Goal: Task Accomplishment & Management: Manage account settings

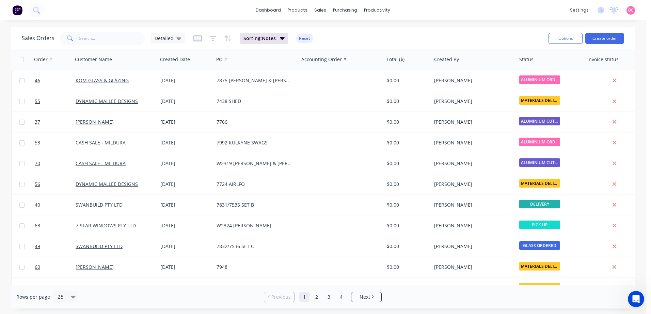
scroll to position [0, 341]
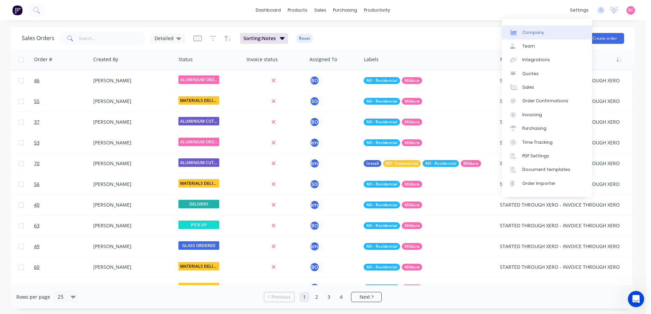
click at [535, 34] on div "Company" at bounding box center [533, 33] width 22 height 6
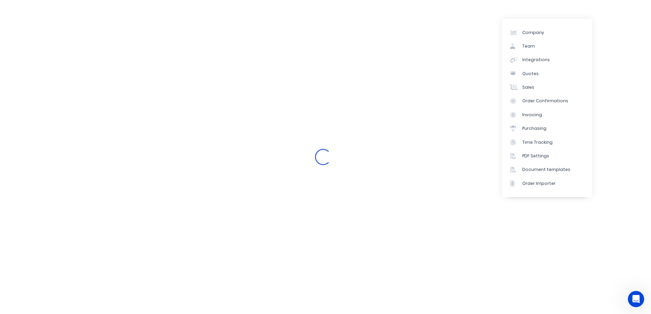
select select "AU"
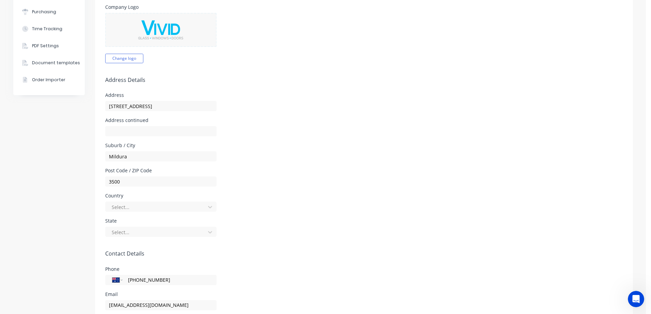
scroll to position [170, 0]
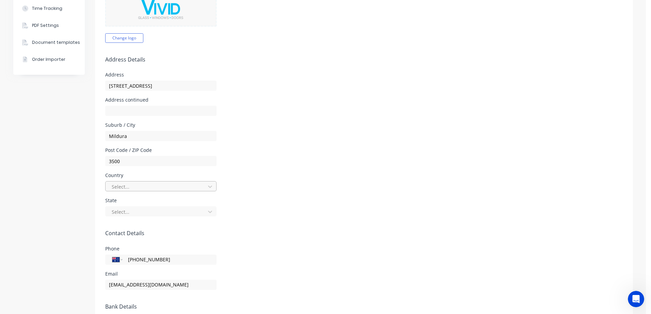
click at [186, 186] on div at bounding box center [156, 187] width 91 height 9
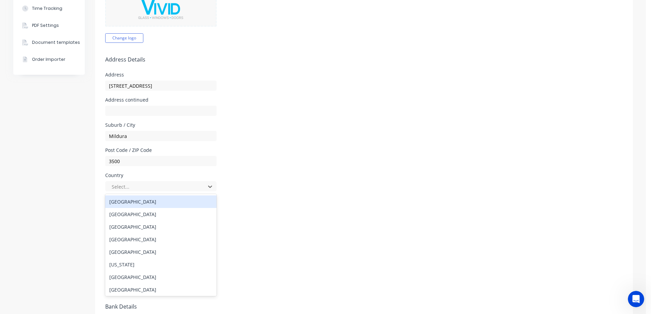
click at [126, 208] on div "Australia" at bounding box center [160, 202] width 111 height 13
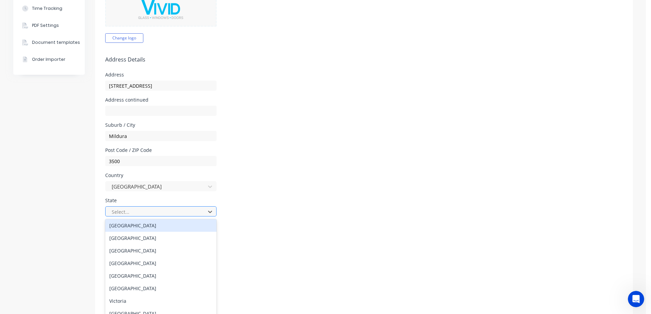
click at [124, 212] on div at bounding box center [156, 212] width 91 height 9
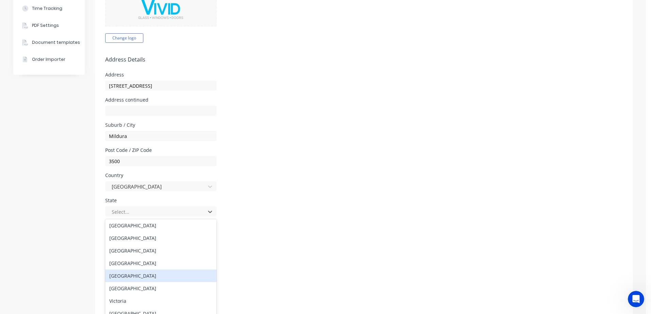
scroll to position [11, 0]
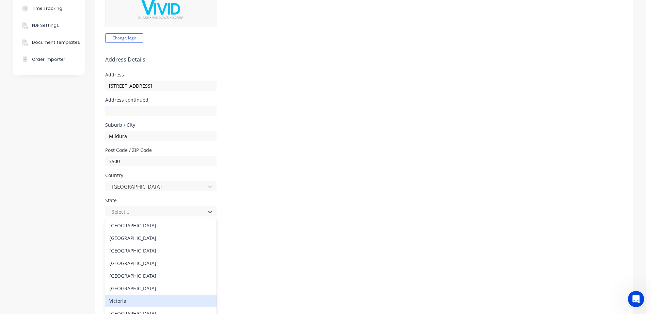
click at [120, 295] on div "Victoria" at bounding box center [160, 301] width 111 height 13
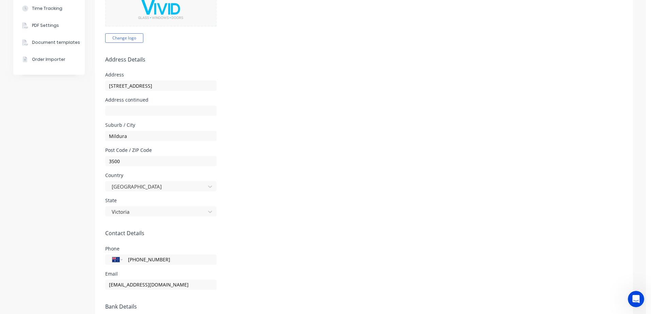
click at [269, 220] on form "Company Details Company Name Vivid Glass Mildura Timezone Australia/Melbourne A…" at bounding box center [364, 145] width 538 height 533
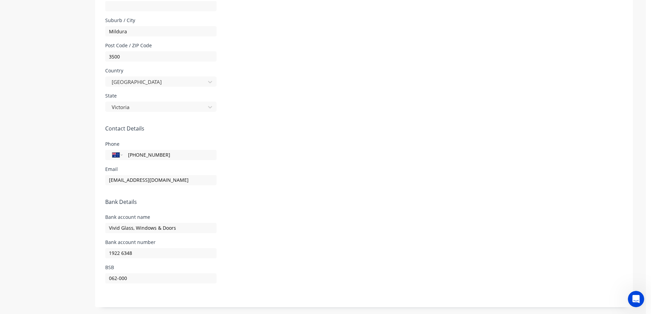
scroll to position [0, 0]
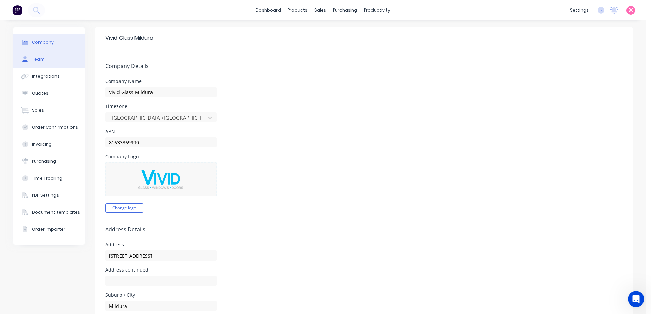
click at [40, 62] on div "Team" at bounding box center [38, 59] width 13 height 6
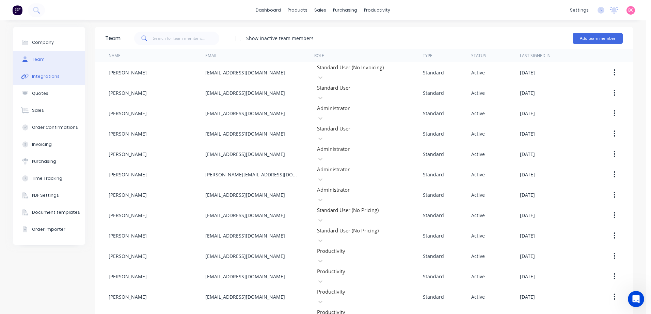
click at [46, 76] on div "Integrations" at bounding box center [46, 77] width 28 height 6
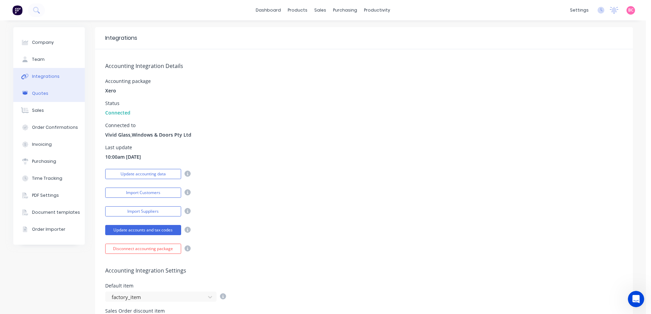
click at [38, 95] on div "Quotes" at bounding box center [40, 94] width 16 height 6
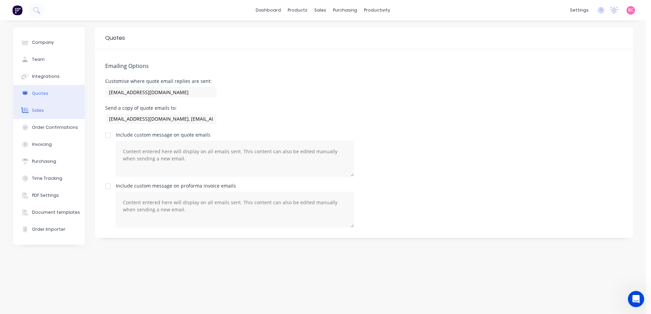
click at [53, 113] on button "Sales" at bounding box center [48, 110] width 71 height 17
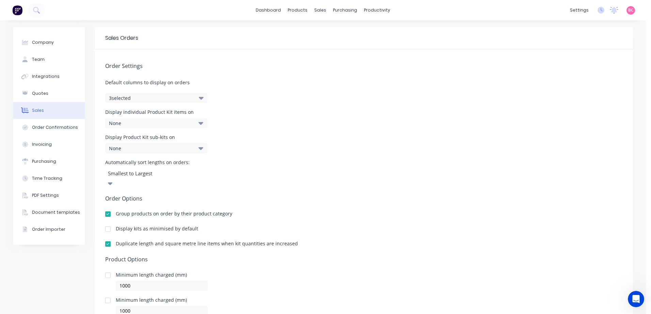
click at [137, 125] on div "None" at bounding box center [149, 123] width 80 height 7
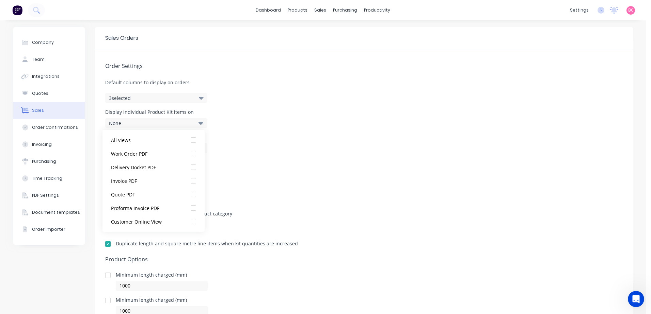
click at [137, 125] on div "None" at bounding box center [149, 123] width 80 height 7
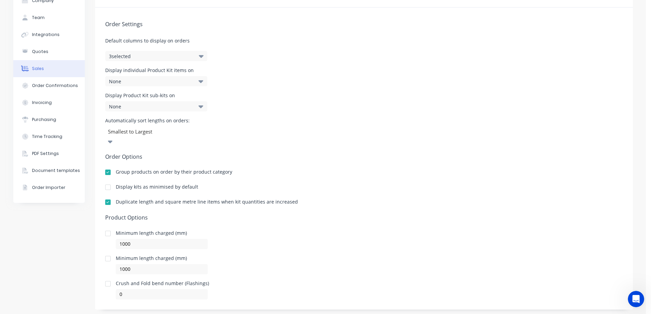
scroll to position [44, 0]
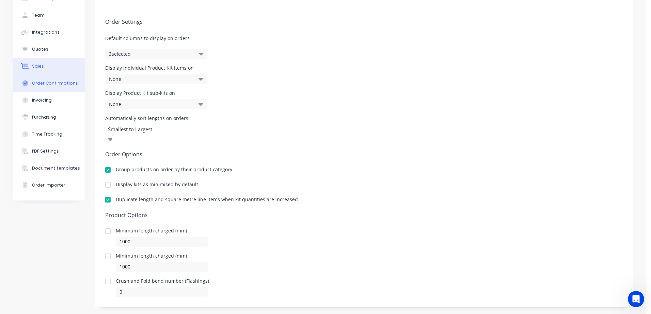
click at [59, 83] on div "Order Confirmations" at bounding box center [55, 83] width 46 height 6
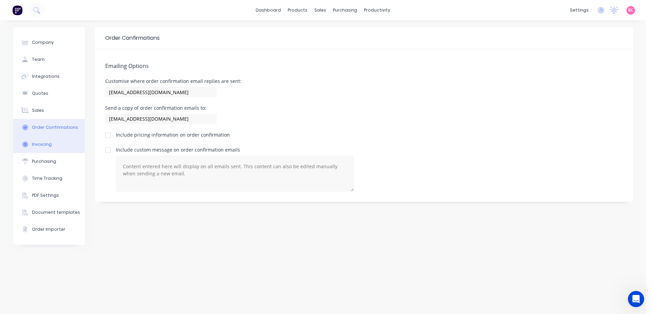
click at [44, 145] on div "Invoicing" at bounding box center [42, 145] width 20 height 6
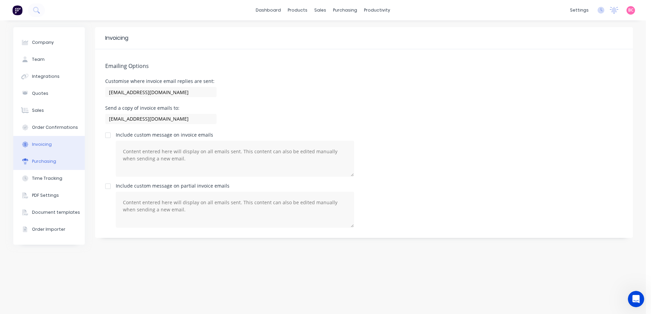
click at [48, 165] on button "Purchasing" at bounding box center [48, 161] width 71 height 17
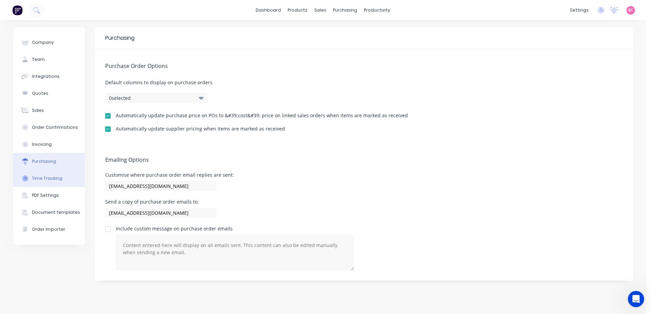
click at [44, 180] on div "Time Tracking" at bounding box center [47, 179] width 30 height 6
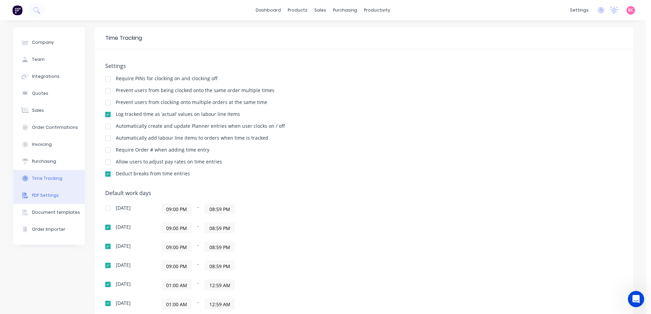
click at [44, 194] on div "PDF Settings" at bounding box center [45, 196] width 27 height 6
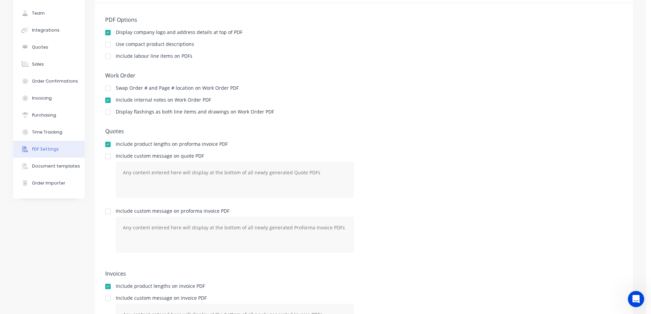
scroll to position [32, 0]
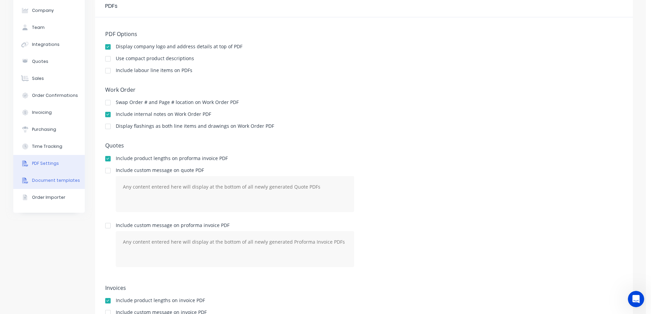
click at [48, 184] on button "Document templates" at bounding box center [48, 180] width 71 height 17
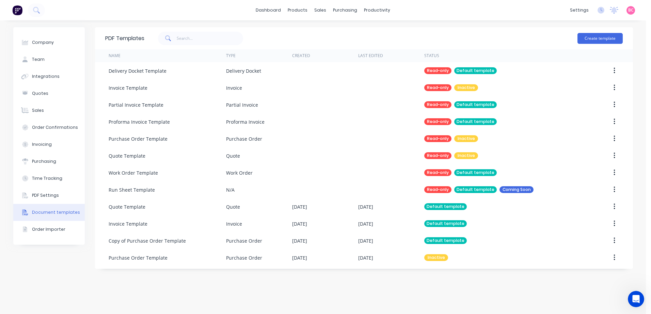
click at [600, 44] on div "Create template" at bounding box center [599, 38] width 45 height 20
click at [600, 43] on button "Create template" at bounding box center [599, 38] width 45 height 11
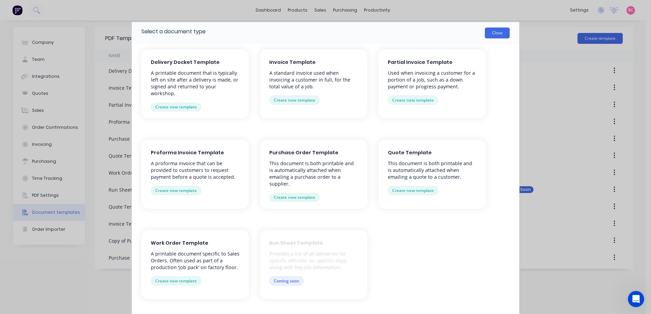
click at [500, 32] on button "Close" at bounding box center [497, 33] width 25 height 11
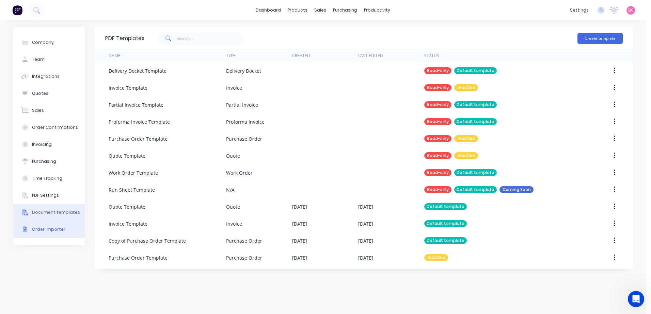
click at [53, 234] on button "Order Importer" at bounding box center [48, 229] width 71 height 17
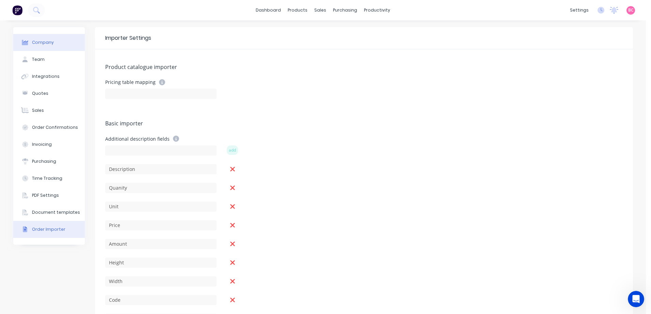
click at [33, 42] on div "Company" at bounding box center [43, 42] width 22 height 6
select select "AU"
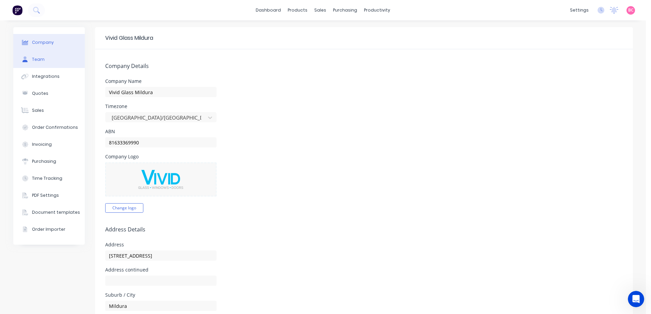
click at [47, 64] on button "Team" at bounding box center [48, 59] width 71 height 17
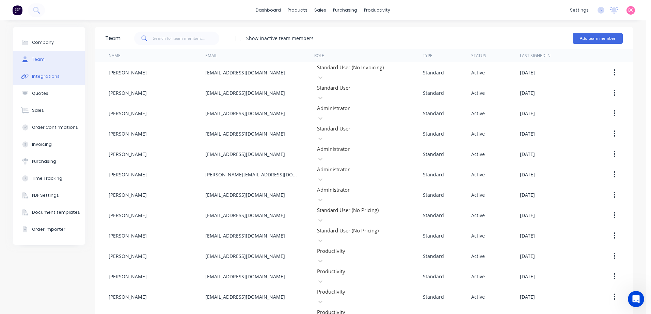
click at [51, 78] on div "Integrations" at bounding box center [46, 77] width 28 height 6
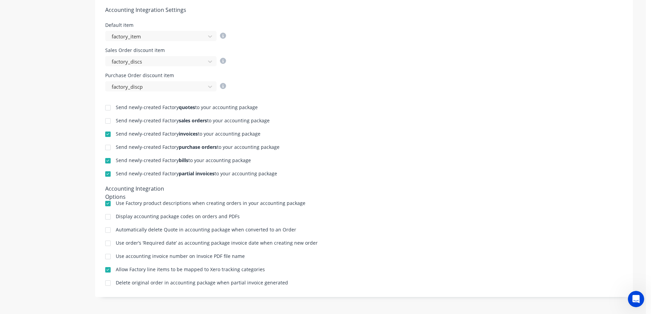
scroll to position [57, 0]
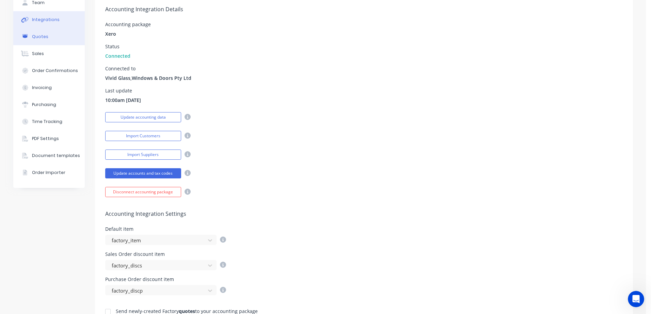
click at [32, 39] on div "Quotes" at bounding box center [40, 37] width 16 height 6
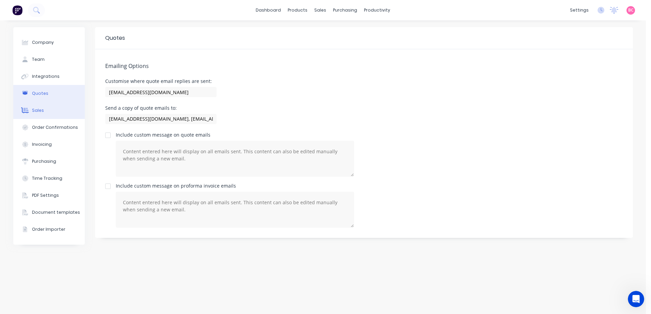
click at [67, 109] on button "Sales" at bounding box center [48, 110] width 71 height 17
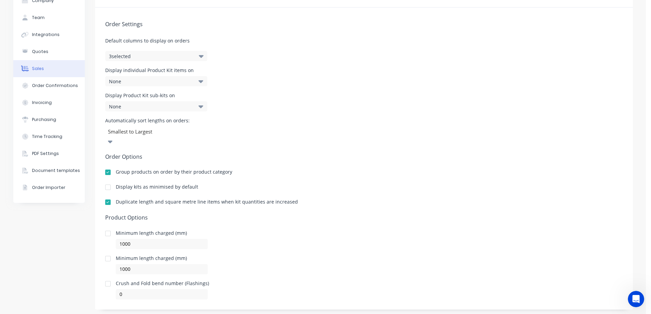
scroll to position [44, 0]
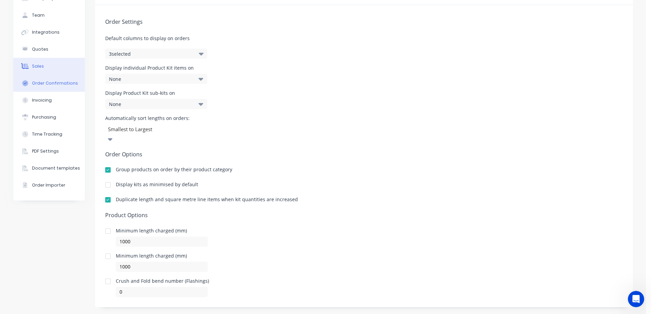
click at [35, 79] on button "Order Confirmations" at bounding box center [48, 83] width 71 height 17
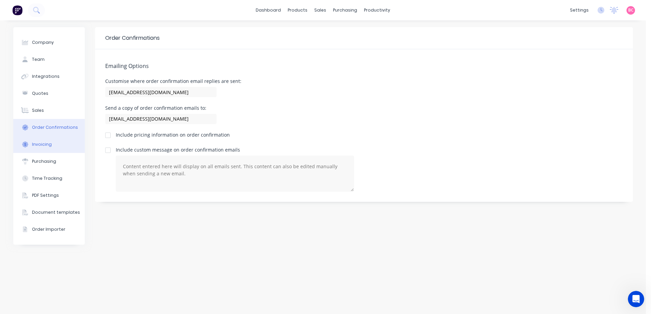
click at [48, 148] on button "Invoicing" at bounding box center [48, 144] width 71 height 17
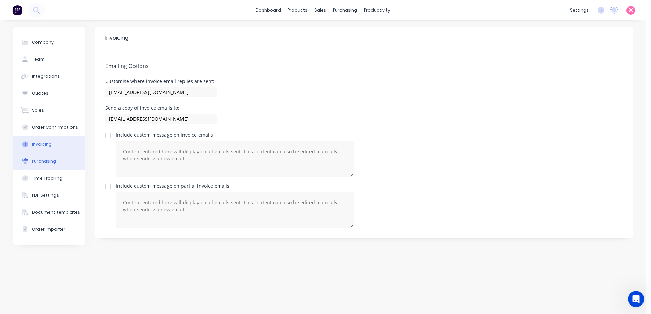
click at [55, 164] on button "Purchasing" at bounding box center [48, 161] width 71 height 17
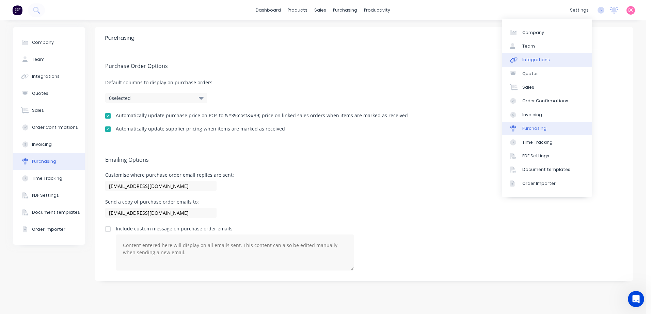
click at [549, 55] on link "Integrations" at bounding box center [547, 60] width 90 height 14
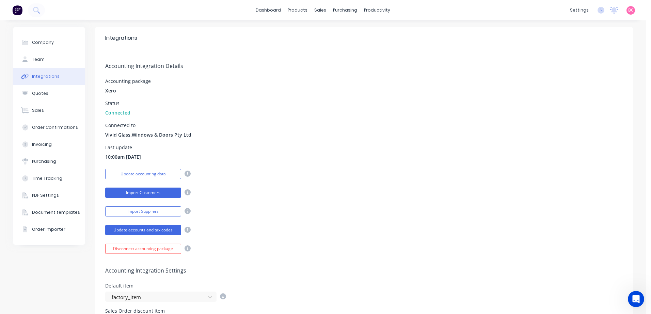
click at [146, 196] on button "Import Customers" at bounding box center [143, 193] width 76 height 10
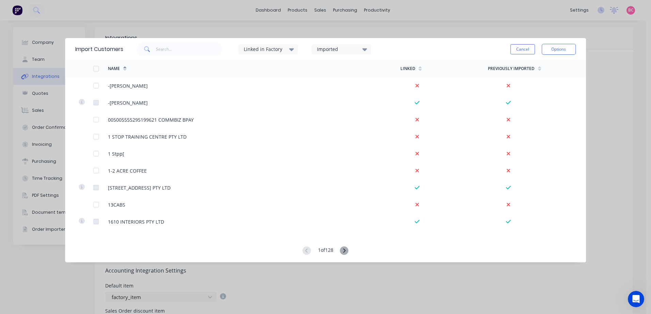
click at [342, 48] on div "Imported" at bounding box center [338, 49] width 43 height 7
click at [325, 87] on div at bounding box center [324, 85] width 14 height 14
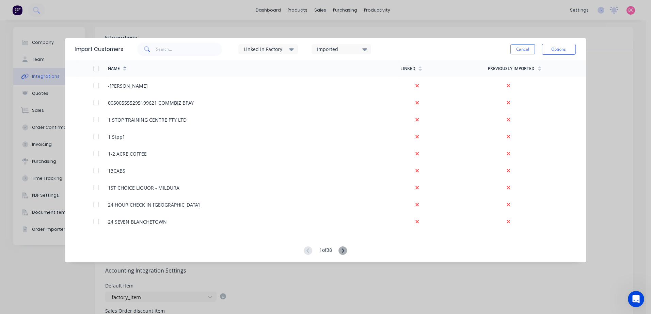
click at [293, 53] on div "Linked in Factory" at bounding box center [268, 49] width 60 height 10
click at [344, 250] on icon at bounding box center [343, 251] width 2 height 4
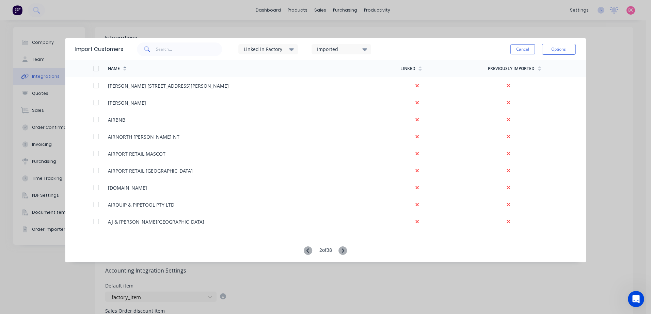
click at [309, 251] on icon at bounding box center [308, 251] width 9 height 9
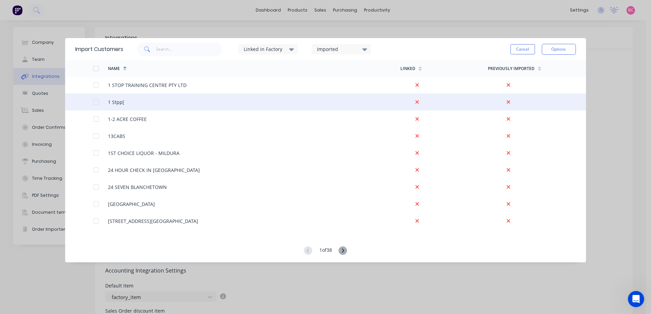
scroll to position [34, 0]
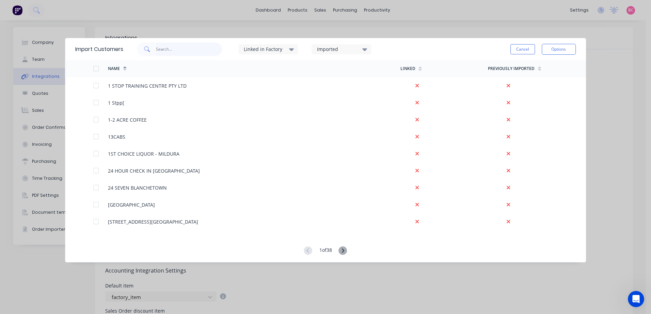
click at [173, 51] on input "text" at bounding box center [189, 50] width 66 height 14
type input "the cab"
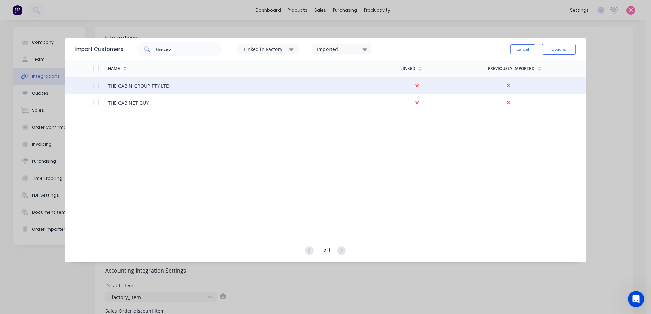
drag, startPoint x: 96, startPoint y: 86, endPoint x: 102, endPoint y: 86, distance: 6.5
click at [95, 86] on div at bounding box center [96, 86] width 14 height 14
click at [557, 49] on button "Options" at bounding box center [558, 49] width 34 height 11
click at [550, 64] on div "Import selected customers" at bounding box center [543, 68] width 52 height 17
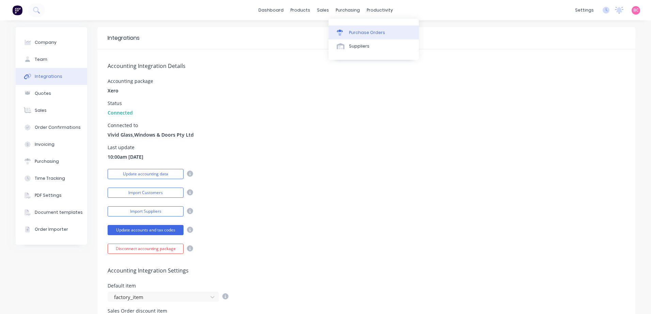
click at [346, 32] on div at bounding box center [342, 33] width 10 height 6
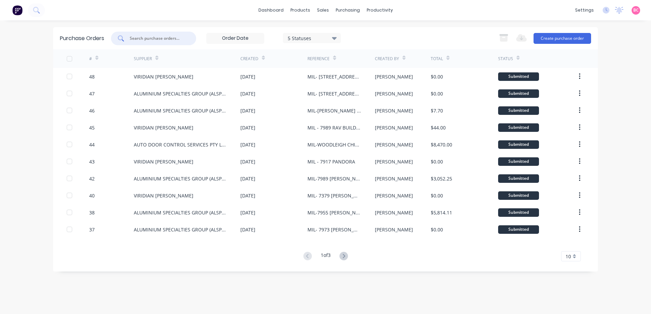
click at [168, 38] on input "text" at bounding box center [157, 38] width 56 height 7
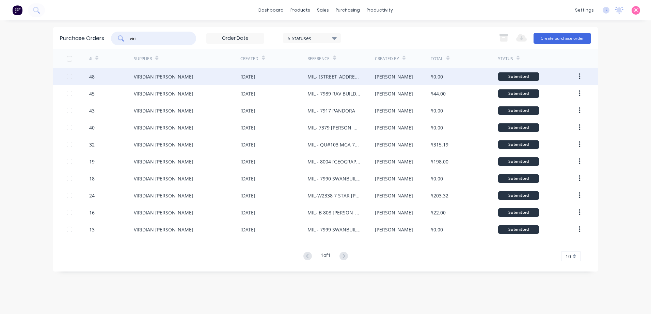
type input "viri"
click at [168, 77] on div "VIRIDIAN [PERSON_NAME]" at bounding box center [164, 76] width 60 height 7
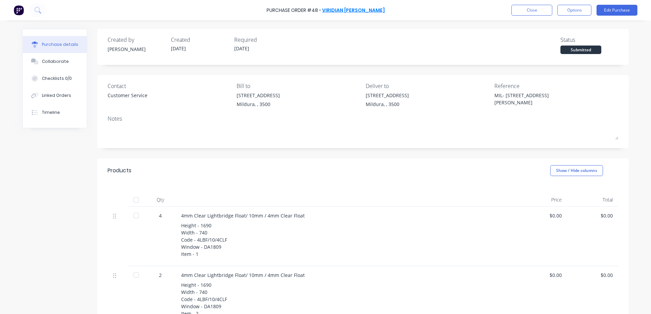
click at [344, 8] on link "VIRIDIAN [PERSON_NAME]" at bounding box center [353, 10] width 63 height 7
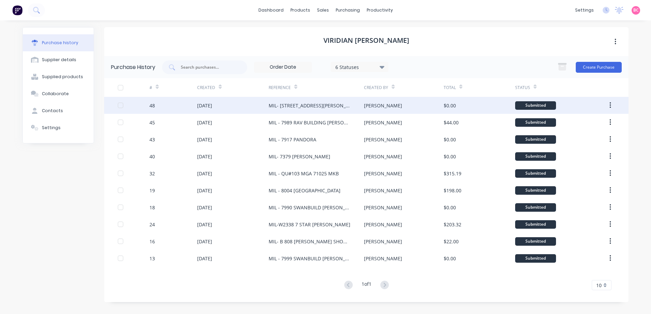
click at [612, 108] on button "button" at bounding box center [610, 105] width 16 height 12
click at [392, 102] on div "[PERSON_NAME]" at bounding box center [403, 105] width 79 height 17
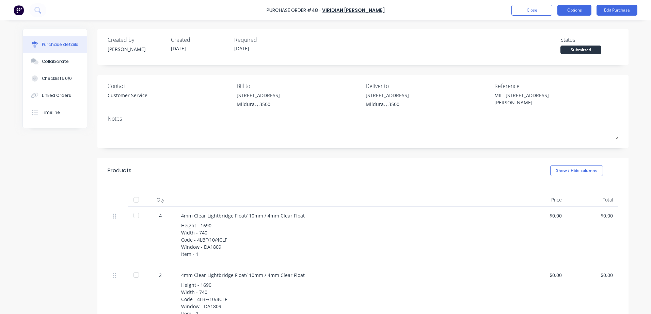
click at [575, 12] on button "Options" at bounding box center [574, 10] width 34 height 11
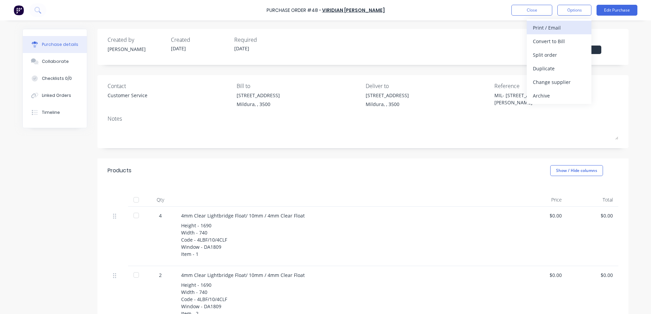
click at [568, 25] on div "Print / Email" at bounding box center [559, 28] width 52 height 10
click at [548, 54] on div "Without pricing" at bounding box center [559, 55] width 52 height 10
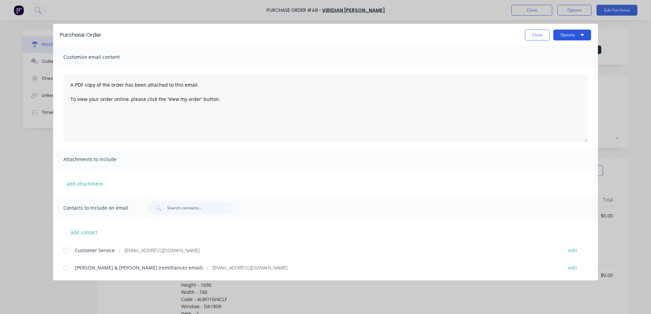
click at [576, 36] on button "Options" at bounding box center [572, 35] width 38 height 11
click at [550, 64] on div "Print" at bounding box center [558, 66] width 52 height 10
click at [542, 34] on button "Close" at bounding box center [537, 35] width 25 height 11
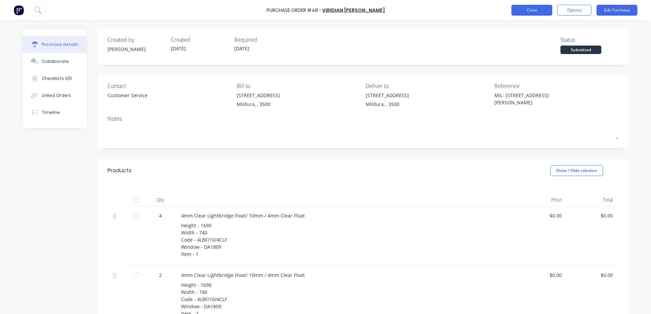
click at [532, 9] on button "Close" at bounding box center [531, 10] width 41 height 11
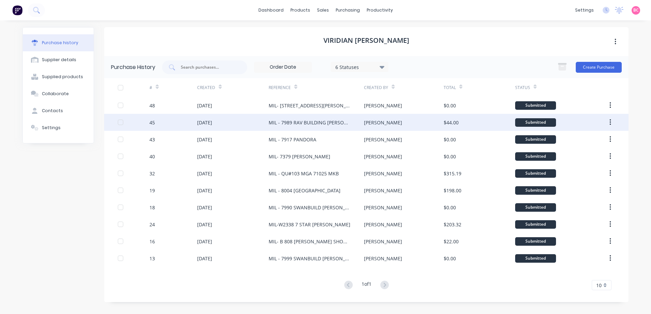
click at [579, 125] on div "Submitted" at bounding box center [558, 122] width 87 height 17
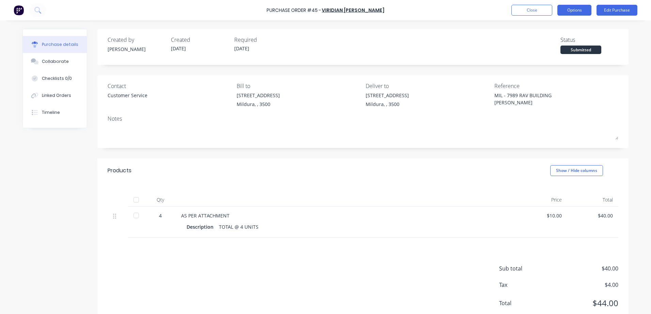
click at [565, 13] on button "Options" at bounding box center [574, 10] width 34 height 11
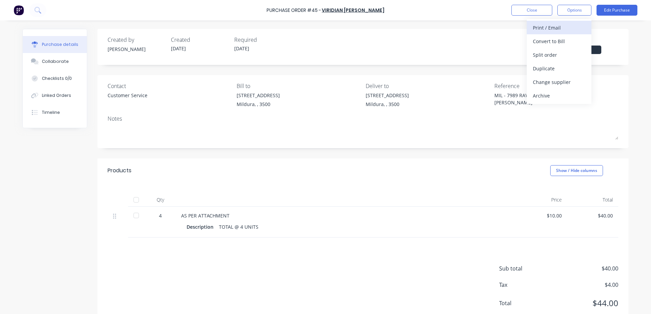
click at [548, 28] on div "Print / Email" at bounding box center [559, 28] width 52 height 10
click at [551, 51] on div "Without pricing" at bounding box center [559, 55] width 52 height 10
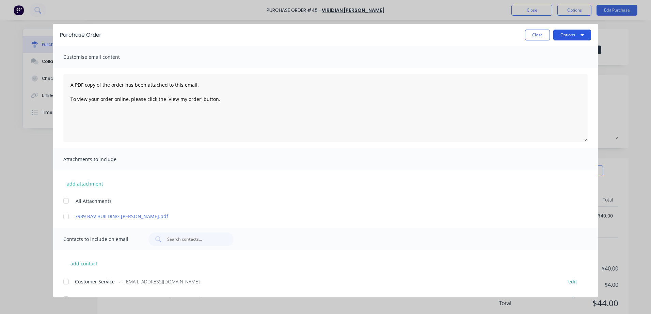
click at [579, 36] on button "Options" at bounding box center [572, 35] width 38 height 11
click at [560, 64] on div "Print" at bounding box center [558, 66] width 52 height 10
click at [535, 39] on button "Close" at bounding box center [537, 35] width 25 height 11
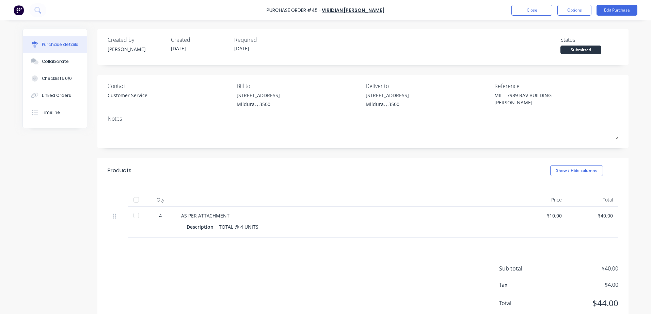
click at [536, 16] on div "Purchase Order #45 - VIRIDIAN GLASS CLAYTON Close Options Edit Purchase" at bounding box center [325, 10] width 651 height 20
click at [533, 11] on button "Close" at bounding box center [531, 10] width 41 height 11
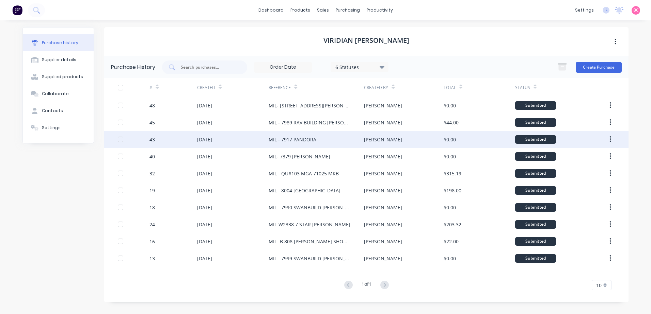
click at [591, 141] on div "Submitted" at bounding box center [558, 139] width 87 height 17
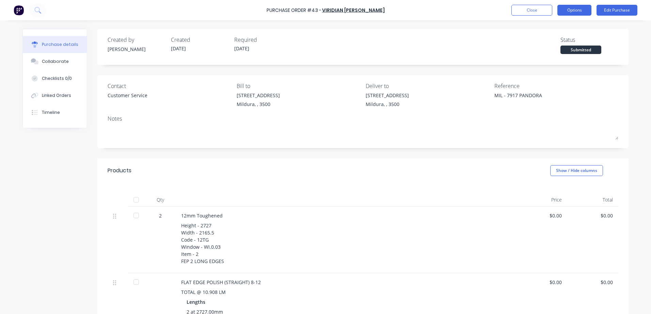
click at [568, 12] on button "Options" at bounding box center [574, 10] width 34 height 11
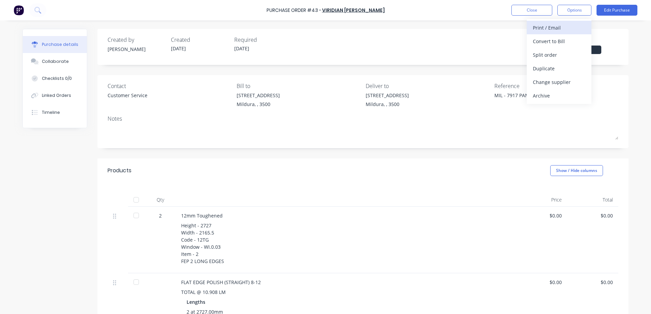
click at [562, 23] on div "Print / Email" at bounding box center [559, 28] width 52 height 10
click at [558, 54] on div "Without pricing" at bounding box center [559, 55] width 52 height 10
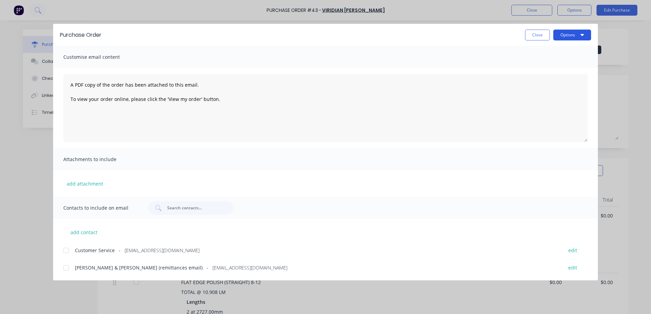
click at [570, 36] on button "Options" at bounding box center [572, 35] width 38 height 11
click at [542, 67] on div "Print" at bounding box center [558, 66] width 52 height 10
click at [537, 32] on button "Close" at bounding box center [537, 35] width 25 height 11
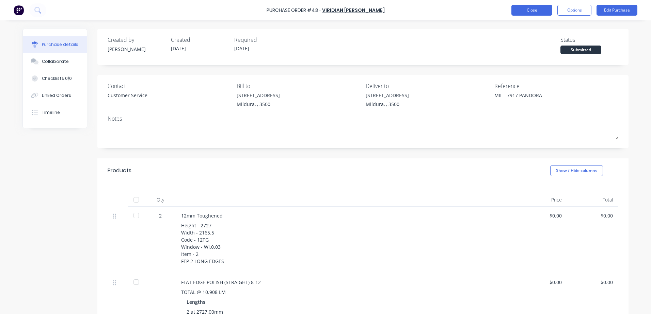
click at [534, 14] on button "Close" at bounding box center [531, 10] width 41 height 11
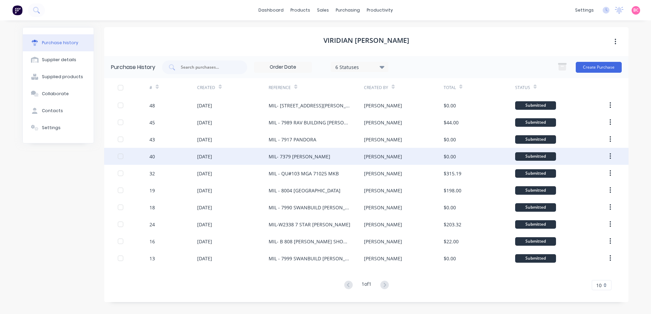
click at [474, 157] on div "$0.00" at bounding box center [478, 156] width 71 height 17
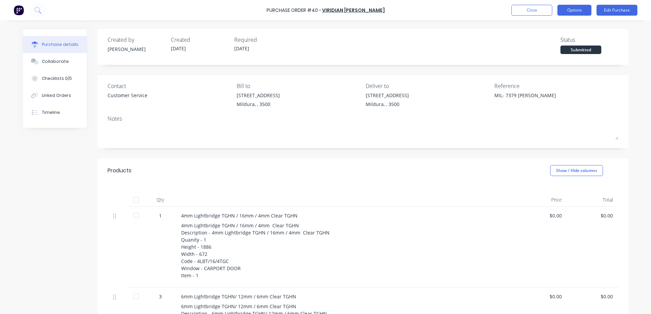
click at [580, 12] on button "Options" at bounding box center [574, 10] width 34 height 11
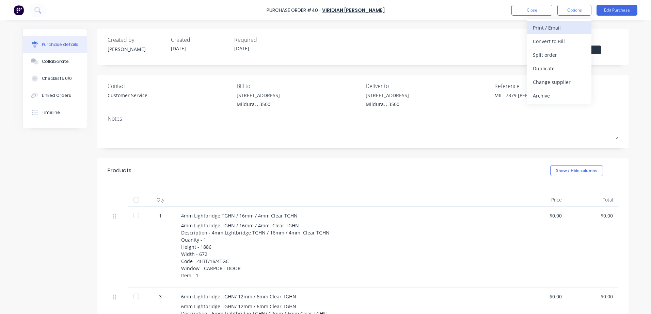
click at [550, 28] on div "Print / Email" at bounding box center [559, 28] width 52 height 10
click at [551, 56] on div "Without pricing" at bounding box center [559, 55] width 52 height 10
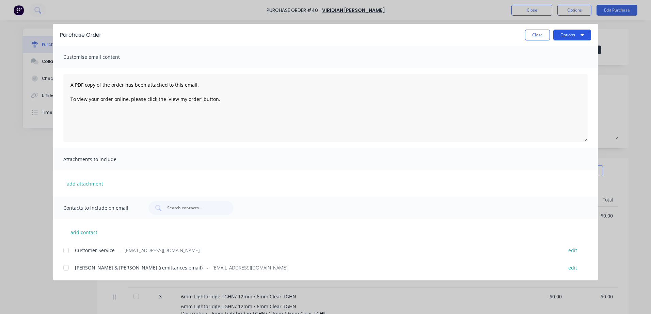
click at [572, 39] on button "Options" at bounding box center [572, 35] width 38 height 11
click at [549, 68] on div "Print" at bounding box center [558, 66] width 52 height 10
click at [543, 36] on button "Close" at bounding box center [537, 35] width 25 height 11
type textarea "x"
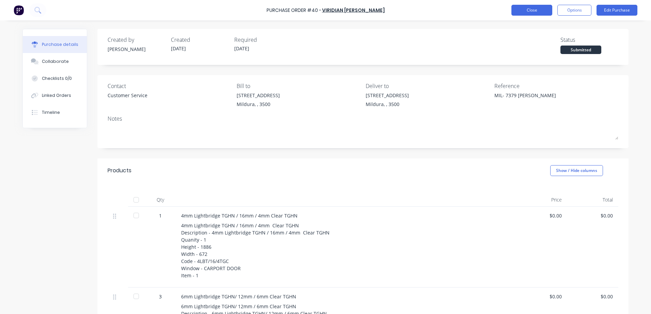
click at [532, 8] on button "Close" at bounding box center [531, 10] width 41 height 11
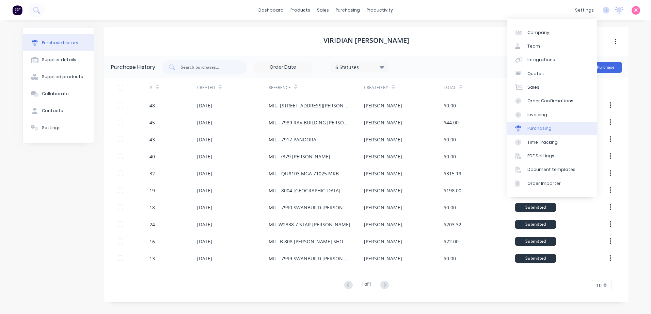
click at [545, 131] on div "Purchasing" at bounding box center [539, 129] width 24 height 6
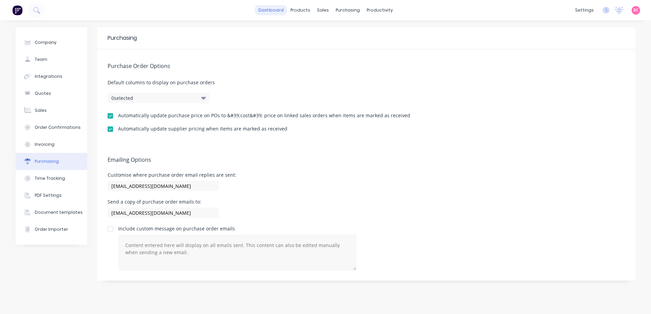
click at [276, 10] on link "dashboard" at bounding box center [271, 10] width 32 height 10
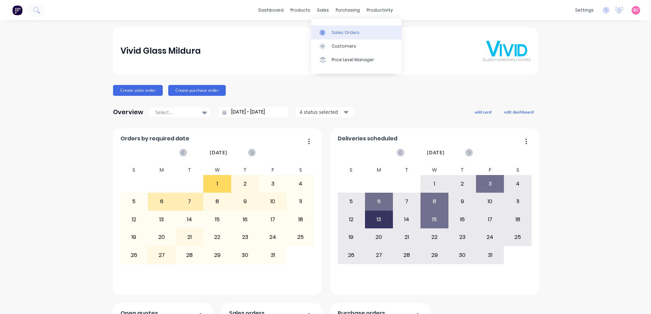
click at [328, 32] on div at bounding box center [324, 33] width 10 height 6
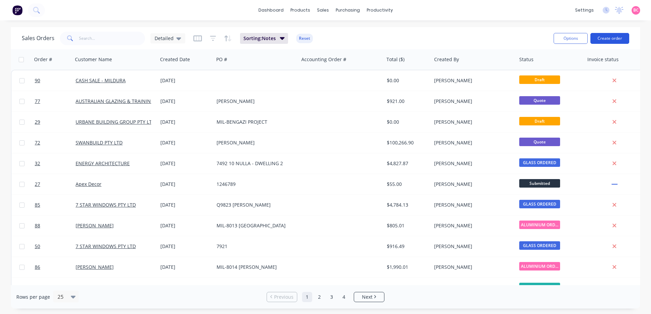
click at [606, 39] on button "Create order" at bounding box center [609, 38] width 39 height 11
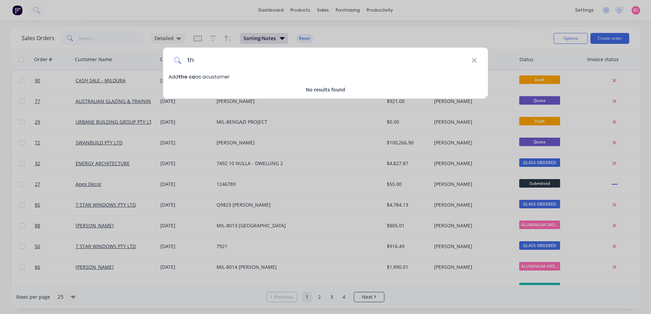
type input "t"
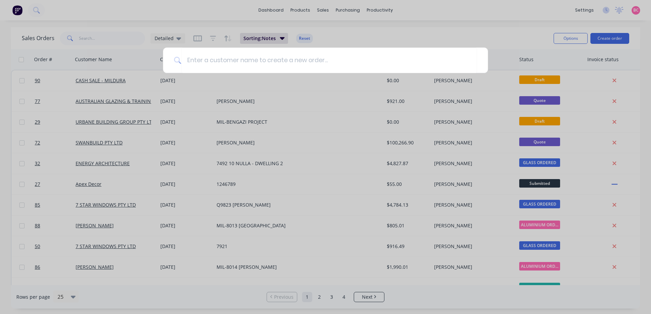
click at [320, 121] on div at bounding box center [325, 157] width 651 height 314
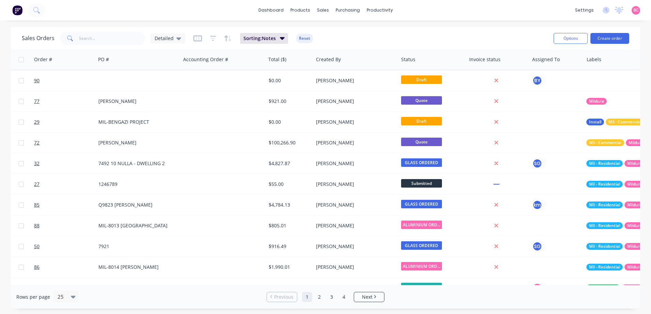
scroll to position [0, 146]
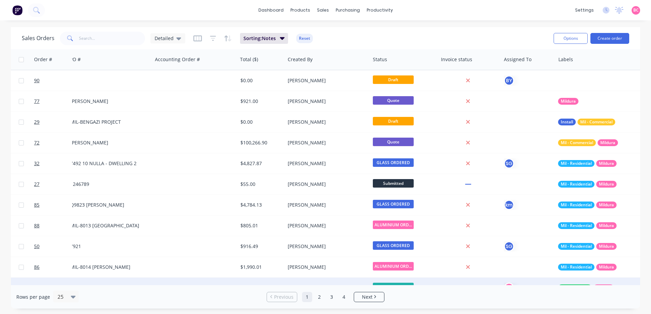
click at [427, 279] on div "Picked Up" at bounding box center [404, 288] width 68 height 20
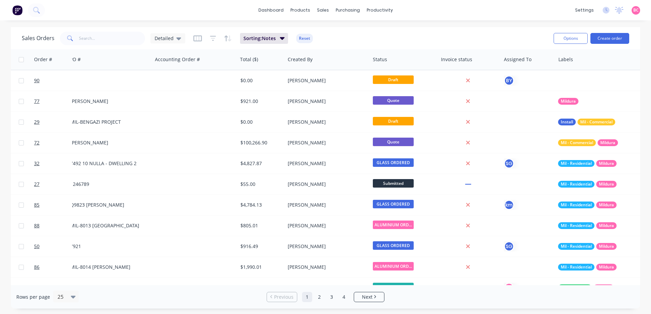
click at [532, 303] on div "Rows per page 25 Previous 1 2 3 4 Next" at bounding box center [325, 297] width 629 height 23
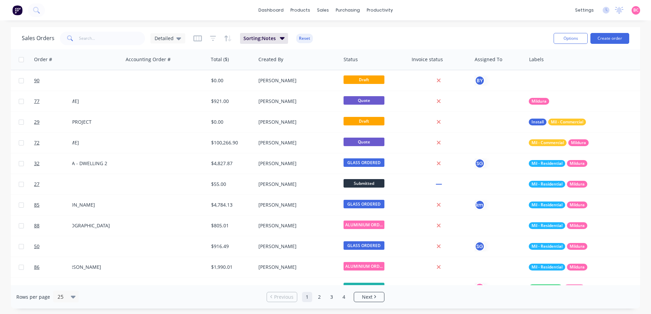
scroll to position [0, 0]
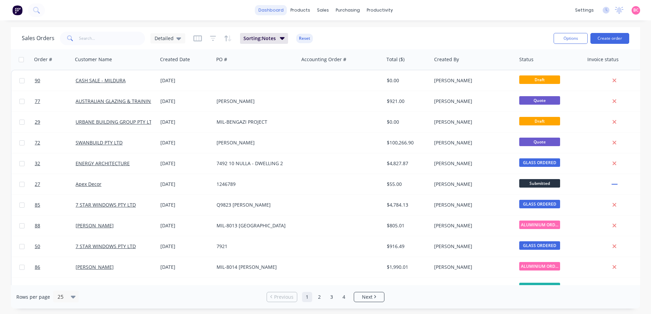
click at [266, 10] on link "dashboard" at bounding box center [271, 10] width 32 height 10
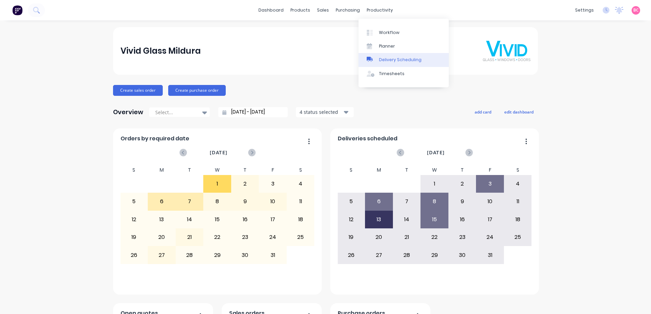
click at [384, 54] on link "Delivery Scheduling" at bounding box center [403, 60] width 90 height 14
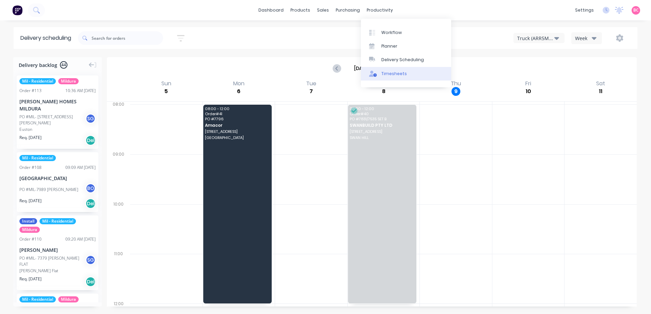
click at [381, 73] on div "Timesheets" at bounding box center [394, 74] width 26 height 6
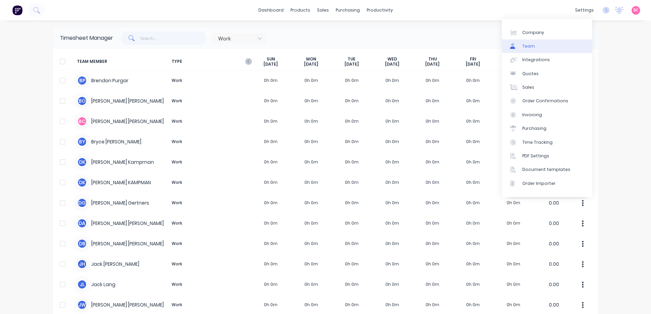
click at [530, 46] on div "Team" at bounding box center [528, 46] width 13 height 6
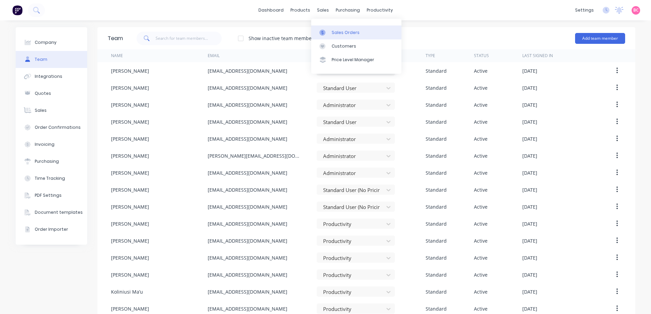
click at [331, 34] on div "Sales Orders" at bounding box center [345, 33] width 28 height 6
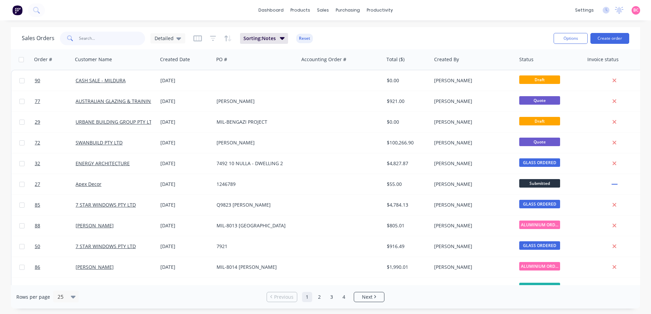
click at [126, 38] on input "text" at bounding box center [112, 39] width 66 height 14
type input "gradi"
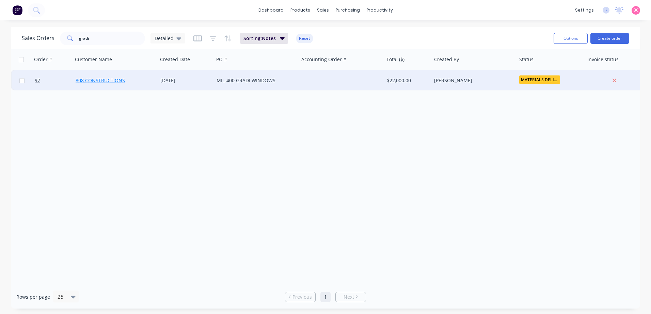
click at [107, 82] on link "808 CONSTRUCTIONS" at bounding box center [100, 80] width 49 height 6
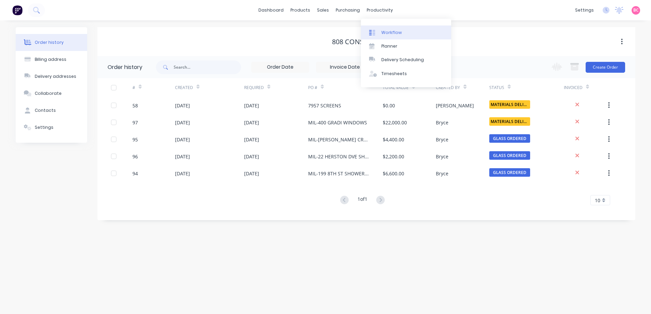
click at [388, 32] on div "Workflow" at bounding box center [391, 33] width 20 height 6
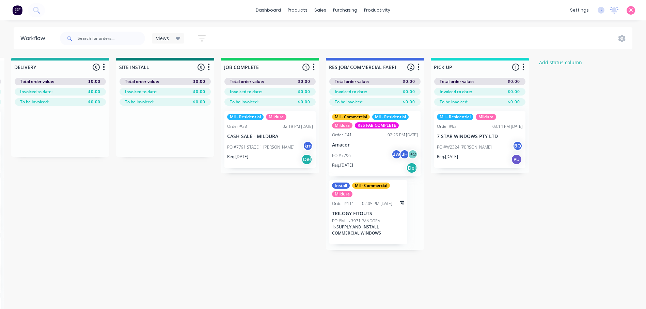
scroll to position [0, 843]
click at [371, 210] on div "Install Mil - Commercial Mildura Order #111 02:05 PM 09/10/25 TRILOGY FITOUTS P…" at bounding box center [367, 212] width 78 height 65
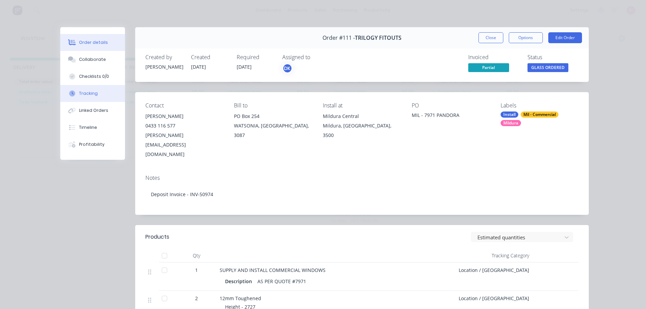
click at [90, 90] on button "Tracking" at bounding box center [92, 93] width 65 height 17
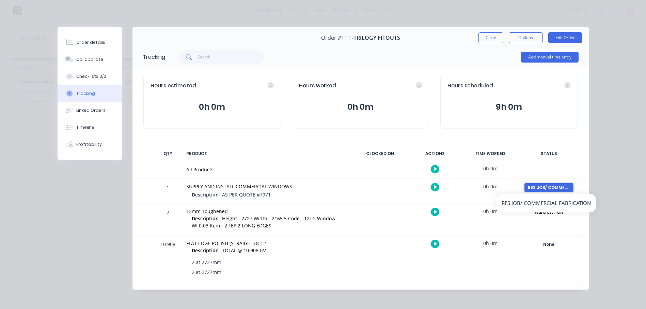
click at [535, 186] on div "RES JOB/ COMMERCIAL FABRICATION" at bounding box center [548, 187] width 49 height 9
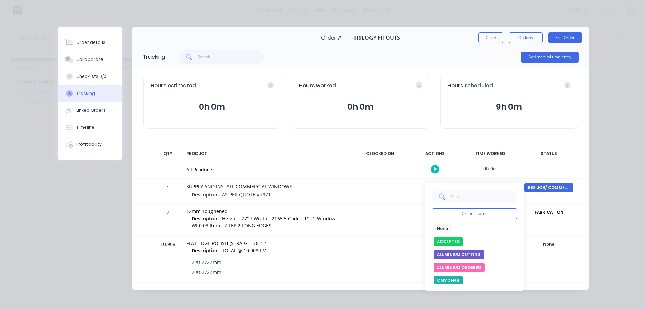
click at [448, 232] on button "None" at bounding box center [442, 229] width 18 height 9
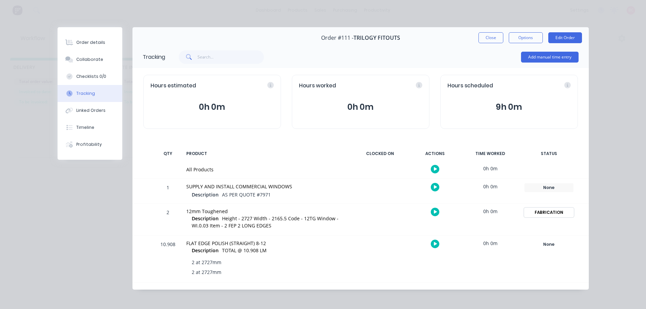
click at [550, 212] on div "FABRICATION" at bounding box center [548, 212] width 49 height 9
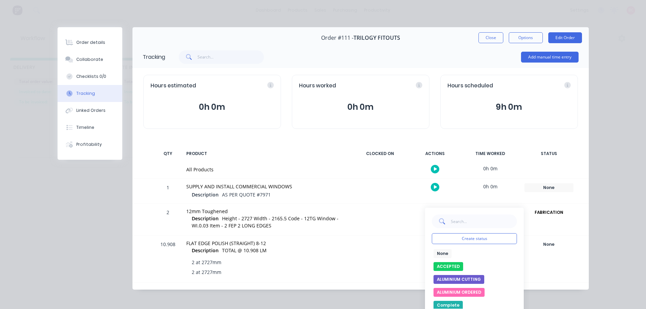
click at [440, 253] on button "None" at bounding box center [442, 253] width 18 height 9
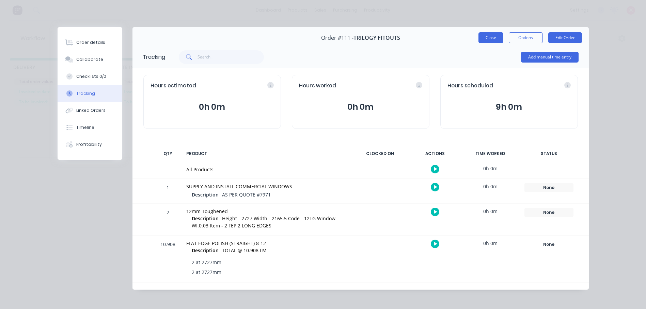
click at [486, 40] on button "Close" at bounding box center [490, 37] width 25 height 11
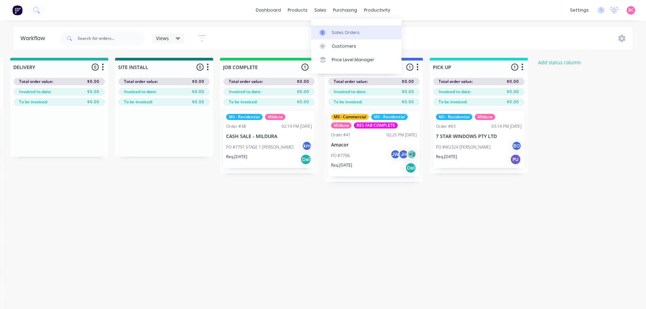
click at [334, 30] on div "Sales Orders" at bounding box center [345, 33] width 28 height 6
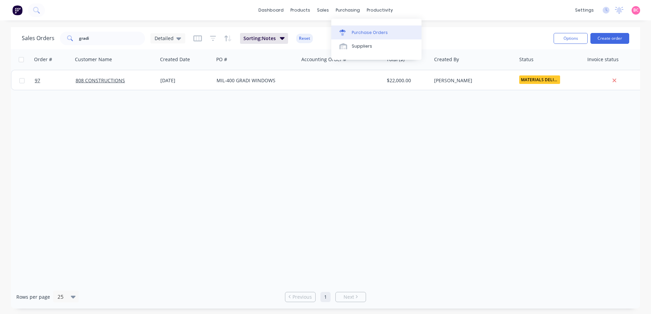
click at [360, 31] on div "Purchase Orders" at bounding box center [370, 33] width 36 height 6
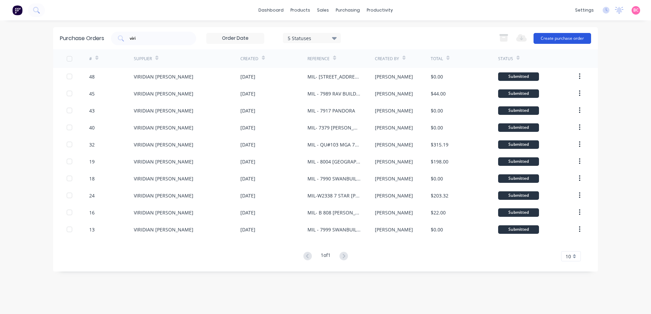
click at [554, 40] on button "Create purchase order" at bounding box center [562, 38] width 58 height 11
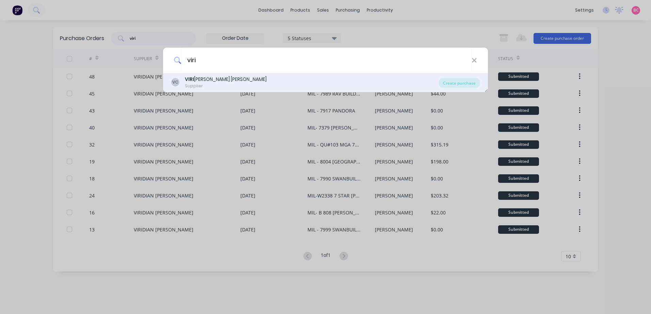
type input "viri"
click at [263, 84] on div "VC VIRI DIAN GLASS CLAYTON Supplier" at bounding box center [304, 82] width 267 height 13
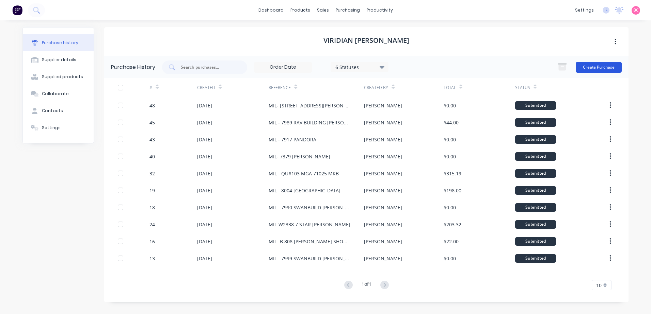
click at [592, 67] on button "Create Purchase" at bounding box center [598, 67] width 46 height 11
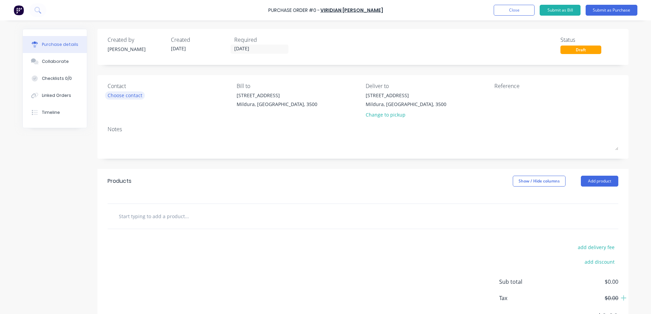
click at [137, 93] on div "Choose contact" at bounding box center [125, 95] width 35 height 7
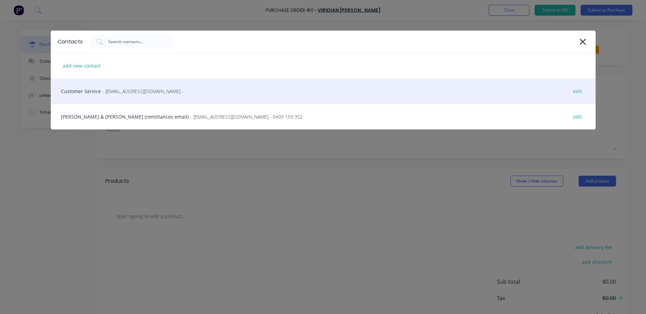
click at [104, 98] on div "Customer Service - vircustomerservicecls@viridianglass.com - edit" at bounding box center [323, 92] width 545 height 26
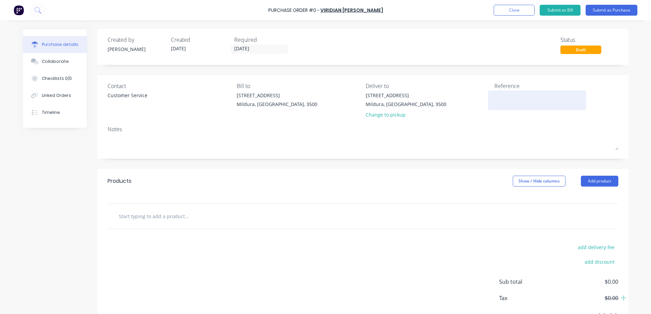
click at [508, 102] on textarea at bounding box center [536, 99] width 85 height 15
type textarea "m"
type textarea "MIL - GRADI MIRRORS"
type textarea "x"
type textarea "MIL - GRADI MIRRORS"
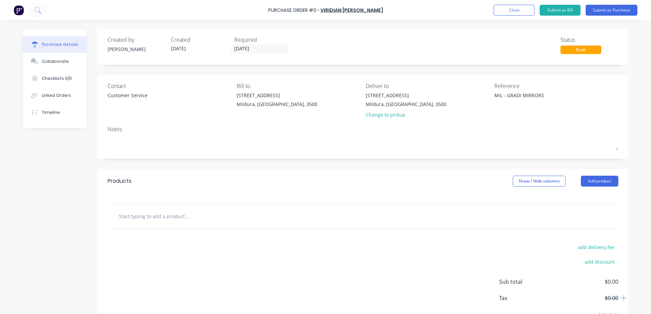
click at [143, 221] on input "text" at bounding box center [186, 217] width 136 height 14
click at [135, 220] on input "text" at bounding box center [186, 217] width 136 height 14
paste input "6 GREY DECOR SATIN CTS"
type textarea "x"
type input "6 GREY DECOR SATIN CTS"
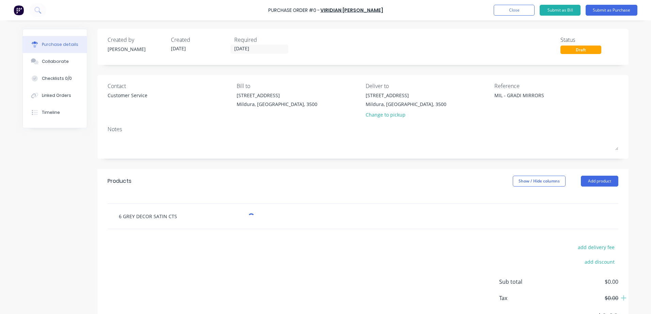
type textarea "x"
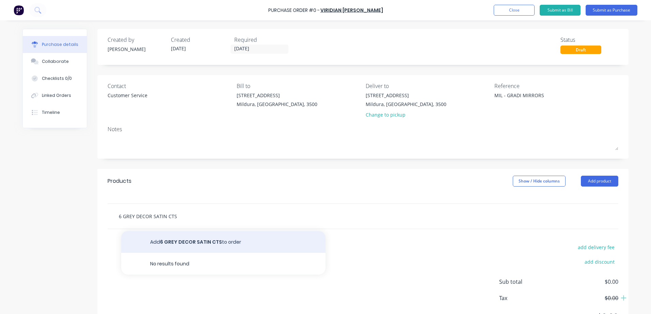
type input "6 GREY DECOR SATIN CTS"
click at [187, 245] on button "Add 6 GREY DECOR SATIN CTS to order" at bounding box center [223, 242] width 204 height 22
type textarea "x"
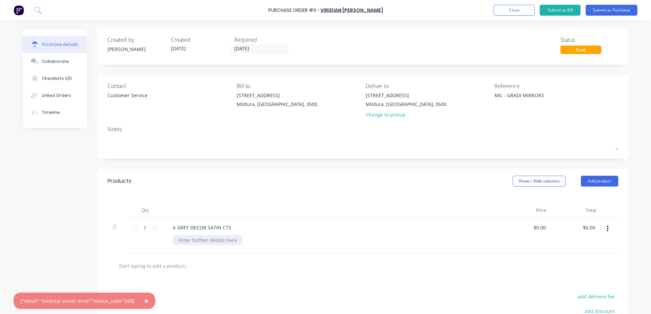
click at [212, 239] on div at bounding box center [207, 241] width 69 height 10
click at [599, 182] on button "Add product" at bounding box center [599, 181] width 37 height 11
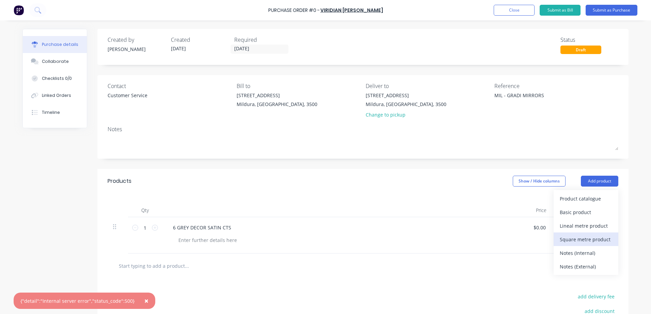
click at [578, 238] on div "Square metre product" at bounding box center [585, 240] width 52 height 10
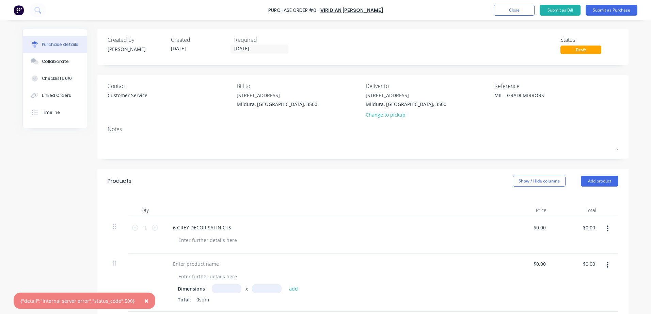
click at [601, 230] on button "button" at bounding box center [607, 229] width 16 height 12
click at [567, 286] on button "Delete" at bounding box center [586, 288] width 58 height 14
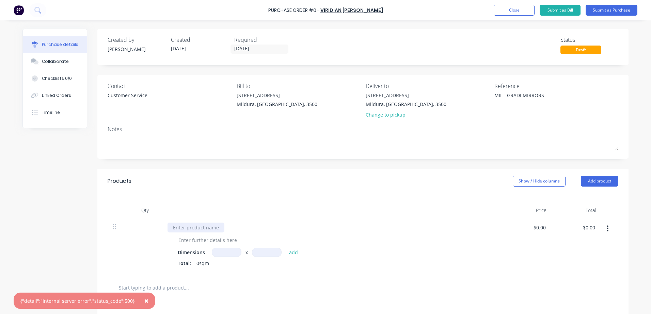
type textarea "x"
click at [213, 230] on div at bounding box center [195, 228] width 57 height 10
paste div
type textarea "x"
click at [221, 242] on div at bounding box center [207, 241] width 69 height 10
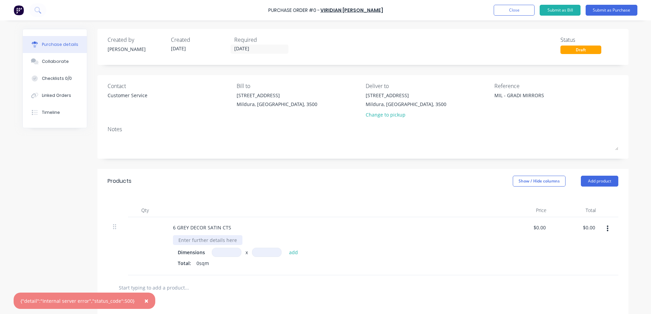
paste div
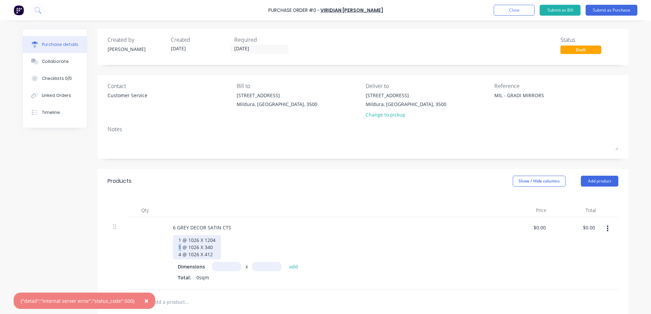
click at [178, 247] on div "1 @ 1026 X 1204 1 @ 1026 X 340 4 @ 1026 X 412" at bounding box center [197, 248] width 48 height 24
click at [177, 241] on div "1 @ 1026 X 1204 4 @ 1026 X 340 4 @ 1026 X 412" at bounding box center [197, 248] width 48 height 24
click at [279, 240] on div "4 @ 1026 X 1204 4 @ 1026 X 340 4 @ 1026 X 412" at bounding box center [335, 248] width 324 height 24
type textarea "x"
click at [219, 269] on input at bounding box center [227, 266] width 30 height 9
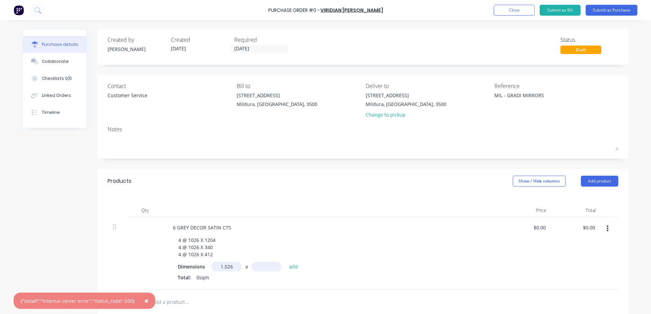
type input "1.026"
type textarea "x"
type input "1.026m"
click at [269, 271] on input at bounding box center [267, 266] width 30 height 9
type input "1.204"
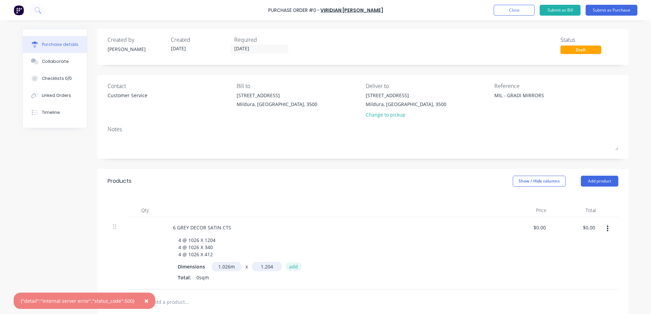
type textarea "x"
type input "1.204m"
click at [288, 268] on button "add" at bounding box center [294, 267] width 16 height 8
type textarea "x"
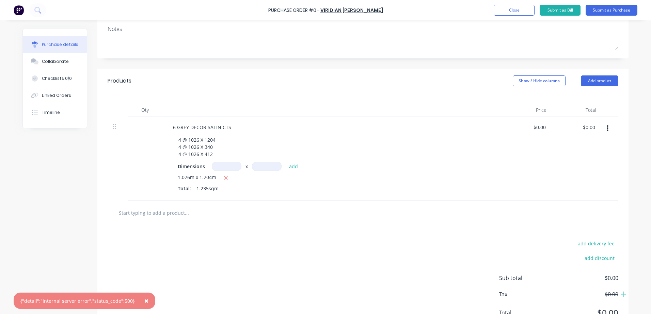
scroll to position [102, 0]
type textarea "x"
click at [222, 165] on input at bounding box center [227, 164] width 30 height 9
type input "1026"
click at [222, 165] on input "1026" at bounding box center [227, 164] width 30 height 9
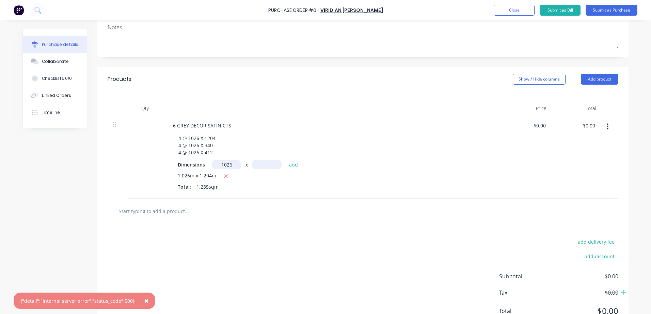
type textarea "x"
click at [222, 167] on input "1026" at bounding box center [227, 164] width 30 height 9
type input "1.026"
type textarea "x"
type input "1.026m"
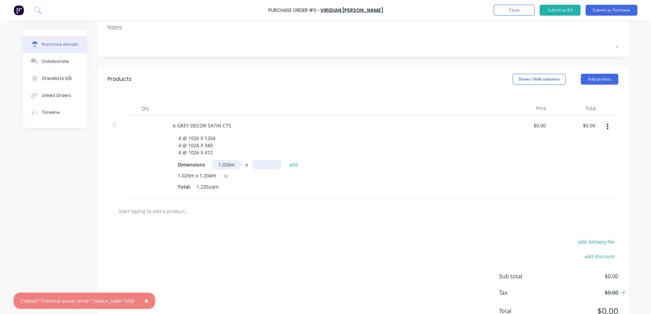
click at [256, 162] on input at bounding box center [267, 164] width 30 height 9
type input "1.204"
type textarea "x"
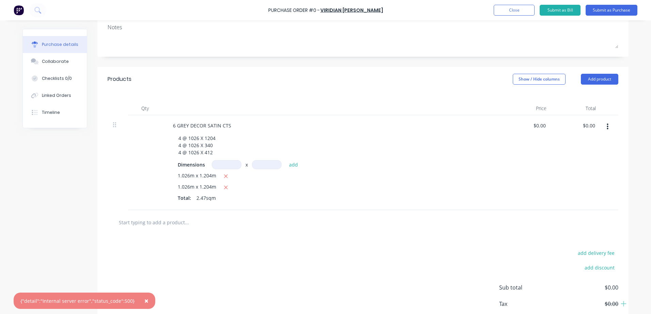
type textarea "x"
click at [227, 164] on input at bounding box center [227, 164] width 30 height 9
type input "1.026"
type textarea "x"
type input "1.026m"
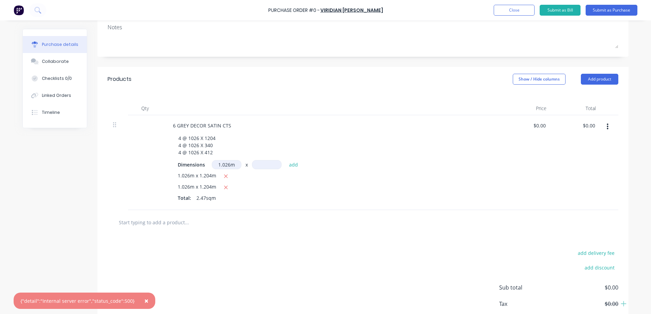
click at [259, 165] on input at bounding box center [267, 164] width 30 height 9
type input "1.204"
type textarea "x"
type input "1.204m"
click at [293, 163] on button "add" at bounding box center [294, 165] width 16 height 8
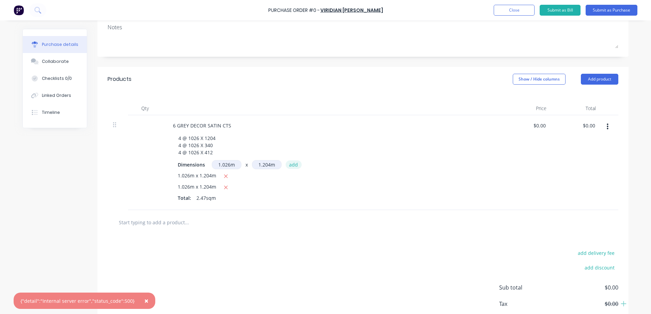
type textarea "x"
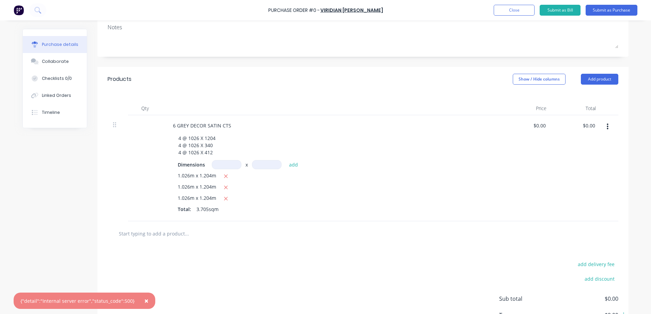
type textarea "x"
click at [226, 165] on input at bounding box center [227, 164] width 30 height 9
type input "1.026"
type textarea "x"
type input "1.026m"
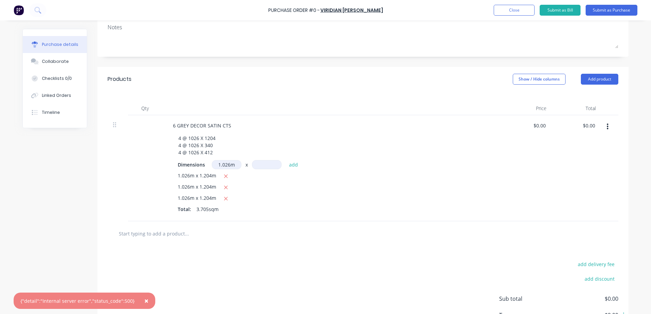
click at [258, 162] on input at bounding box center [267, 164] width 30 height 9
type input "1.204"
type textarea "x"
type input "1.204m"
click at [295, 165] on button "add" at bounding box center [294, 165] width 16 height 8
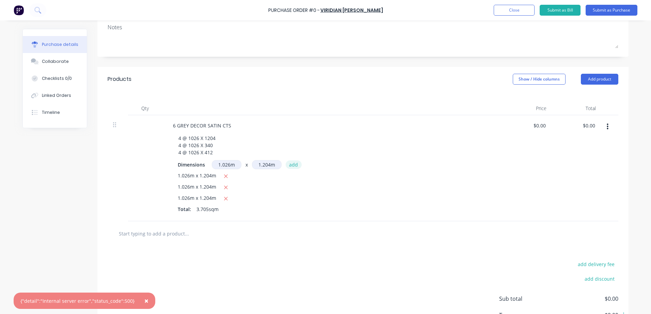
type textarea "x"
click at [223, 167] on input at bounding box center [227, 164] width 30 height 9
type input "1.026"
type textarea "x"
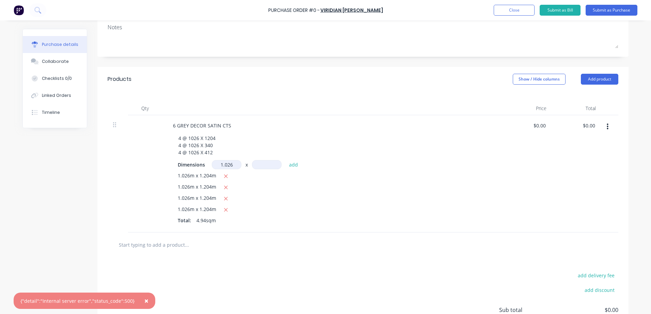
type input "1.026m"
click at [260, 165] on input at bounding box center [267, 164] width 30 height 9
type input ".340"
type textarea "x"
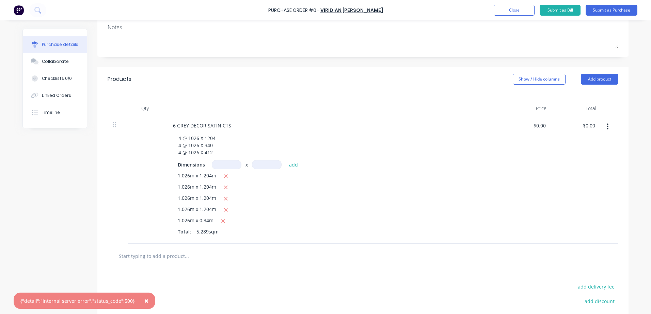
click at [229, 166] on input at bounding box center [227, 164] width 30 height 9
type input "1.026"
type textarea "x"
type input "1.026m"
click at [270, 163] on input at bounding box center [267, 164] width 30 height 9
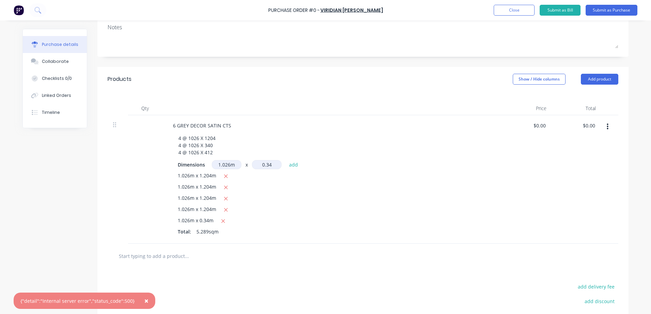
type input "0.34"
type textarea "x"
click at [227, 164] on input at bounding box center [227, 164] width 30 height 9
type textarea "x"
type input "m"
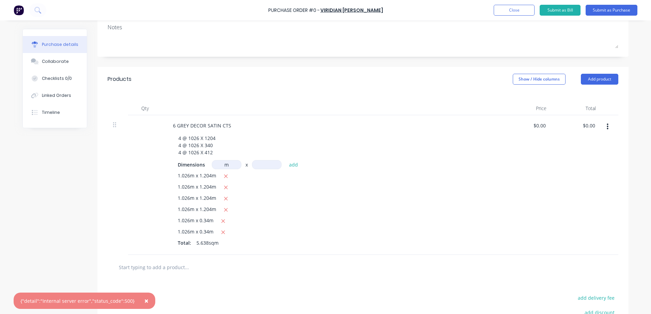
click at [144, 299] on span "×" at bounding box center [146, 301] width 4 height 10
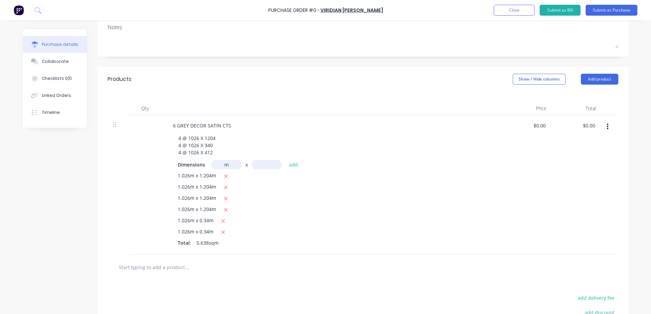
type textarea "x"
click at [219, 166] on input "m" at bounding box center [227, 164] width 30 height 9
type input "1.026"
type textarea "x"
type input "1.026m"
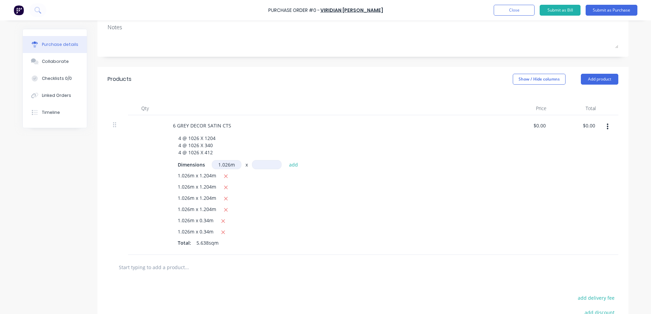
click at [263, 165] on input at bounding box center [267, 164] width 30 height 9
type input "0.34"
type textarea "x"
click at [219, 163] on input at bounding box center [227, 164] width 30 height 9
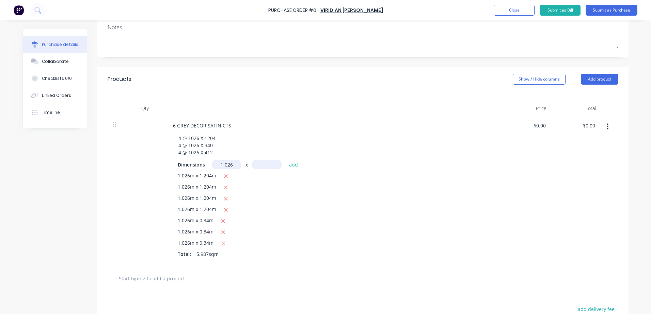
type input "1.026"
type textarea "x"
type input "1.026m"
click at [260, 165] on input at bounding box center [267, 164] width 30 height 9
type input "0.34"
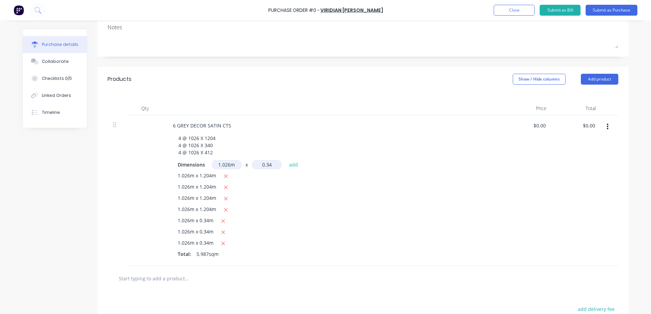
type textarea "x"
click at [219, 167] on input at bounding box center [227, 164] width 30 height 9
type input "1.026"
type textarea "x"
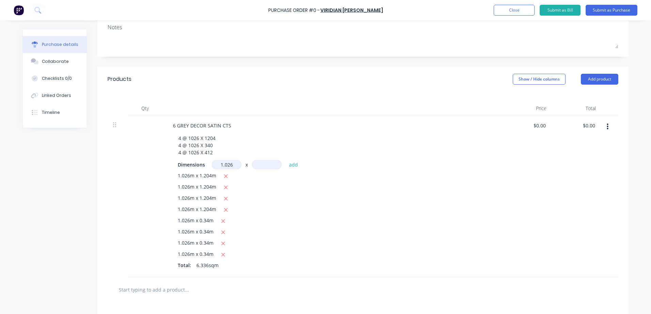
type input "1.026m"
click at [264, 166] on input at bounding box center [267, 164] width 30 height 9
type input "0.412"
type textarea "x"
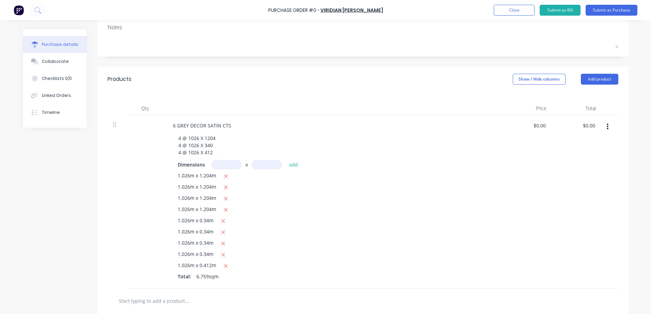
click at [226, 164] on input at bounding box center [227, 164] width 30 height 9
type input "1.026"
type textarea "x"
type input "1.026m"
click at [261, 164] on input at bounding box center [267, 164] width 30 height 9
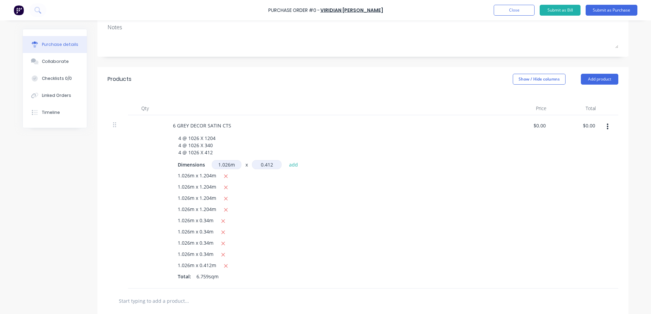
type input "0.412"
type textarea "x"
click at [223, 167] on input at bounding box center [227, 164] width 30 height 9
type input "1.026"
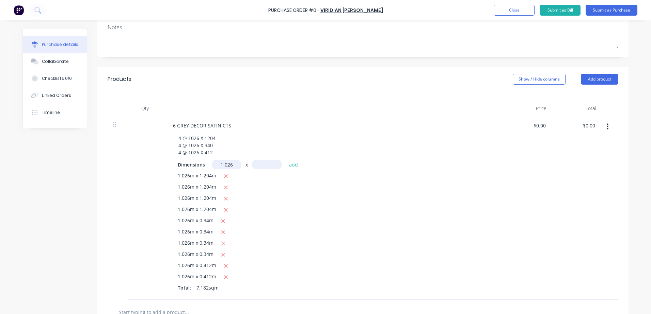
type textarea "x"
type input "1.026m"
click at [269, 163] on input at bounding box center [267, 164] width 30 height 9
type input "0.412"
type textarea "x"
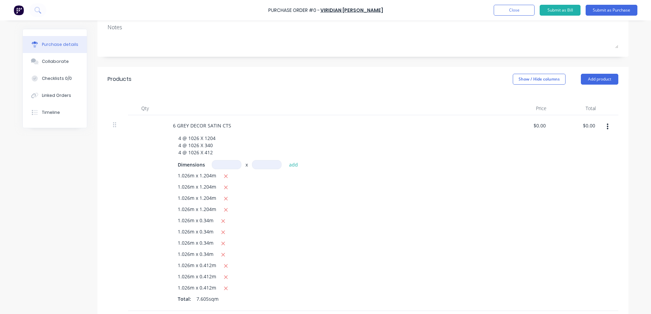
type textarea "x"
click at [223, 163] on input at bounding box center [227, 164] width 30 height 9
type input "1.026"
type textarea "x"
type input "1.026m"
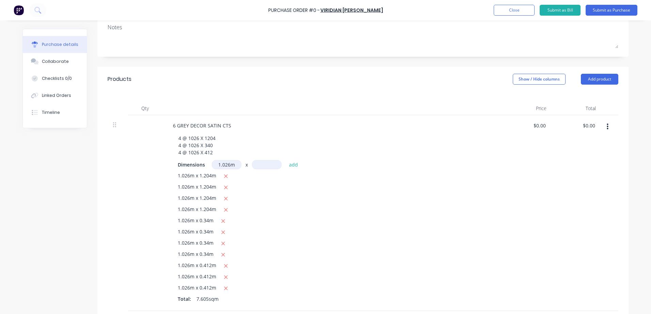
click at [260, 166] on input at bounding box center [267, 164] width 30 height 9
type input "0.412"
type textarea "x"
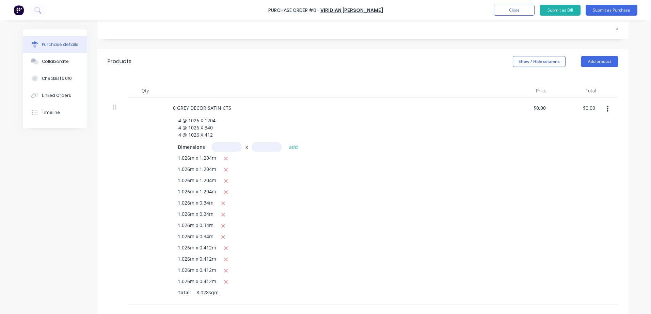
scroll to position [136, 0]
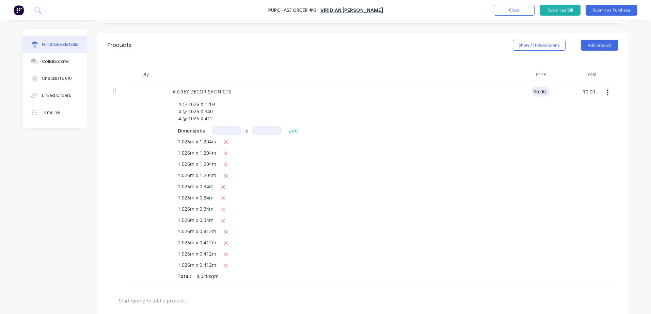
type textarea "x"
type input "0.00"
click at [539, 92] on input "0.00" at bounding box center [539, 92] width 16 height 10
type textarea "x"
type input "0.00"
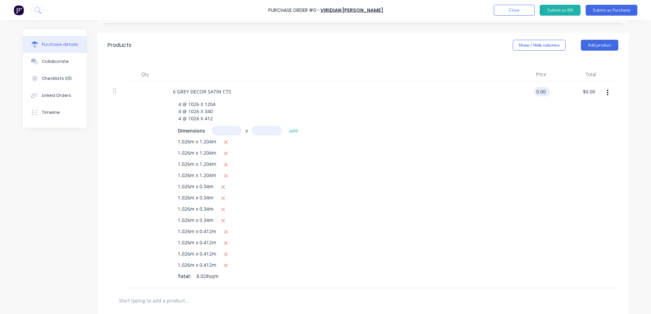
type textarea "x"
drag, startPoint x: 544, startPoint y: 89, endPoint x: 534, endPoint y: 94, distance: 10.8
click at [534, 94] on input "0.00" at bounding box center [540, 92] width 13 height 10
paste input "312.18"
type input "312.18"
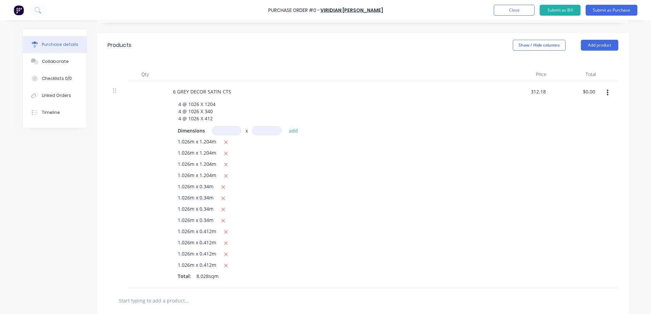
type textarea "x"
type input "$312.18"
type input "$2,505.99"
click at [537, 134] on div "$312.18 312.18" at bounding box center [526, 184] width 49 height 207
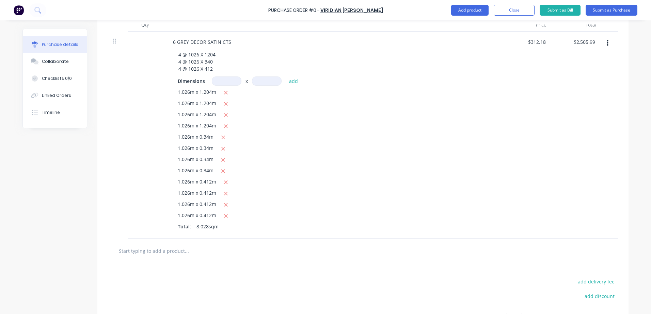
scroll to position [118, 0]
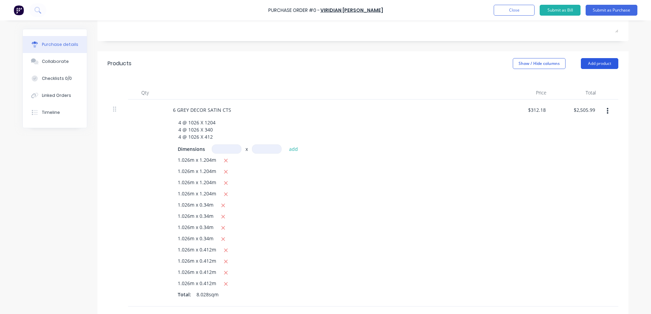
click at [612, 63] on button "Add product" at bounding box center [599, 63] width 37 height 11
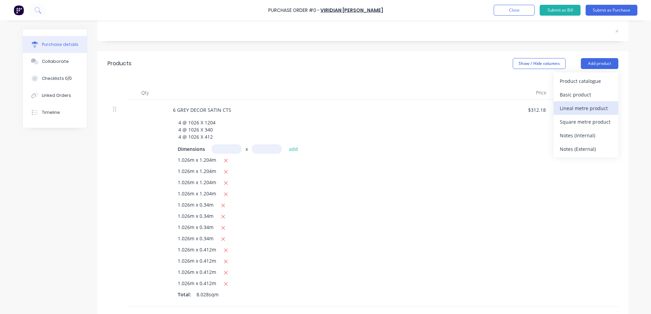
click at [571, 108] on div "Lineal metre product" at bounding box center [585, 108] width 52 height 10
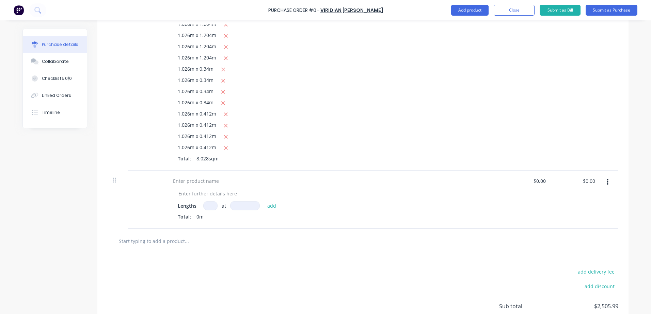
scroll to position [220, 0]
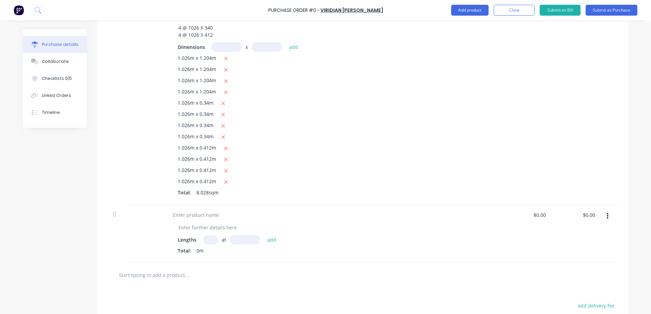
click at [209, 240] on input at bounding box center [210, 240] width 14 height 9
type textarea "x"
type input "2"
type textarea "x"
type input "24"
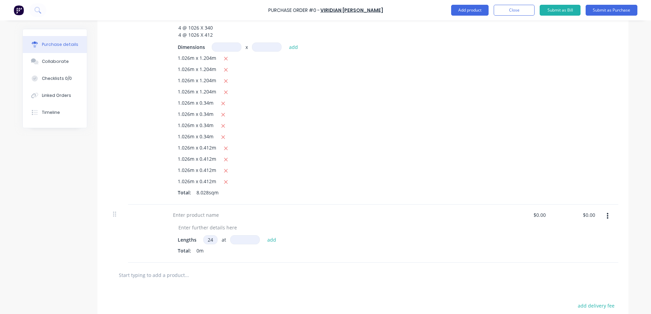
click at [235, 237] on input at bounding box center [245, 240] width 30 height 9
type textarea "x"
type input "1"
type textarea "x"
type input "10"
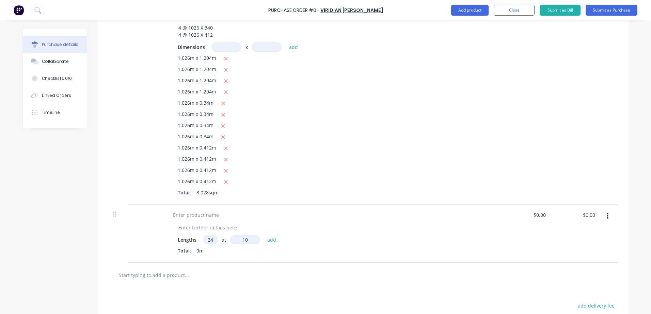
type textarea "x"
type input "102"
type textarea "x"
type input "1026"
type textarea "x"
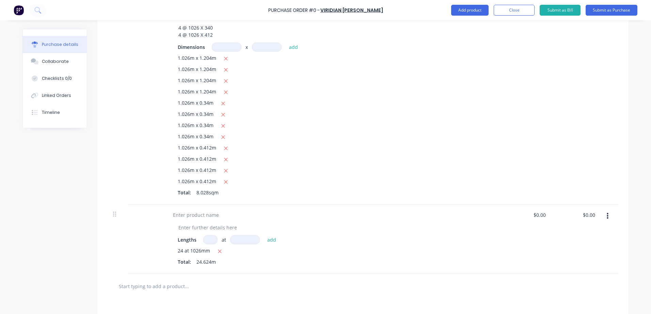
type textarea "x"
type input "8"
click at [247, 242] on input at bounding box center [245, 240] width 30 height 9
type textarea "x"
type input "1"
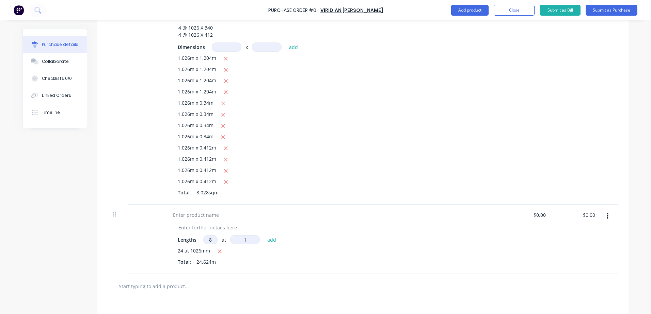
type textarea "x"
type input "12"
type textarea "x"
type input "120"
type textarea "x"
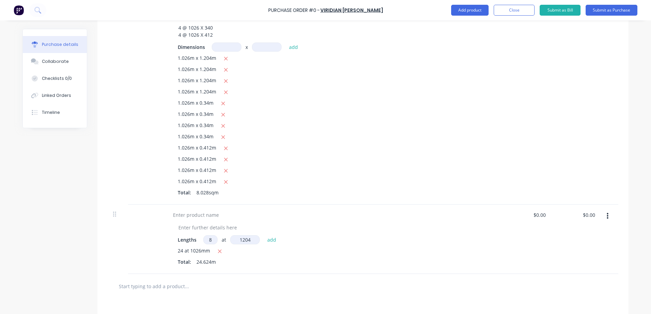
type input "1204"
type textarea "x"
type input "8"
click at [239, 241] on input at bounding box center [245, 240] width 30 height 9
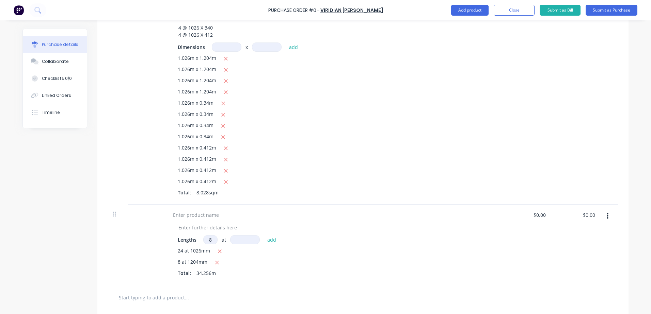
type textarea "x"
type input "3"
type textarea "x"
type input "34"
type textarea "x"
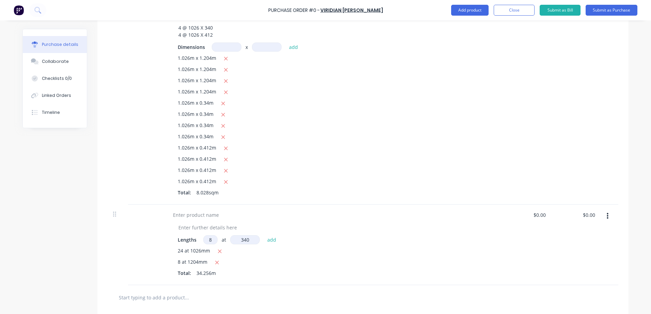
type input "340"
type textarea "x"
type input "8"
click at [237, 242] on input at bounding box center [245, 240] width 30 height 9
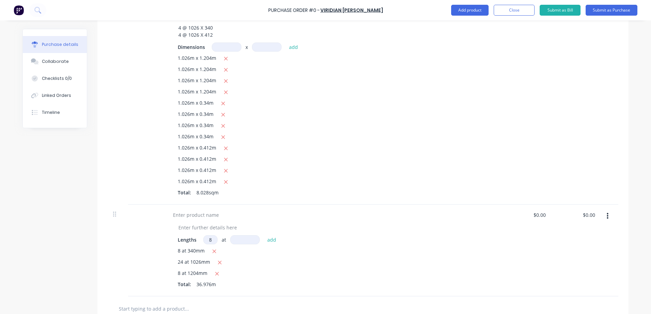
type textarea "x"
type input "4"
type textarea "x"
type input "41"
type textarea "x"
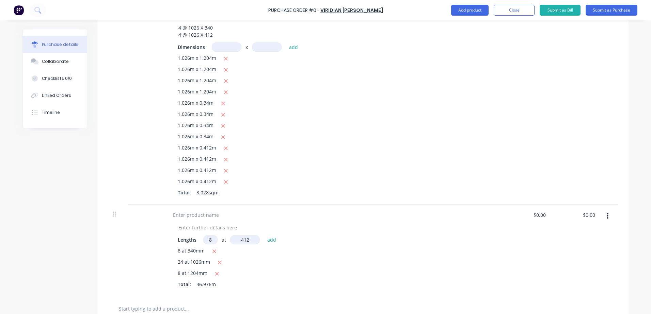
type input "412"
type textarea "x"
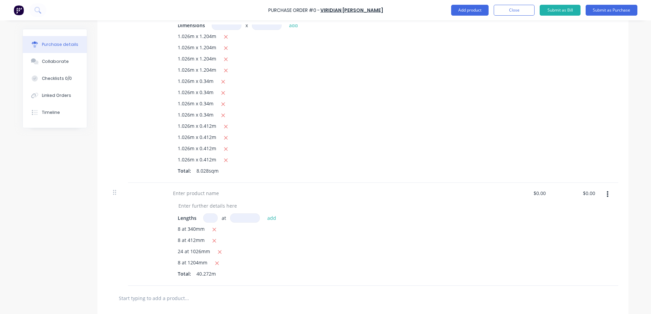
scroll to position [254, 0]
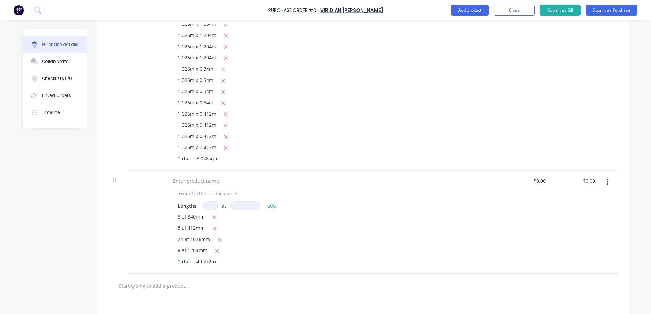
click at [361, 280] on div at bounding box center [363, 286] width 500 height 14
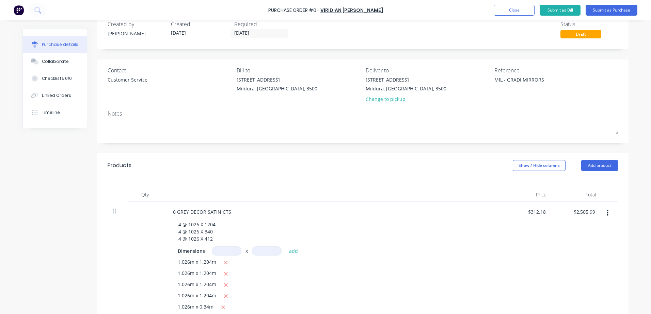
scroll to position [0, 0]
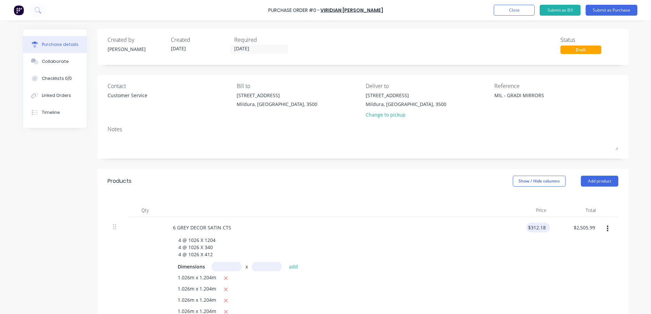
type textarea "x"
type input "312.18"
click at [529, 230] on input "312.18" at bounding box center [536, 228] width 21 height 10
type textarea "x"
drag, startPoint x: 527, startPoint y: 230, endPoint x: 561, endPoint y: 232, distance: 34.5
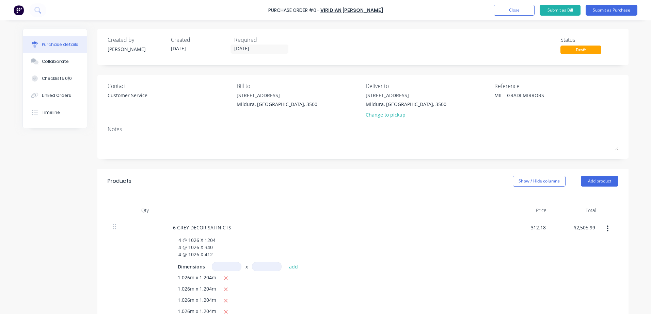
paste input "90.66"
type input "90.66"
type textarea "x"
type input "$90.66"
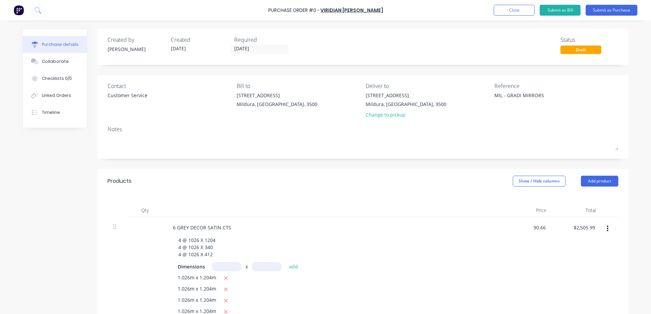
type input "$727.76"
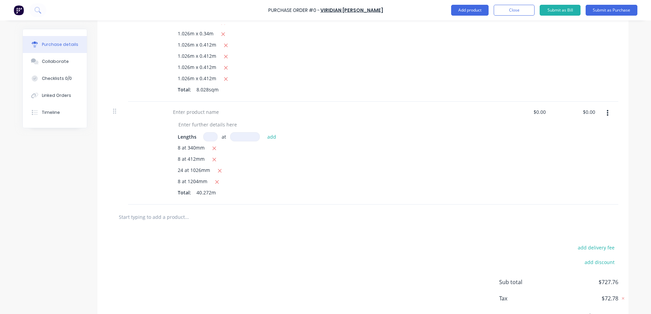
scroll to position [306, 0]
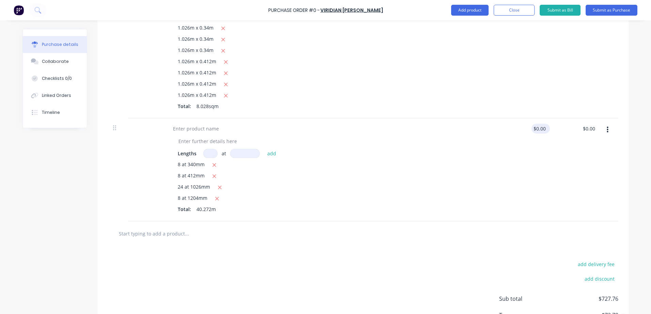
type textarea "x"
type input "0.00"
click at [534, 129] on input "0.00" at bounding box center [540, 129] width 13 height 10
type textarea "x"
drag, startPoint x: 533, startPoint y: 129, endPoint x: 562, endPoint y: 128, distance: 29.0
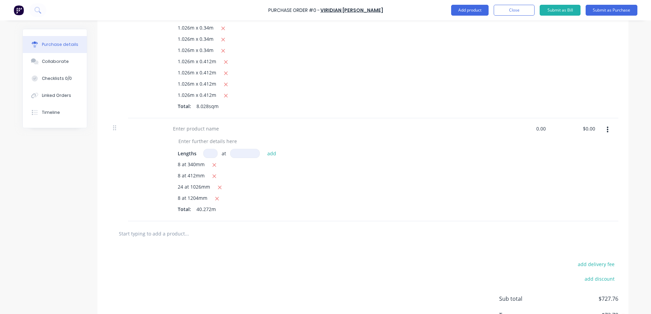
click at [562, 128] on div "Lengths at add 8 at 340mm 8 at 412mm 24 at 1026mm 8 at 1204mm Total: 40.272m 0.…" at bounding box center [363, 169] width 510 height 103
paste input "5.79"
type input "5.79"
type textarea "x"
type input "$5.79"
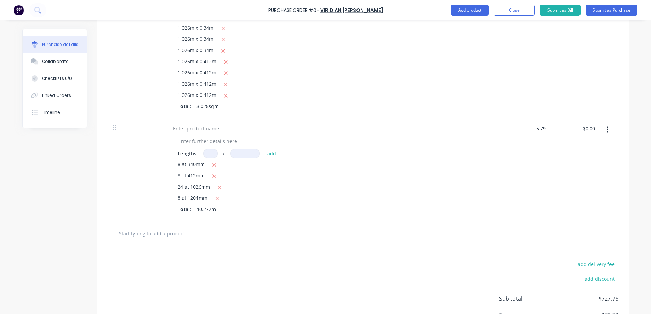
type input "$233.17"
click at [455, 215] on div "8 at 340mm 8 at 412mm 24 at 1026mm 8 at 1204mm Total: 40.272m" at bounding box center [332, 188] width 309 height 55
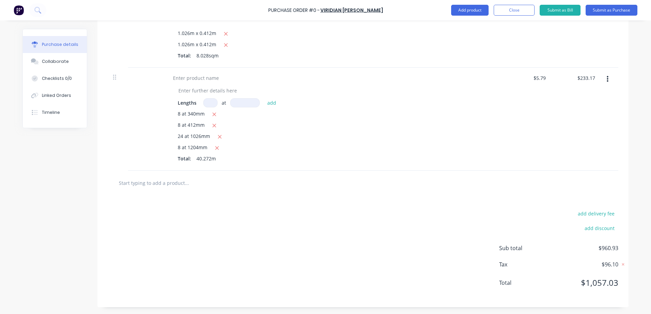
scroll to position [323, 0]
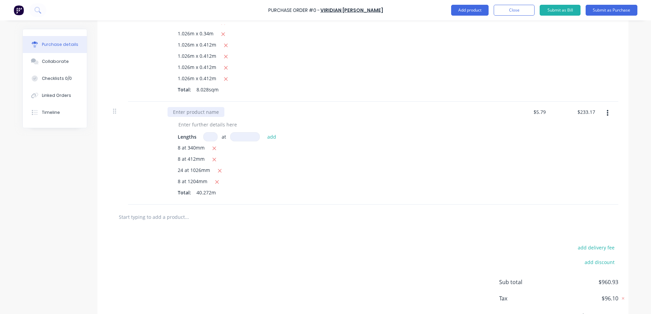
type textarea "x"
click at [180, 113] on div at bounding box center [195, 112] width 57 height 10
click at [204, 126] on div at bounding box center [207, 125] width 69 height 10
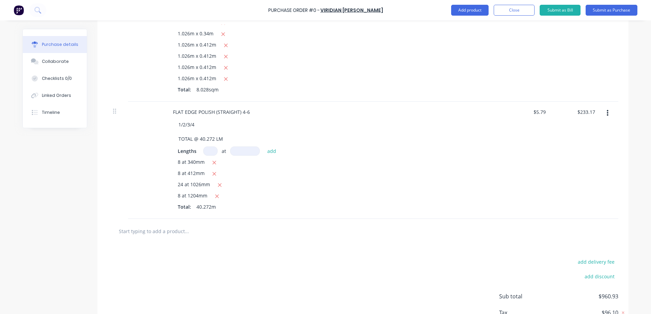
click at [256, 133] on div "1/2/3/4 TOTAL @ 40.272 LM" at bounding box center [335, 132] width 324 height 24
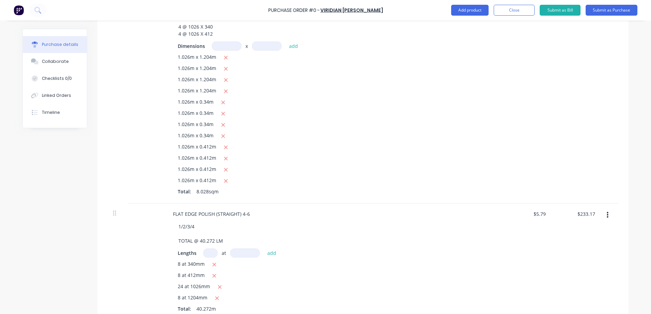
scroll to position [187, 0]
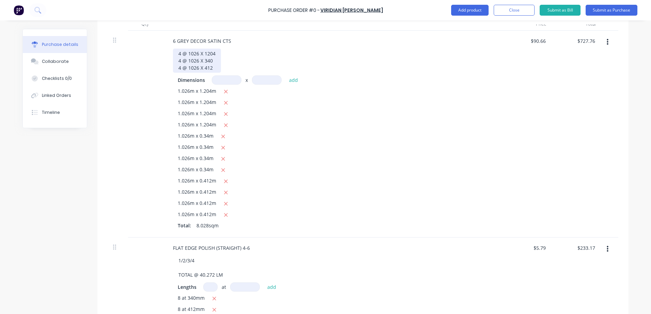
click at [211, 70] on div "4 @ 1026 X 1204 4 @ 1026 X 340 4 @ 1026 X 412" at bounding box center [197, 61] width 48 height 24
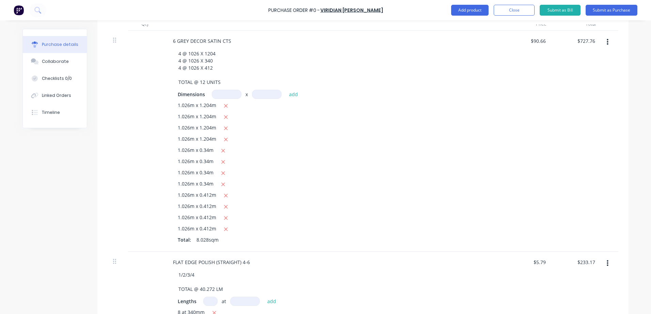
click at [358, 208] on div "1.026m x 0.412m" at bounding box center [332, 207] width 309 height 9
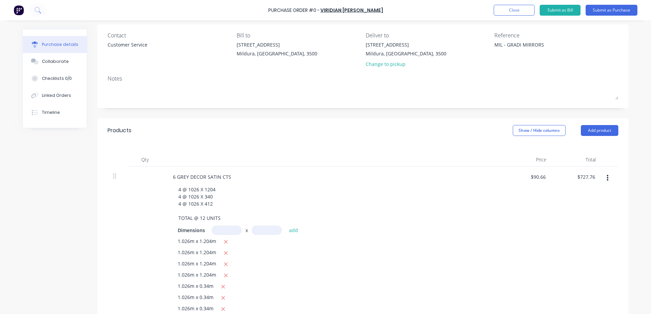
scroll to position [0, 0]
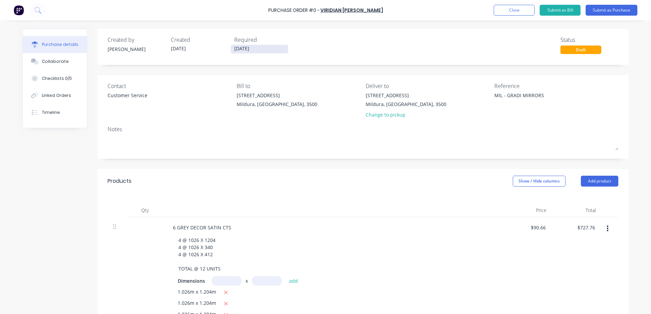
click at [256, 52] on input "[DATE]" at bounding box center [259, 49] width 57 height 9
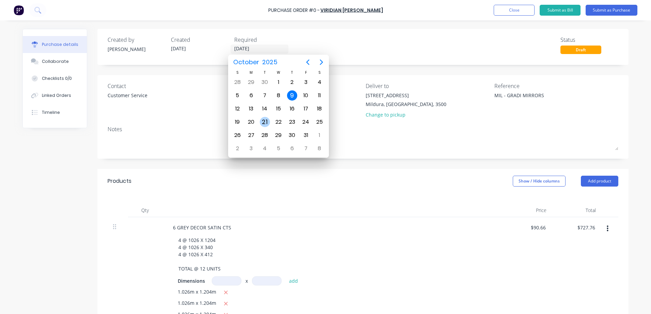
click at [263, 122] on div "21" at bounding box center [265, 122] width 10 height 10
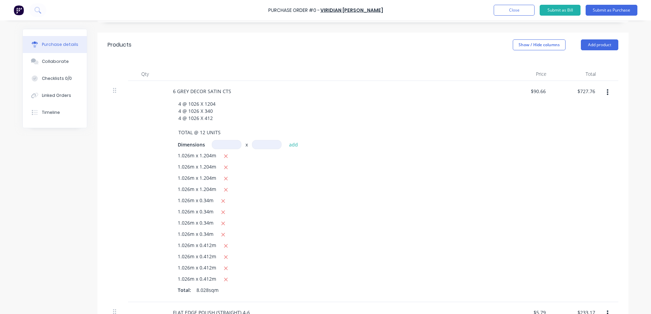
scroll to position [45, 0]
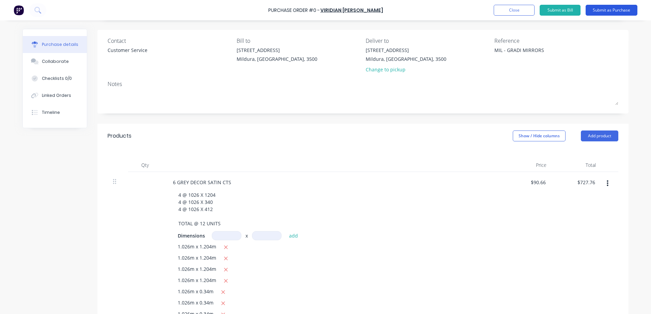
click at [596, 12] on button "Submit as Purchase" at bounding box center [611, 10] width 52 height 11
click at [312, 11] on div "Purchase Order #0 -" at bounding box center [293, 10] width 51 height 7
click at [598, 8] on button "Submit as Purchase" at bounding box center [611, 10] width 52 height 11
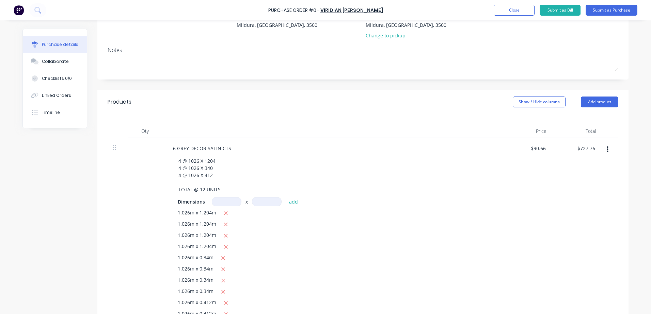
scroll to position [0, 0]
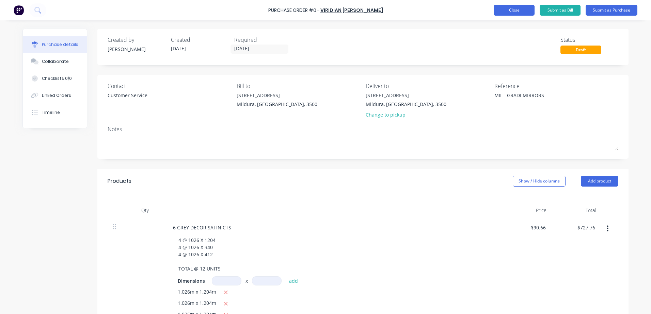
click at [505, 10] on button "Close" at bounding box center [513, 10] width 41 height 11
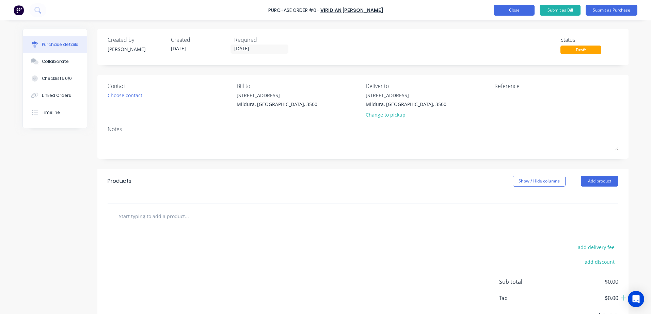
click at [513, 10] on button "Close" at bounding box center [513, 10] width 41 height 11
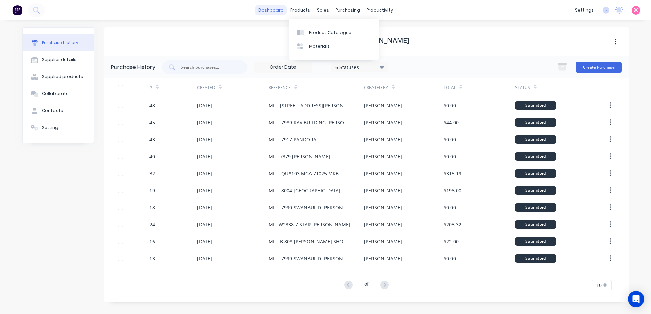
click at [276, 11] on link "dashboard" at bounding box center [271, 10] width 32 height 10
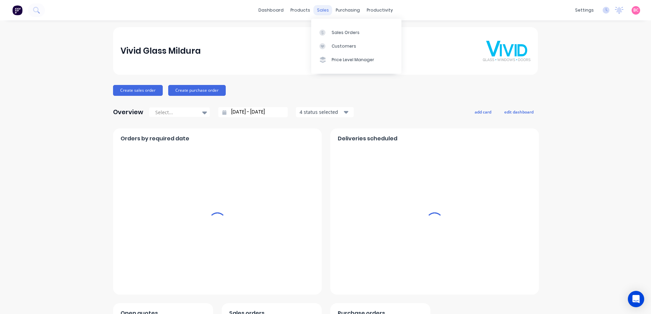
click at [314, 11] on div "sales" at bounding box center [322, 10] width 19 height 10
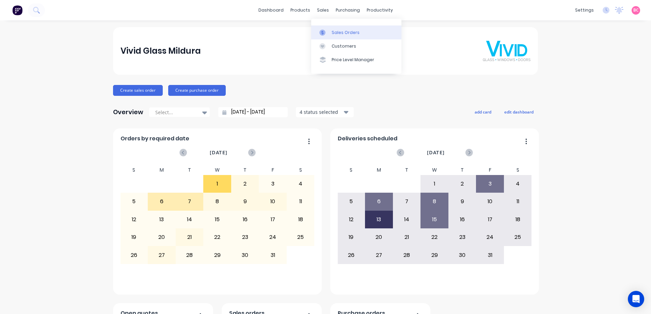
click at [337, 36] on link "Sales Orders" at bounding box center [356, 33] width 90 height 14
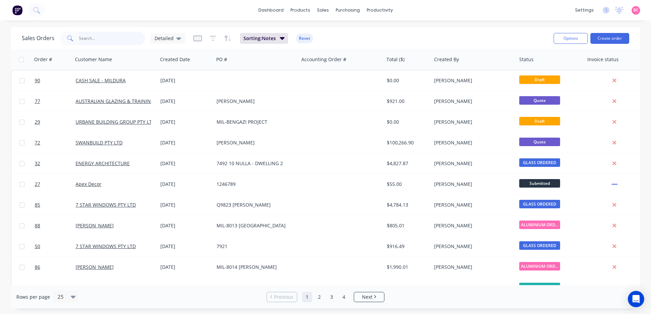
click at [115, 40] on input "text" at bounding box center [112, 39] width 66 height 14
type input "CUMMINS"
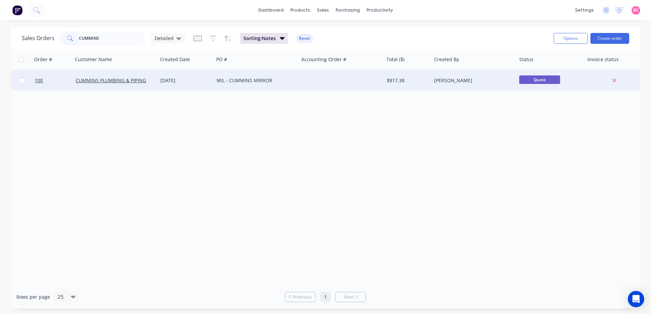
click at [262, 83] on div "MIL - CUMMINS MIRROR" at bounding box center [254, 80] width 76 height 7
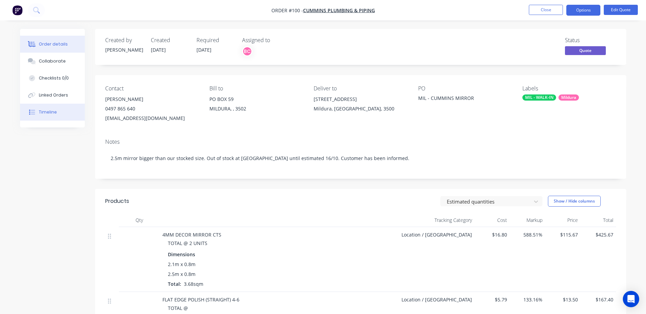
click at [55, 114] on div "Timeline" at bounding box center [48, 112] width 18 height 6
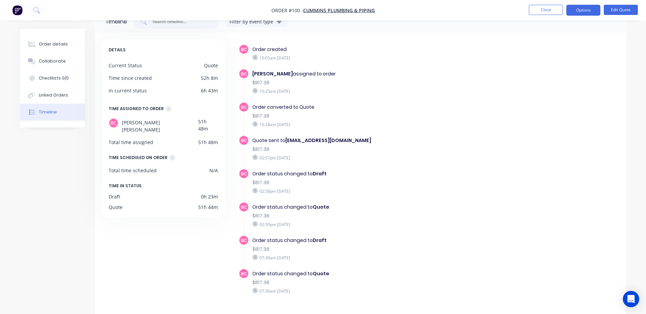
scroll to position [35, 0]
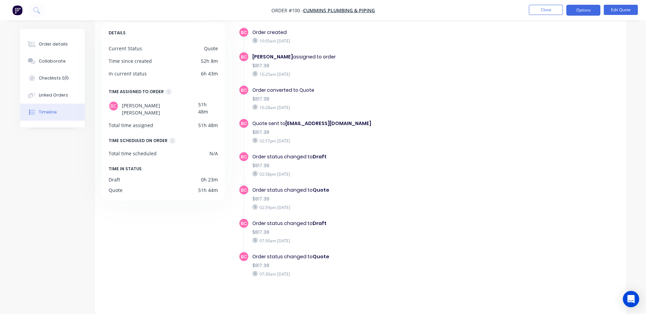
click at [260, 132] on div "$817.38" at bounding box center [370, 132] width 236 height 7
click at [263, 133] on div "$817.38" at bounding box center [370, 132] width 236 height 7
drag, startPoint x: 263, startPoint y: 133, endPoint x: 337, endPoint y: 136, distance: 74.3
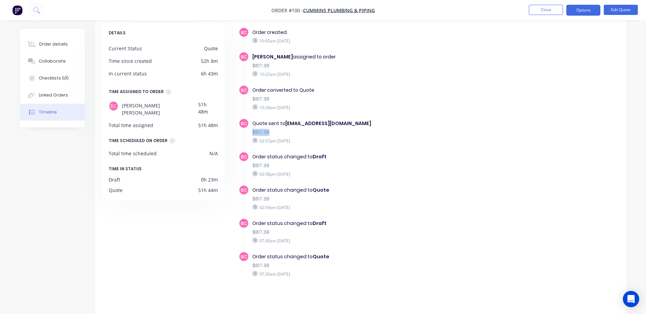
click at [337, 136] on div "$817.38" at bounding box center [370, 132] width 236 height 7
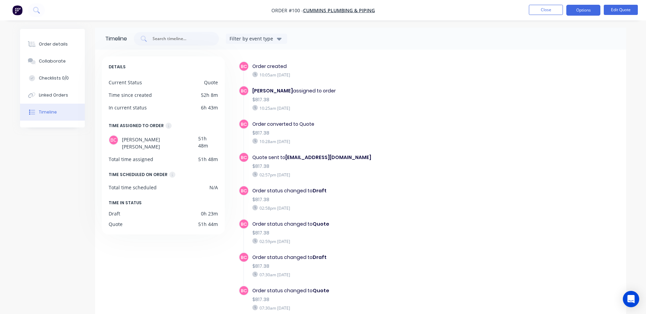
scroll to position [0, 0]
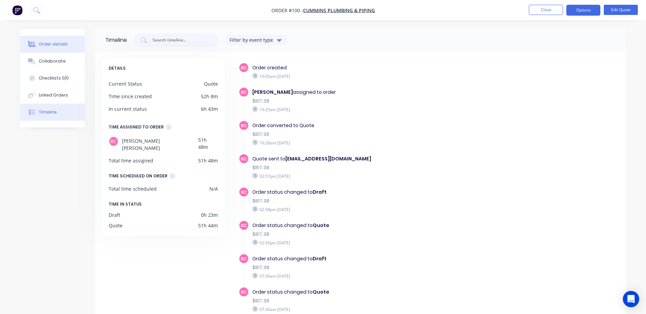
click at [48, 40] on button "Order details" at bounding box center [52, 44] width 65 height 17
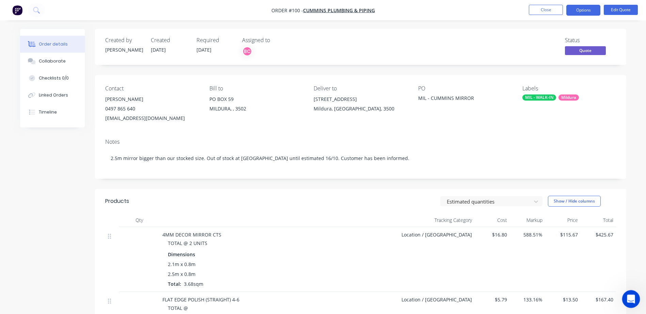
click at [630, 297] on icon "Open Intercom Messenger" at bounding box center [629, 298] width 5 height 5
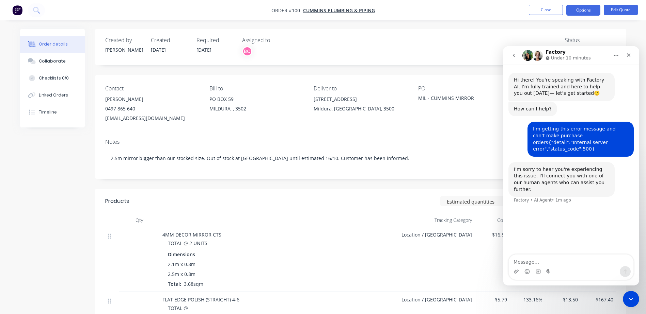
click at [410, 36] on div "Created by Brooke Created 07/10/25 Required 31/10/25 Assigned to BC Status Quote" at bounding box center [360, 47] width 531 height 36
click at [629, 56] on icon "Close" at bounding box center [629, 55] width 4 height 4
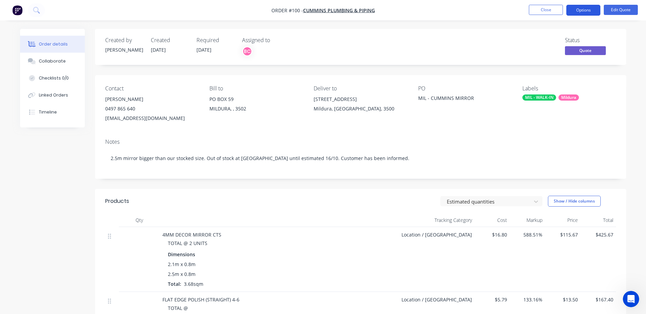
click at [584, 8] on button "Options" at bounding box center [583, 10] width 34 height 11
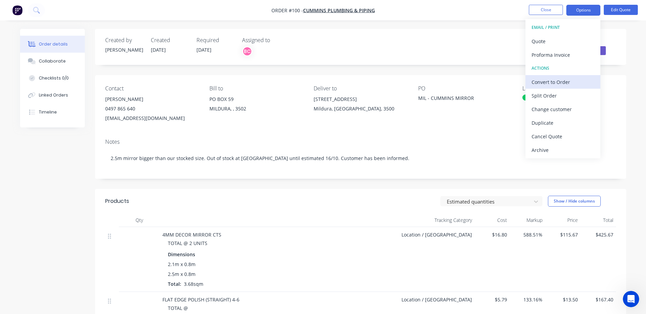
click at [554, 80] on div "Convert to Order" at bounding box center [562, 82] width 63 height 10
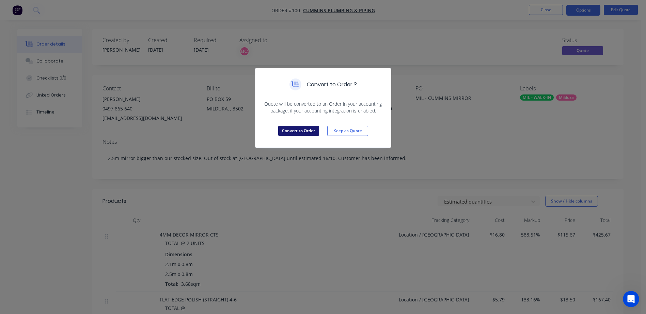
click at [289, 132] on button "Convert to Order" at bounding box center [298, 131] width 41 height 10
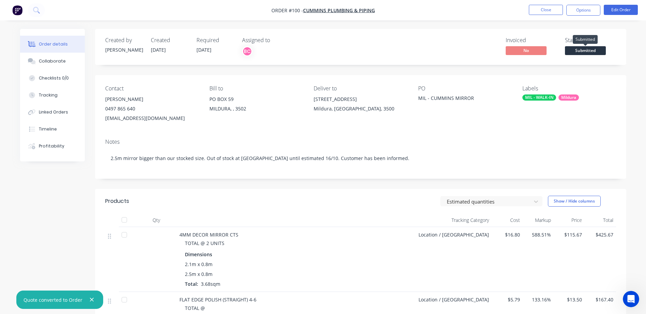
click at [595, 48] on span "Submitted" at bounding box center [585, 50] width 41 height 9
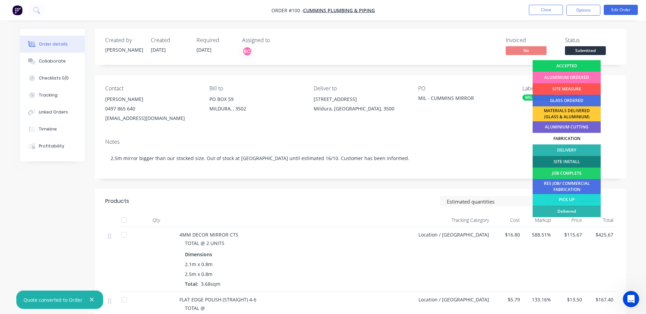
click at [570, 63] on div "ACCEPTED" at bounding box center [566, 66] width 68 height 12
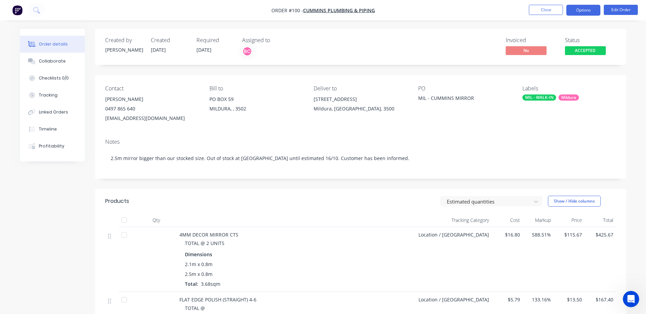
click at [590, 13] on button "Options" at bounding box center [583, 10] width 34 height 11
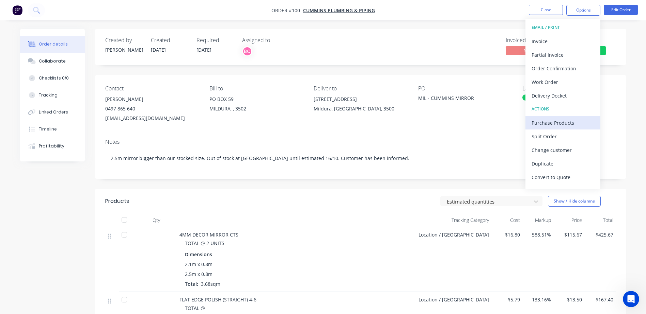
click at [546, 123] on div "Purchase Products" at bounding box center [562, 123] width 63 height 10
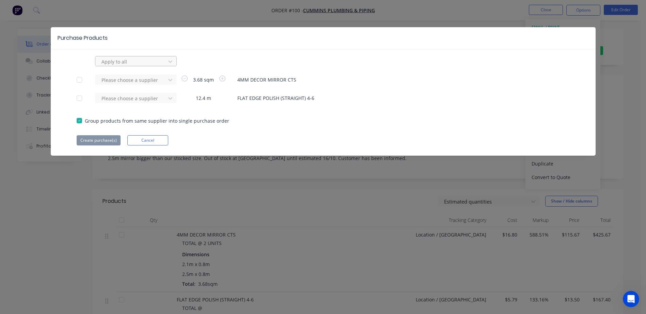
click at [140, 62] on div at bounding box center [131, 62] width 61 height 9
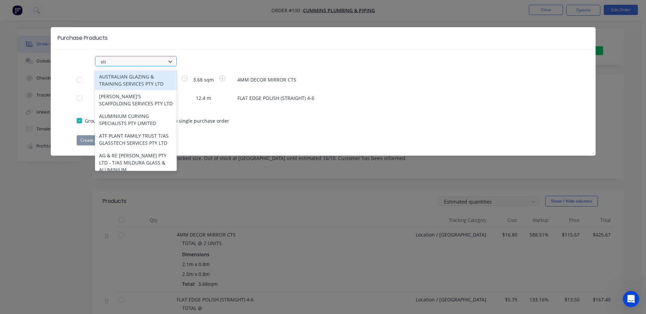
type input "viri"
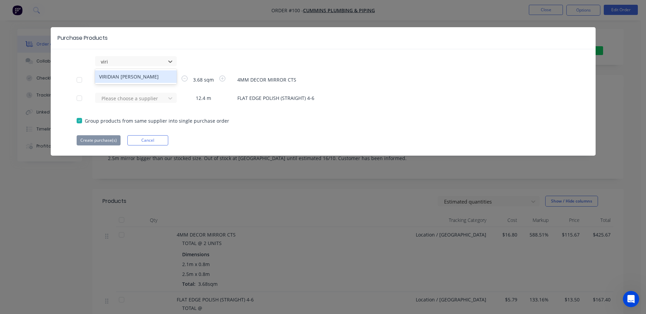
click at [139, 75] on div "VIRIDIAN [PERSON_NAME]" at bounding box center [136, 76] width 82 height 13
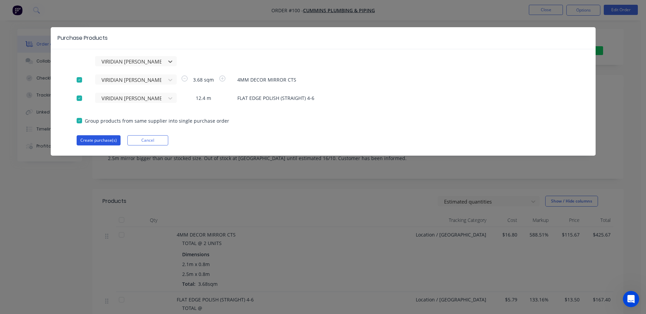
click at [102, 140] on button "Create purchase(s)" at bounding box center [99, 140] width 44 height 10
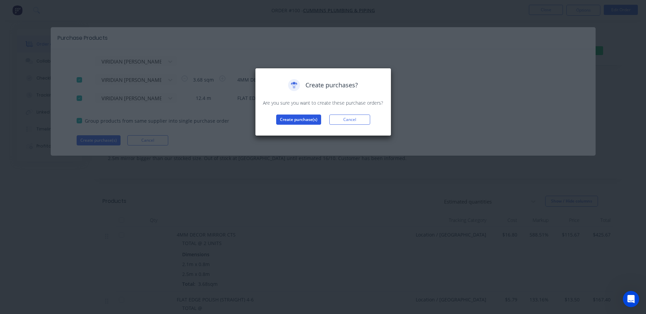
click at [301, 120] on button "Create purchase(s)" at bounding box center [298, 120] width 45 height 10
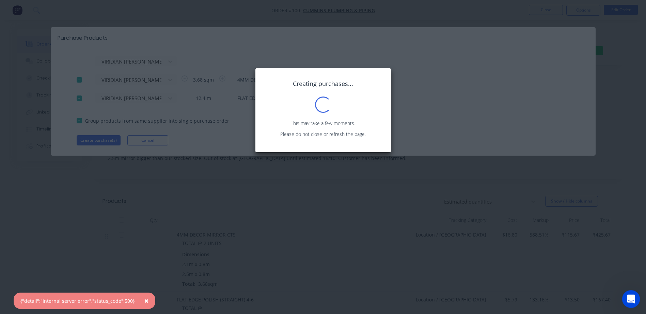
click at [632, 298] on icon "Open Intercom Messenger" at bounding box center [629, 298] width 11 height 11
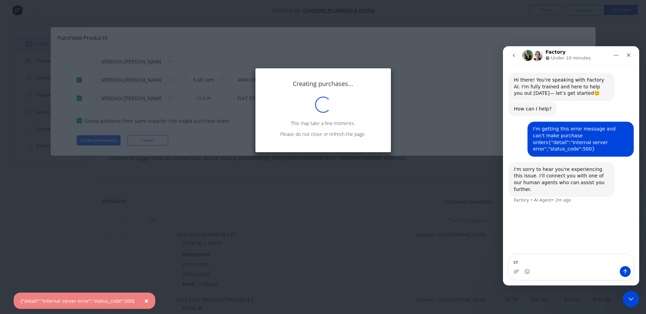
type textarea "c"
type textarea "S"
type textarea "C"
type textarea "Creating a purchase order by itself and trying to create one from a sales order…"
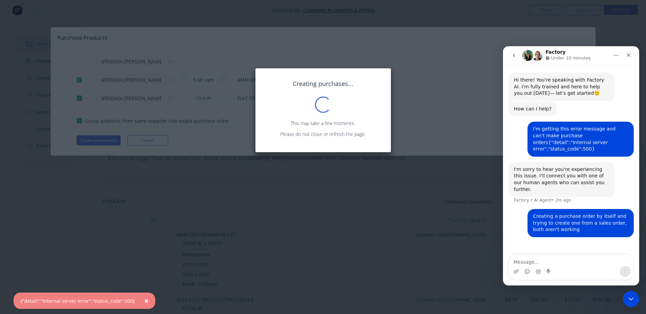
click at [473, 103] on div "Creating purchases... Loading... This may take a few moments. Please do not clo…" at bounding box center [323, 157] width 646 height 314
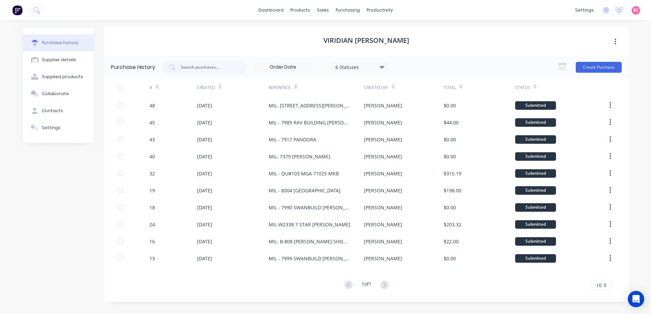
click at [158, 87] on icon at bounding box center [157, 88] width 3 height 2
click at [222, 85] on div "Created" at bounding box center [232, 87] width 71 height 19
click at [218, 86] on icon at bounding box center [219, 86] width 3 height 5
click at [220, 87] on icon at bounding box center [219, 88] width 3 height 2
click at [588, 68] on button "Create Purchase" at bounding box center [598, 67] width 46 height 11
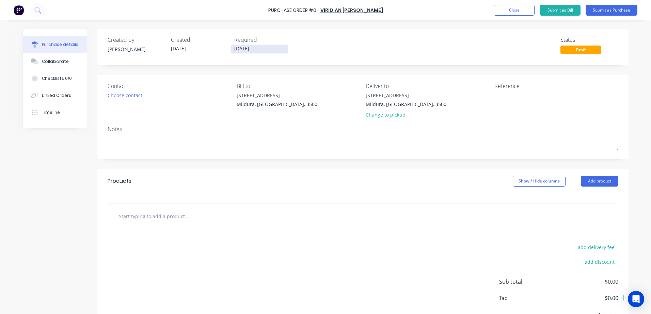
click at [253, 45] on input "[DATE]" at bounding box center [259, 49] width 57 height 9
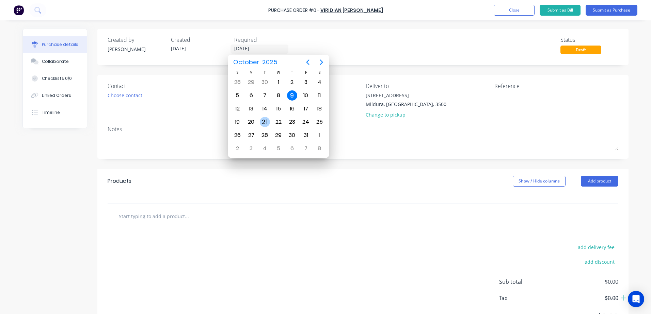
click at [265, 123] on div "21" at bounding box center [265, 122] width 10 height 10
type input "[DATE]"
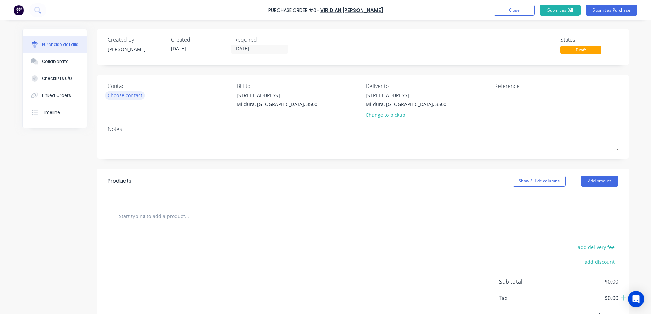
click at [135, 96] on div "Choose contact" at bounding box center [125, 95] width 35 height 7
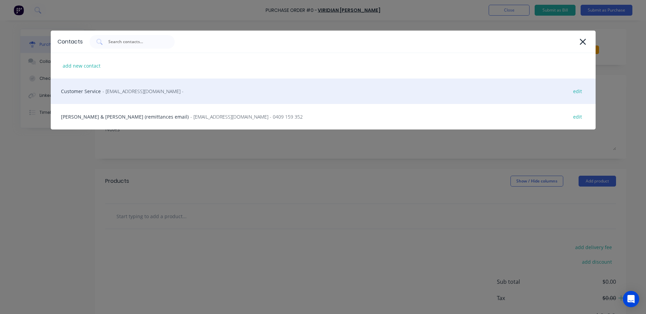
click at [106, 89] on span "- vircustomerservicecls@viridianglass.com -" at bounding box center [142, 91] width 81 height 7
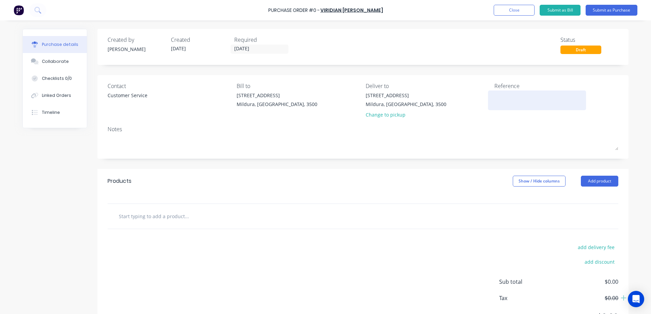
click at [495, 101] on textarea at bounding box center [536, 99] width 85 height 15
type textarea "MIL - GRADI MIRRORS"
type textarea "x"
type textarea "MIL - GRADI MIRRORS"
click at [582, 181] on button "Add product" at bounding box center [599, 181] width 37 height 11
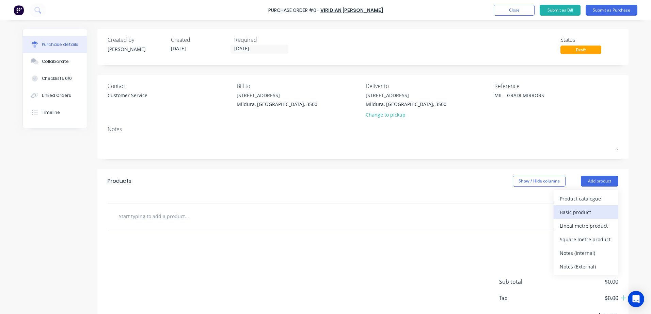
click at [573, 212] on div "Basic product" at bounding box center [585, 213] width 52 height 10
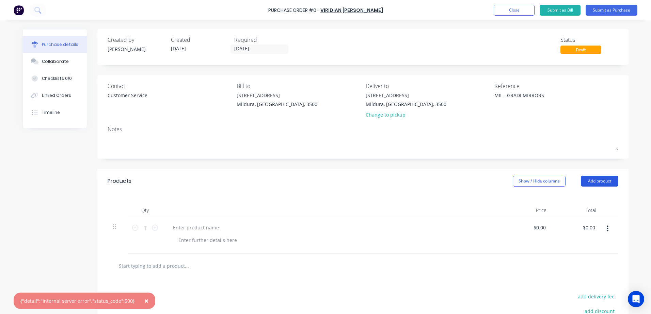
click at [594, 182] on button "Add product" at bounding box center [599, 181] width 37 height 11
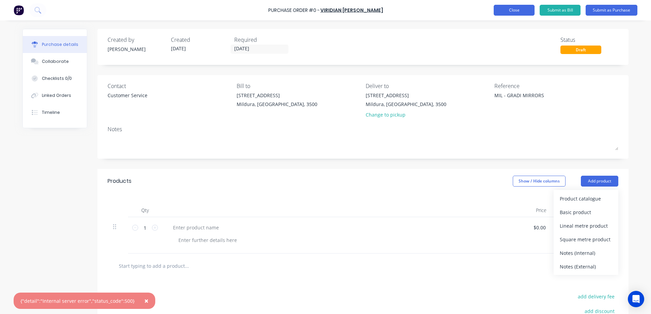
click at [516, 10] on button "Close" at bounding box center [513, 10] width 41 height 11
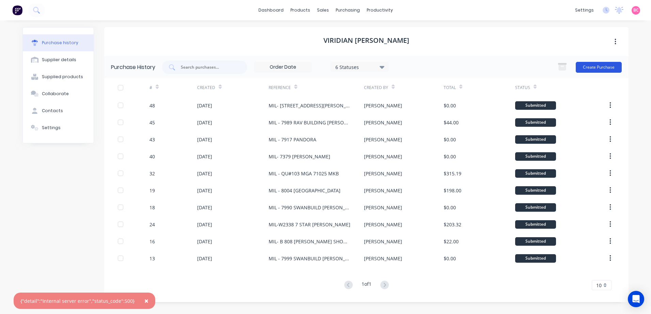
click at [593, 66] on button "Create Purchase" at bounding box center [598, 67] width 46 height 11
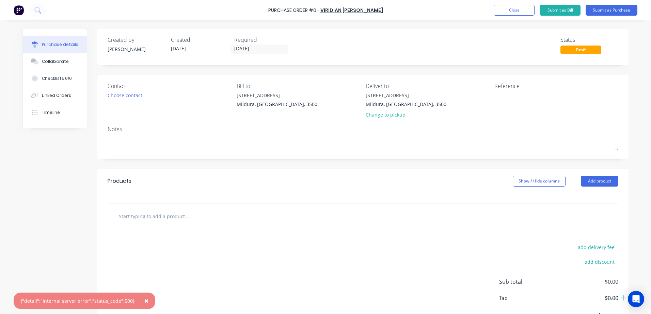
click at [144, 304] on span "×" at bounding box center [146, 301] width 4 height 10
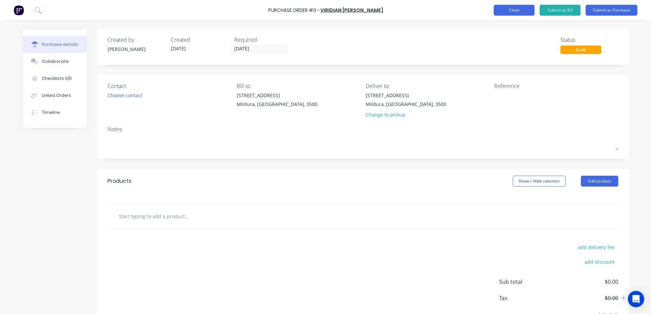
click at [501, 16] on div "Purchase Order #0 - VIRIDIAN GLASS CLAYTON Add product Close Submit as Bill Sub…" at bounding box center [325, 10] width 651 height 20
click at [505, 14] on button "Close" at bounding box center [513, 10] width 41 height 11
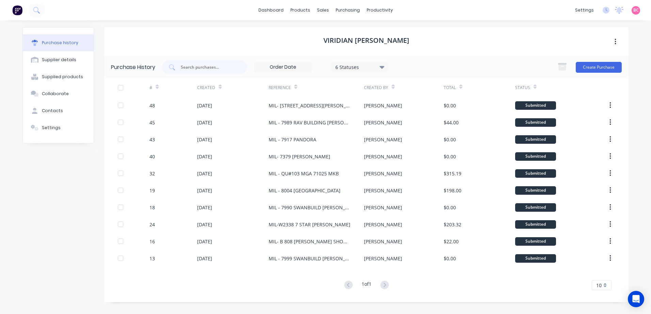
click at [277, 16] on div "dashboard products sales purchasing productivity dashboard products Product Cat…" at bounding box center [325, 10] width 651 height 20
click at [276, 11] on link "dashboard" at bounding box center [271, 10] width 32 height 10
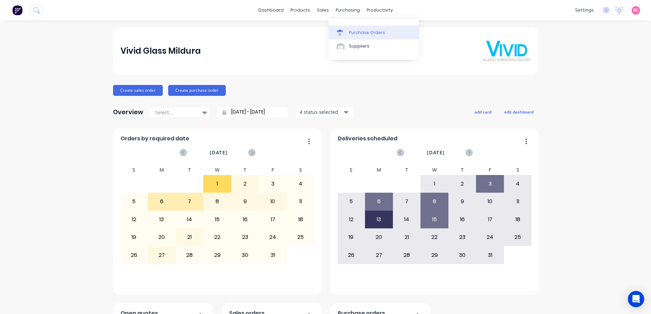
click at [351, 33] on div "Purchase Orders" at bounding box center [367, 33] width 36 height 6
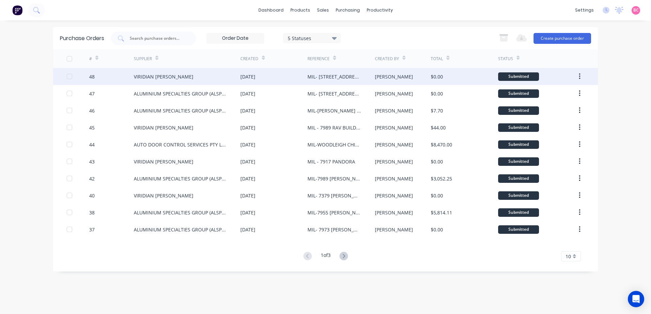
click at [163, 74] on div "VIRIDIAN [PERSON_NAME]" at bounding box center [164, 76] width 60 height 7
type textarea "x"
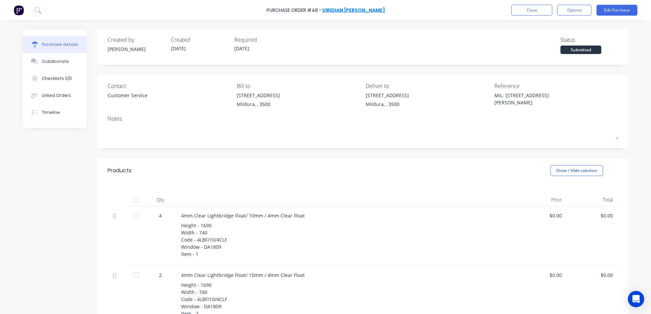
click at [356, 11] on link "VIRIDIAN [PERSON_NAME]" at bounding box center [353, 10] width 63 height 7
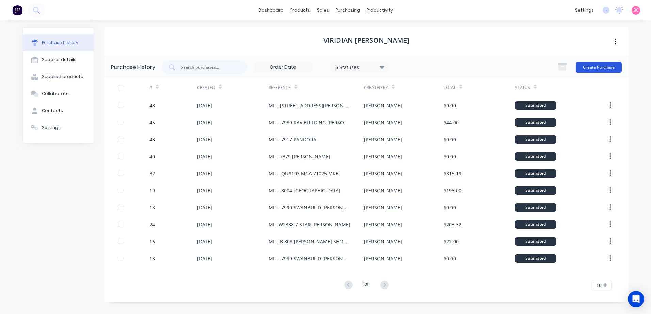
click at [597, 67] on button "Create Purchase" at bounding box center [598, 67] width 46 height 11
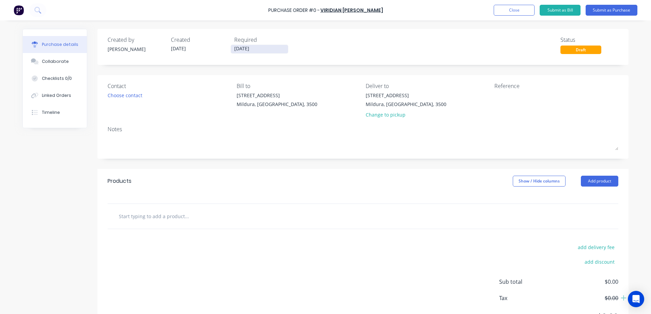
click at [253, 49] on input "[DATE]" at bounding box center [259, 49] width 57 height 9
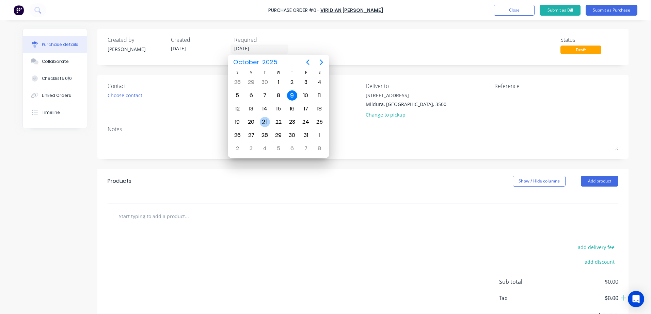
click at [265, 120] on div "21" at bounding box center [265, 122] width 10 height 10
type input "21/10/25"
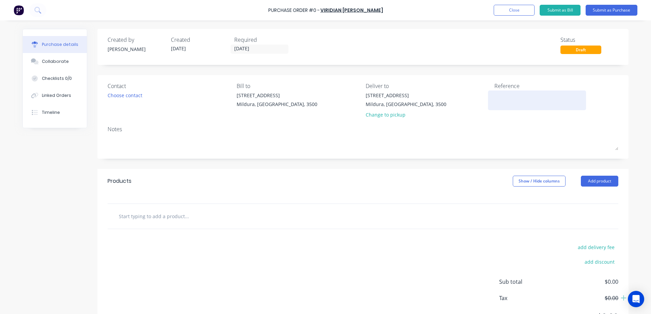
click at [501, 97] on textarea at bounding box center [536, 99] width 85 height 15
click at [595, 180] on button "Add product" at bounding box center [599, 181] width 37 height 11
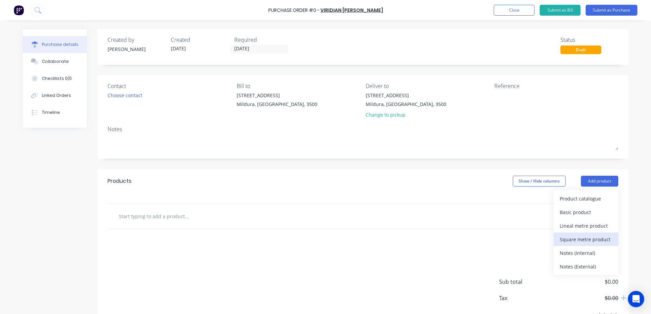
click at [587, 238] on div "Square metre product" at bounding box center [585, 240] width 52 height 10
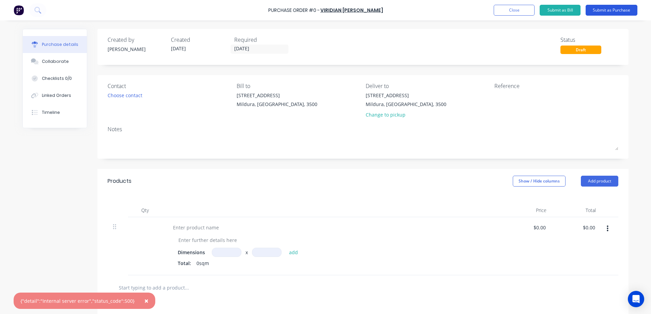
click at [624, 9] on button "Submit as Purchase" at bounding box center [611, 10] width 52 height 11
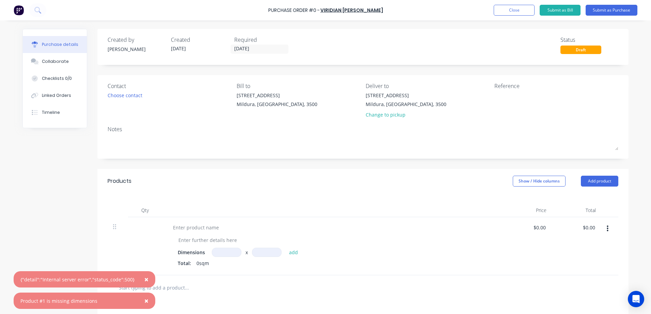
click at [144, 300] on span "×" at bounding box center [146, 301] width 4 height 10
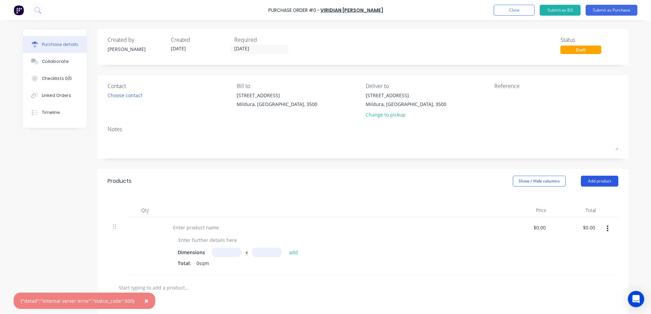
click at [605, 184] on button "Add product" at bounding box center [599, 181] width 37 height 11
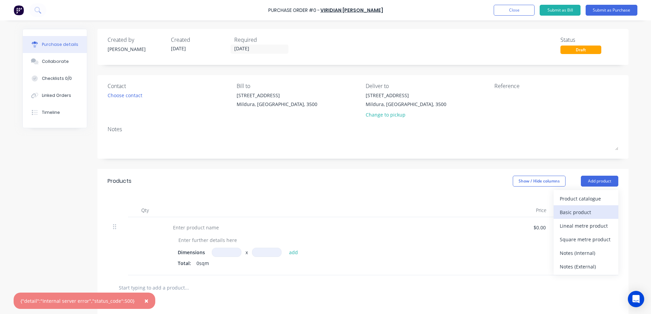
click at [573, 211] on div "Basic product" at bounding box center [585, 213] width 52 height 10
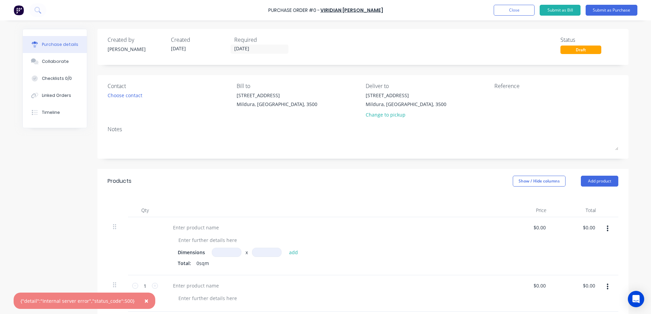
click at [606, 228] on button "button" at bounding box center [607, 229] width 16 height 12
click at [576, 286] on button "Delete" at bounding box center [586, 288] width 58 height 14
click at [532, 228] on input "0.00" at bounding box center [539, 228] width 16 height 10
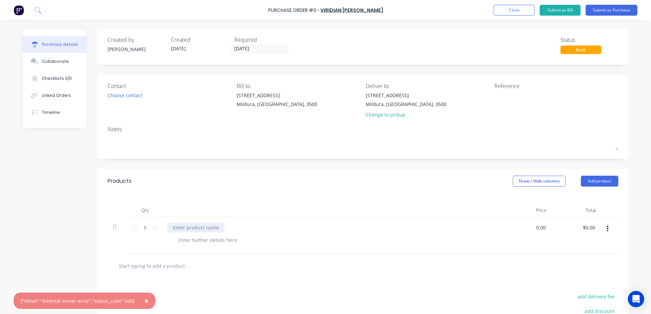
type input "$0.00"
click at [185, 232] on div at bounding box center [195, 228] width 57 height 10
click at [613, 9] on button "Submit as Purchase" at bounding box center [611, 10] width 52 height 11
click at [608, 12] on button "Submit as Purchase" at bounding box center [611, 10] width 52 height 11
click at [608, 15] on button "Submit as Purchase" at bounding box center [611, 10] width 52 height 11
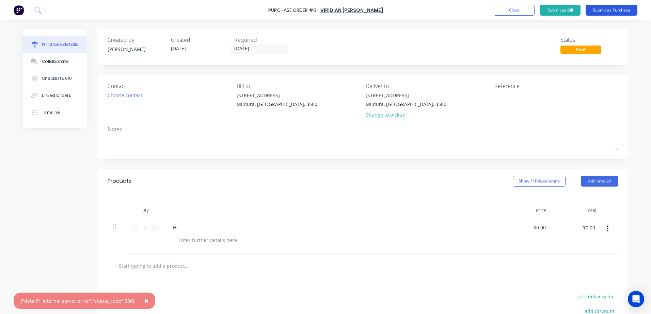
click at [608, 14] on button "Submit as Purchase" at bounding box center [611, 10] width 52 height 11
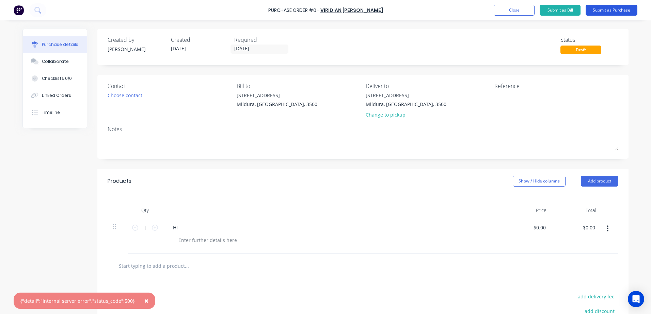
click at [619, 12] on button "Submit as Purchase" at bounding box center [611, 10] width 52 height 11
click at [316, 11] on div "Purchase Order #0 -" at bounding box center [293, 10] width 51 height 7
click at [462, 168] on div "Created by Brooke Created 09/10/25 Required 21/10/25 Status Draft Contact Choos…" at bounding box center [362, 210] width 531 height 362
drag, startPoint x: 20, startPoint y: 302, endPoint x: 130, endPoint y: 302, distance: 109.9
click at [130, 302] on div "{"detail":"Internal server error","status_code":500}" at bounding box center [77, 301] width 114 height 7
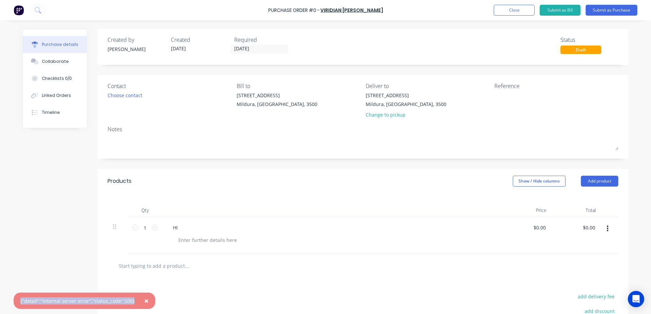
copy div "{"detail":"Internal server error","status_code":500}"
click at [637, 300] on icon "Open Intercom Messenger" at bounding box center [636, 299] width 8 height 9
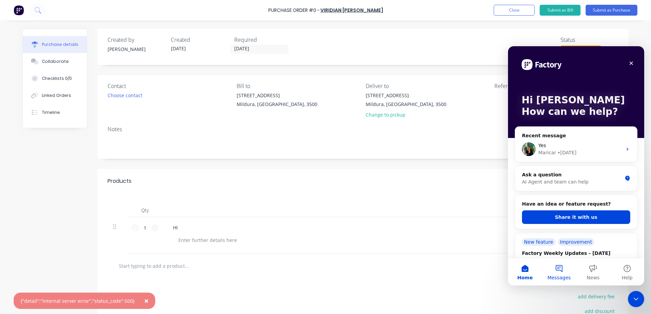
click at [558, 272] on button "Messages" at bounding box center [559, 272] width 34 height 27
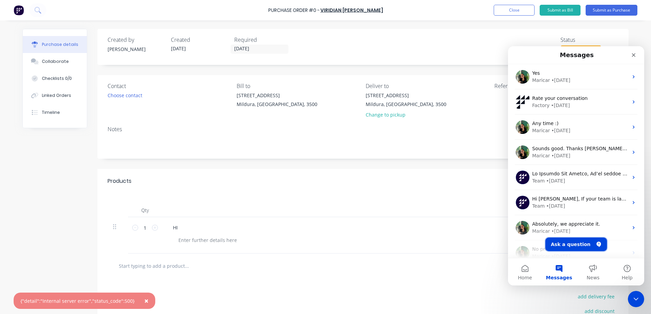
click at [570, 245] on button "Ask a question" at bounding box center [576, 245] width 62 height 14
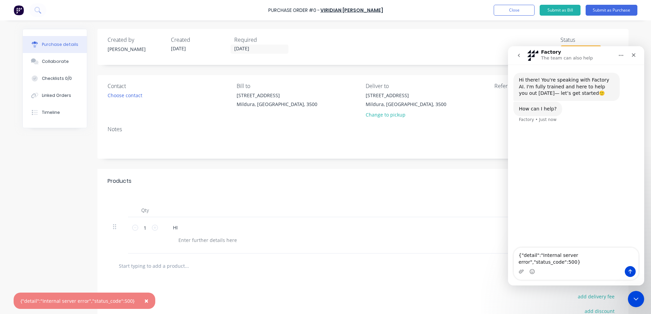
click at [518, 262] on textarea "{"detail":"Internal server error","status_code":500}" at bounding box center [576, 257] width 125 height 18
type textarea "I'm getting this error message and can't make purchase orders{"detail":"Interna…"
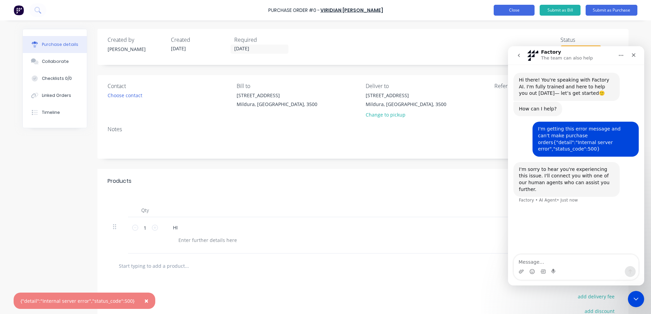
click at [515, 12] on button "Close" at bounding box center [513, 10] width 41 height 11
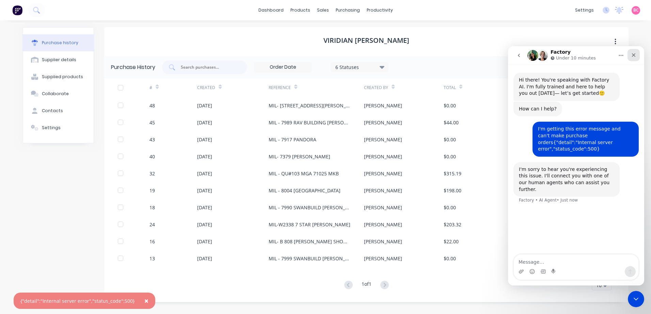
click at [632, 57] on icon "Close" at bounding box center [633, 54] width 5 height 5
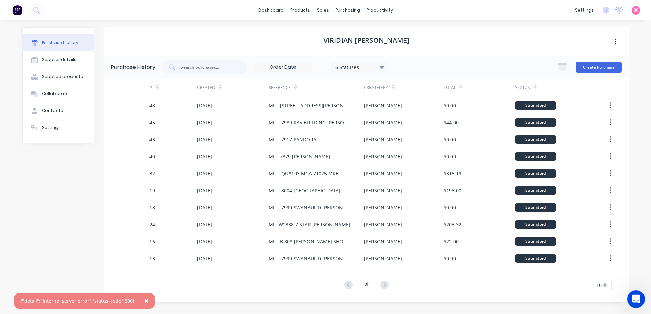
click at [642, 301] on div "Open Intercom Messenger" at bounding box center [634, 298] width 22 height 22
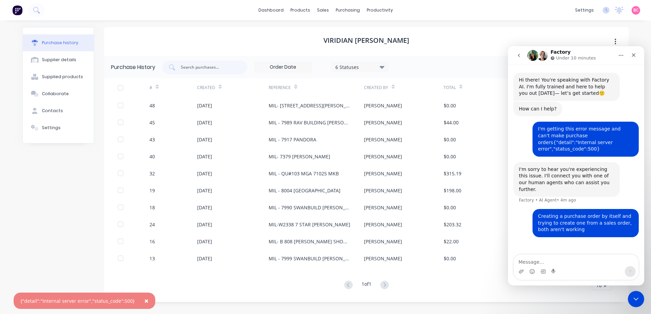
click at [517, 57] on icon "go back" at bounding box center [518, 55] width 5 height 5
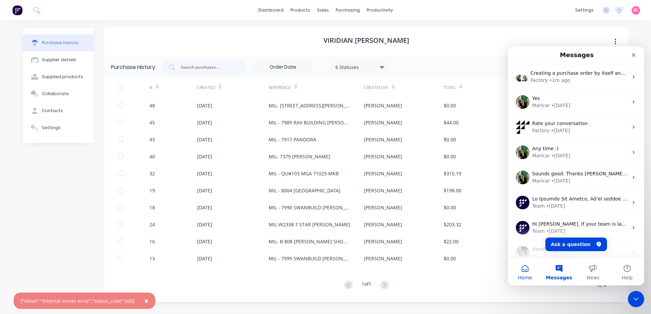
click at [529, 276] on span "Home" at bounding box center [525, 278] width 14 height 5
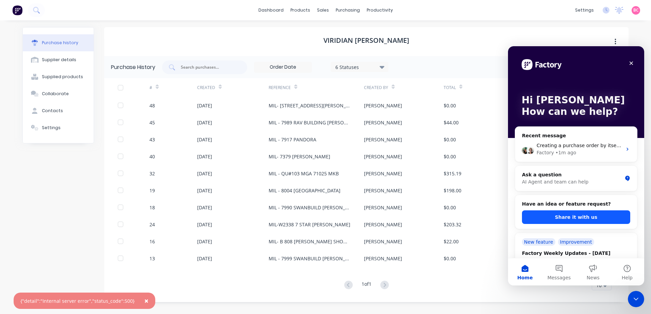
click at [574, 220] on button "Share it with us" at bounding box center [576, 218] width 108 height 14
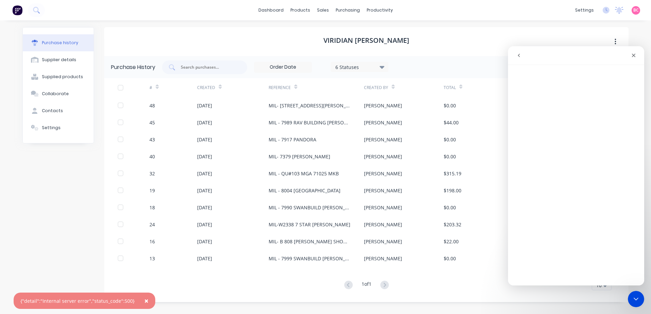
click at [520, 55] on icon "go back" at bounding box center [518, 55] width 5 height 5
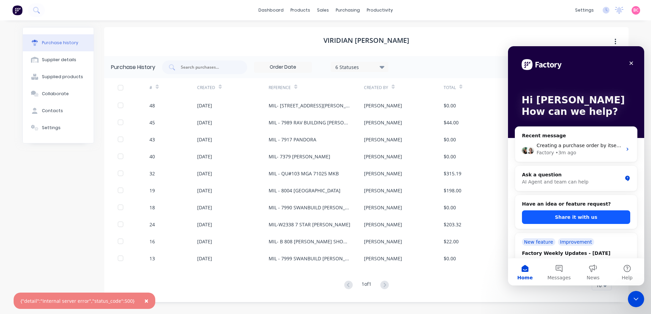
click at [580, 218] on button "Share it with us" at bounding box center [576, 218] width 108 height 14
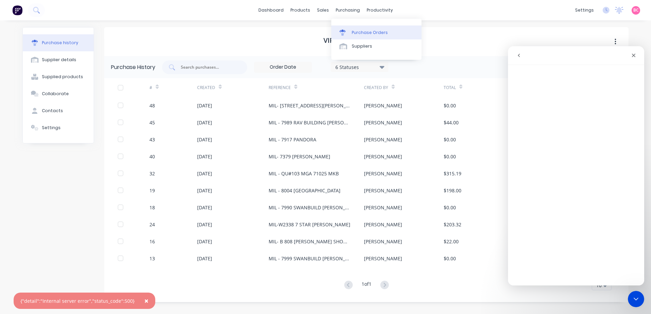
click at [354, 32] on div "Purchase Orders" at bounding box center [370, 33] width 36 height 6
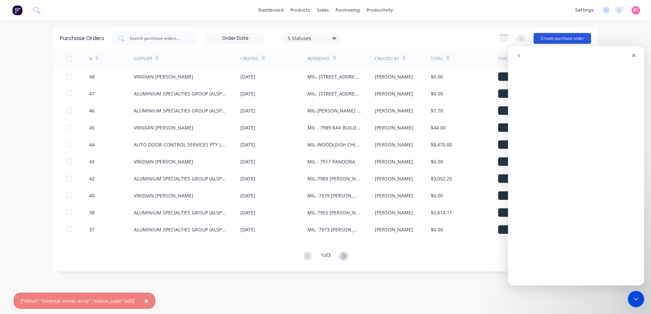
click at [563, 37] on button "Create purchase order" at bounding box center [562, 38] width 58 height 11
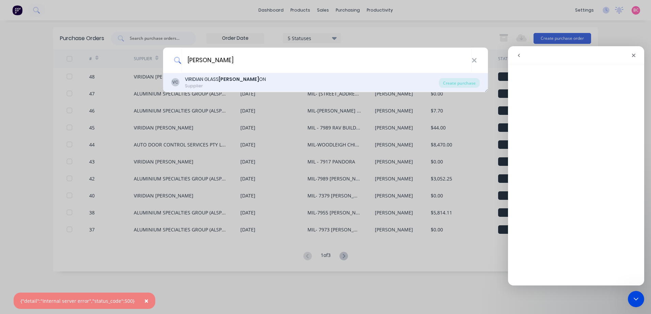
type input "[PERSON_NAME]"
click at [260, 77] on div "VC VIRIDIAN [PERSON_NAME] ON Supplier" at bounding box center [304, 82] width 267 height 13
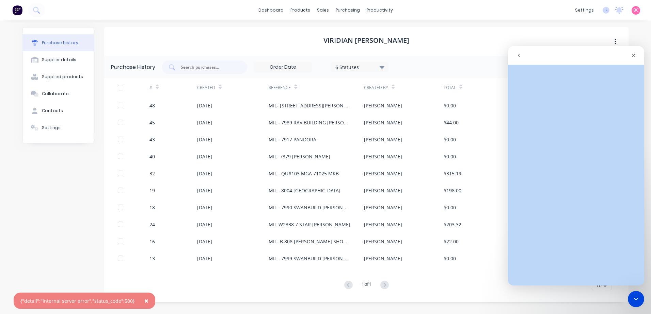
drag, startPoint x: 583, startPoint y: 51, endPoint x: 581, endPoint y: 70, distance: 19.1
click at [581, 70] on div "Intercom messenger" at bounding box center [576, 166] width 136 height 240
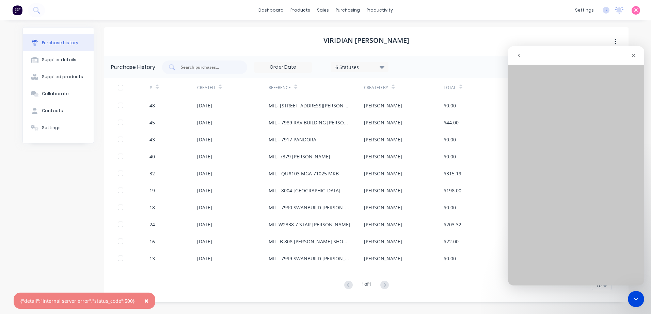
drag, startPoint x: 73, startPoint y: 24, endPoint x: 539, endPoint y: 36, distance: 466.1
click at [539, 36] on div "VIRIDIAN [PERSON_NAME]" at bounding box center [366, 41] width 524 height 29
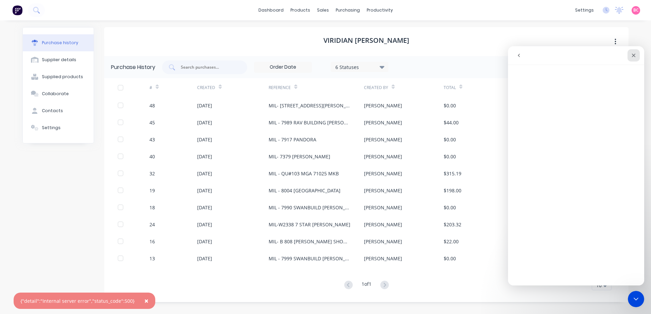
click at [636, 55] on div "Close" at bounding box center [633, 55] width 12 height 12
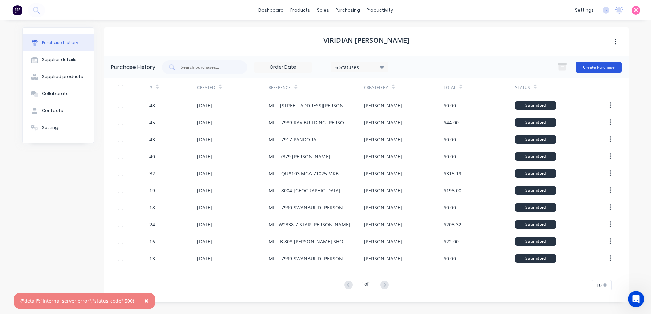
click at [596, 67] on button "Create Purchase" at bounding box center [598, 67] width 46 height 11
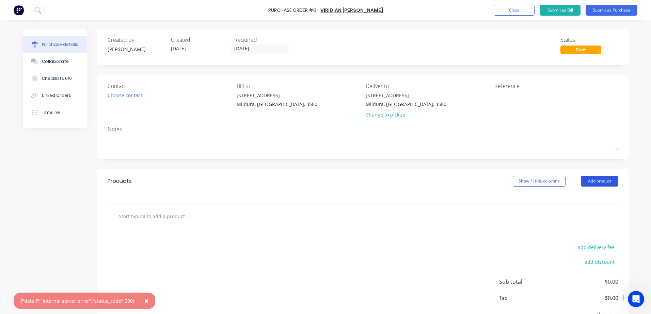
click at [603, 182] on button "Add product" at bounding box center [599, 181] width 37 height 11
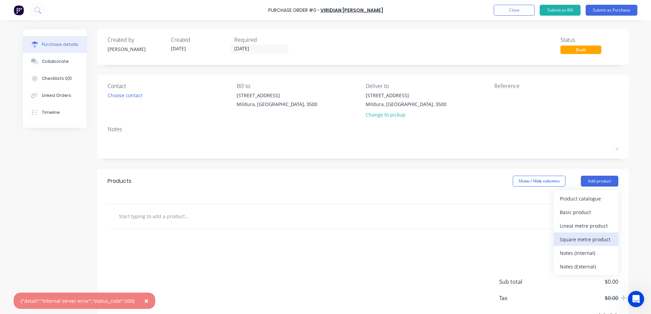
click at [585, 238] on div "Square metre product" at bounding box center [585, 240] width 52 height 10
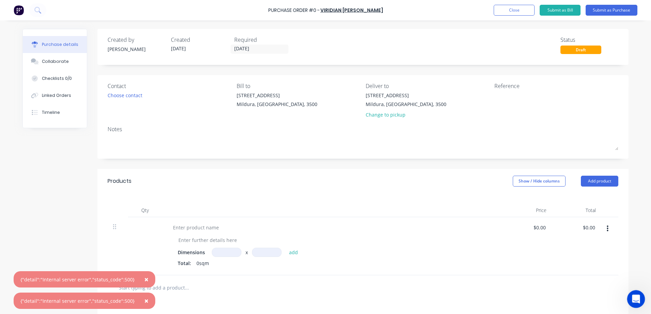
click at [634, 293] on div "Open Intercom Messenger" at bounding box center [634, 298] width 22 height 22
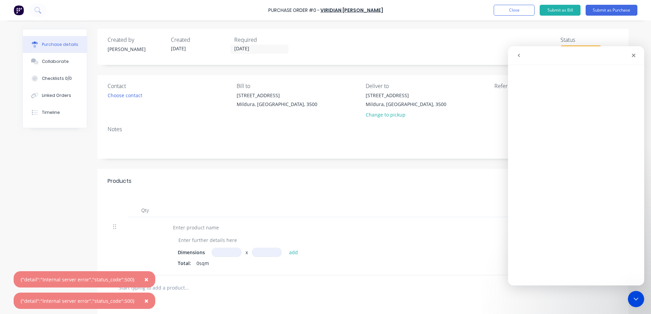
click at [220, 252] on input at bounding box center [227, 252] width 30 height 9
type input "1.064m"
click at [267, 252] on input at bounding box center [267, 252] width 30 height 9
click at [262, 254] on input "314" at bounding box center [267, 252] width 30 height 9
click at [261, 254] on input "314" at bounding box center [267, 252] width 30 height 9
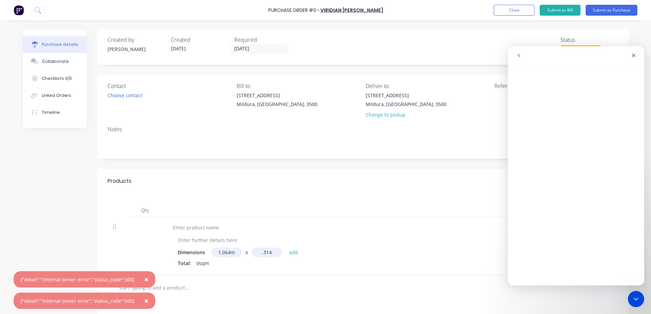
type input ".314"
click at [230, 250] on input at bounding box center [227, 252] width 30 height 9
type input "1.064m"
click at [256, 251] on input at bounding box center [267, 252] width 30 height 9
type input "0.314"
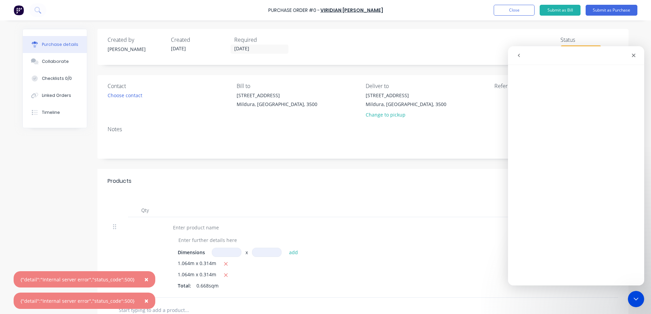
click at [230, 249] on input at bounding box center [227, 252] width 30 height 9
type input "1.064m"
click at [269, 248] on div "Dimensions 1.064m 1.064 x add 1.064m x 0.314m 1.064m x 0.314m Total: 0.668sqm" at bounding box center [332, 257] width 340 height 81
click at [266, 257] on input at bounding box center [267, 252] width 30 height 9
type input "0.314"
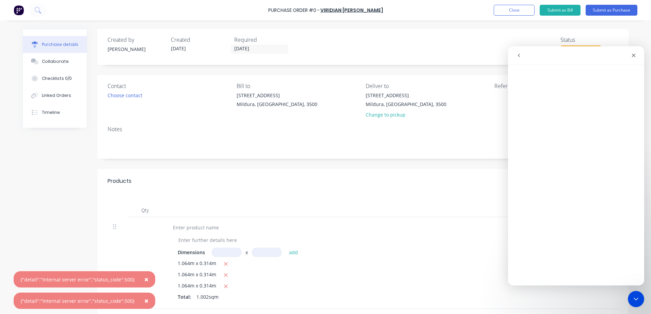
click at [228, 251] on input at bounding box center [227, 252] width 30 height 9
type input "1.064m"
click at [272, 250] on input at bounding box center [267, 252] width 30 height 9
type input "0.314"
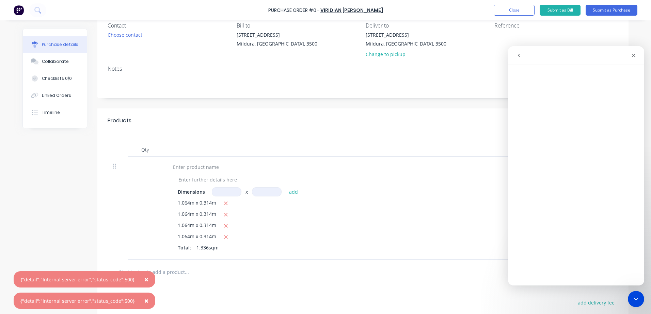
scroll to position [68, 0]
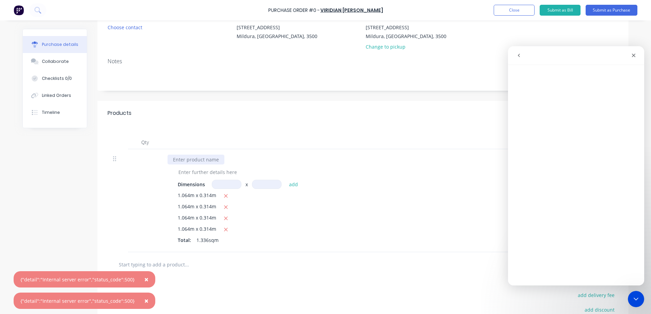
click at [187, 160] on div at bounding box center [195, 160] width 57 height 10
click at [357, 263] on div at bounding box center [363, 265] width 500 height 14
click at [518, 57] on icon "go back" at bounding box center [518, 55] width 5 height 5
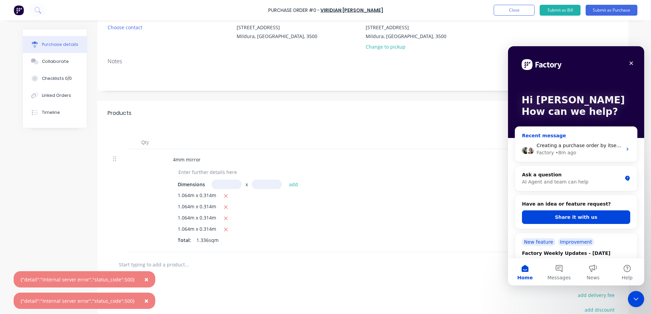
click at [593, 146] on span "Creating a purchase order by itself and trying to create one from a sales order…" at bounding box center [654, 145] width 237 height 5
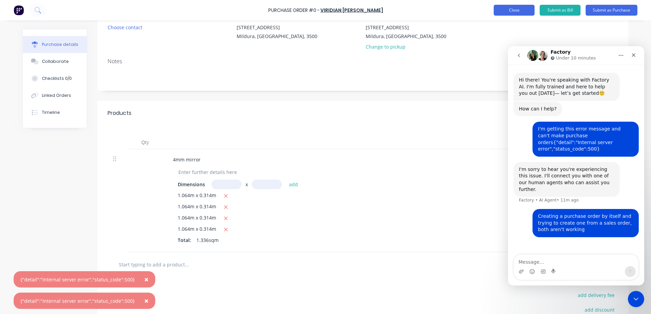
click at [503, 12] on button "Close" at bounding box center [513, 10] width 41 height 11
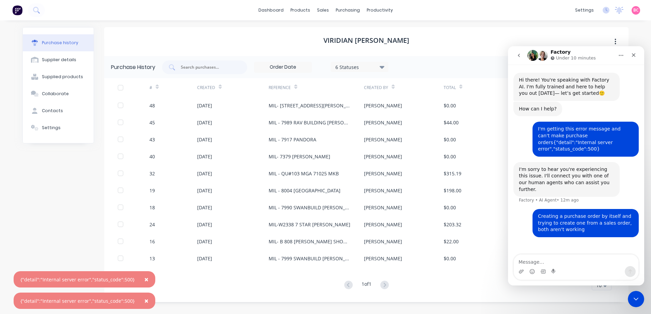
click at [516, 56] on icon "go back" at bounding box center [518, 55] width 5 height 5
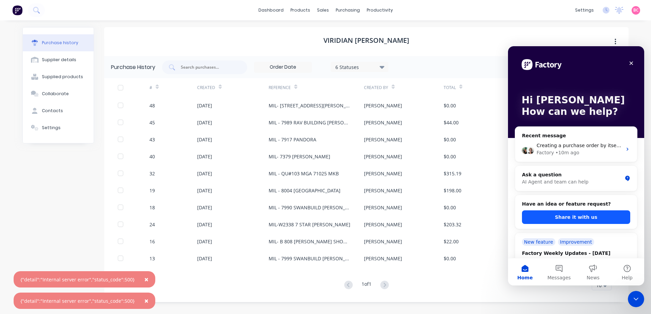
click at [556, 216] on button "Share it with us" at bounding box center [576, 218] width 108 height 14
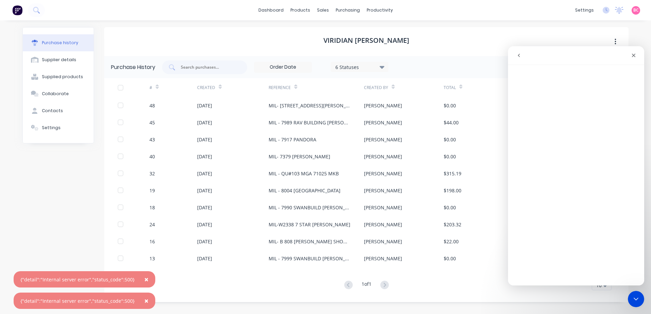
click at [520, 59] on button "go back" at bounding box center [518, 55] width 13 height 13
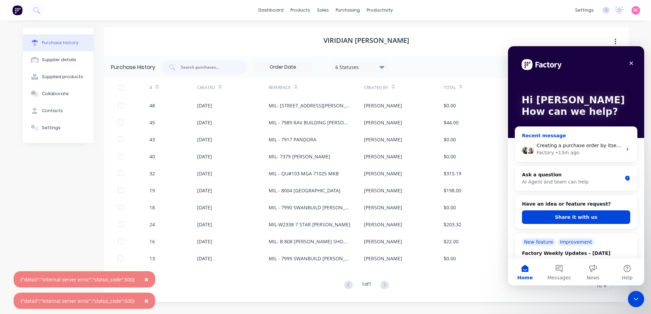
click at [569, 153] on div "• 13m ago" at bounding box center [567, 152] width 24 height 7
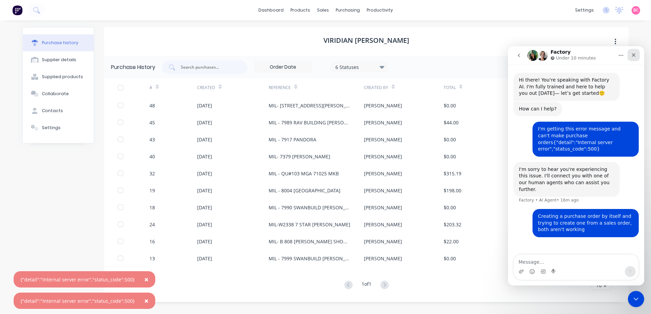
click at [636, 56] on div "Close" at bounding box center [633, 55] width 12 height 12
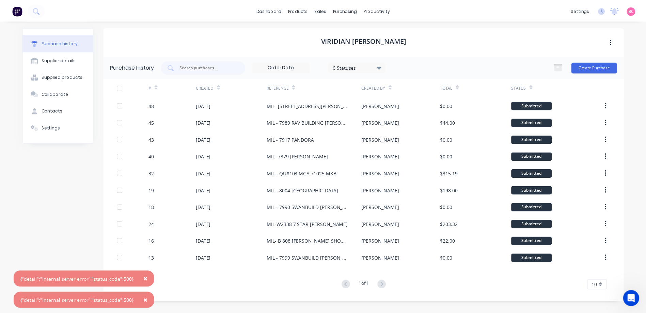
scroll to position [33, 0]
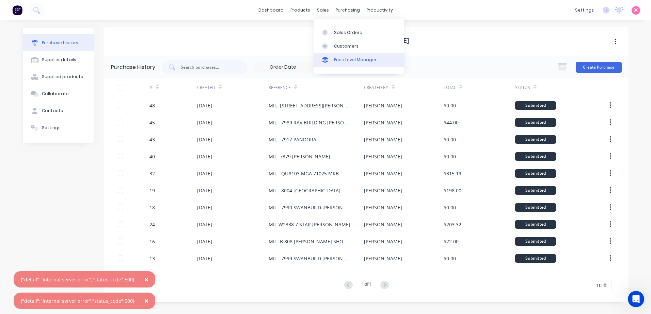
click at [326, 30] on icon at bounding box center [325, 33] width 6 height 6
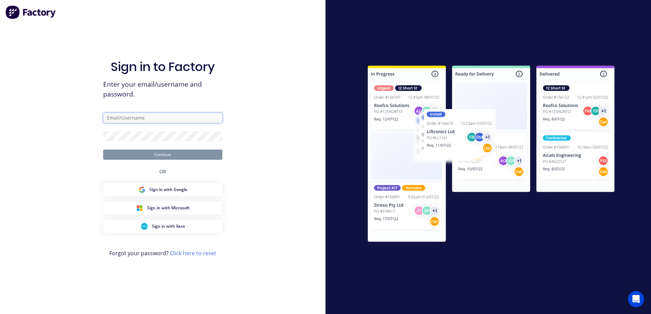
type input "bcassidy@vgwd.com.au"
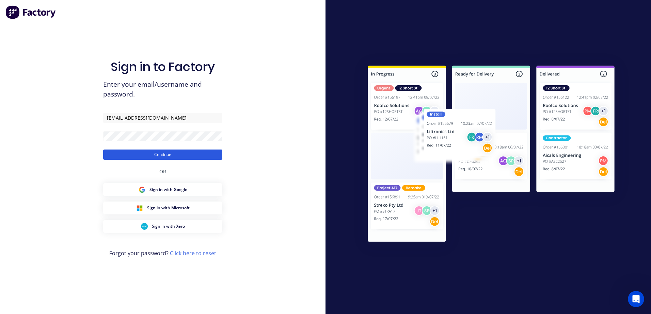
click at [167, 155] on button "Continue" at bounding box center [162, 155] width 119 height 10
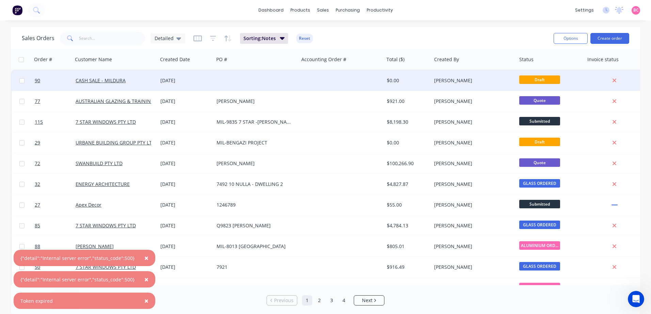
click at [321, 82] on div at bounding box center [341, 80] width 85 height 20
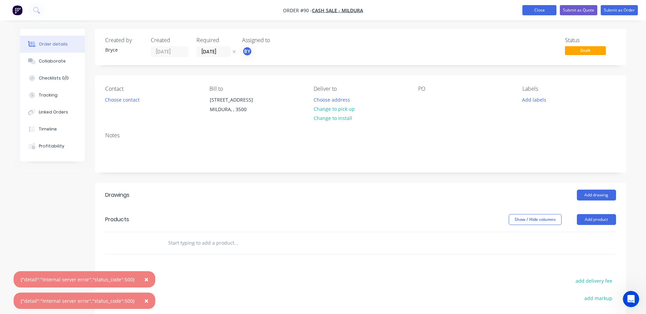
click at [530, 9] on button "Close" at bounding box center [539, 10] width 34 height 10
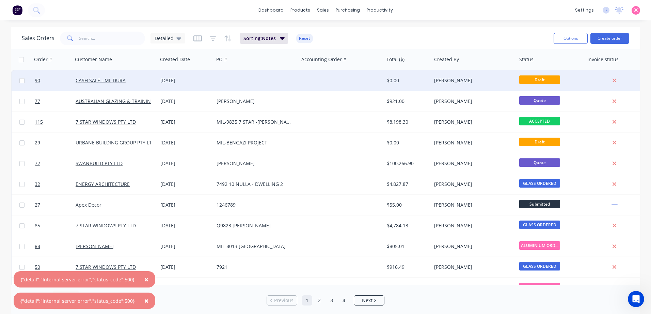
click at [494, 80] on div "[PERSON_NAME]" at bounding box center [472, 80] width 76 height 7
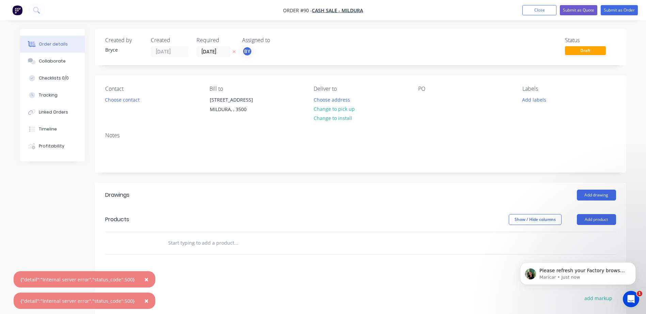
scroll to position [62, 0]
click at [592, 276] on p "Maricar • Just now" at bounding box center [583, 278] width 88 height 6
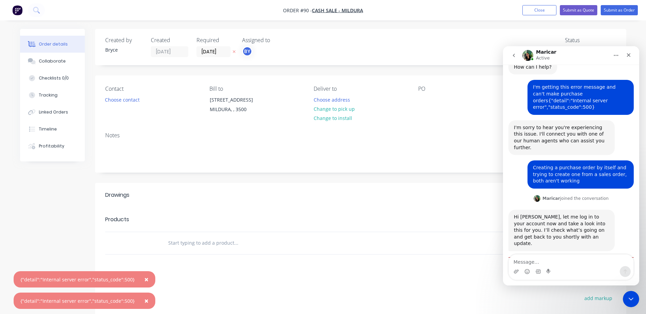
scroll to position [73, 0]
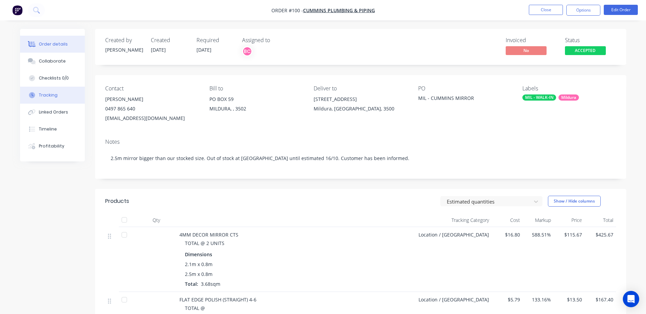
click at [45, 99] on button "Tracking" at bounding box center [52, 95] width 65 height 17
click at [545, 14] on button "Close" at bounding box center [546, 10] width 34 height 10
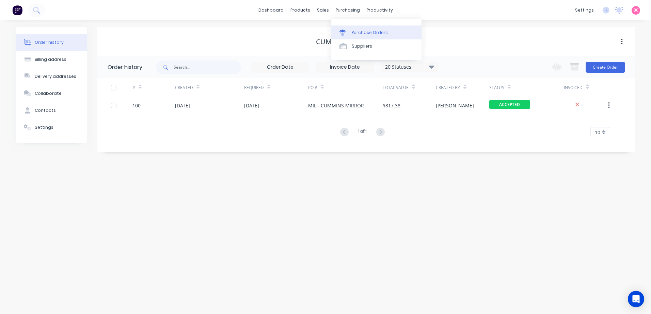
click at [353, 33] on div "Purchase Orders" at bounding box center [370, 33] width 36 height 6
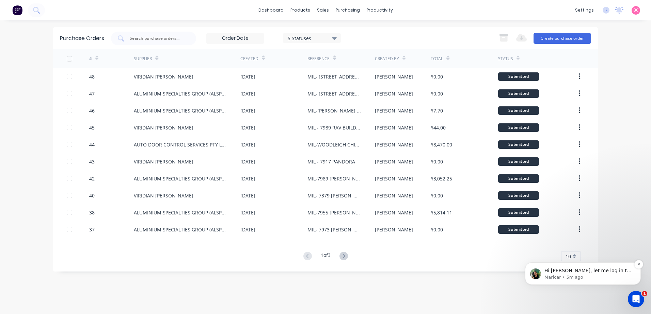
click at [570, 276] on p "Maricar • 5m ago" at bounding box center [588, 278] width 88 height 6
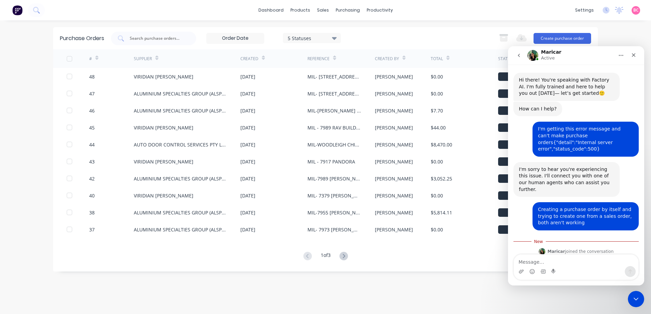
scroll to position [44, 0]
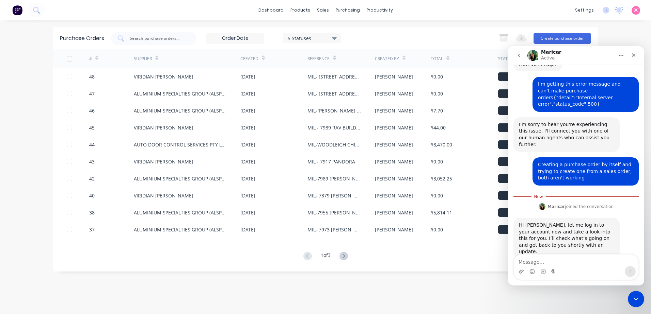
click at [447, 293] on div "Purchase Orders 5 Statuses 5 Statuses Export to Excel (XLSX) Create purchase or…" at bounding box center [325, 167] width 545 height 280
click at [428, 280] on div "Purchase Orders 5 Statuses 5 Statuses Export to Excel (XLSX) Create purchase or…" at bounding box center [325, 167] width 545 height 280
click at [636, 296] on icon "Close Intercom Messenger" at bounding box center [635, 298] width 8 height 8
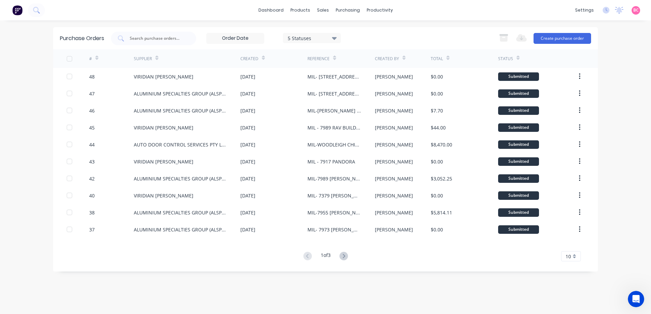
scroll to position [79, 0]
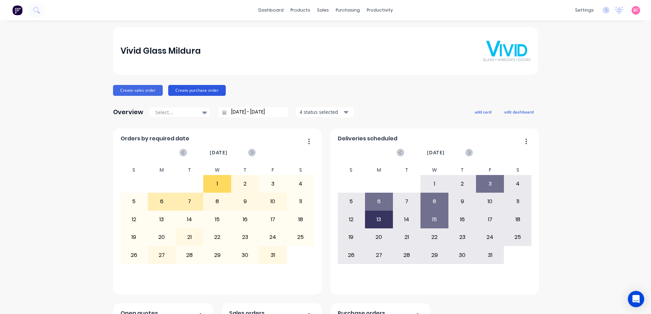
click at [205, 92] on button "Create purchase order" at bounding box center [197, 90] width 58 height 11
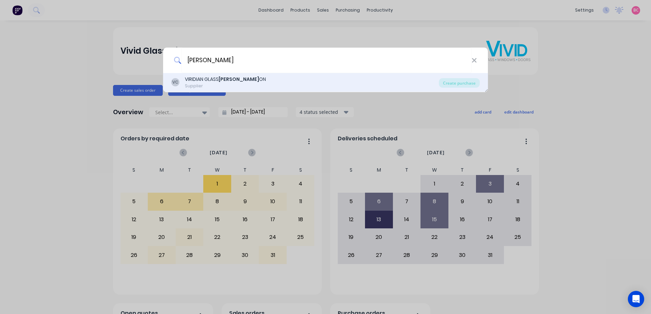
type input "[PERSON_NAME]"
click at [236, 81] on div "VIRIDIAN [PERSON_NAME] ON" at bounding box center [225, 79] width 81 height 7
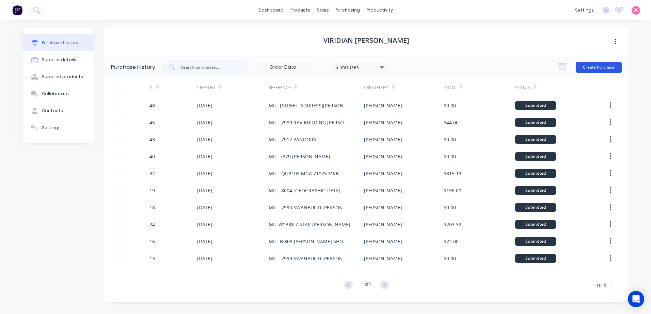
click at [589, 64] on button "Create Purchase" at bounding box center [598, 67] width 46 height 11
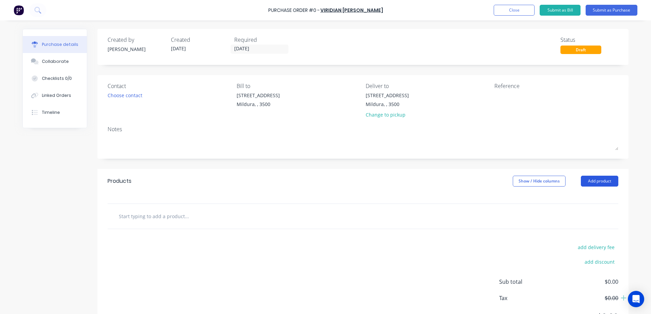
click at [602, 181] on button "Add product" at bounding box center [599, 181] width 37 height 11
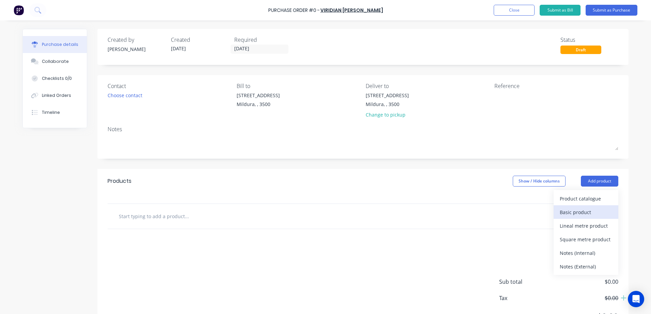
click at [592, 209] on div "Basic product" at bounding box center [585, 213] width 52 height 10
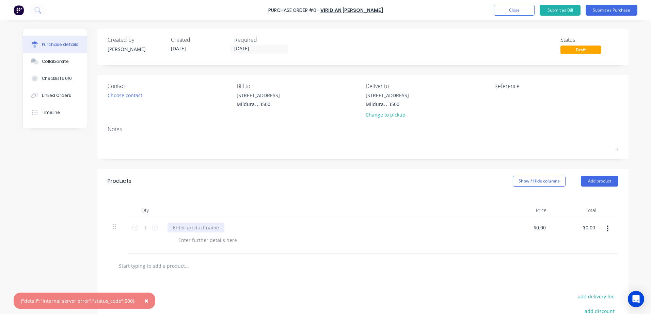
click at [178, 231] on div at bounding box center [195, 228] width 57 height 10
click at [616, 12] on button "Submit as Purchase" at bounding box center [611, 10] width 52 height 11
click at [637, 304] on div "Open Intercom Messenger" at bounding box center [636, 300] width 18 height 18
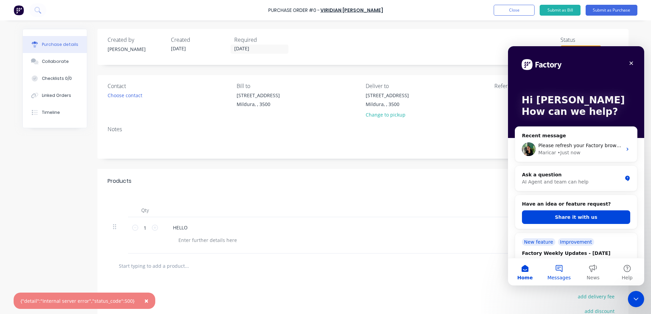
click at [559, 272] on button "Messages" at bounding box center [559, 272] width 34 height 27
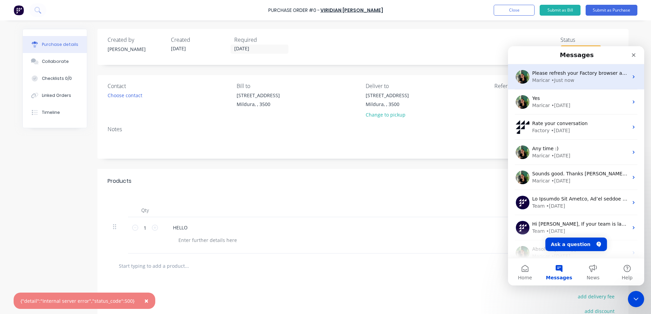
click at [559, 78] on div "• Just now" at bounding box center [562, 80] width 23 height 7
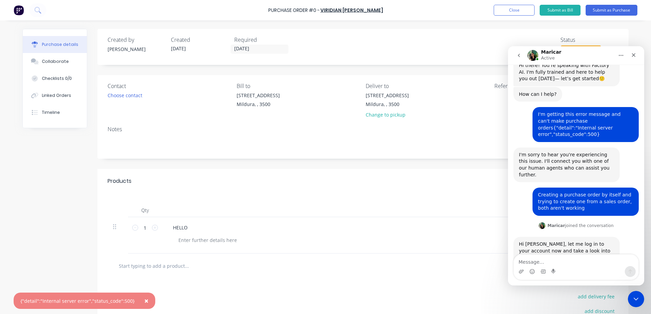
scroll to position [62, 0]
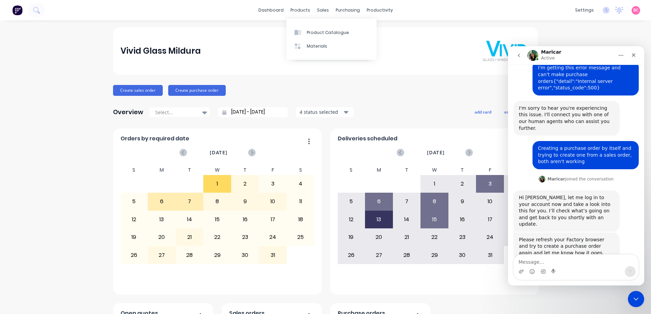
scroll to position [62, 0]
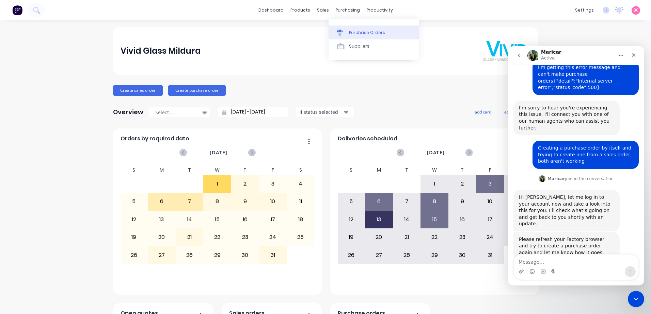
click at [358, 33] on div "Purchase Orders" at bounding box center [367, 33] width 36 height 6
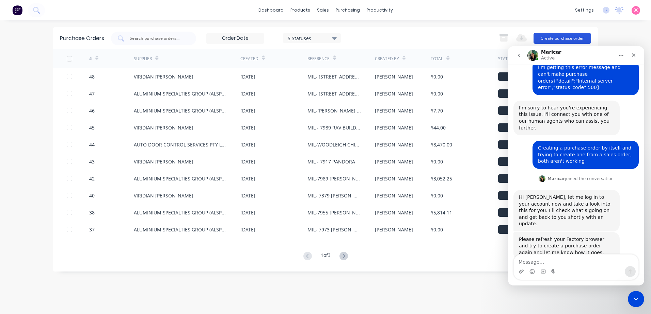
click at [558, 35] on button "Create purchase order" at bounding box center [562, 38] width 58 height 11
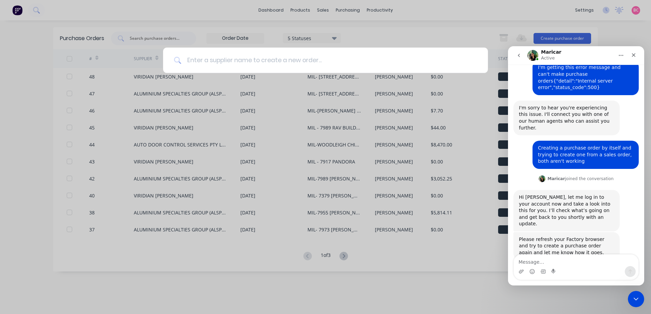
click at [281, 61] on input at bounding box center [328, 61] width 295 height 26
type input "[PERSON_NAME]"
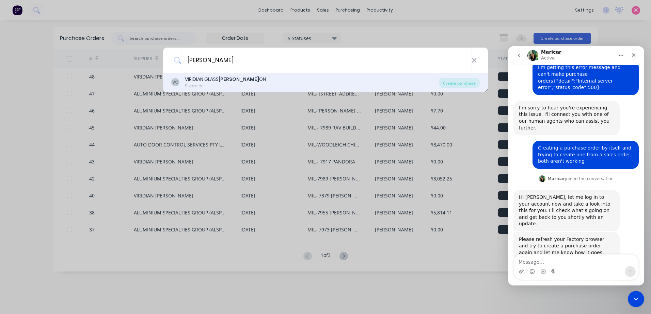
click at [260, 82] on div "VC VIRIDIAN [PERSON_NAME] ON Supplier" at bounding box center [304, 82] width 267 height 13
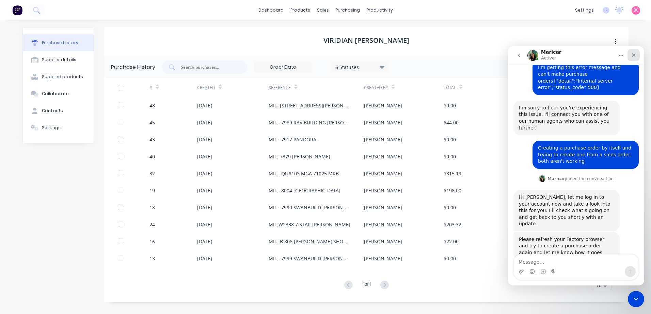
click at [631, 52] on icon "Close" at bounding box center [633, 54] width 5 height 5
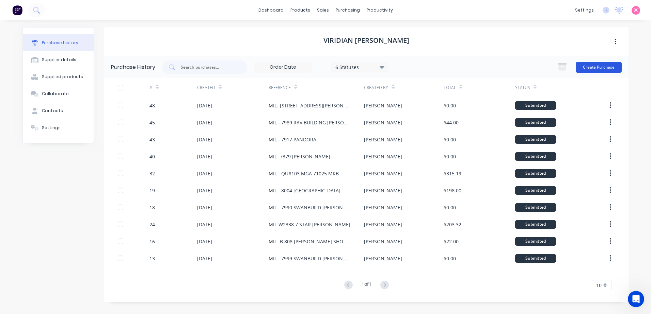
scroll to position [62, 0]
click at [606, 69] on button "Create Purchase" at bounding box center [598, 67] width 46 height 11
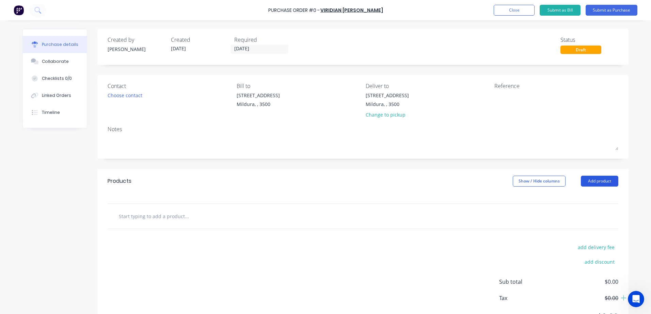
click at [594, 179] on button "Add product" at bounding box center [599, 181] width 37 height 11
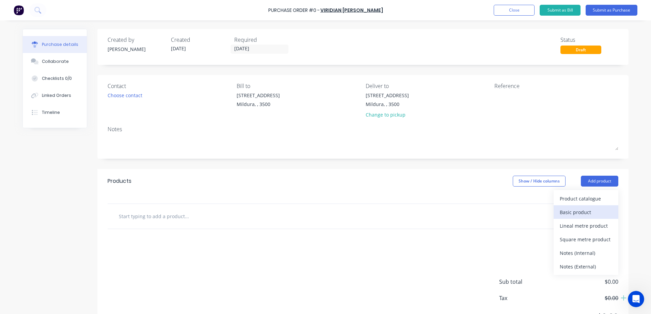
click at [579, 213] on div "Basic product" at bounding box center [585, 213] width 52 height 10
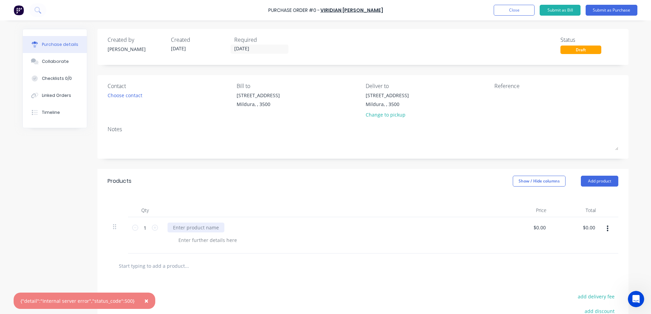
click at [204, 227] on div at bounding box center [195, 228] width 57 height 10
click at [603, 11] on button "Submit as Purchase" at bounding box center [611, 10] width 52 height 11
click at [633, 301] on icon "Open Intercom Messenger" at bounding box center [634, 298] width 11 height 11
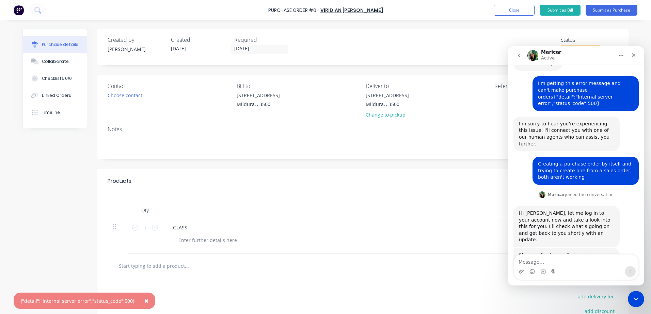
scroll to position [62, 0]
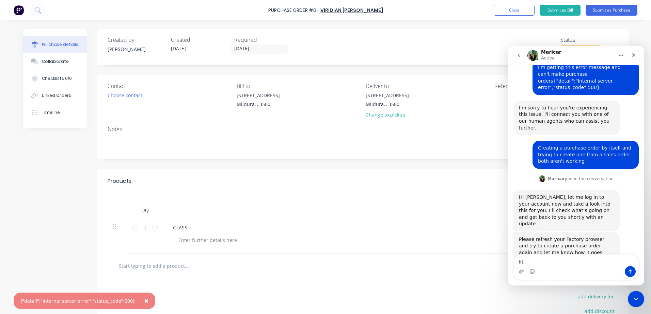
type textarea "h"
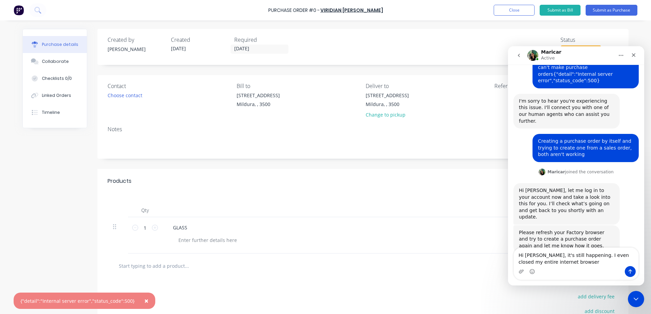
click at [568, 264] on textarea "Hi Maricar, it's still happening. I even closed my entire internet browser" at bounding box center [576, 257] width 125 height 18
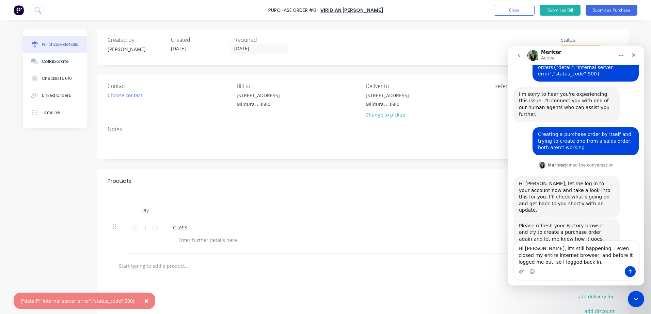
type textarea "Hi Maricar, it's still happening. I even closed my entire internet browser, and…"
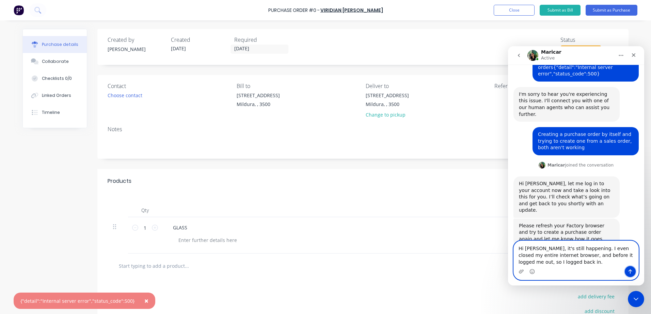
click at [631, 270] on icon "Send a message…" at bounding box center [629, 271] width 5 height 5
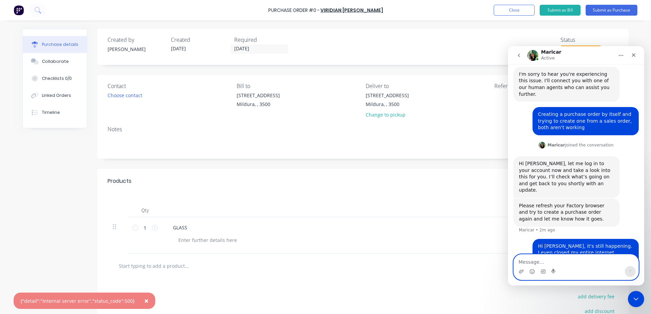
scroll to position [121, 0]
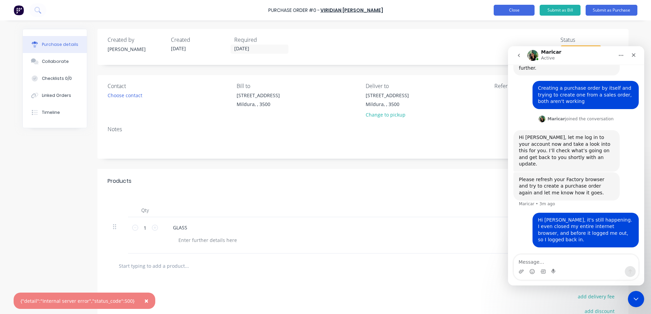
click at [524, 12] on button "Close" at bounding box center [513, 10] width 41 height 11
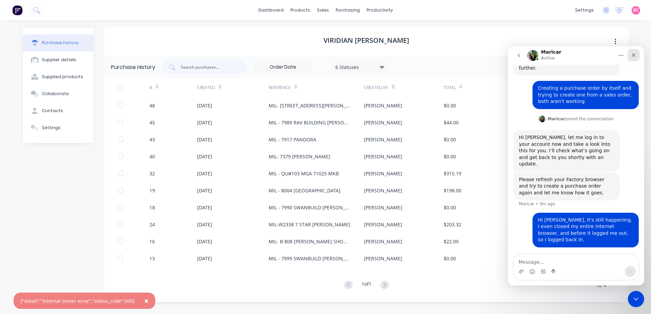
click at [632, 54] on icon "Close" at bounding box center [633, 54] width 5 height 5
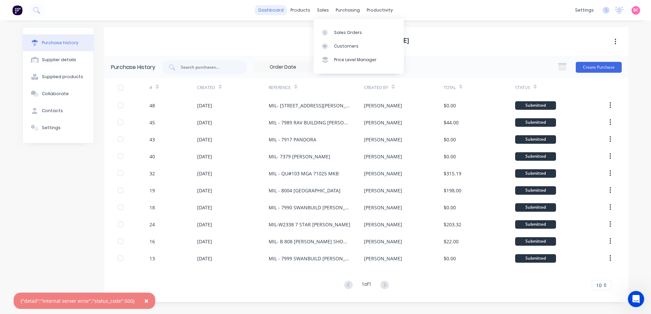
click at [275, 15] on link "dashboard" at bounding box center [271, 10] width 32 height 10
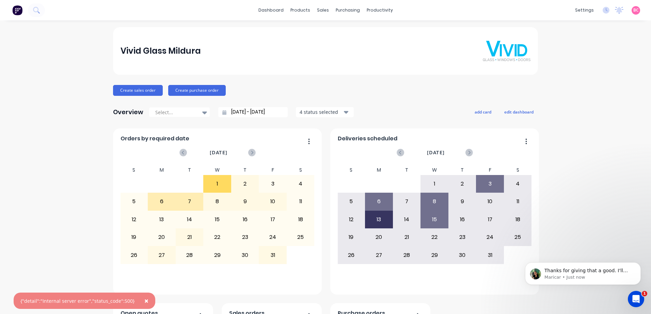
scroll to position [122, 0]
click at [589, 273] on span "Thanks for giving that a good. I'll get back to you on this." at bounding box center [585, 274] width 83 height 12
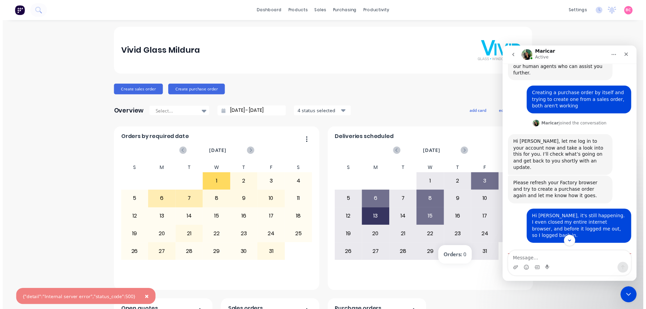
scroll to position [133, 0]
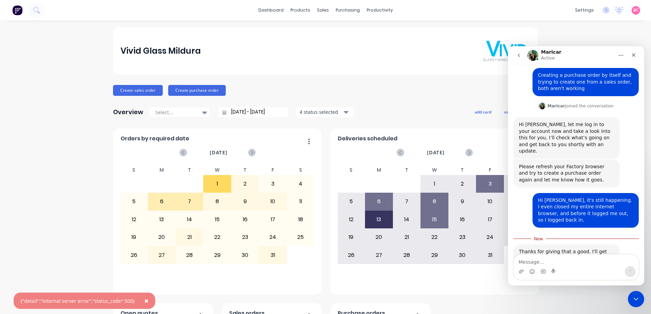
click at [478, 282] on div "2 3 4 5 6 7 8" at bounding box center [434, 273] width 194 height 18
click at [381, 37] on link "Workflow" at bounding box center [403, 33] width 90 height 14
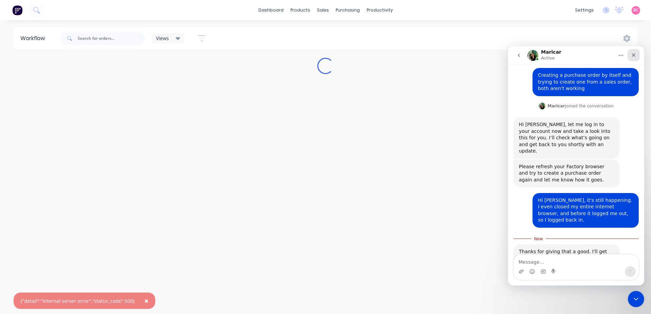
click at [632, 53] on icon "Close" at bounding box center [634, 55] width 4 height 4
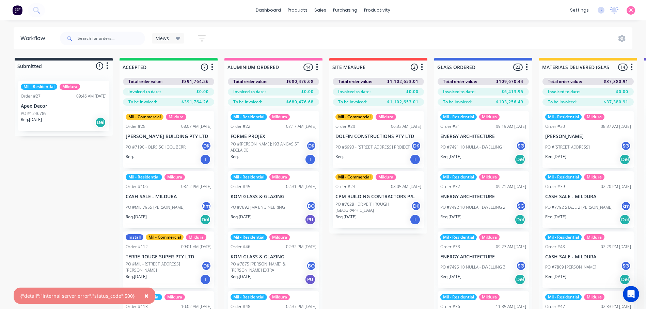
click at [144, 297] on span "×" at bounding box center [146, 296] width 4 height 10
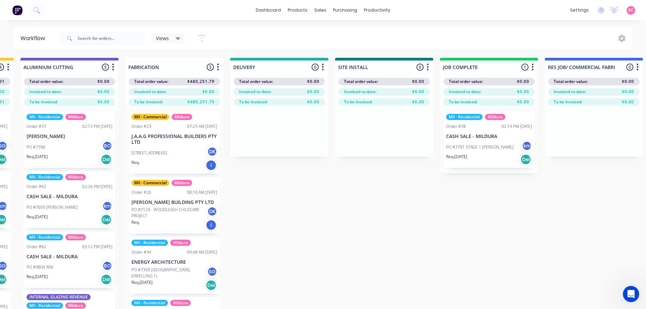
scroll to position [0, 631]
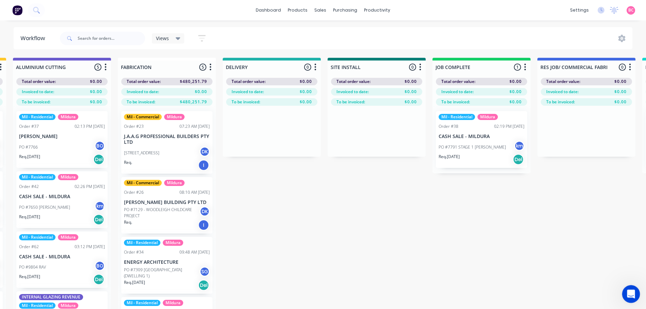
click at [633, 294] on icon "Open Intercom Messenger" at bounding box center [629, 293] width 11 height 11
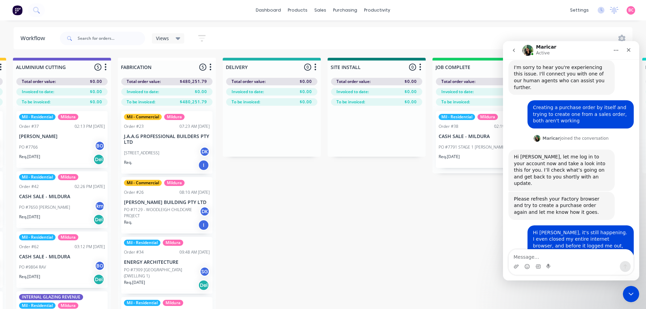
scroll to position [122, 0]
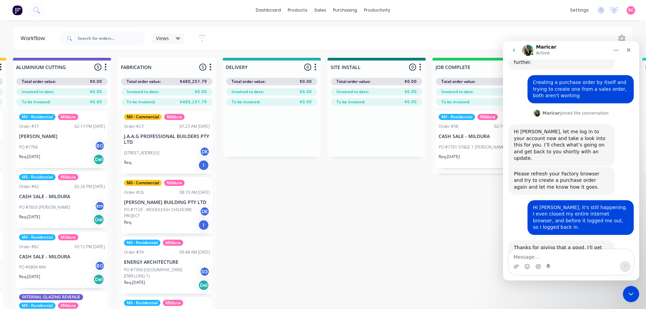
click at [513, 54] on button "go back" at bounding box center [513, 50] width 13 height 13
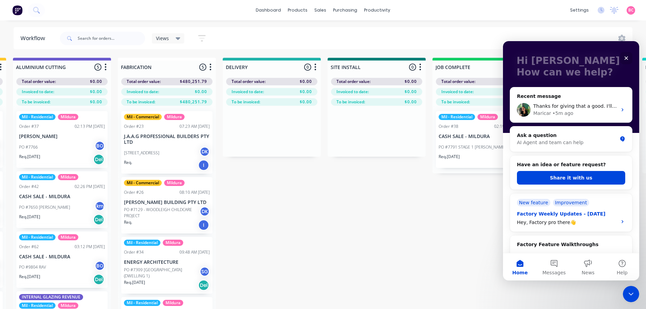
scroll to position [68, 0]
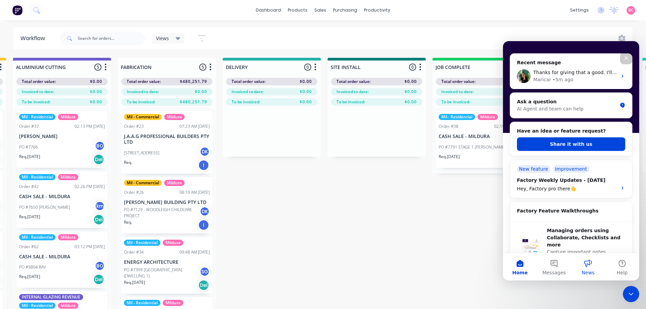
click at [588, 266] on button "News" at bounding box center [588, 267] width 34 height 27
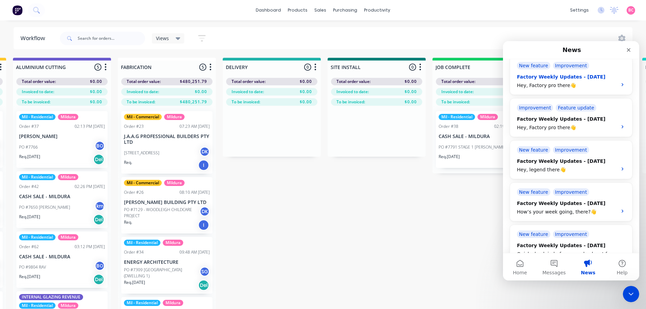
scroll to position [0, 0]
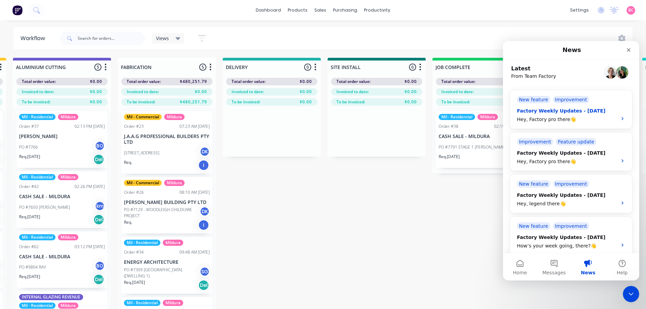
click at [623, 119] on div "New feature Improvement Factory Weekly Updates - 25/07/2025 Hey, Factory pro th…" at bounding box center [571, 110] width 122 height 38
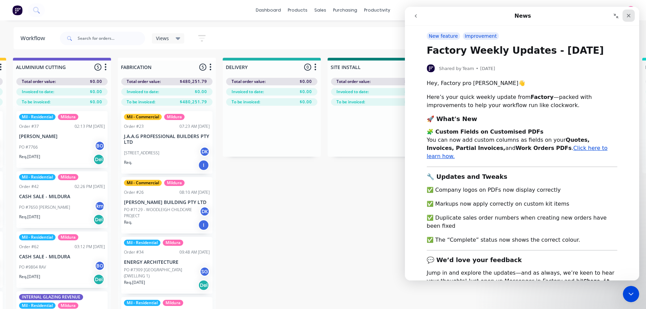
click at [627, 14] on icon "Close" at bounding box center [629, 16] width 4 height 4
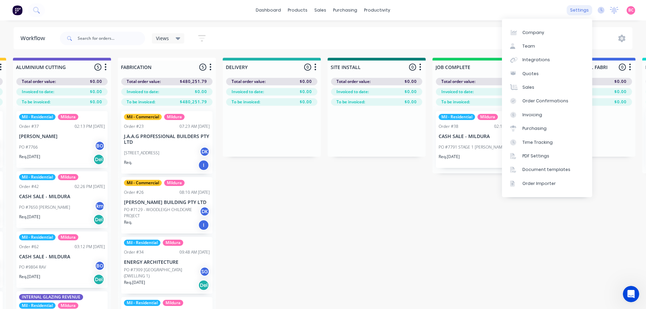
click at [581, 8] on div "settings" at bounding box center [579, 10] width 26 height 10
click at [546, 169] on div "Document templates" at bounding box center [546, 170] width 48 height 6
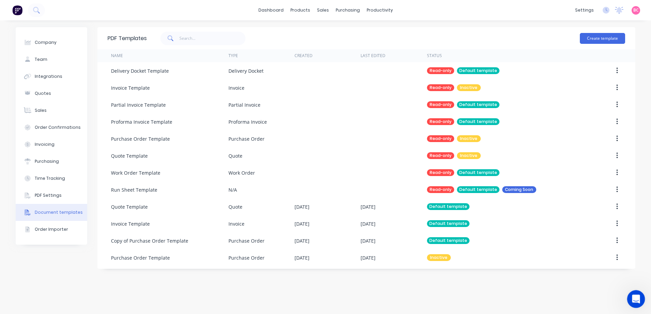
click at [632, 302] on icon "Open Intercom Messenger" at bounding box center [634, 298] width 11 height 11
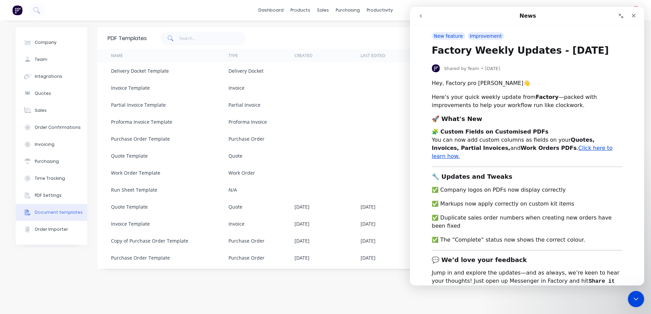
click at [422, 14] on icon "go back" at bounding box center [420, 15] width 5 height 5
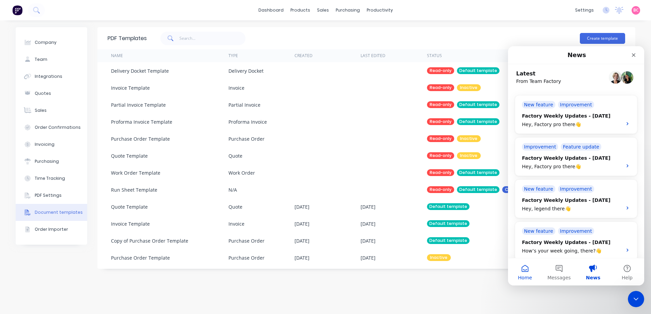
click at [523, 271] on button "Home" at bounding box center [525, 272] width 34 height 27
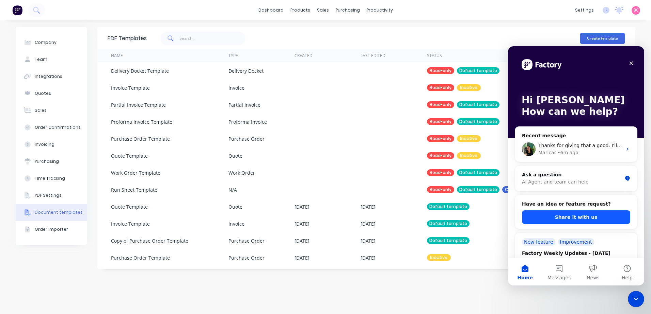
click at [566, 216] on button "Share it with us" at bounding box center [576, 218] width 108 height 14
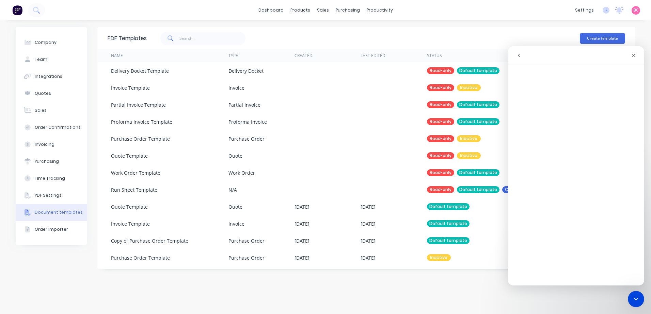
click at [518, 55] on icon "go back" at bounding box center [519, 55] width 2 height 3
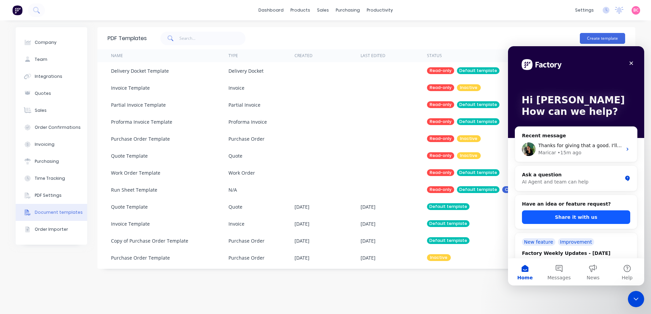
click at [566, 216] on button "Share it with us" at bounding box center [576, 218] width 108 height 14
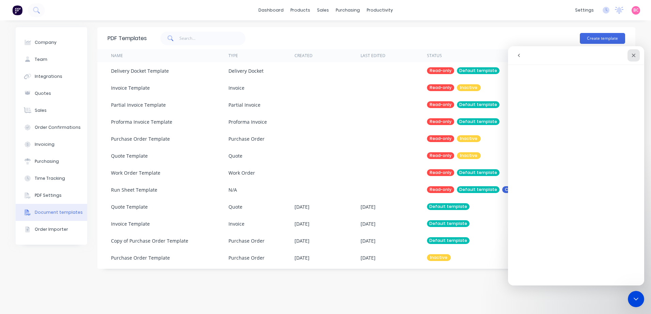
click at [636, 55] on div "Close" at bounding box center [633, 55] width 12 height 12
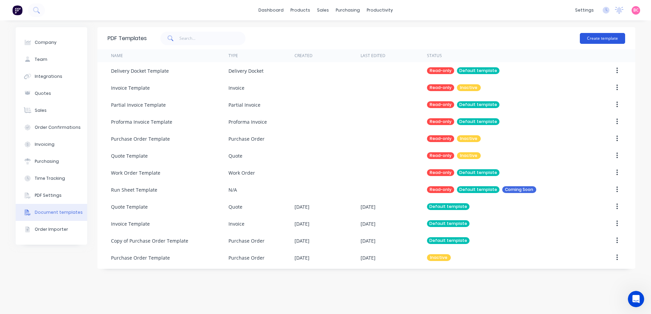
click at [611, 40] on button "Create template" at bounding box center [602, 38] width 45 height 11
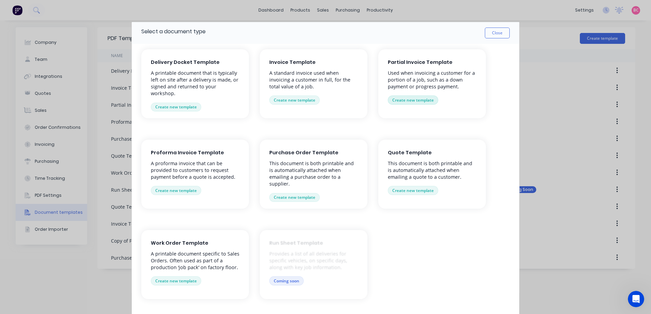
click at [417, 101] on button "Create new template" at bounding box center [413, 100] width 50 height 9
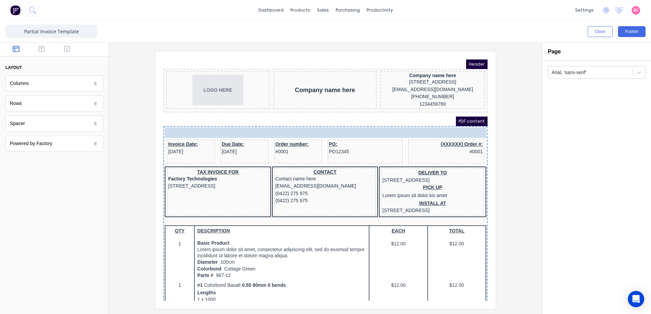
drag, startPoint x: 202, startPoint y: 67, endPoint x: 206, endPoint y: 131, distance: 64.1
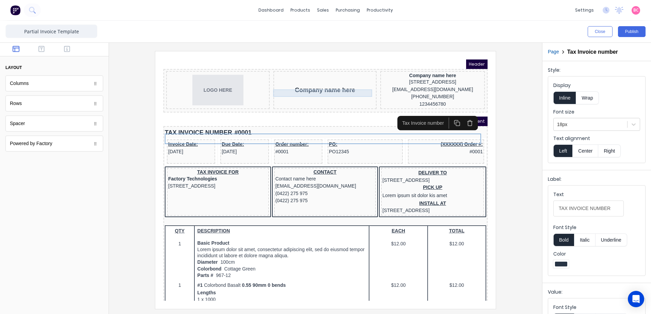
click at [320, 82] on div "Company name here" at bounding box center [316, 81] width 101 height 7
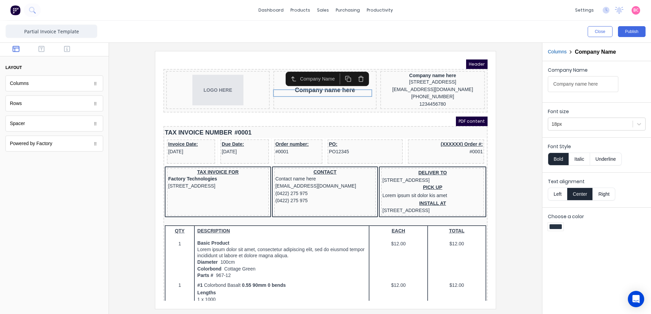
click at [353, 73] on icon "button" at bounding box center [352, 71] width 6 height 6
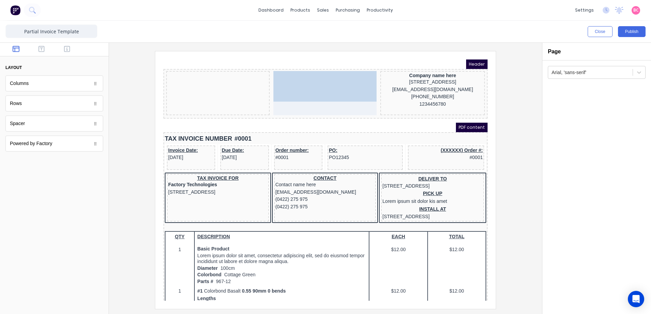
drag, startPoint x: 205, startPoint y: 84, endPoint x: 299, endPoint y: 88, distance: 94.4
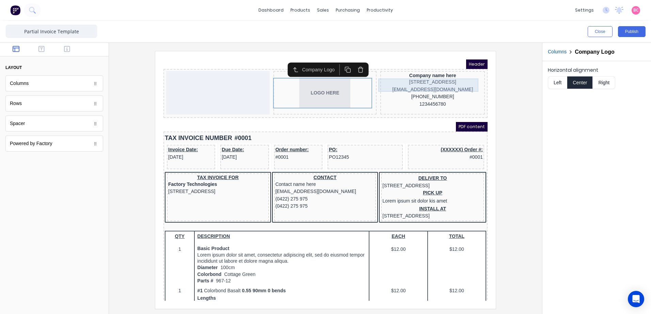
click at [429, 78] on div "[STREET_ADDRESS]" at bounding box center [424, 73] width 102 height 7
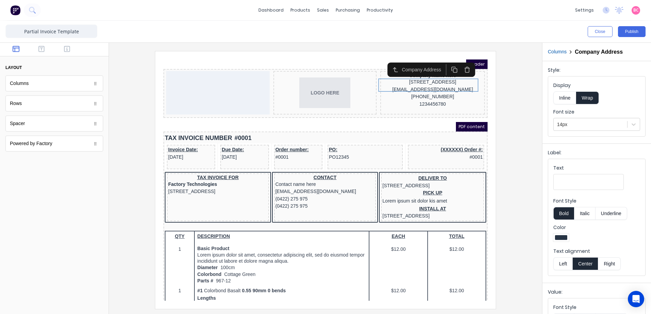
click at [459, 62] on icon "button" at bounding box center [459, 62] width 6 height 6
click at [461, 63] on icon "button" at bounding box center [459, 62] width 6 height 6
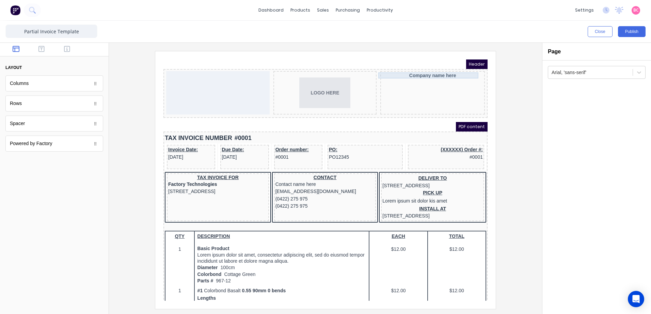
click at [434, 66] on div "Company name here" at bounding box center [424, 67] width 102 height 6
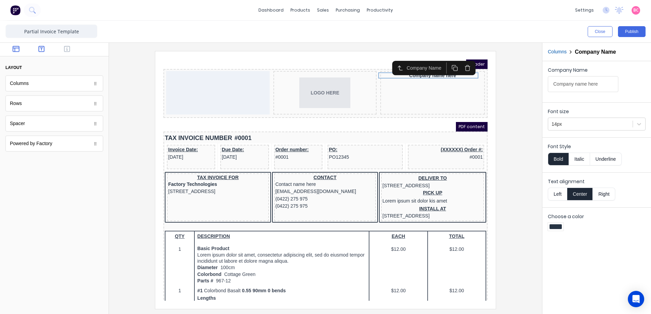
click at [43, 49] on icon "button" at bounding box center [41, 49] width 6 height 7
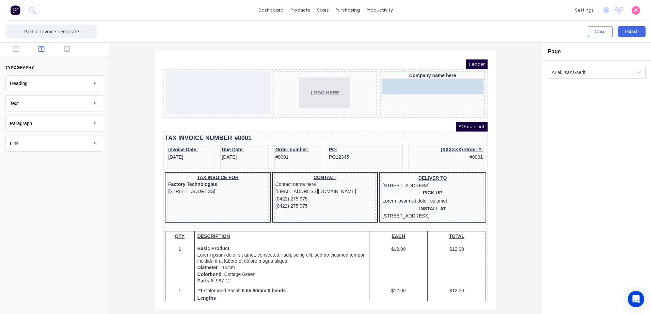
drag, startPoint x: 26, startPoint y: 128, endPoint x: 273, endPoint y: 27, distance: 266.7
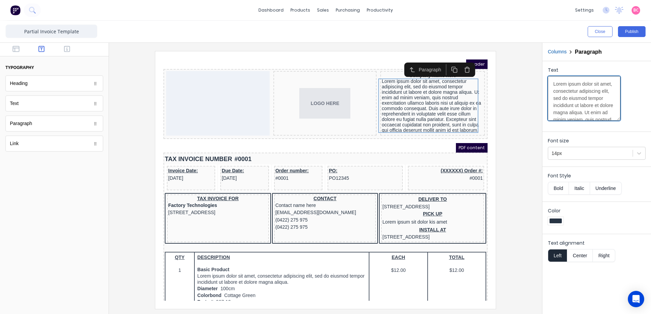
click at [570, 84] on textarea "Lorem ipsum dolor sit amet, consectetur adipiscing elit, sed do eiusmod tempor …" at bounding box center [584, 98] width 72 height 45
drag, startPoint x: 551, startPoint y: 85, endPoint x: 652, endPoint y: 245, distance: 189.1
click at [650, 245] on html "dashboard products sales purchasing productivity dashboard products Product Cat…" at bounding box center [325, 157] width 651 height 314
paste textarea "[STREET_ADDRESS] Ph [PHONE_NUMBER] [EMAIL_ADDRESS][DOMAIN_NAME] 81 633 369 990"
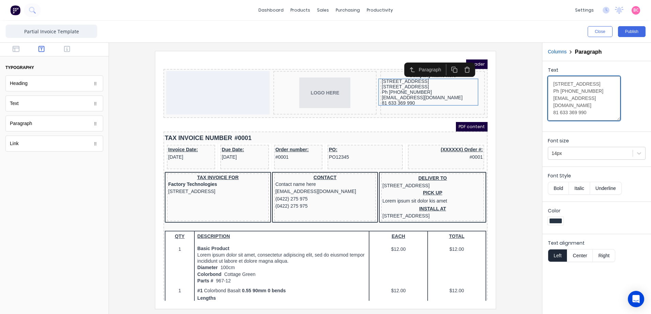
scroll to position [0, 0]
type textarea "[STREET_ADDRESS] Ph [PHONE_NUMBER] [EMAIL_ADDRESS][DOMAIN_NAME] 81 633 369 990"
click at [637, 155] on icon at bounding box center [638, 153] width 7 height 7
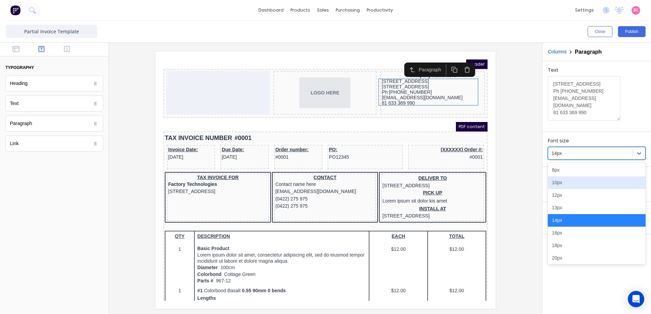
click at [561, 181] on div "10px" at bounding box center [597, 183] width 98 height 13
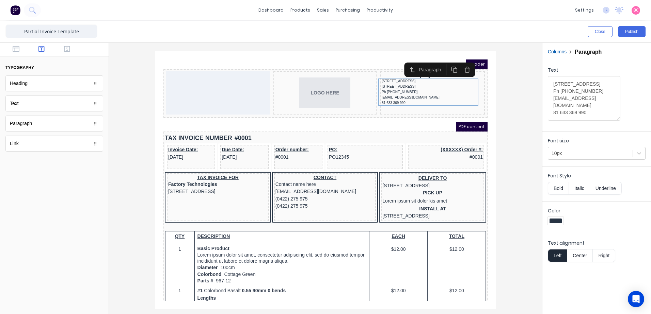
click at [606, 257] on button "Right" at bounding box center [603, 255] width 22 height 13
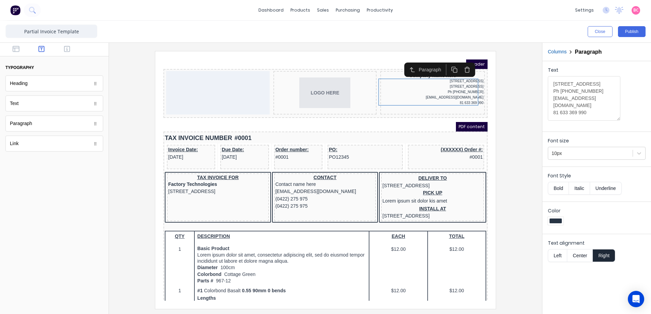
click at [494, 88] on iframe at bounding box center [325, 180] width 340 height 258
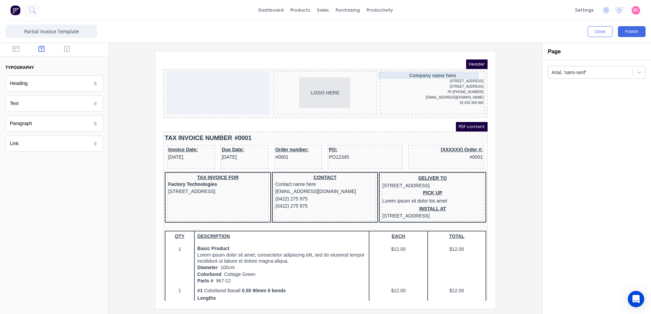
click at [449, 65] on div "Company name here" at bounding box center [424, 67] width 102 height 6
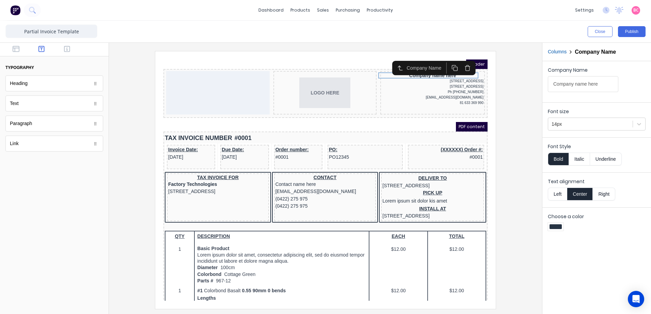
drag, startPoint x: 717, startPoint y: 135, endPoint x: 466, endPoint y: 82, distance: 256.3
drag, startPoint x: 634, startPoint y: 83, endPoint x: 631, endPoint y: 87, distance: 4.8
click at [634, 83] on div "Company Name Company name here" at bounding box center [597, 81] width 98 height 29
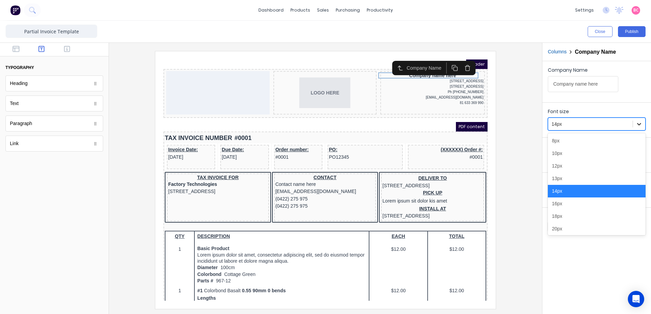
click at [640, 125] on icon at bounding box center [639, 124] width 4 height 2
click at [567, 169] on div "12px" at bounding box center [597, 166] width 98 height 13
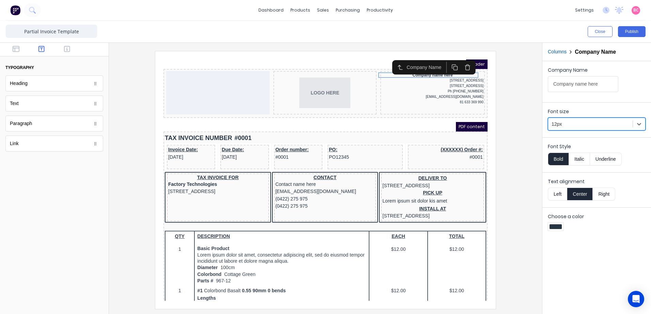
click at [604, 195] on button "Right" at bounding box center [603, 194] width 22 height 13
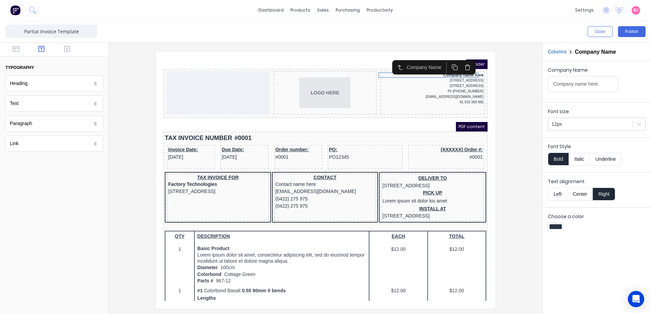
click at [556, 227] on div at bounding box center [555, 227] width 12 height 5
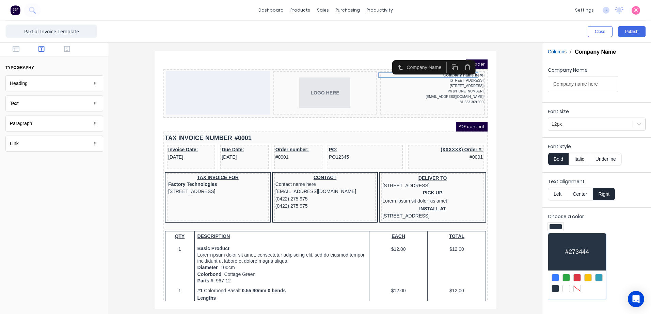
click at [599, 278] on div at bounding box center [598, 277] width 7 height 7
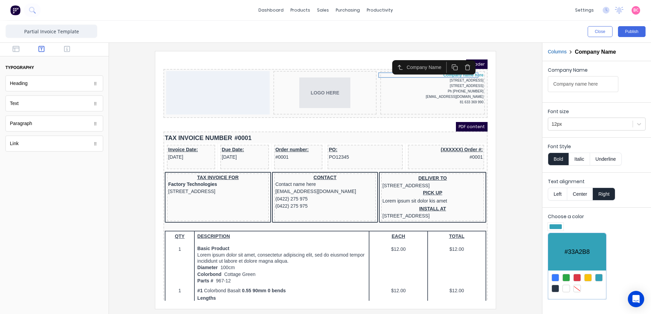
click at [571, 254] on div "#33A2B8" at bounding box center [577, 251] width 58 height 37
click at [645, 243] on div at bounding box center [325, 157] width 651 height 314
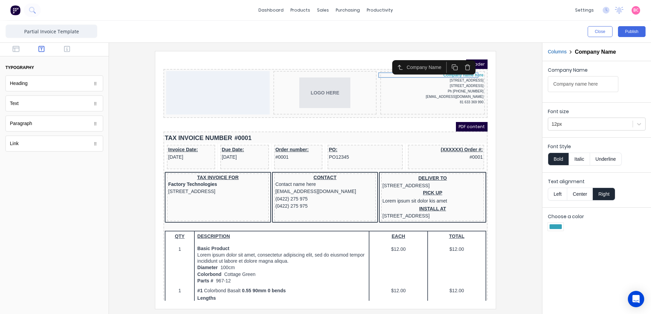
click at [380, 44] on div at bounding box center [325, 179] width 433 height 272
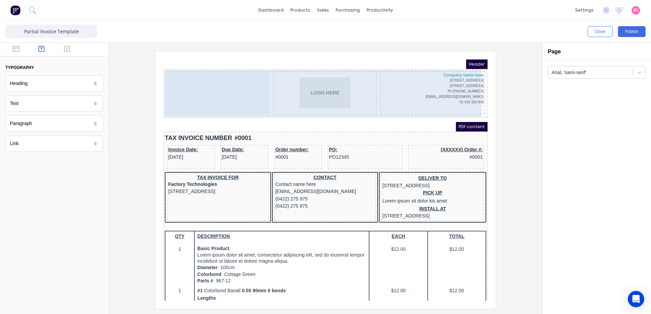
drag, startPoint x: 446, startPoint y: 63, endPoint x: 477, endPoint y: 67, distance: 31.2
click at [446, 63] on div "Company name here [STREET_ADDRESS] Ph [PHONE_NUMBER] [EMAIL_ADDRESS][DOMAIN_NAM…" at bounding box center [424, 85] width 104 height 44
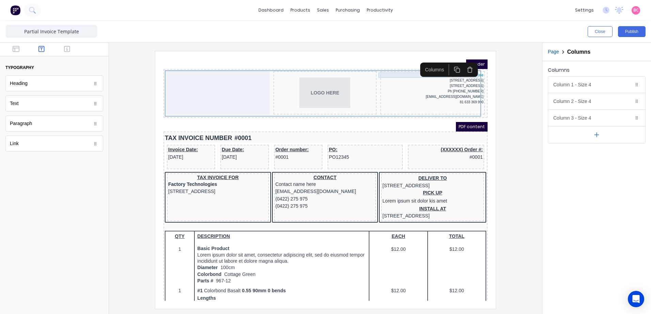
click at [397, 67] on div "Company name here" at bounding box center [424, 66] width 102 height 5
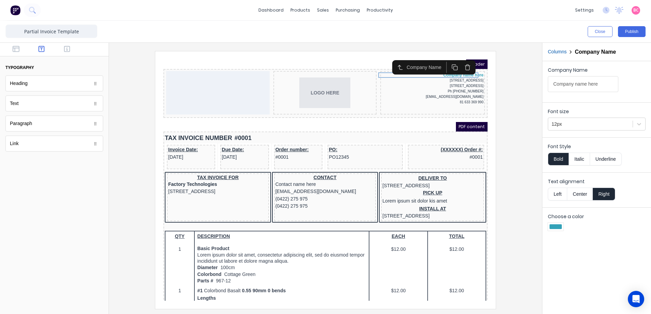
drag, startPoint x: 607, startPoint y: 84, endPoint x: 517, endPoint y: 80, distance: 90.6
click at [518, 80] on div "Close Publish Components typography Heading Heading Text Text Paragraph Paragra…" at bounding box center [325, 168] width 651 height 294
type input "MILDURA"
click at [526, 101] on div at bounding box center [325, 180] width 422 height 258
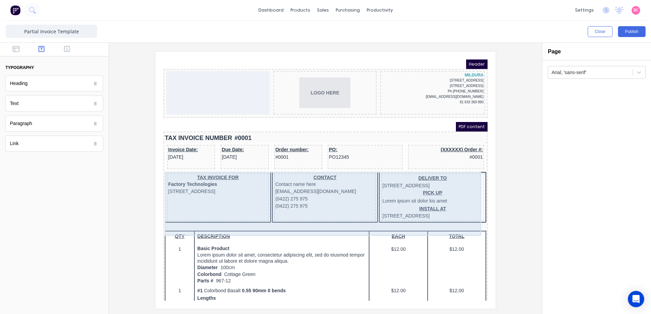
click at [223, 213] on div "TAX INVOICE FOR Factory Technologies [STREET_ADDRESS]" at bounding box center [210, 189] width 102 height 48
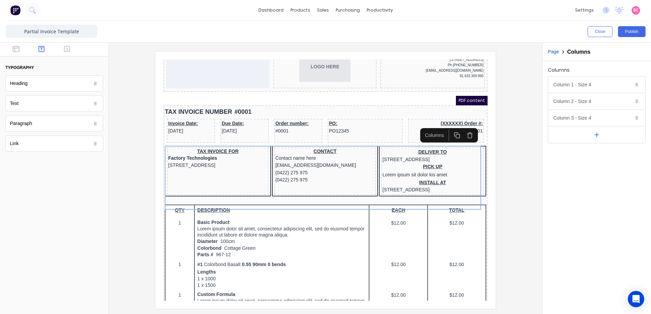
scroll to position [34, 0]
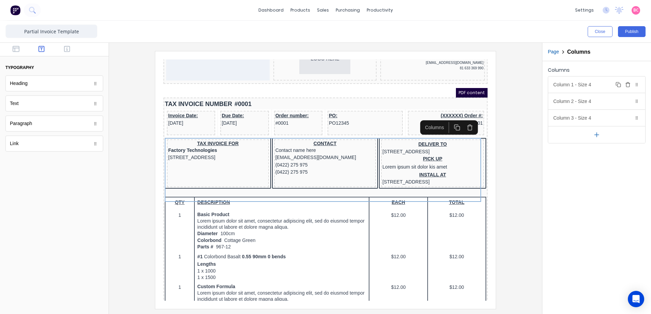
click at [602, 85] on div "Column 1 - Size 4 Duplicate Delete" at bounding box center [596, 85] width 97 height 16
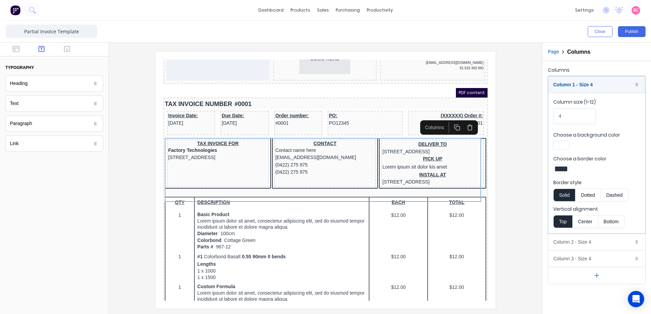
click at [562, 171] on div at bounding box center [561, 169] width 16 height 8
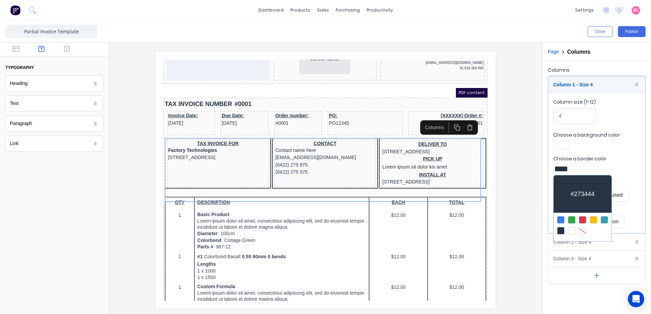
click at [584, 228] on div at bounding box center [582, 230] width 7 height 7
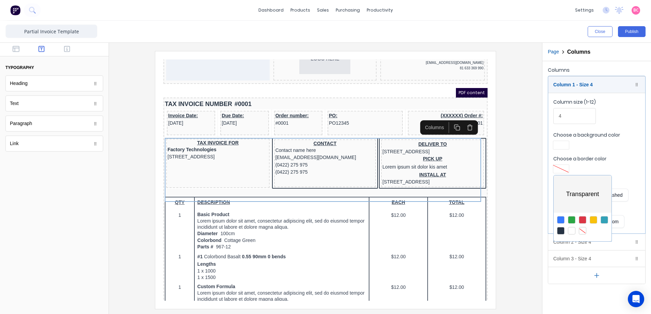
drag, startPoint x: 315, startPoint y: 161, endPoint x: 178, endPoint y: 101, distance: 150.0
click at [315, 161] on div at bounding box center [325, 157] width 651 height 314
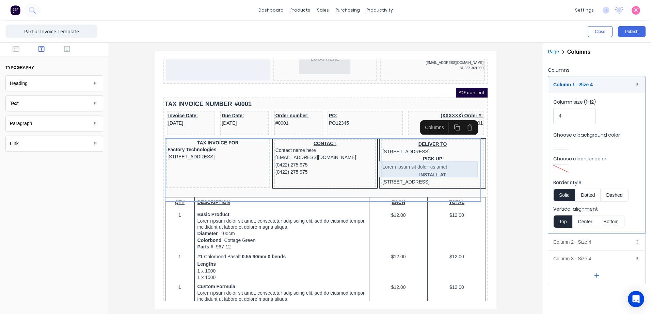
click at [333, 179] on div "CONTACT Contact name here [EMAIL_ADDRESS][DOMAIN_NAME] (0422) 275 975 (0422) 27…" at bounding box center [317, 155] width 102 height 48
click at [579, 238] on div "Column 2 - Size 4 Duplicate Delete" at bounding box center [596, 242] width 97 height 16
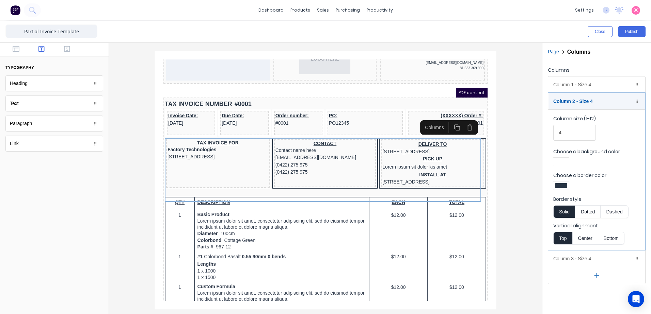
click at [564, 183] on div at bounding box center [561, 185] width 12 height 5
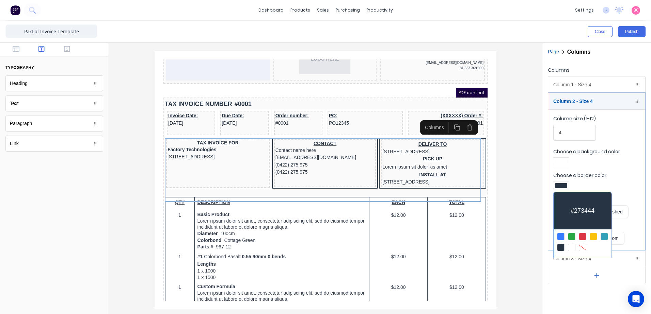
click at [581, 248] on div at bounding box center [582, 247] width 7 height 7
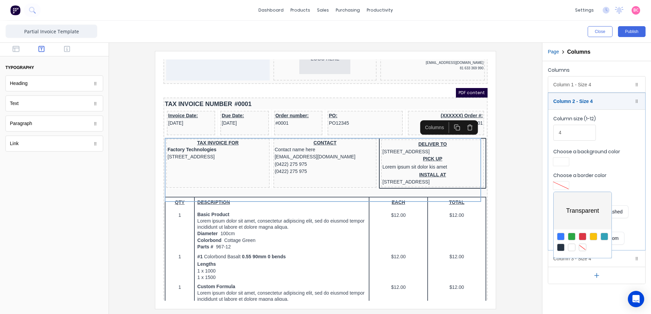
click at [566, 263] on div at bounding box center [325, 157] width 651 height 314
click at [562, 262] on div "Column 3 - Size 4 Duplicate Delete" at bounding box center [596, 259] width 97 height 16
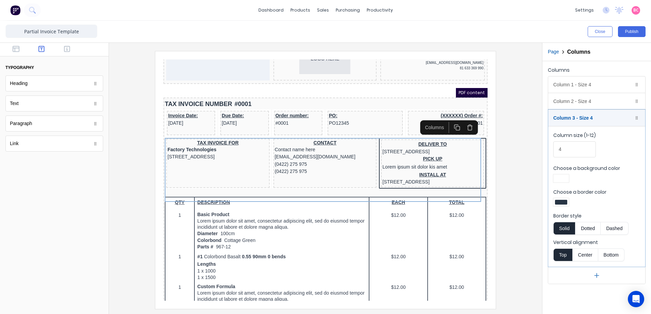
click at [565, 204] on div at bounding box center [561, 202] width 12 height 5
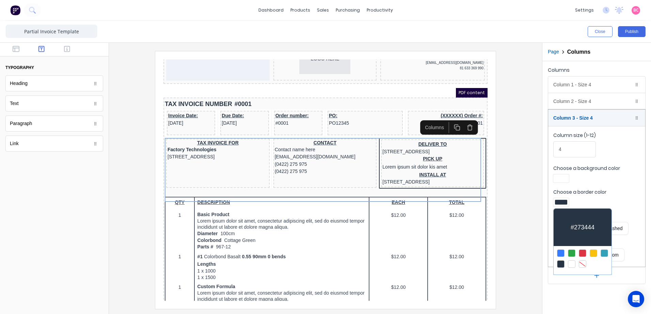
click at [583, 262] on div at bounding box center [582, 264] width 7 height 7
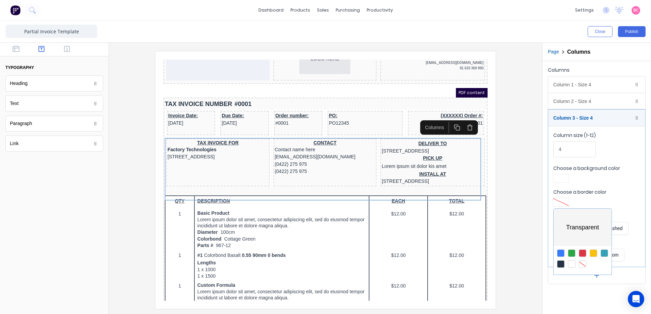
click at [524, 183] on div at bounding box center [325, 157] width 651 height 314
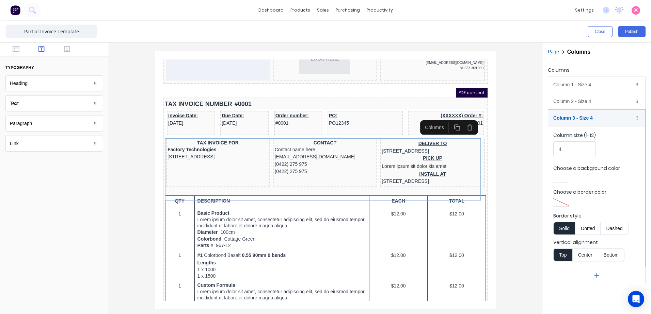
click at [509, 120] on div at bounding box center [325, 180] width 422 height 258
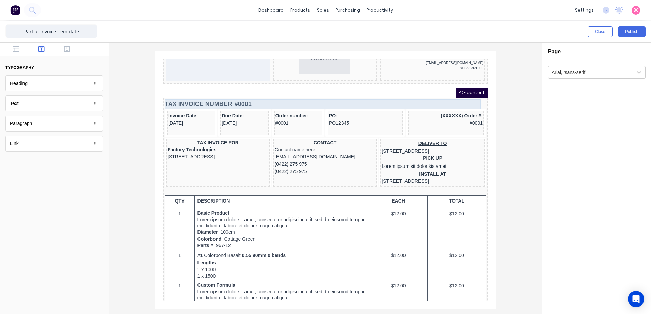
click at [379, 99] on div "TAX INVOICE NUMBER #0001" at bounding box center [317, 96] width 321 height 11
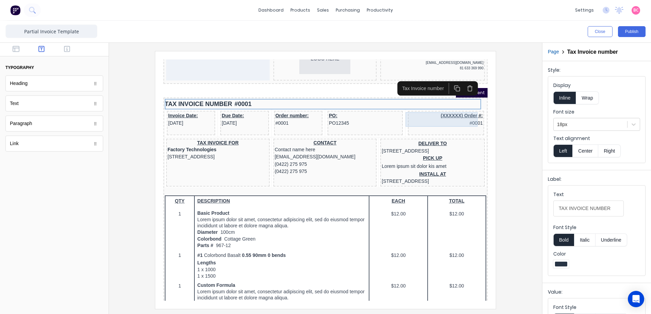
click at [401, 116] on div "(XXXXXX) Order #: #0001" at bounding box center [438, 111] width 74 height 15
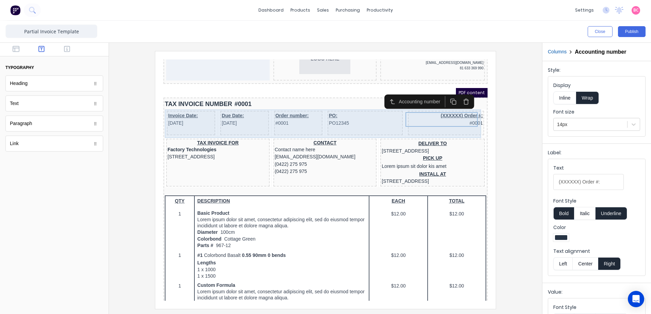
click at [394, 118] on div "Invoice Date: [DATE] Due Date: [DATE] Order number: #0001 PO: PO12345 (XXXXXX) …" at bounding box center [317, 115] width 321 height 29
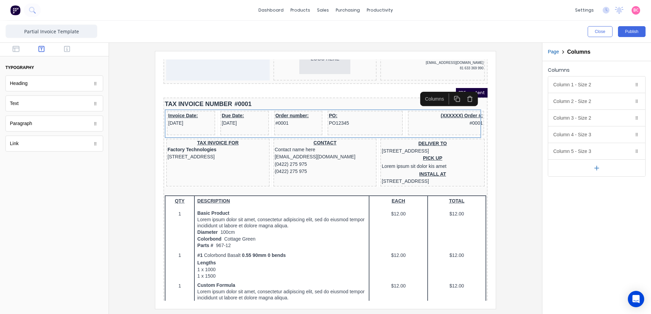
click at [603, 169] on button "button" at bounding box center [596, 168] width 97 height 17
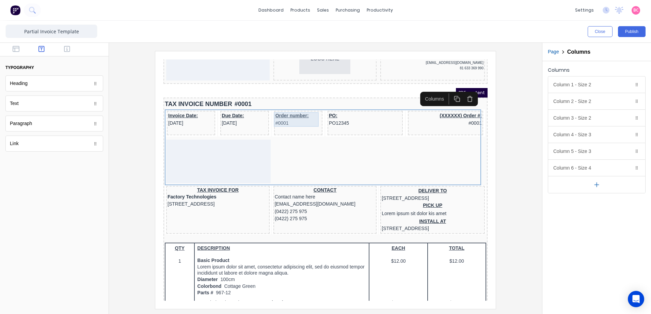
click at [283, 108] on div "Order number: #0001" at bounding box center [290, 111] width 46 height 15
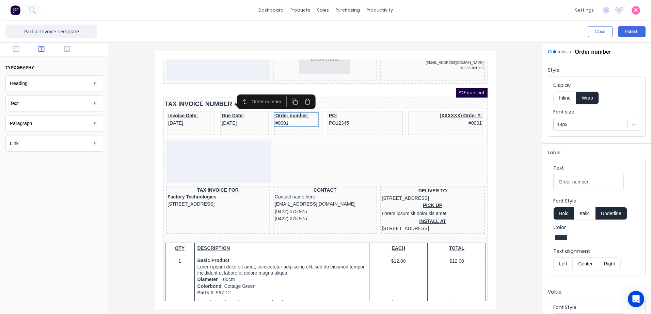
drag, startPoint x: 589, startPoint y: 183, endPoint x: 575, endPoint y: 184, distance: 14.7
click at [575, 184] on input "Order number:" at bounding box center [588, 182] width 70 height 16
drag, startPoint x: 581, startPoint y: 183, endPoint x: 571, endPoint y: 187, distance: 10.8
click at [571, 187] on input "Order n" at bounding box center [588, 182] width 70 height 16
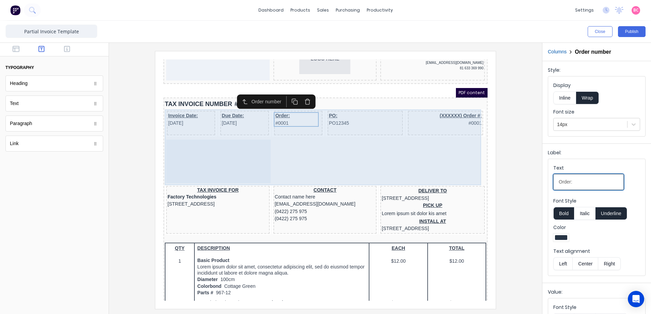
type input "Order:"
click at [302, 122] on div "Order: #0001" at bounding box center [290, 115] width 48 height 25
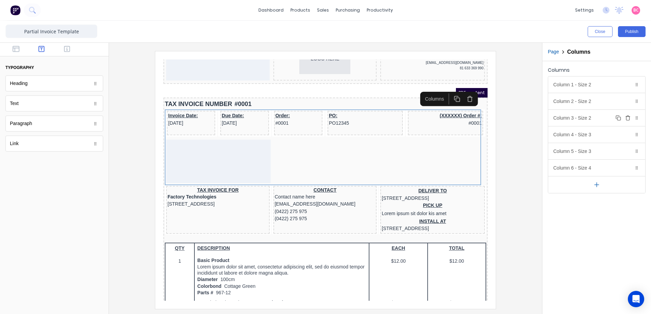
click at [605, 118] on div "Column 3 - Size 2 Duplicate Delete" at bounding box center [596, 118] width 97 height 16
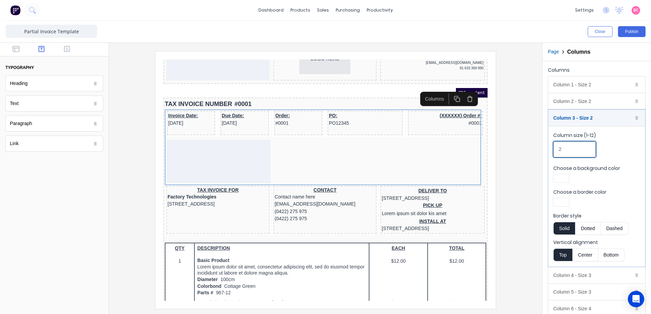
drag, startPoint x: 573, startPoint y: 148, endPoint x: 533, endPoint y: 154, distance: 40.6
click at [533, 154] on div "Close Publish Components typography Heading Heading Text Text Paragraph Paragra…" at bounding box center [325, 168] width 651 height 294
type input "1"
click at [580, 276] on div "Column 4 - Size 3 Duplicate Delete" at bounding box center [596, 275] width 97 height 16
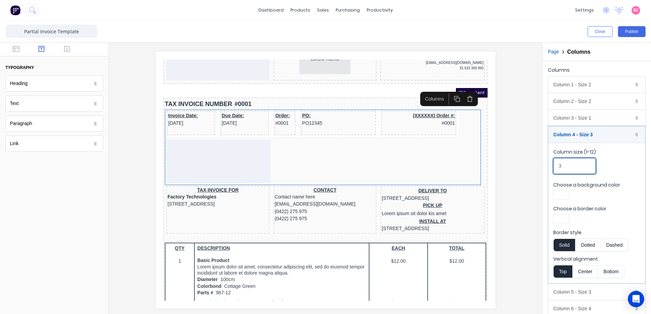
drag, startPoint x: 570, startPoint y: 165, endPoint x: 550, endPoint y: 165, distance: 20.1
click at [550, 165] on fieldset "Column size (1-12) 3 Choose a background color Choose a border color Border sty…" at bounding box center [596, 213] width 97 height 141
type input "2"
click at [581, 293] on div "Column 5 - Size 3 Duplicate Delete" at bounding box center [596, 292] width 97 height 16
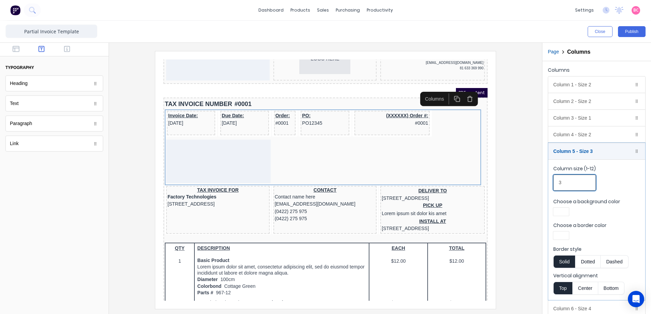
drag, startPoint x: 584, startPoint y: 179, endPoint x: 539, endPoint y: 187, distance: 45.9
click at [539, 187] on div "Close Publish Components typography Heading Heading Text Text Paragraph Paragra…" at bounding box center [325, 168] width 651 height 294
type input "2"
click at [523, 167] on div at bounding box center [325, 180] width 422 height 258
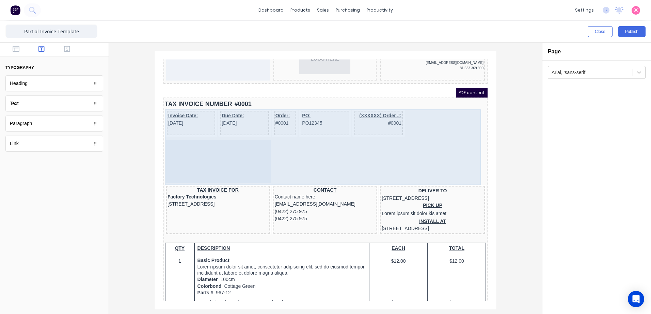
click at [440, 116] on div "Invoice Date: [DATE] Due Date: [DATE] Order: #0001 PO: PO12345 (XXXXXX) Order #…" at bounding box center [317, 139] width 321 height 76
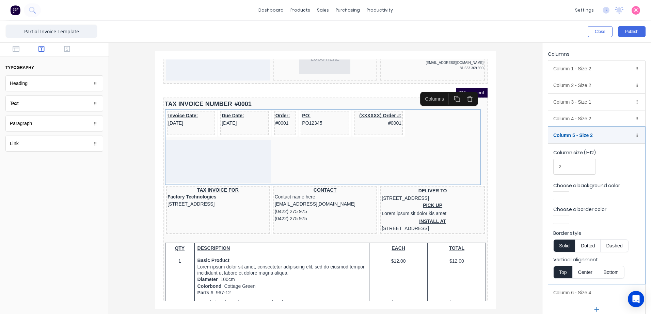
scroll to position [25, 0]
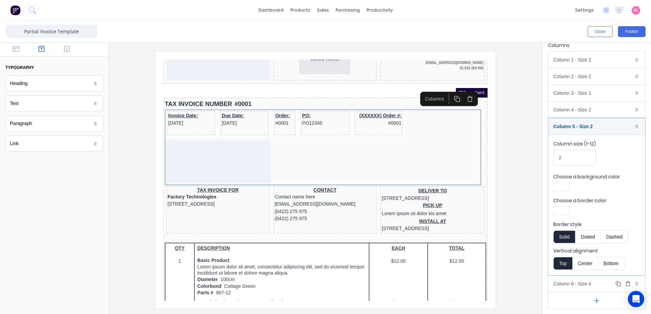
click at [572, 283] on div "Column 6 - Size 4 Duplicate Delete" at bounding box center [596, 284] width 97 height 16
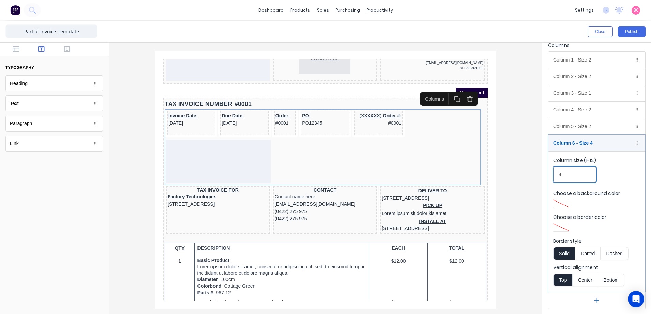
drag, startPoint x: 556, startPoint y: 176, endPoint x: 542, endPoint y: 178, distance: 14.1
click at [544, 178] on div "Columns Column 1 - Size 2 Duplicate Delete Column size (1-12) 2 Choose a backgr…" at bounding box center [596, 174] width 109 height 277
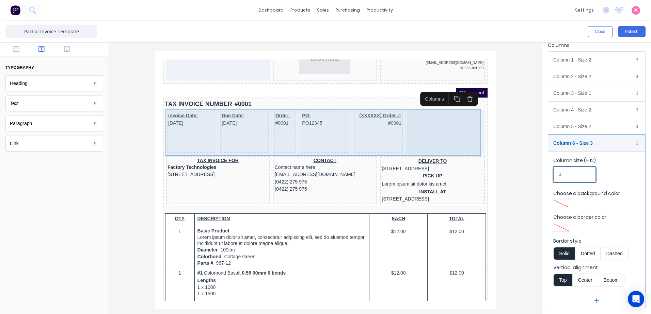
type input "3"
click at [371, 132] on div "(XXXXXX) Order #: #0001" at bounding box center [370, 124] width 48 height 42
click at [377, 134] on div "(XXXXXX) Order #: #0001" at bounding box center [370, 124] width 48 height 42
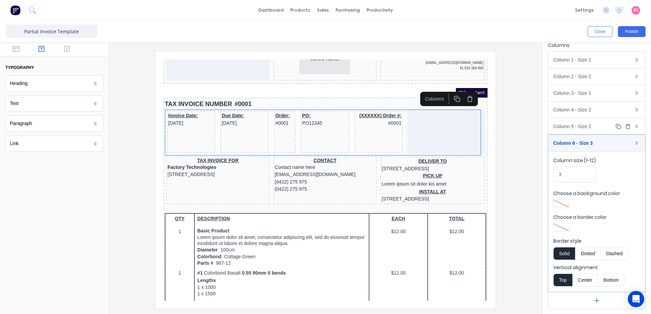
click at [579, 130] on div "Column 5 - Size 2 Duplicate Delete" at bounding box center [596, 126] width 97 height 16
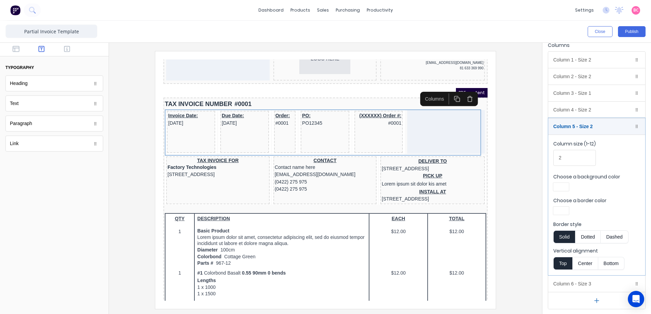
click at [562, 186] on div at bounding box center [561, 187] width 12 height 5
click at [580, 248] on div at bounding box center [582, 248] width 7 height 7
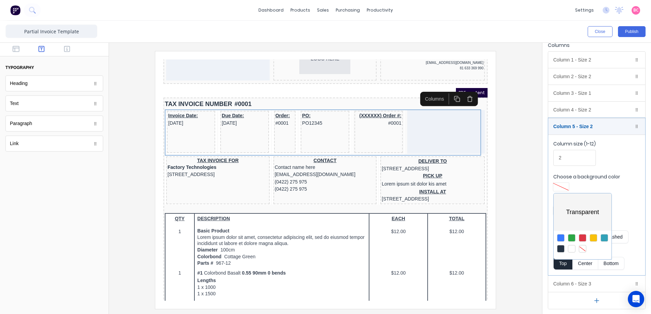
click at [619, 184] on div at bounding box center [325, 157] width 651 height 314
click at [562, 205] on div "Choose a border color" at bounding box center [596, 207] width 87 height 20
click at [564, 210] on div at bounding box center [561, 211] width 12 height 5
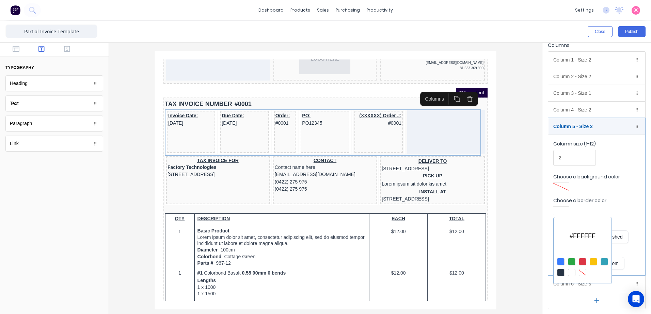
click at [582, 270] on div at bounding box center [582, 272] width 7 height 7
drag, startPoint x: 326, startPoint y: 136, endPoint x: 164, endPoint y: 76, distance: 172.0
click at [326, 136] on div at bounding box center [325, 157] width 651 height 314
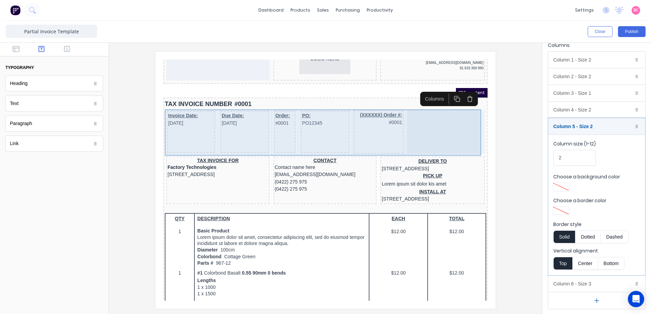
click at [288, 133] on div "Invoice Date: [DATE] Due Date: [DATE] Order: #0001 PO: PO12345 (XXXXXX) Order #…" at bounding box center [317, 124] width 321 height 46
click at [335, 136] on div "PO: PO12345" at bounding box center [316, 124] width 48 height 42
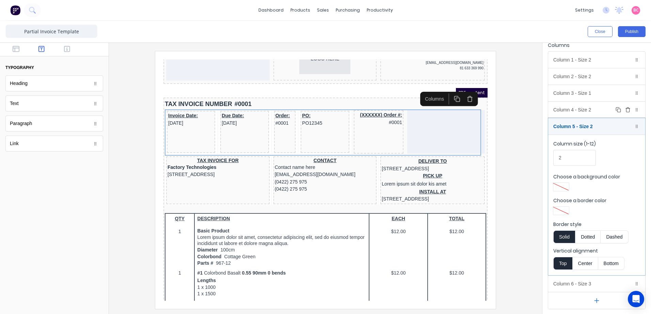
click at [572, 110] on div "Column 4 - Size 2 Duplicate Delete" at bounding box center [596, 110] width 97 height 16
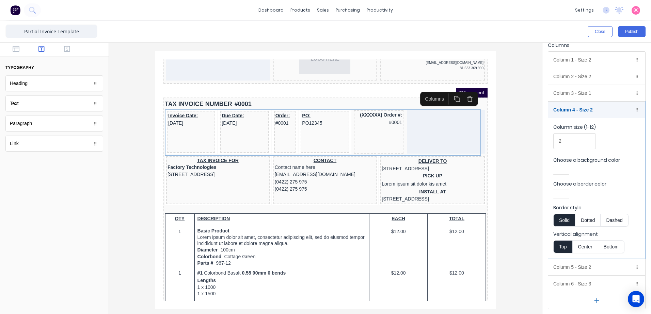
click at [564, 192] on div at bounding box center [561, 194] width 12 height 5
click at [581, 254] on div at bounding box center [582, 256] width 7 height 7
click at [573, 97] on div at bounding box center [325, 157] width 651 height 314
click at [568, 93] on div "Column 3 - Size 1 Duplicate Delete" at bounding box center [596, 93] width 97 height 16
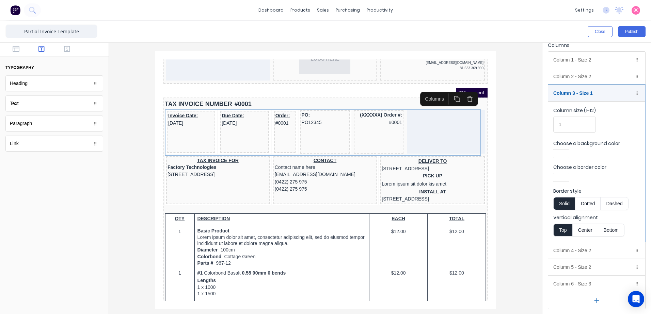
click at [561, 177] on div at bounding box center [561, 177] width 12 height 5
click at [583, 236] on div at bounding box center [582, 239] width 7 height 7
click at [571, 76] on div at bounding box center [325, 157] width 651 height 314
click at [559, 78] on div "Column 2 - Size 2 Duplicate Delete" at bounding box center [596, 76] width 97 height 16
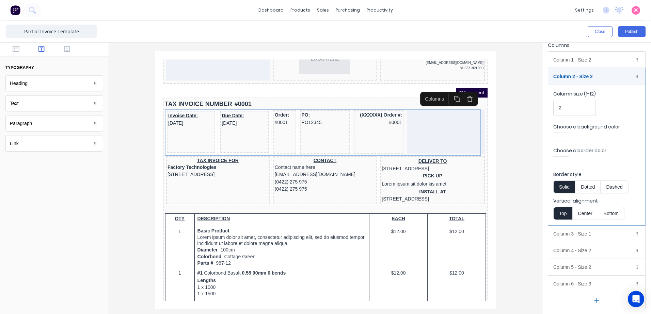
click at [564, 160] on div at bounding box center [561, 161] width 12 height 5
click at [582, 220] on div at bounding box center [582, 222] width 7 height 7
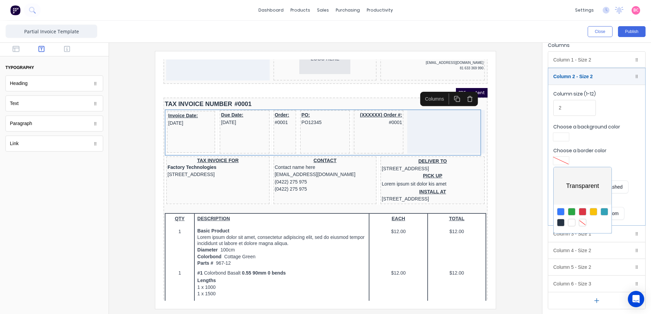
click at [570, 59] on div at bounding box center [325, 157] width 651 height 314
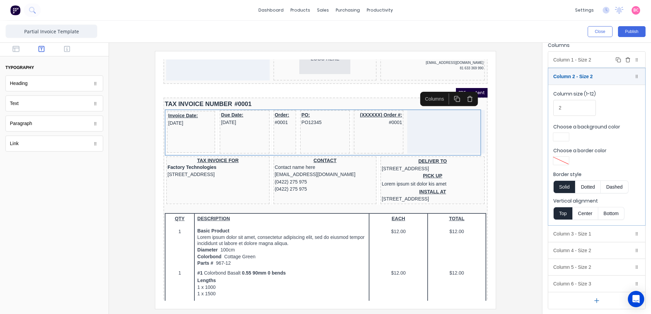
click at [565, 60] on div "Column 1 - Size 2 Duplicate Delete" at bounding box center [596, 60] width 97 height 16
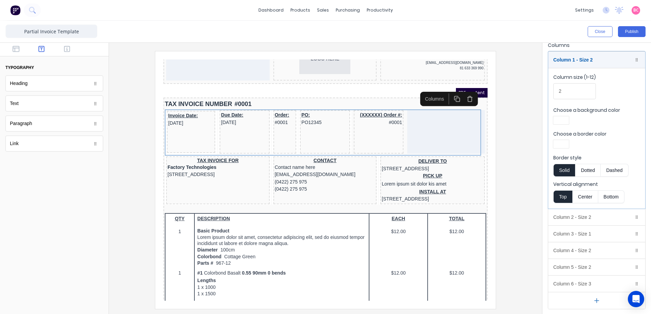
click at [563, 141] on div at bounding box center [561, 144] width 16 height 8
click at [582, 205] on div at bounding box center [582, 205] width 7 height 7
click at [522, 128] on div at bounding box center [325, 157] width 651 height 314
click at [588, 63] on div "Column 1 - Size 2 Duplicate Delete" at bounding box center [596, 60] width 97 height 16
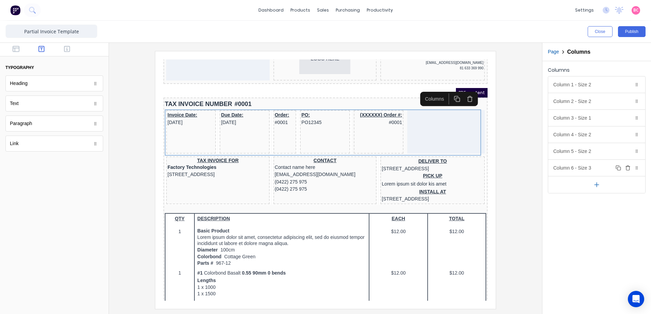
click at [585, 167] on div "Column 6 - Size 3 Duplicate Delete" at bounding box center [596, 168] width 97 height 16
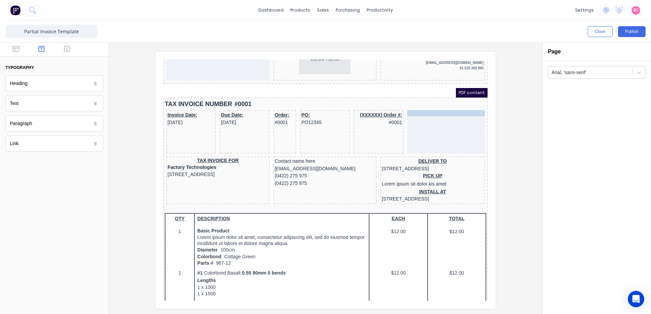
drag, startPoint x: 318, startPoint y: 154, endPoint x: 437, endPoint y: 112, distance: 126.7
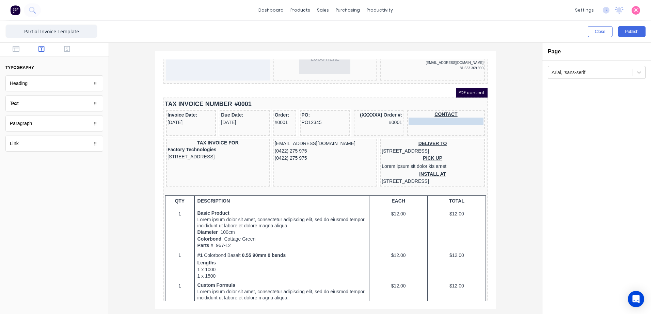
drag, startPoint x: 287, startPoint y: 136, endPoint x: 443, endPoint y: 114, distance: 157.8
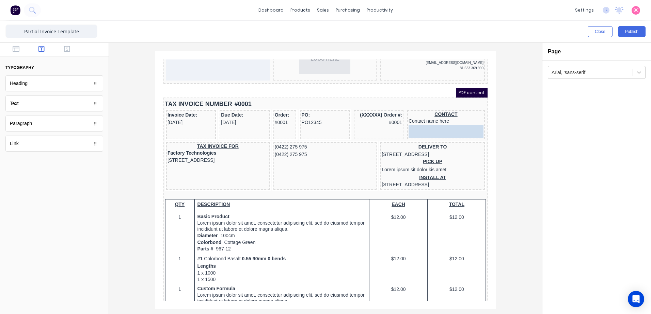
drag, startPoint x: 295, startPoint y: 137, endPoint x: 433, endPoint y: 125, distance: 137.7
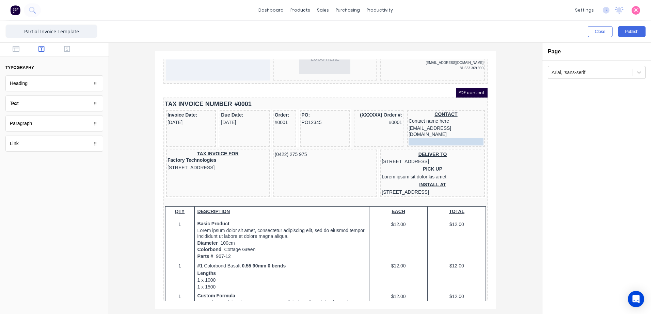
drag, startPoint x: 283, startPoint y: 135, endPoint x: 420, endPoint y: 127, distance: 136.4
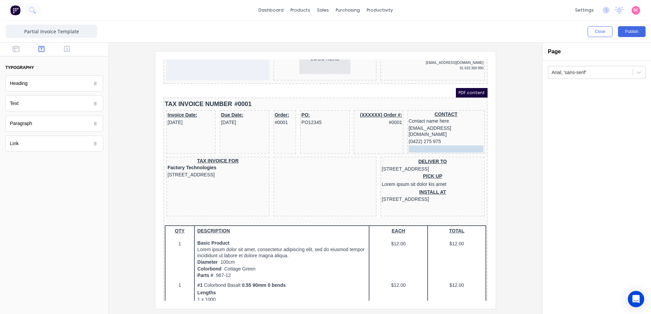
drag, startPoint x: 278, startPoint y: 142, endPoint x: 409, endPoint y: 134, distance: 131.6
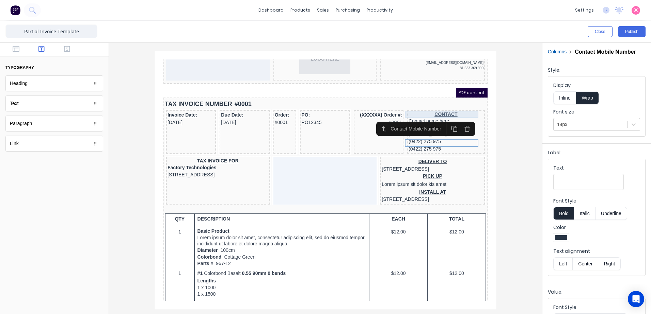
click at [427, 104] on div "CONTACT" at bounding box center [437, 106] width 75 height 6
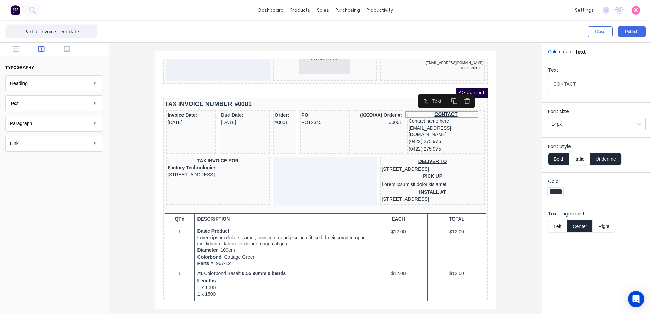
drag, startPoint x: 734, startPoint y: 139, endPoint x: 397, endPoint y: 85, distance: 341.1
type input "Contact"
click at [584, 105] on div "Font size 14px" at bounding box center [596, 118] width 109 height 32
click at [555, 225] on button "Left" at bounding box center [557, 226] width 19 height 13
click at [384, 115] on div "(XXXXXX) Order #: #0001" at bounding box center [370, 110] width 47 height 15
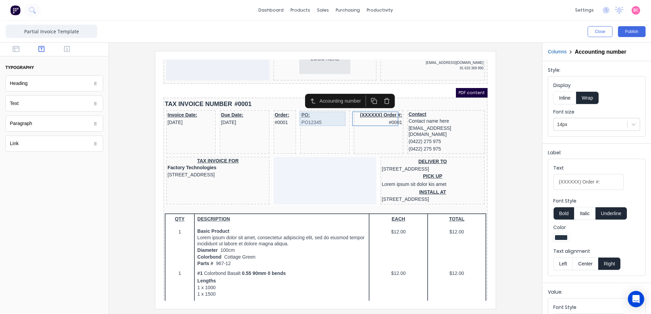
click at [298, 116] on div "PO: PO12345" at bounding box center [316, 110] width 47 height 15
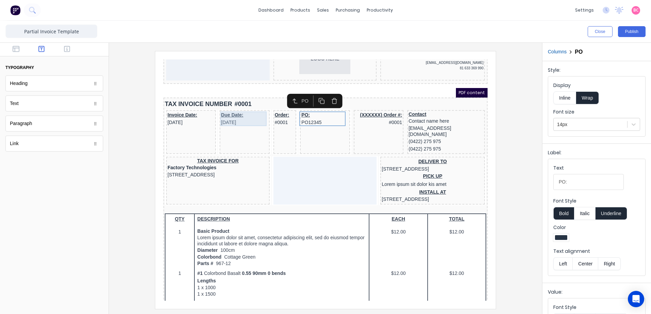
click at [226, 114] on div "Due Date: [DATE]" at bounding box center [236, 110] width 47 height 15
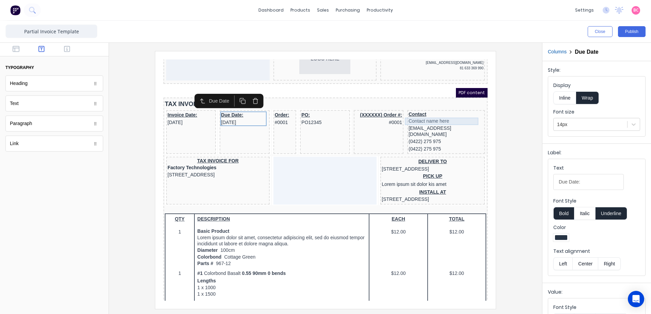
click at [415, 114] on div "Contact name here" at bounding box center [437, 113] width 75 height 7
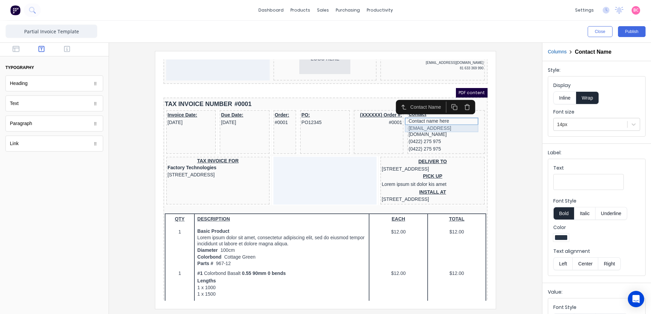
click at [418, 120] on div "[EMAIL_ADDRESS][DOMAIN_NAME]" at bounding box center [437, 123] width 75 height 13
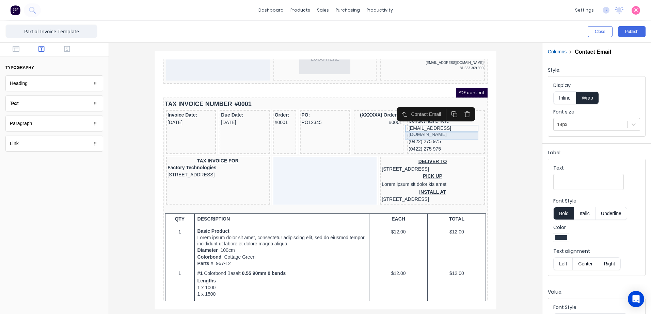
click at [418, 130] on div "(0422) 275 975" at bounding box center [437, 133] width 75 height 7
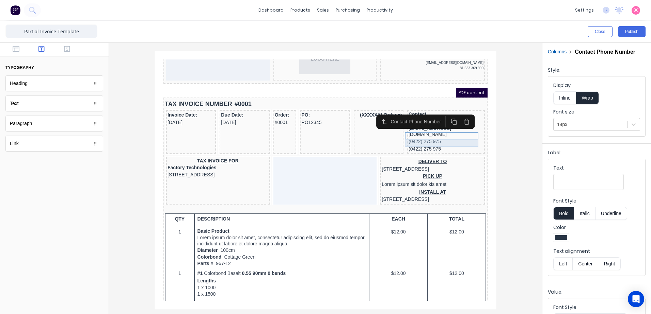
click at [418, 137] on div "(0422) 275 975" at bounding box center [437, 140] width 75 height 7
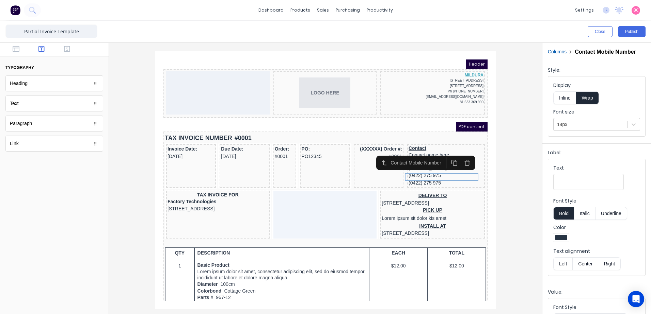
click at [133, 125] on div at bounding box center [325, 180] width 422 height 258
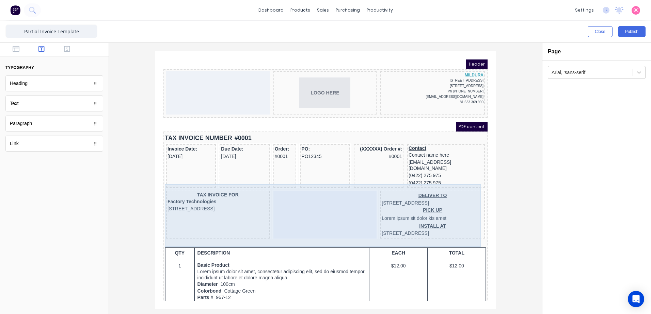
click at [286, 190] on div at bounding box center [316, 207] width 103 height 48
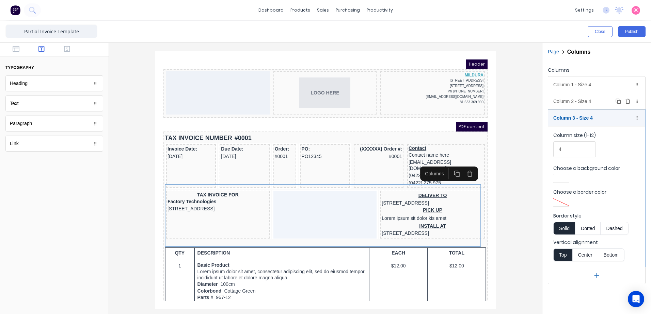
click at [629, 102] on icon "button" at bounding box center [627, 102] width 3 height 4
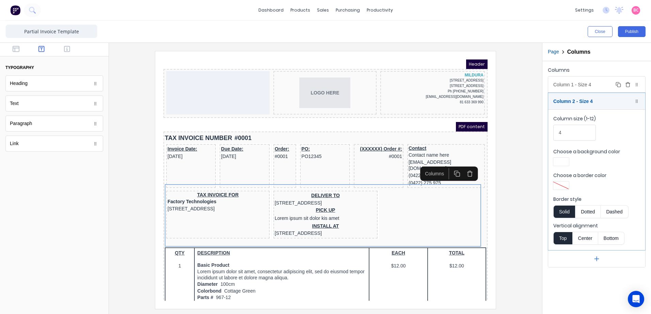
click at [595, 84] on div "Column 1 - Size 4 Duplicate Delete" at bounding box center [596, 85] width 97 height 16
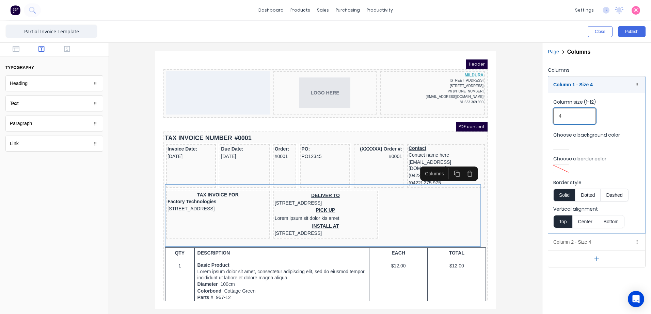
drag, startPoint x: 707, startPoint y: 172, endPoint x: 472, endPoint y: 112, distance: 242.6
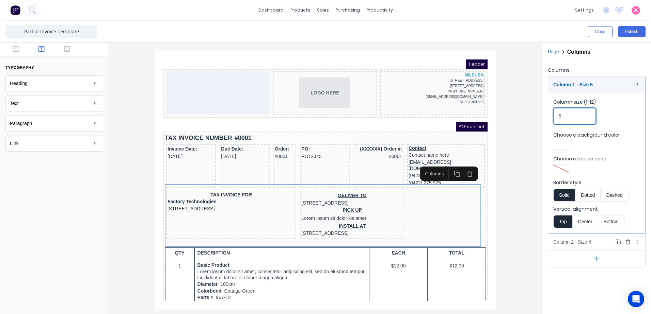
type input "5"
click at [581, 239] on div "Column 2 - Size 4 Duplicate Delete" at bounding box center [596, 242] width 97 height 16
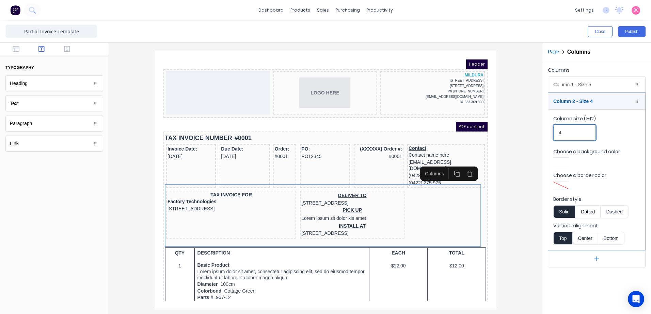
drag, startPoint x: 580, startPoint y: 130, endPoint x: 531, endPoint y: 129, distance: 48.3
click at [534, 131] on div "Close Publish Components typography Heading Heading Text Text Paragraph Paragra…" at bounding box center [325, 168] width 651 height 294
type input "5"
click at [586, 296] on div "Columns Column 1 - Size 5 Duplicate Delete Column size (1-12) 5 Choose a backgr…" at bounding box center [596, 187] width 109 height 253
click at [581, 290] on div "Columns Column 1 - Size 5 Duplicate Delete Column size (1-12) 5 Choose a backgr…" at bounding box center [596, 187] width 109 height 253
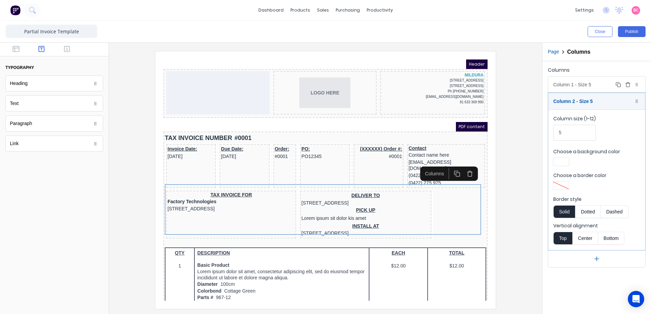
click at [580, 88] on div "Column 1 - Size 5 Duplicate Delete" at bounding box center [596, 85] width 97 height 16
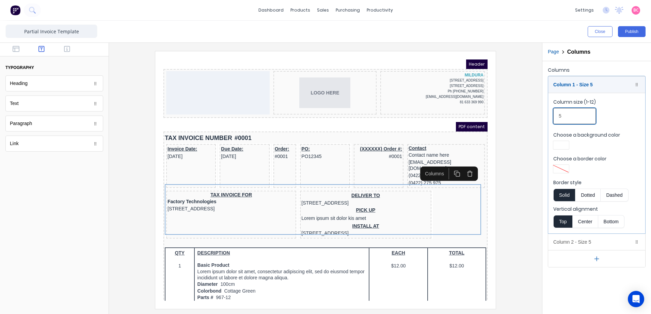
drag, startPoint x: 583, startPoint y: 113, endPoint x: 537, endPoint y: 116, distance: 46.0
click at [537, 116] on div "Close Publish Components typography Heading Heading Text Text Paragraph Paragra…" at bounding box center [325, 168] width 651 height 294
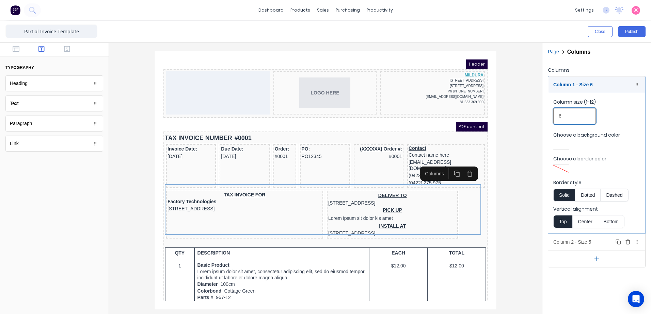
type input "6"
click at [571, 241] on div "Column 2 - Size 5 Duplicate Delete" at bounding box center [596, 242] width 97 height 16
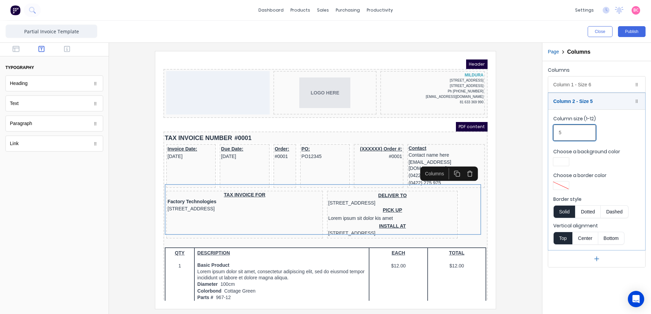
drag, startPoint x: 728, startPoint y: 186, endPoint x: 473, endPoint y: 128, distance: 261.6
type input "6"
click at [582, 296] on div "Columns Column 1 - Size 6 Duplicate Delete Column size (1-12) 6 Choose a backgr…" at bounding box center [596, 187] width 109 height 253
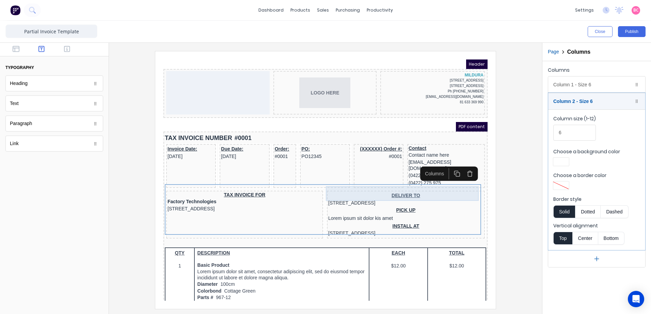
click at [388, 184] on div "DELIVER TO [STREET_ADDRESS]" at bounding box center [397, 191] width 155 height 15
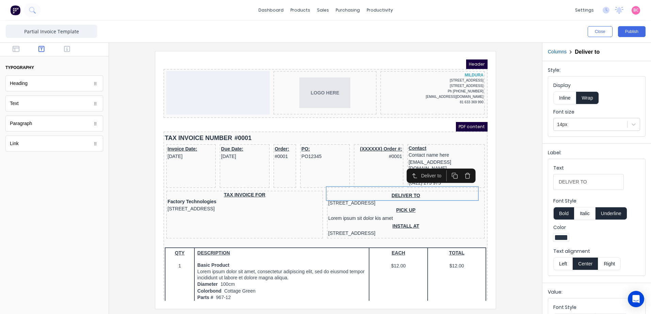
click at [563, 263] on button "Left" at bounding box center [562, 264] width 19 height 13
click at [605, 213] on button "Underline" at bounding box center [611, 213] width 32 height 13
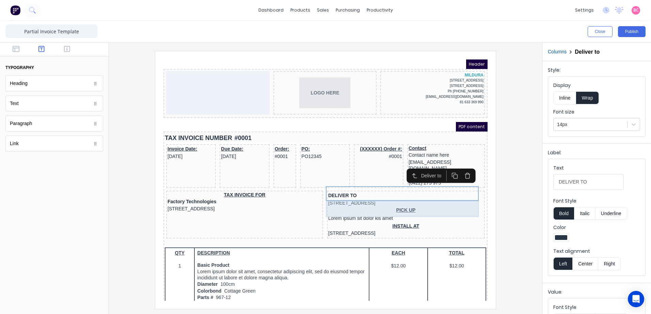
click at [388, 199] on div "PICK UP Lorem ipsum sit dolor kis amet" at bounding box center [397, 207] width 155 height 16
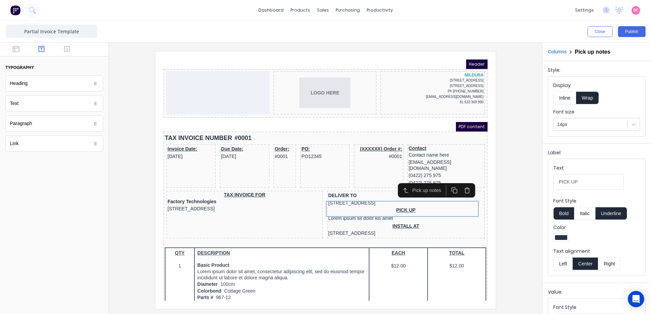
click at [568, 265] on button "Left" at bounding box center [562, 264] width 19 height 13
click at [609, 211] on button "Underline" at bounding box center [611, 213] width 32 height 13
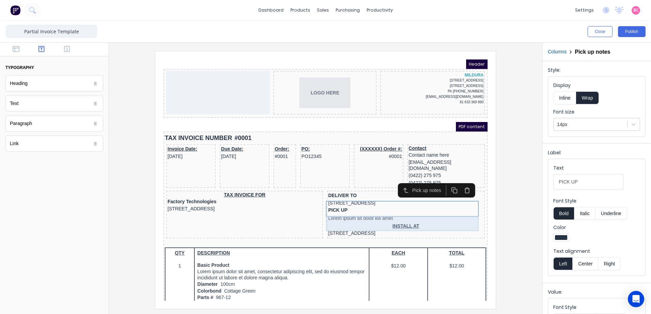
click at [406, 215] on div "INSTALL AT [STREET_ADDRESS]" at bounding box center [397, 222] width 155 height 15
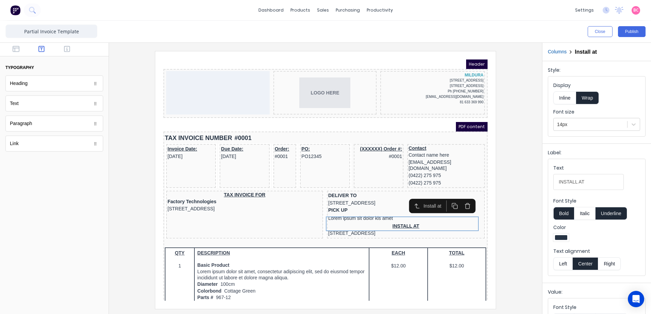
click at [561, 263] on button "Left" at bounding box center [562, 264] width 19 height 13
click at [613, 210] on button "Underline" at bounding box center [611, 213] width 32 height 13
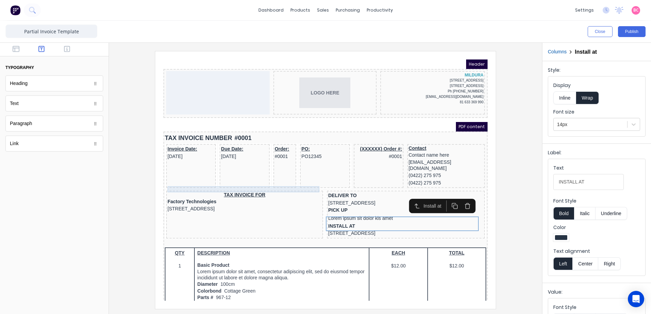
click at [226, 184] on div "TAX INVOICE FOR" at bounding box center [236, 187] width 154 height 6
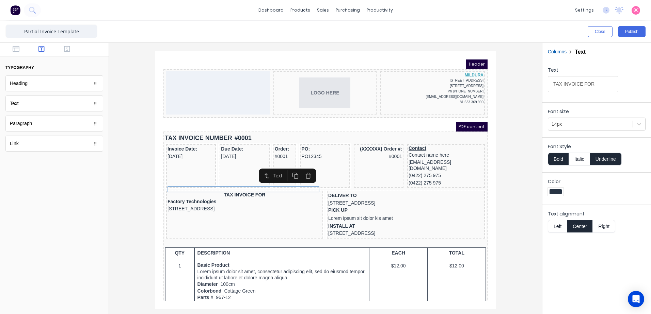
click at [554, 222] on button "Left" at bounding box center [557, 226] width 19 height 13
click at [597, 157] on button "Underline" at bounding box center [606, 159] width 32 height 13
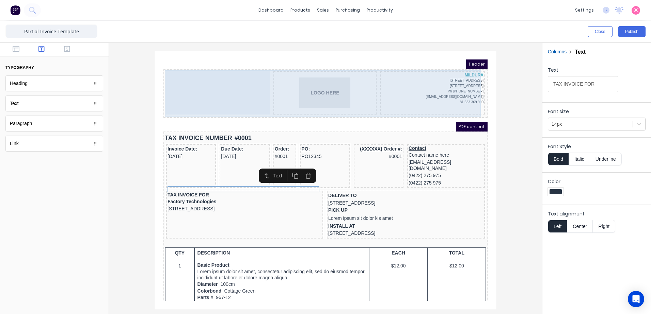
click at [201, 87] on div at bounding box center [209, 85] width 103 height 44
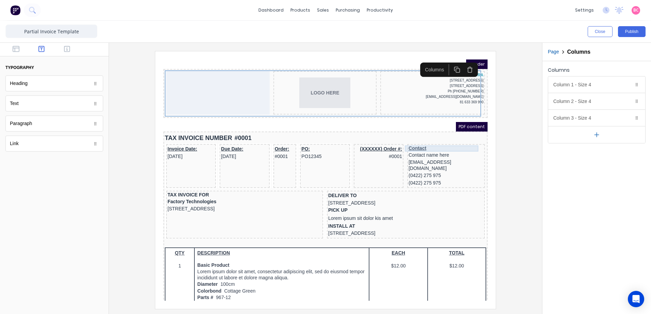
click at [417, 137] on div "Contact" at bounding box center [437, 140] width 75 height 6
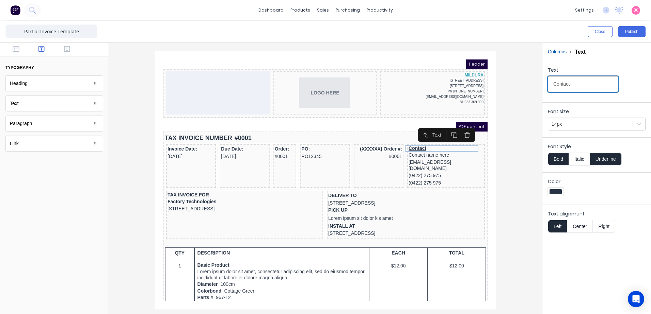
click at [579, 81] on input "Contact" at bounding box center [583, 84] width 70 height 16
type input "Contact:"
click at [501, 219] on div at bounding box center [325, 180] width 422 height 258
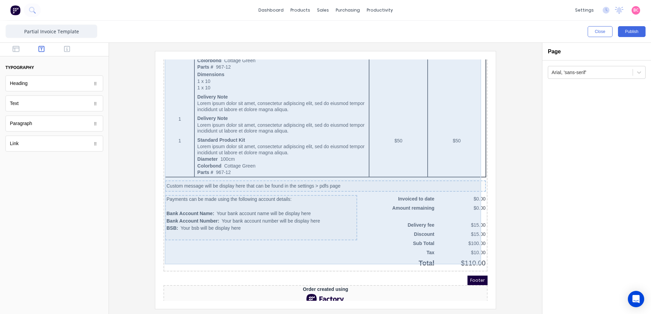
scroll to position [410, 0]
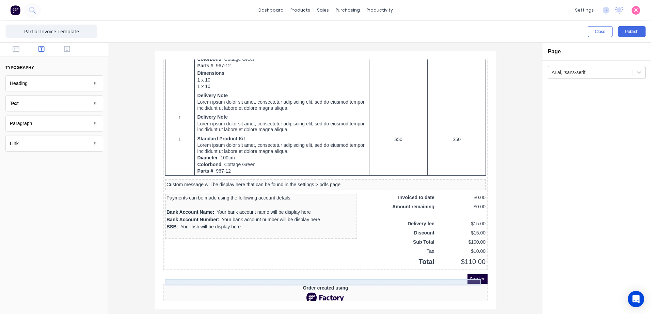
click at [303, 277] on div "Order created using" at bounding box center [317, 280] width 321 height 6
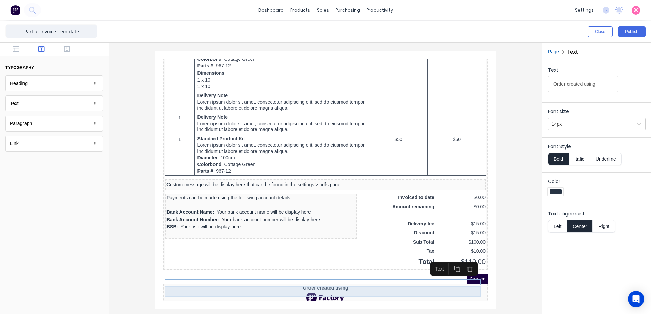
click at [304, 285] on div at bounding box center [317, 290] width 321 height 10
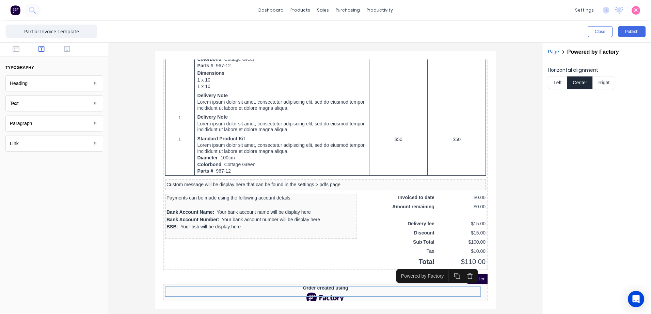
click at [461, 265] on icon "button" at bounding box center [461, 268] width 6 height 6
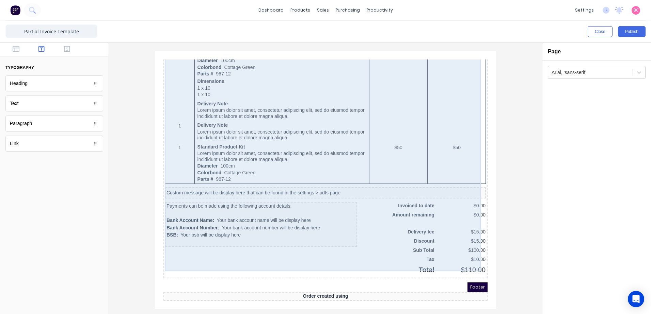
scroll to position [398, 0]
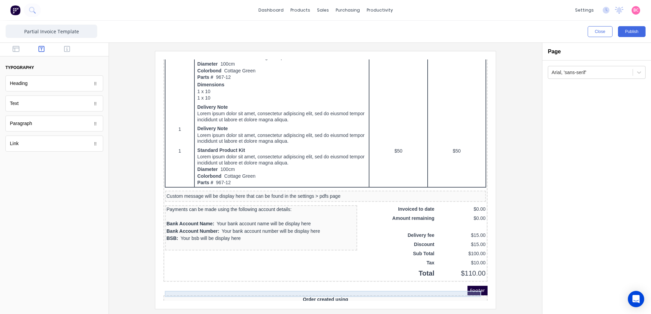
click at [302, 289] on div "Order created using" at bounding box center [317, 292] width 321 height 6
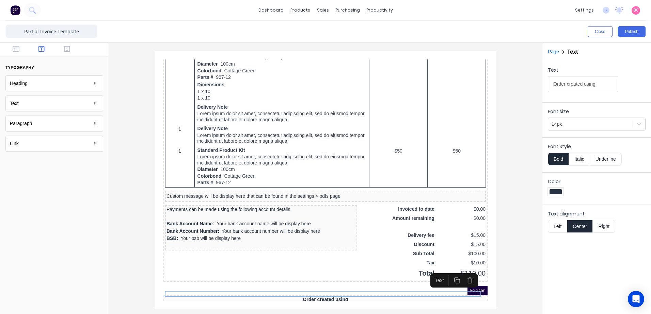
click at [465, 274] on button "button" at bounding box center [461, 272] width 13 height 11
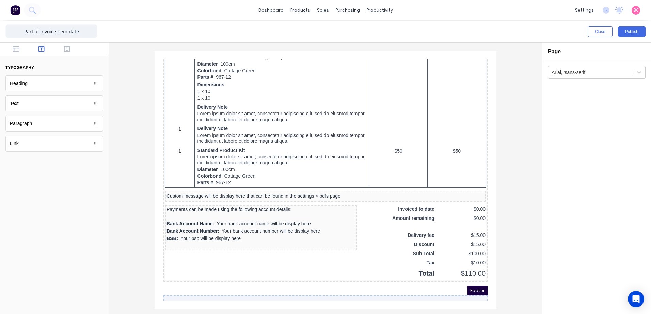
click at [338, 288] on div at bounding box center [317, 310] width 324 height 44
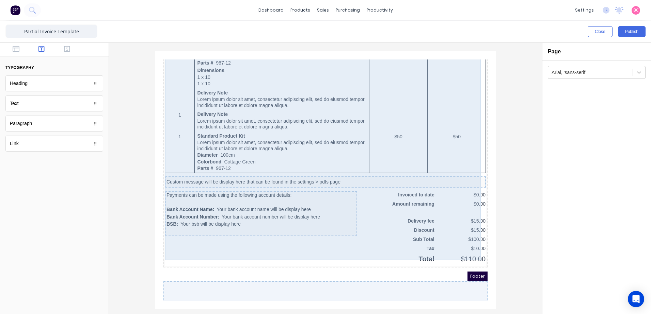
scroll to position [433, 0]
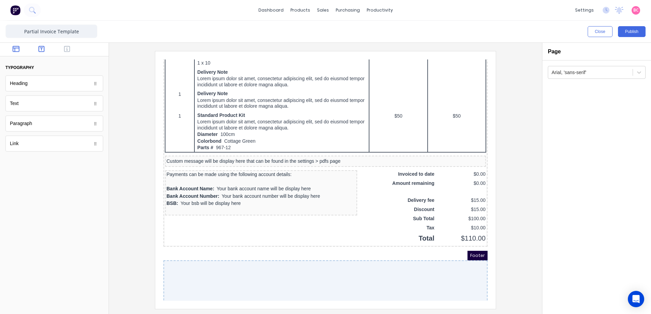
click at [17, 48] on icon "button" at bounding box center [16, 49] width 7 height 6
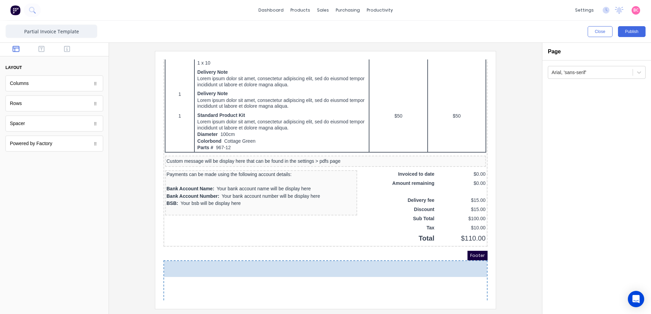
drag, startPoint x: 28, startPoint y: 83, endPoint x: 89, endPoint y: 217, distance: 147.6
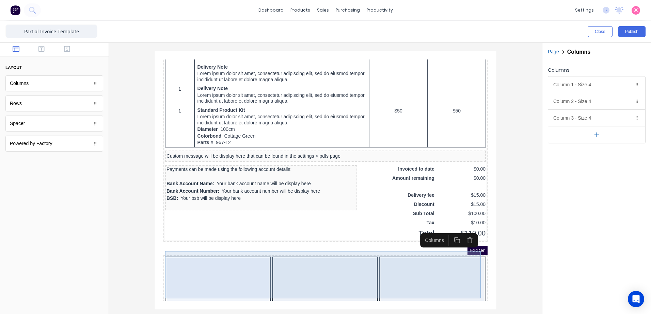
scroll to position [440, 0]
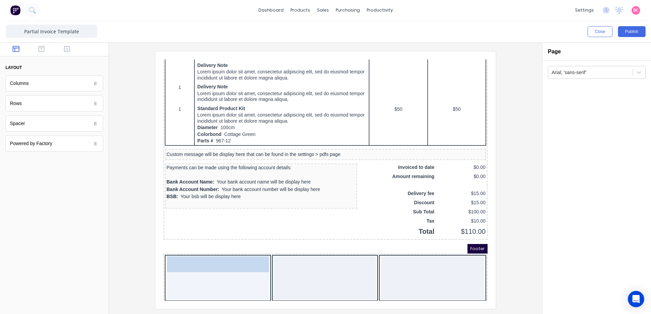
drag, startPoint x: 46, startPoint y: 86, endPoint x: 38, endPoint y: 214, distance: 127.8
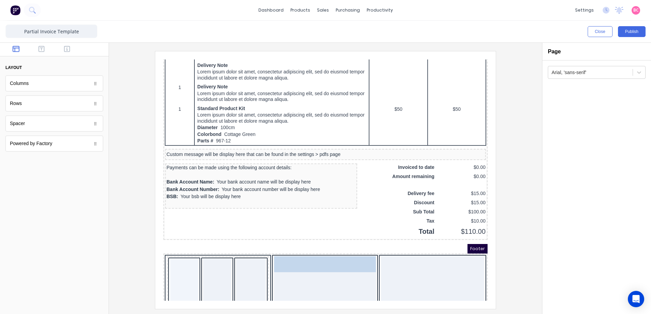
drag, startPoint x: 39, startPoint y: 85, endPoint x: 164, endPoint y: 205, distance: 172.6
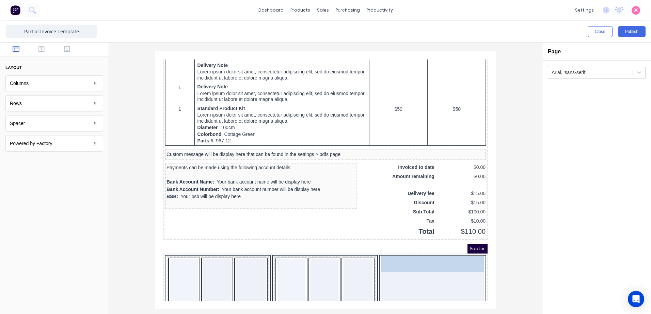
drag, startPoint x: 25, startPoint y: 81, endPoint x: 421, endPoint y: 266, distance: 436.5
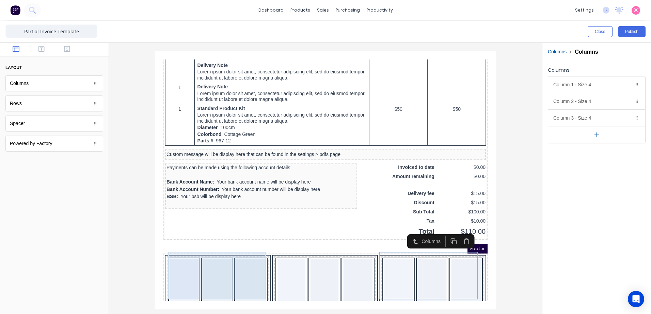
click at [178, 268] on div at bounding box center [176, 273] width 28 height 44
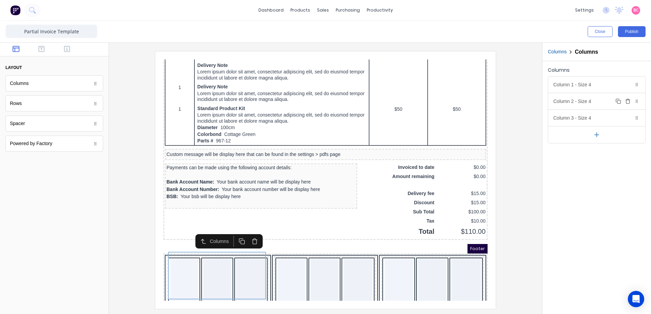
click at [628, 103] on icon "button" at bounding box center [627, 101] width 5 height 5
click at [594, 86] on div "Column 1 - Size 4 Duplicate Delete" at bounding box center [596, 85] width 97 height 16
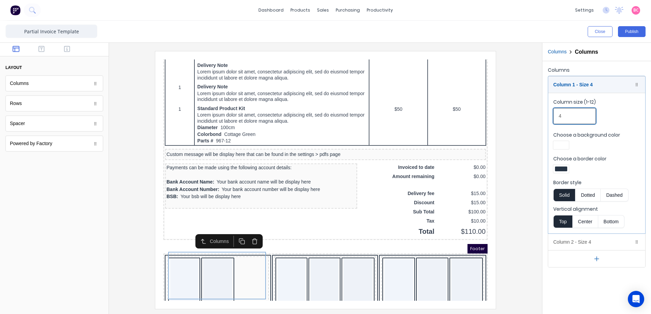
drag, startPoint x: 580, startPoint y: 114, endPoint x: 557, endPoint y: 116, distance: 23.6
click at [557, 116] on input "4" at bounding box center [574, 116] width 43 height 16
type input "5"
click at [581, 244] on div "Column 2 - Size 4 Duplicate Delete" at bounding box center [596, 242] width 97 height 16
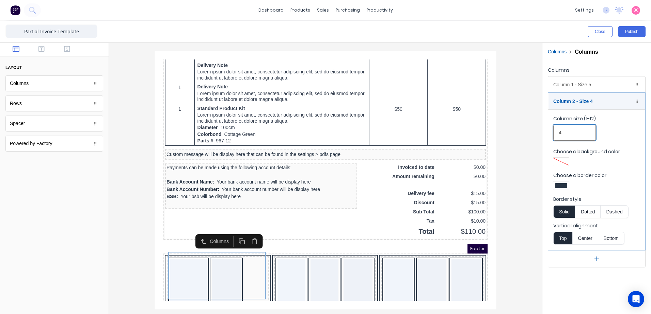
drag, startPoint x: 575, startPoint y: 131, endPoint x: 521, endPoint y: 134, distance: 53.9
click at [521, 134] on div "Close Publish Components layout Columns Columns Rows Rows Spacer Spacer Powered…" at bounding box center [325, 168] width 651 height 294
drag, startPoint x: 577, startPoint y: 132, endPoint x: 526, endPoint y: 135, distance: 51.1
click at [529, 135] on div "Close Publish Components layout Columns Columns Rows Rows Spacer Spacer Powered…" at bounding box center [325, 168] width 651 height 294
type input "6"
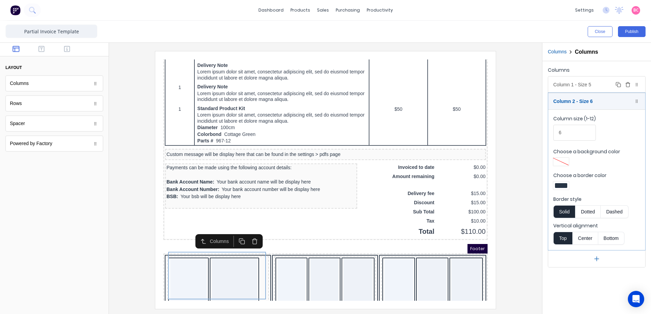
click at [574, 84] on div "Column 1 - Size 5 Duplicate Delete" at bounding box center [596, 85] width 97 height 16
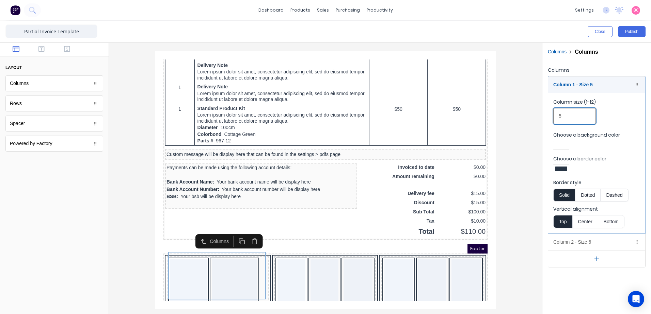
drag, startPoint x: 574, startPoint y: 116, endPoint x: 501, endPoint y: 122, distance: 73.7
click at [501, 122] on div "Close Publish Components layout Columns Columns Rows Rows Spacer Spacer Powered…" at bounding box center [325, 168] width 651 height 294
type input "6"
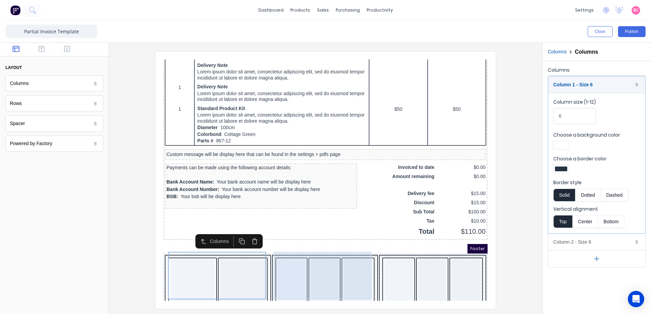
click at [302, 270] on div at bounding box center [316, 273] width 28 height 44
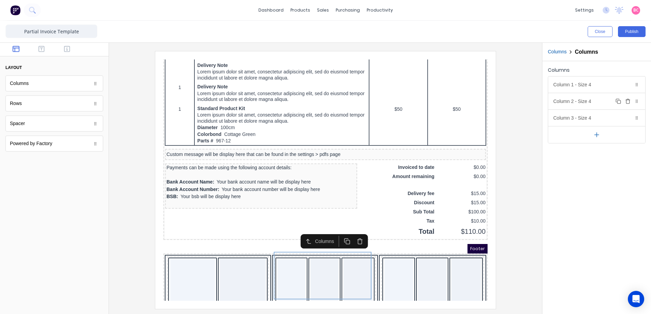
click at [629, 104] on button "Delete" at bounding box center [627, 101] width 8 height 8
click at [587, 86] on div "Column 1 - Size 4 Duplicate Delete" at bounding box center [596, 85] width 97 height 16
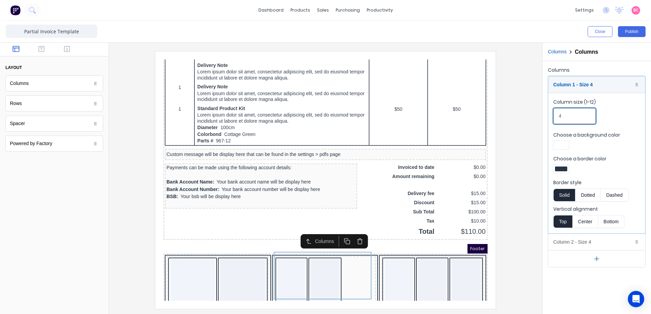
drag, startPoint x: 538, startPoint y: 123, endPoint x: 517, endPoint y: 124, distance: 21.1
click at [517, 124] on div "Close Publish Components layout Columns Columns Rows Rows Spacer Spacer Powered…" at bounding box center [325, 168] width 651 height 294
type input "6"
click at [591, 239] on div "Column 2 - Size 4 Duplicate Delete" at bounding box center [596, 242] width 97 height 16
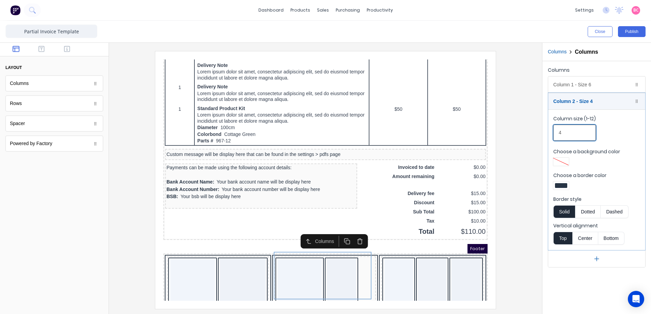
drag, startPoint x: 574, startPoint y: 135, endPoint x: 530, endPoint y: 140, distance: 43.9
click at [536, 139] on div "Close Publish Components layout Columns Columns Rows Rows Spacer Spacer Powered…" at bounding box center [325, 168] width 651 height 294
type input "6"
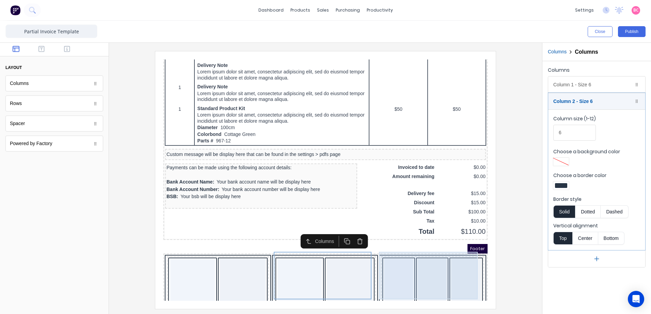
click at [388, 264] on div at bounding box center [390, 273] width 28 height 44
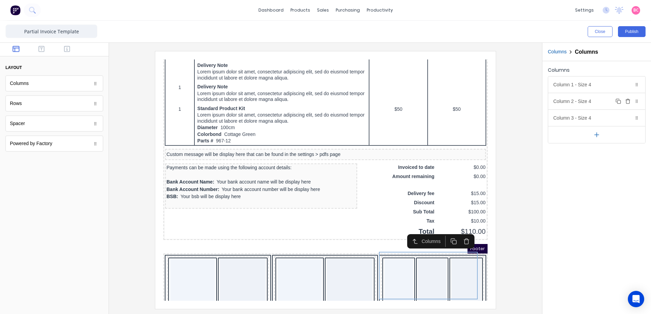
click at [626, 103] on icon "button" at bounding box center [627, 102] width 3 height 4
drag, startPoint x: 584, startPoint y: 88, endPoint x: 587, endPoint y: 96, distance: 8.7
click at [584, 88] on div "Column 1 - Size 4 Duplicate Delete" at bounding box center [596, 85] width 97 height 16
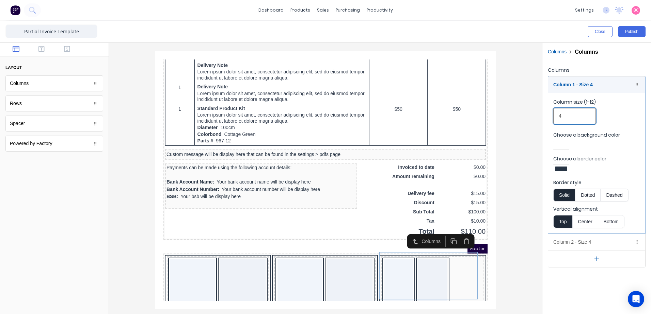
drag, startPoint x: 579, startPoint y: 120, endPoint x: 504, endPoint y: 131, distance: 75.6
click at [522, 125] on div "Close Publish Components layout Columns Columns Rows Rows Spacer Spacer Powered…" at bounding box center [325, 168] width 651 height 294
type input "6"
click at [584, 245] on div "Column 2 - Size 4 Duplicate Delete" at bounding box center [596, 242] width 97 height 16
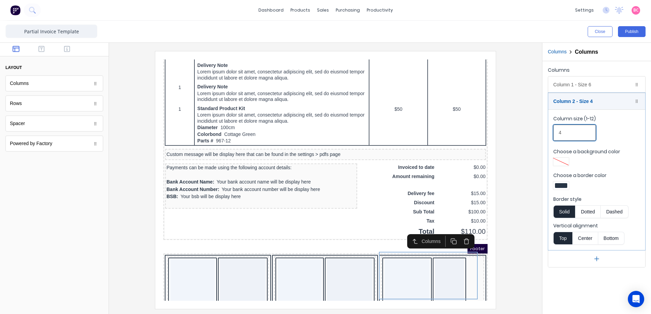
drag, startPoint x: 566, startPoint y: 134, endPoint x: 491, endPoint y: 144, distance: 74.9
click at [505, 142] on div "Close Publish Components layout Columns Columns Rows Rows Spacer Spacer Powered…" at bounding box center [325, 168] width 651 height 294
type input "6"
click at [517, 254] on div at bounding box center [325, 180] width 422 height 258
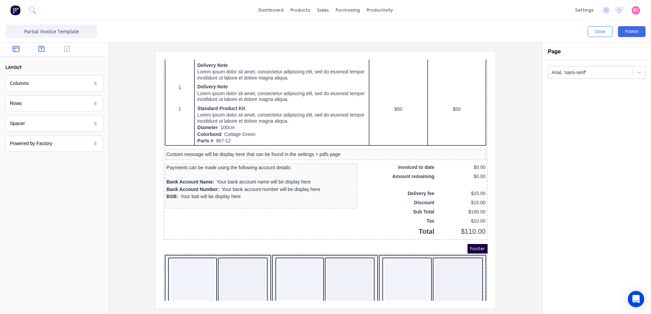
click at [45, 51] on button "button" at bounding box center [41, 50] width 21 height 8
drag, startPoint x: 35, startPoint y: 87, endPoint x: 186, endPoint y: 265, distance: 233.5
drag, startPoint x: 69, startPoint y: 105, endPoint x: 228, endPoint y: 261, distance: 221.9
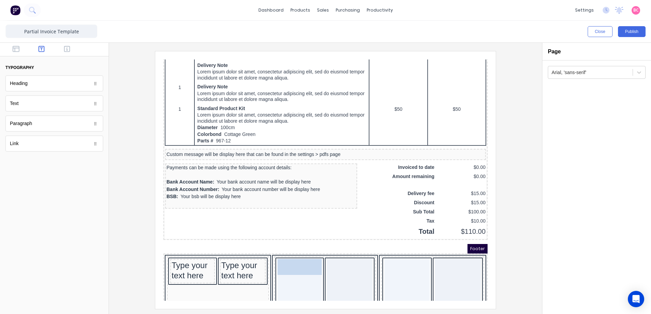
drag, startPoint x: 34, startPoint y: 85, endPoint x: 123, endPoint y: 196, distance: 142.9
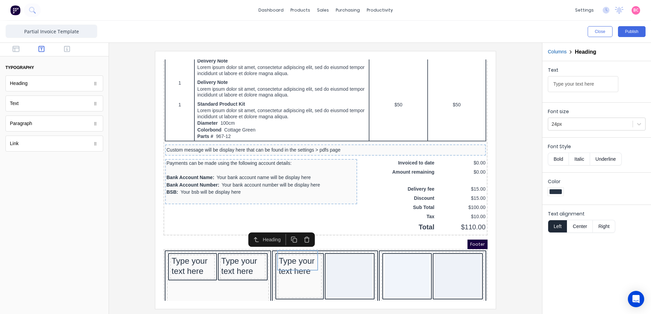
scroll to position [447, 0]
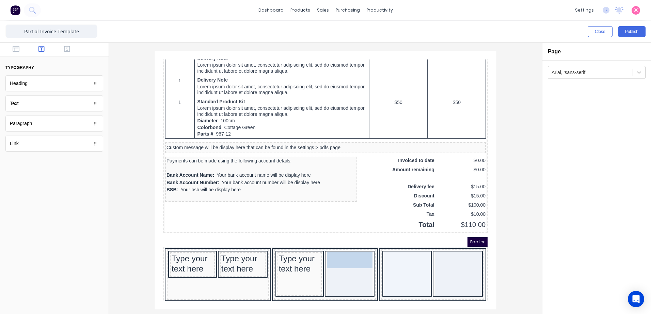
drag, startPoint x: 33, startPoint y: 90, endPoint x: 171, endPoint y: 198, distance: 176.2
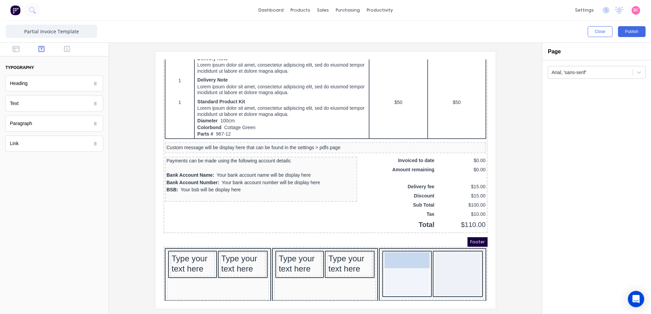
drag, startPoint x: 48, startPoint y: 87, endPoint x: 400, endPoint y: 253, distance: 388.7
drag, startPoint x: 34, startPoint y: 87, endPoint x: 221, endPoint y: 179, distance: 208.2
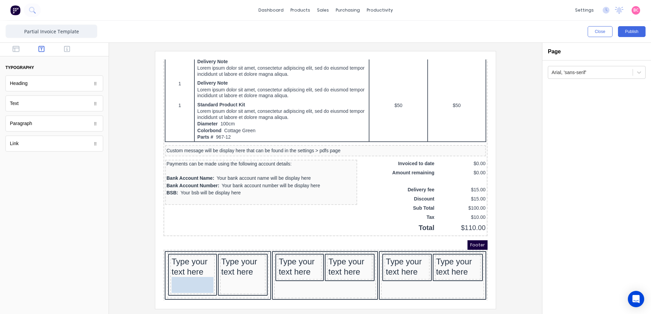
scroll to position [442, 0]
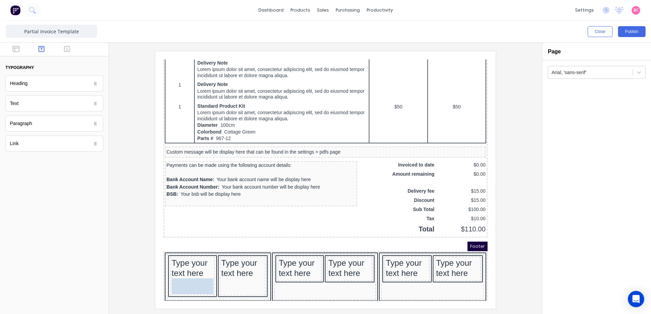
drag, startPoint x: 35, startPoint y: 128, endPoint x: 174, endPoint y: 279, distance: 205.2
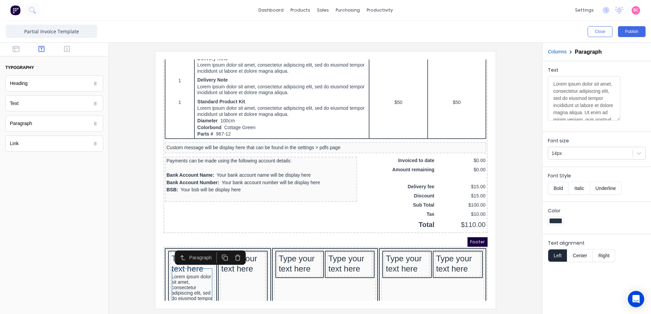
click at [91, 264] on div at bounding box center [54, 237] width 109 height 153
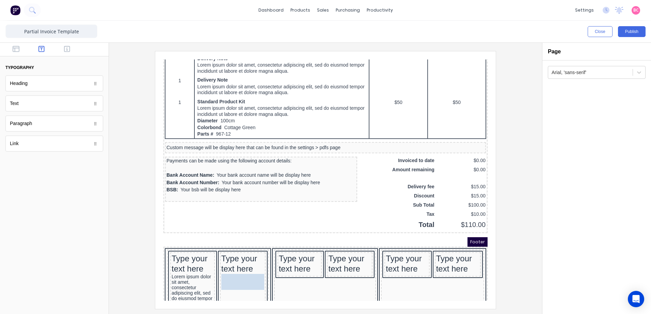
drag, startPoint x: 76, startPoint y: 125, endPoint x: 236, endPoint y: 285, distance: 226.4
drag, startPoint x: 50, startPoint y: 125, endPoint x: 294, endPoint y: 272, distance: 285.1
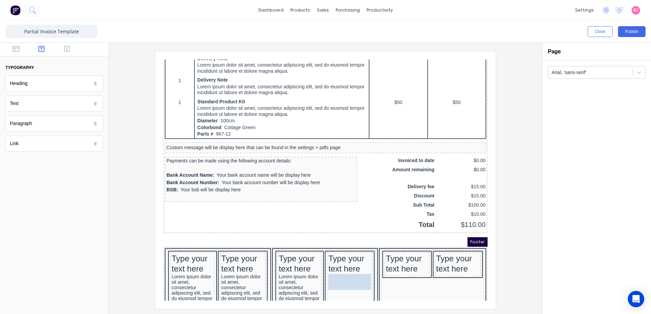
drag, startPoint x: 28, startPoint y: 129, endPoint x: 115, endPoint y: 183, distance: 102.0
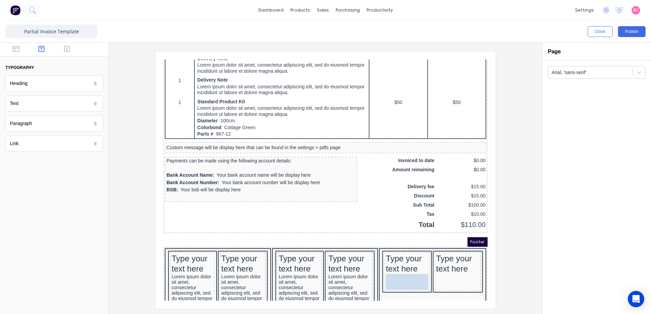
drag, startPoint x: 40, startPoint y: 126, endPoint x: 399, endPoint y: 268, distance: 386.0
drag, startPoint x: 28, startPoint y: 123, endPoint x: 443, endPoint y: 272, distance: 441.5
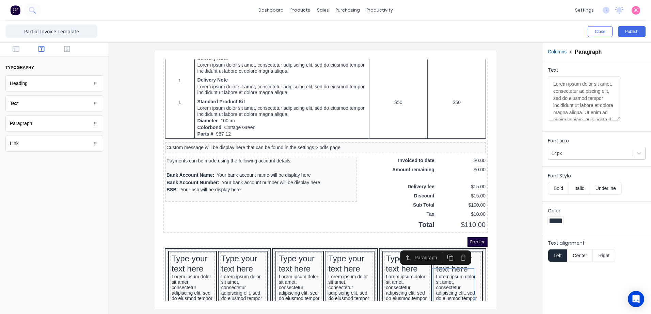
scroll to position [580, 0]
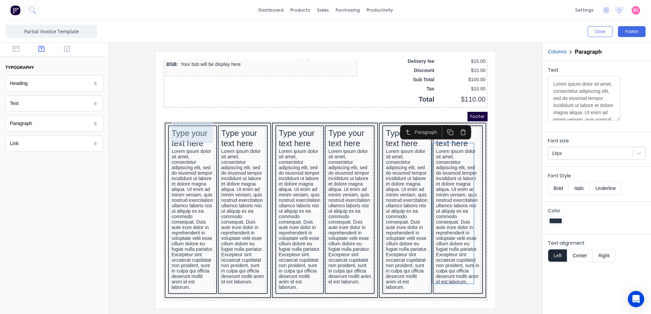
click at [172, 120] on div "Type your text here" at bounding box center [184, 130] width 42 height 20
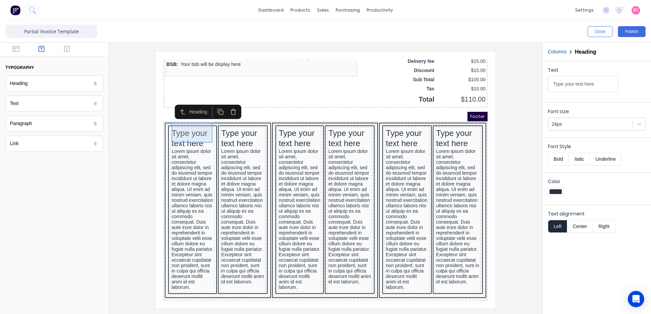
click at [185, 120] on div "Type your text here" at bounding box center [184, 130] width 42 height 20
click at [188, 120] on div "Type your text here" at bounding box center [184, 130] width 42 height 20
drag, startPoint x: 595, startPoint y: 86, endPoint x: 491, endPoint y: 85, distance: 104.1
click at [491, 85] on div "Close Publish Components typography Heading Heading Text Text Paragraph Paragra…" at bounding box center [325, 168] width 651 height 294
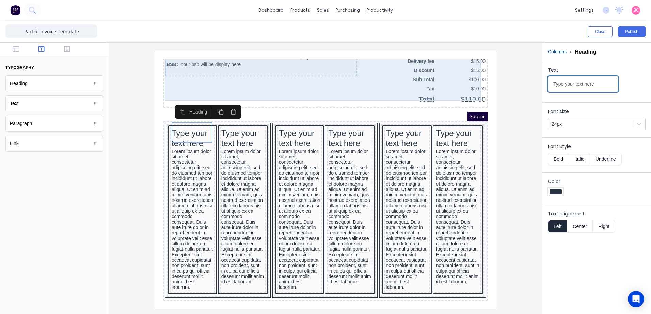
paste input "MT GAMBIER"
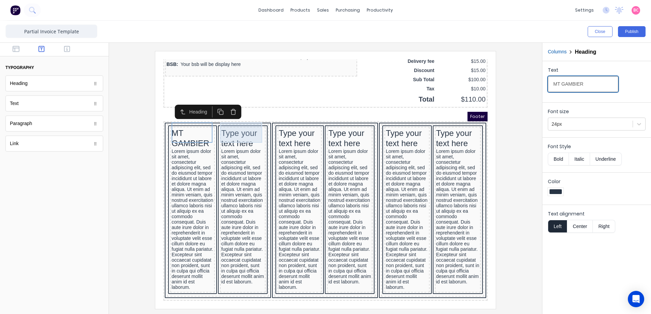
type input "MT GAMBIER"
click at [229, 120] on div "Type your text here" at bounding box center [234, 130] width 43 height 20
drag, startPoint x: 751, startPoint y: 135, endPoint x: 453, endPoint y: 72, distance: 305.0
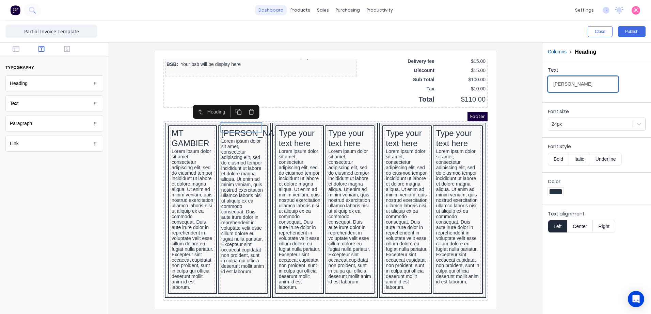
type input "[PERSON_NAME]"
click at [287, 120] on div "Type your text here" at bounding box center [292, 130] width 42 height 20
drag, startPoint x: 580, startPoint y: 90, endPoint x: 499, endPoint y: 96, distance: 80.5
click at [500, 96] on div "Close Publish Components typography Heading Heading Text Text Paragraph Paragra…" at bounding box center [325, 168] width 651 height 294
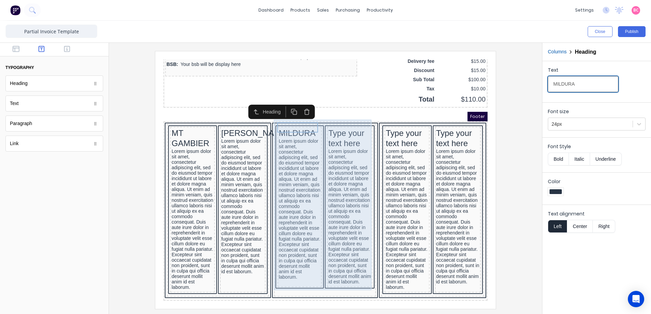
type input "MILDURA"
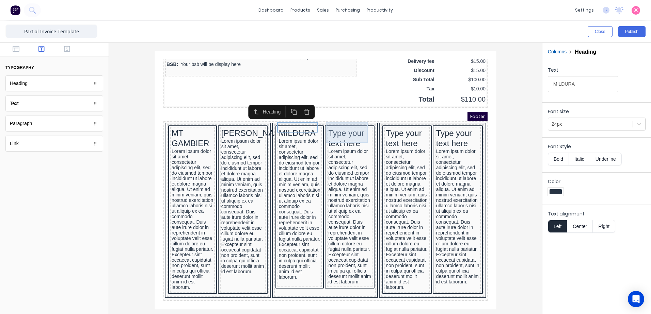
click at [332, 120] on div "Type your text here" at bounding box center [341, 130] width 43 height 20
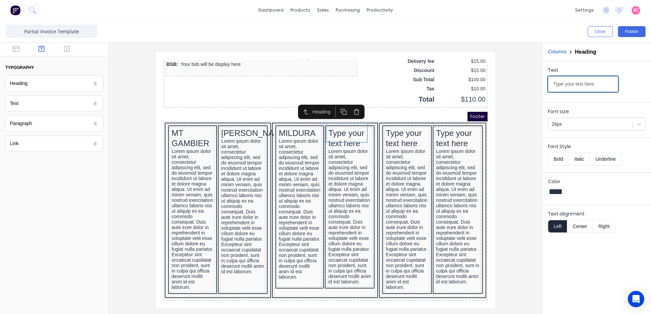
drag, startPoint x: 762, startPoint y: 134, endPoint x: 399, endPoint y: 77, distance: 367.6
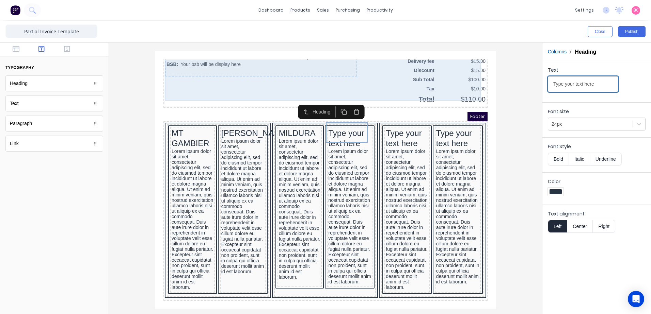
paste input "DARWIN"
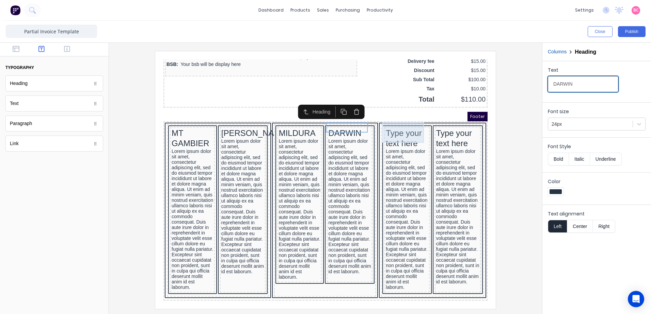
type input "DARWIN"
click at [393, 123] on div "Type your text here" at bounding box center [398, 130] width 42 height 20
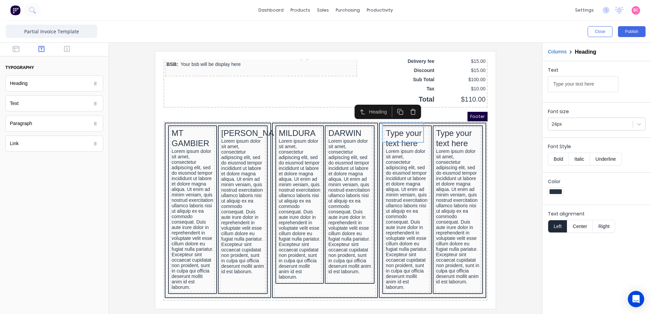
drag, startPoint x: 756, startPoint y: 137, endPoint x: 450, endPoint y: 77, distance: 312.4
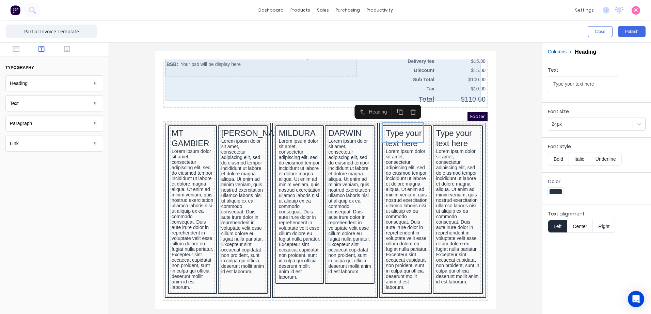
type input "MT [PERSON_NAME]"
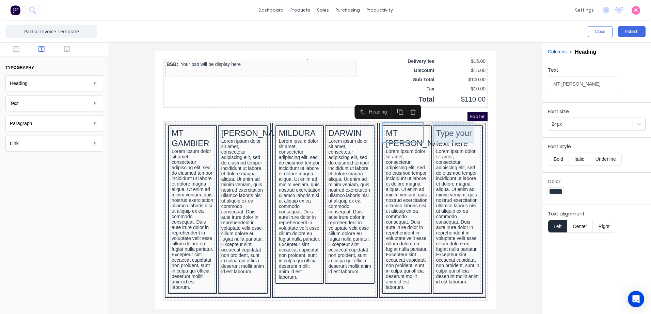
click at [446, 120] on div "Type your text here" at bounding box center [449, 130] width 43 height 20
click at [444, 120] on div "Type your text here" at bounding box center [449, 130] width 43 height 20
drag, startPoint x: 756, startPoint y: 136, endPoint x: 367, endPoint y: 68, distance: 394.9
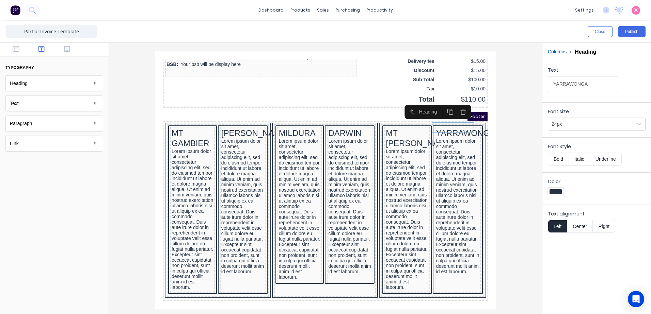
type input "YARRAWONGA"
click at [639, 125] on icon at bounding box center [638, 124] width 7 height 7
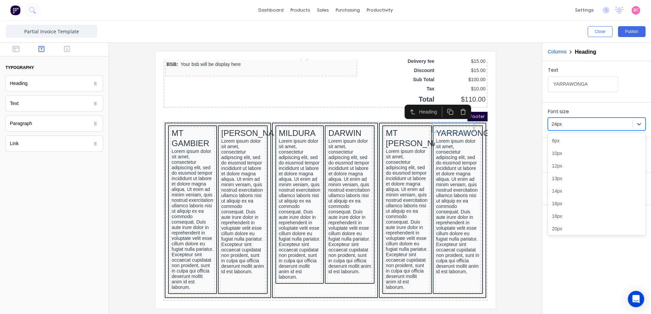
scroll to position [17, 0]
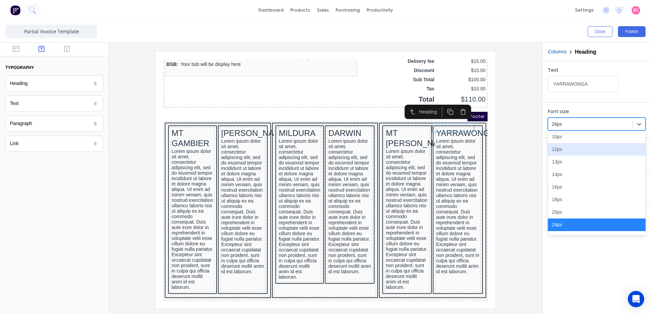
click at [561, 152] on div "12px" at bounding box center [597, 149] width 98 height 13
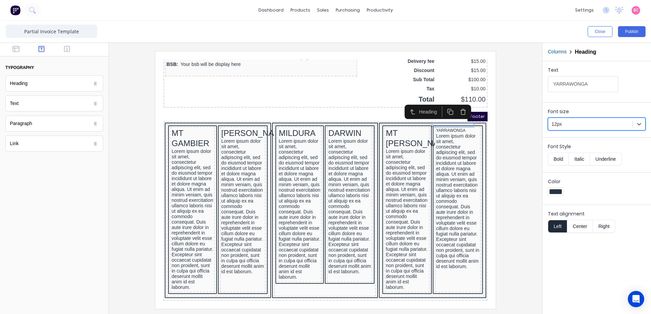
click at [559, 188] on div "Color" at bounding box center [597, 188] width 98 height 20
click at [562, 191] on div at bounding box center [556, 192] width 16 height 8
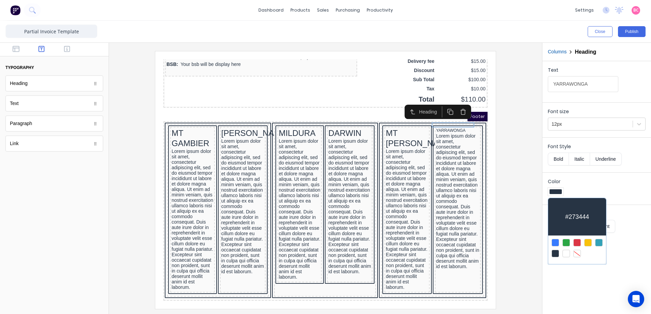
click at [601, 242] on div at bounding box center [598, 242] width 7 height 7
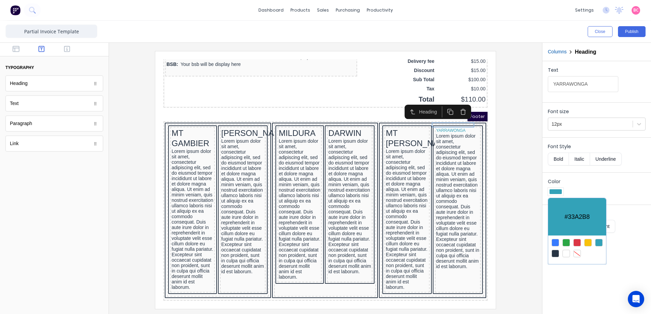
click at [395, 120] on div at bounding box center [325, 157] width 651 height 314
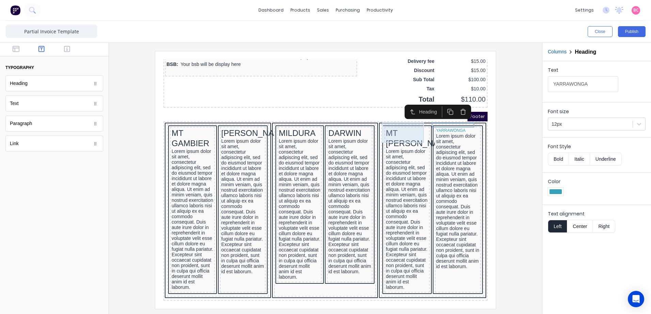
click at [384, 122] on div "MT BARKER" at bounding box center [398, 130] width 42 height 20
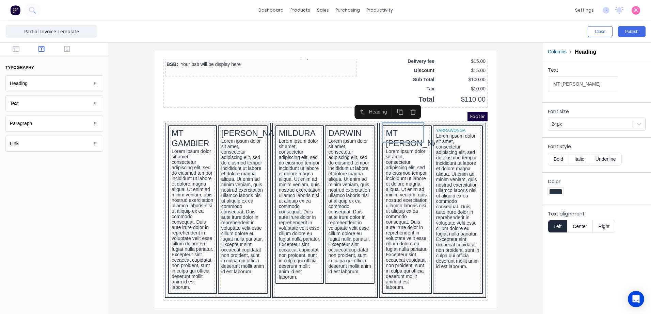
click at [551, 189] on div at bounding box center [556, 192] width 16 height 8
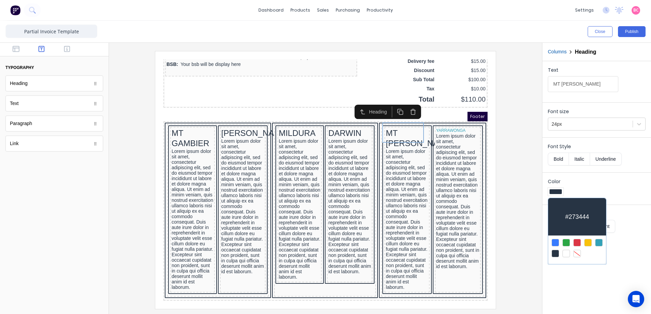
click at [599, 244] on div at bounding box center [598, 242] width 7 height 7
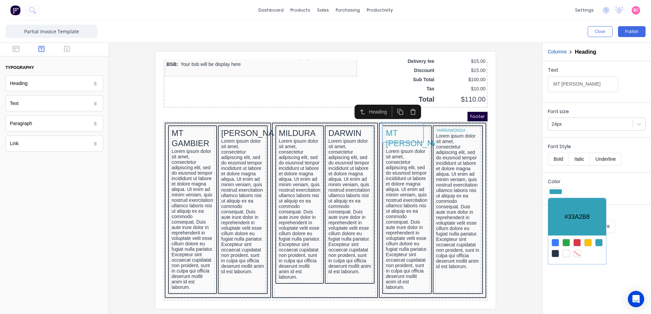
click at [575, 124] on div at bounding box center [325, 157] width 651 height 314
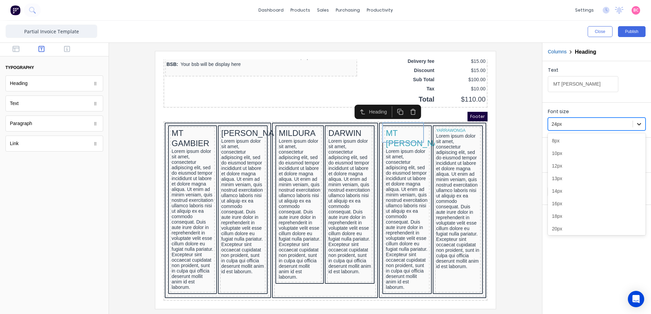
click at [642, 125] on icon at bounding box center [638, 124] width 7 height 7
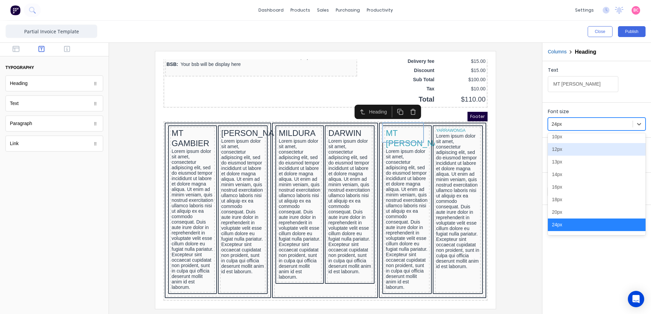
click at [561, 151] on div "12px" at bounding box center [597, 149] width 98 height 13
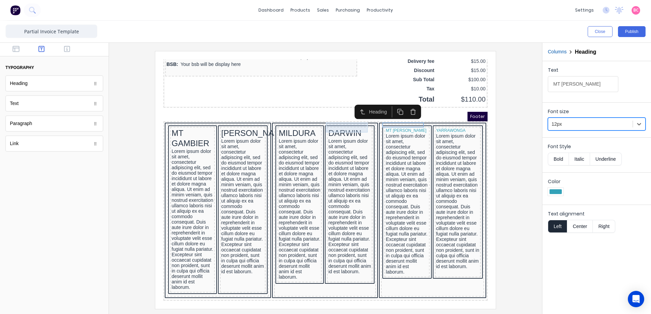
click at [328, 120] on div "DARWIN" at bounding box center [341, 125] width 43 height 10
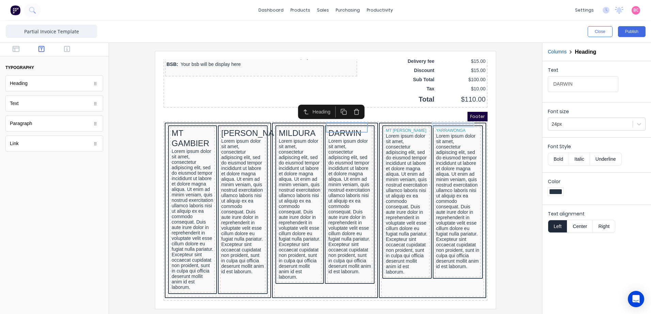
click at [440, 120] on div "YARRAWONGA" at bounding box center [449, 122] width 43 height 5
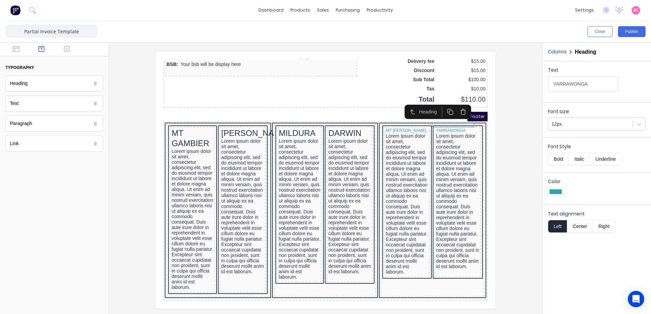
click at [559, 162] on button "Bold" at bounding box center [558, 159] width 21 height 13
click at [386, 120] on div "MT BARKER" at bounding box center [398, 122] width 42 height 5
click at [558, 162] on button "Bold" at bounding box center [558, 159] width 21 height 13
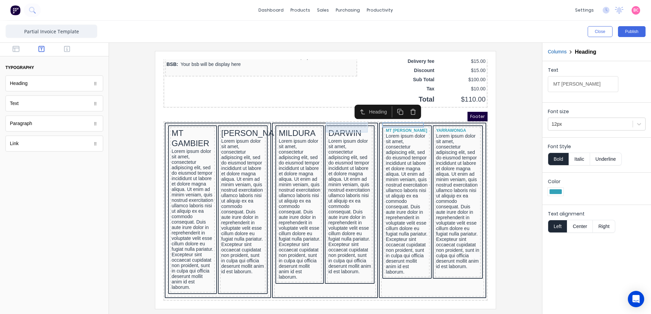
click at [323, 120] on div "DARWIN" at bounding box center [341, 125] width 43 height 10
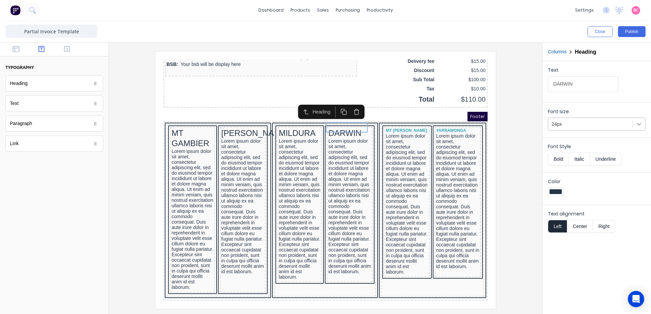
click at [639, 125] on icon at bounding box center [639, 124] width 4 height 2
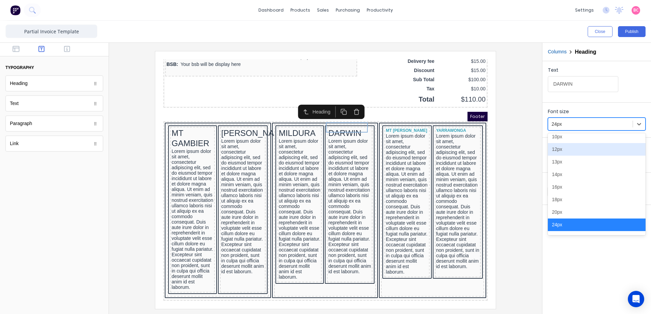
click at [555, 149] on div "12px" at bounding box center [597, 149] width 98 height 13
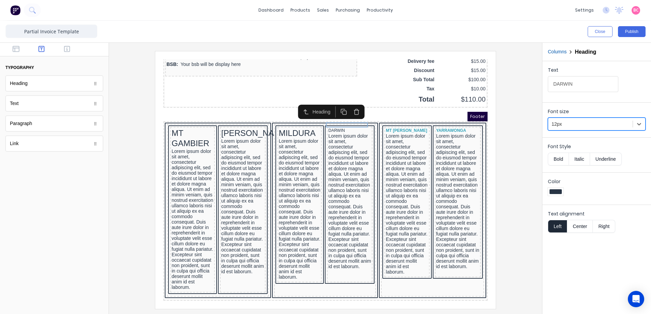
click at [561, 160] on button "Bold" at bounding box center [558, 159] width 21 height 13
click at [555, 190] on div at bounding box center [555, 192] width 12 height 5
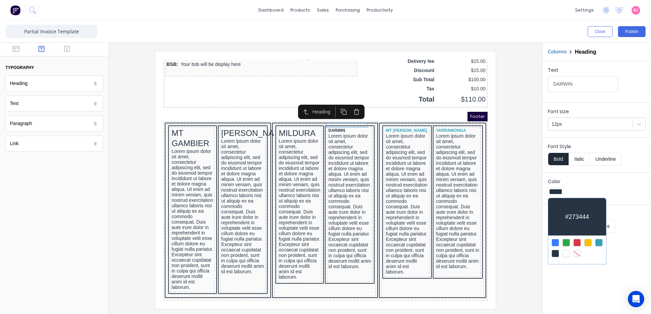
click at [599, 244] on div at bounding box center [598, 242] width 7 height 7
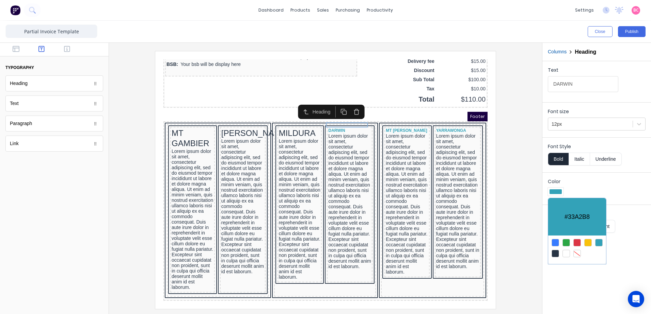
click at [642, 265] on div at bounding box center [325, 157] width 651 height 314
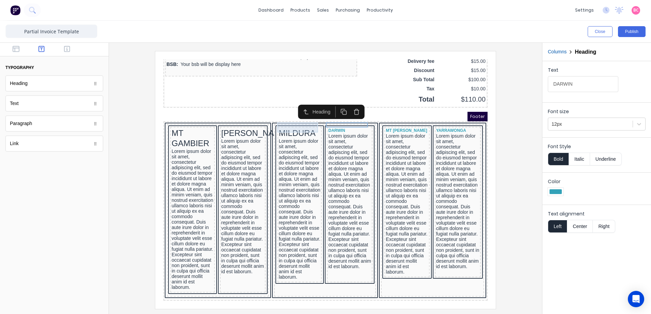
click at [292, 120] on div "MILDURA" at bounding box center [292, 125] width 42 height 10
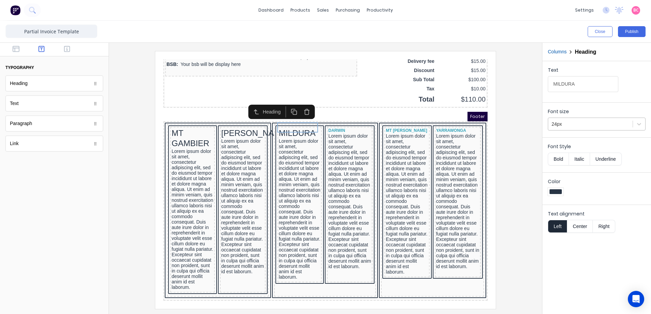
click at [573, 123] on div at bounding box center [590, 124] width 78 height 9
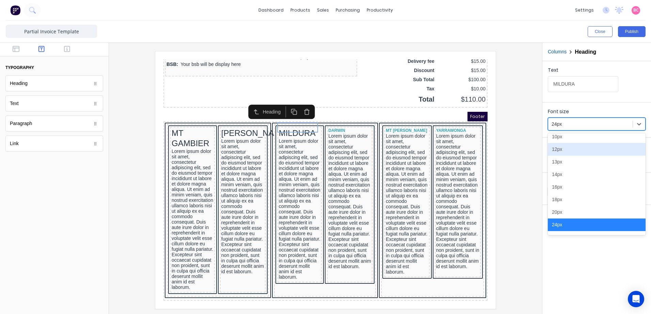
click at [563, 149] on div "12px" at bounding box center [597, 149] width 98 height 13
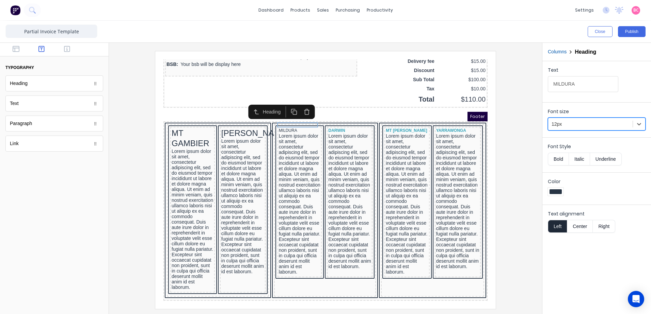
click at [559, 156] on button "Bold" at bounding box center [558, 159] width 21 height 13
click at [555, 191] on div at bounding box center [555, 192] width 12 height 5
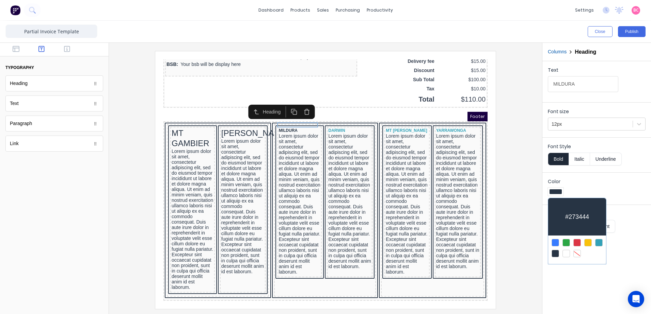
click at [601, 245] on div at bounding box center [598, 242] width 7 height 7
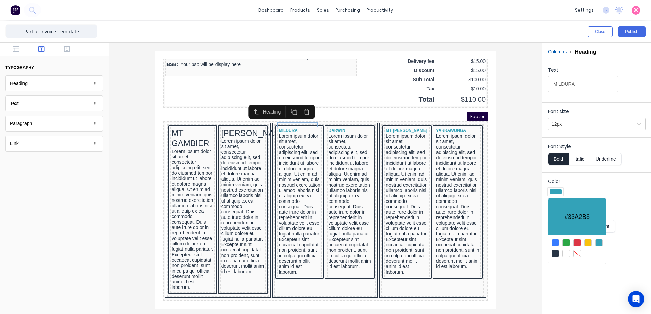
click at [227, 124] on div at bounding box center [325, 157] width 651 height 314
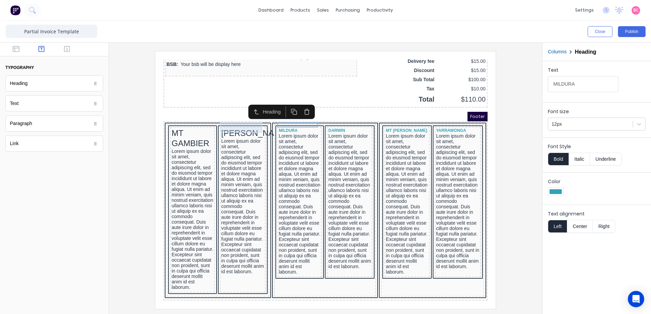
click at [221, 120] on div "HAMILTON" at bounding box center [234, 125] width 43 height 10
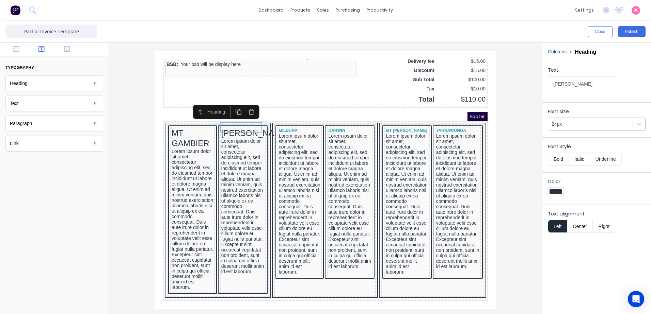
click at [611, 124] on div at bounding box center [590, 124] width 78 height 9
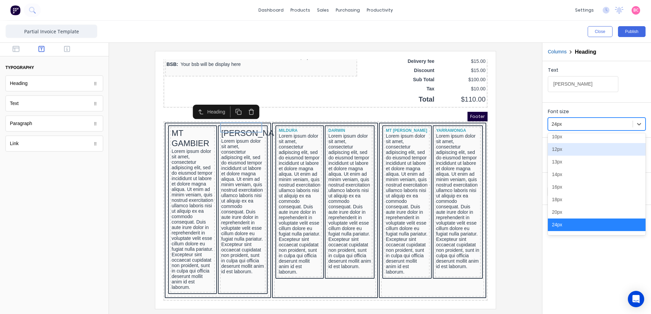
click at [572, 148] on div "12px" at bounding box center [597, 149] width 98 height 13
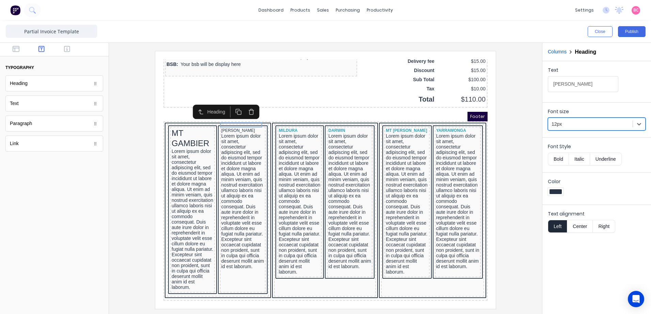
click at [558, 157] on button "Bold" at bounding box center [558, 159] width 21 height 13
click at [554, 196] on div at bounding box center [556, 192] width 16 height 8
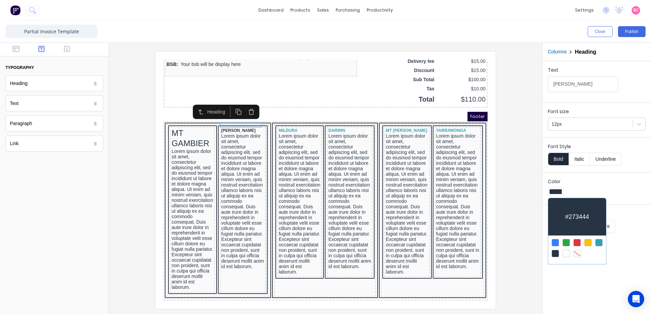
click at [601, 243] on div at bounding box center [598, 242] width 7 height 7
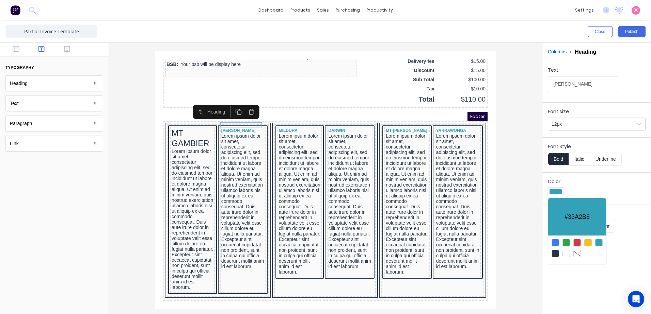
click at [184, 120] on div at bounding box center [325, 157] width 651 height 314
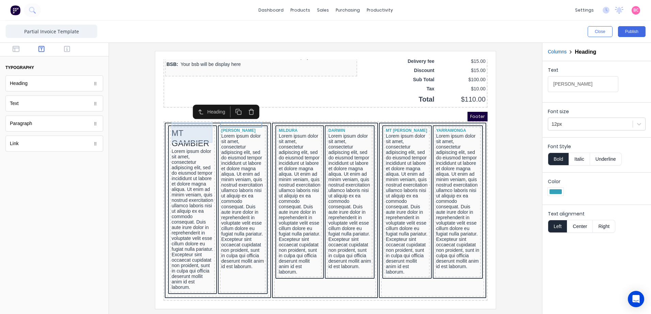
click at [175, 120] on div "MT GAMBIER" at bounding box center [184, 130] width 42 height 20
click at [563, 124] on div at bounding box center [590, 124] width 78 height 9
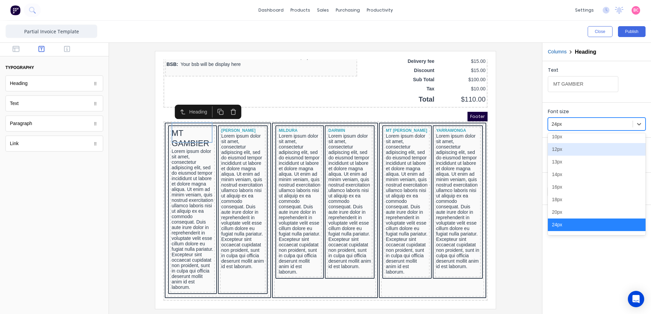
click at [557, 147] on div "12px" at bounding box center [597, 149] width 98 height 13
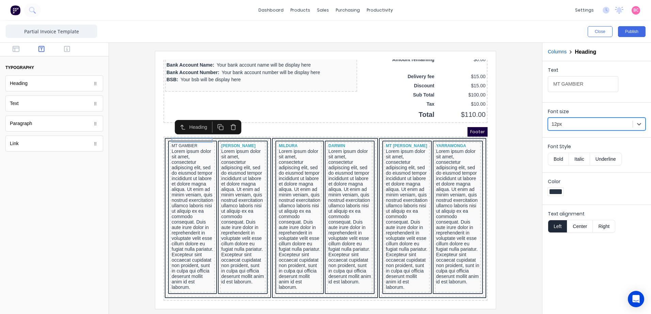
scroll to position [565, 0]
click at [565, 159] on button "Bold" at bounding box center [558, 159] width 21 height 13
click at [558, 193] on div at bounding box center [555, 192] width 12 height 5
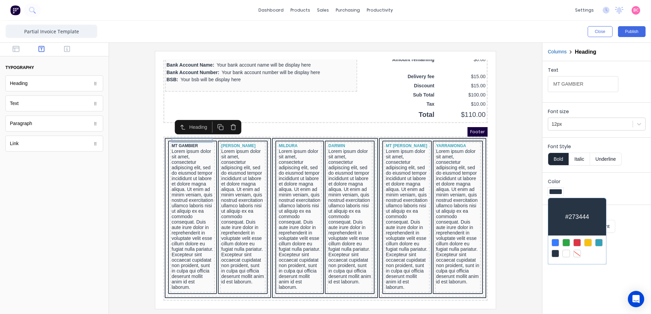
click at [596, 243] on div at bounding box center [598, 242] width 7 height 7
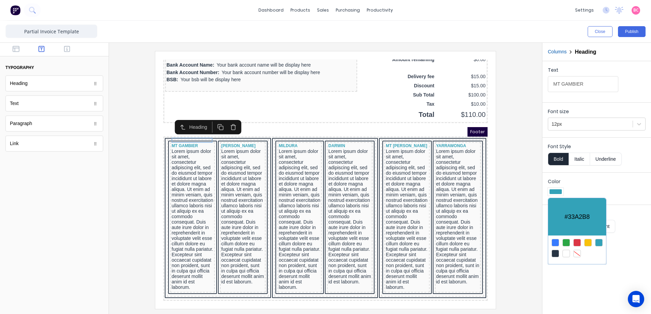
click at [205, 151] on div at bounding box center [325, 157] width 651 height 314
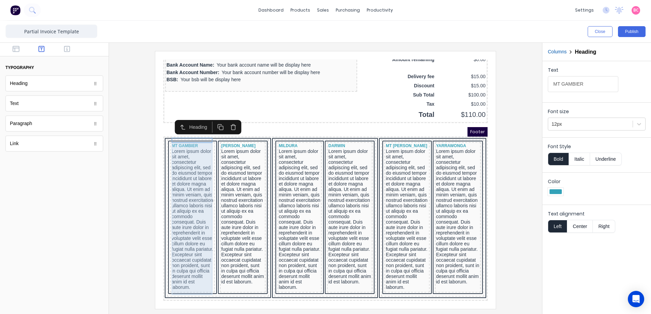
click at [182, 143] on div "Lorem ipsum dolor sit amet, consectetur adipiscing elit, sed do eiusmod tempor …" at bounding box center [184, 212] width 42 height 142
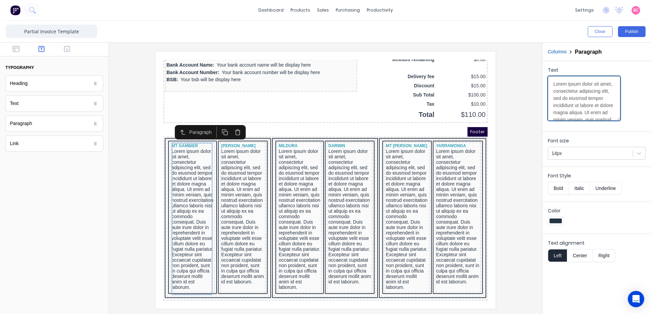
scroll to position [136, 0]
drag, startPoint x: 552, startPoint y: 85, endPoint x: 611, endPoint y: 185, distance: 116.4
click at [611, 185] on form "Text Lorem ipsum dolor sit amet, consectetur adipiscing elit, sed do eiusmod te…" at bounding box center [596, 163] width 109 height 205
paste textarea "2 BODEY CCT PO Box 203 SA 5290 Ph (08) 8721 0000 vividmtg@vgwd.com.au"
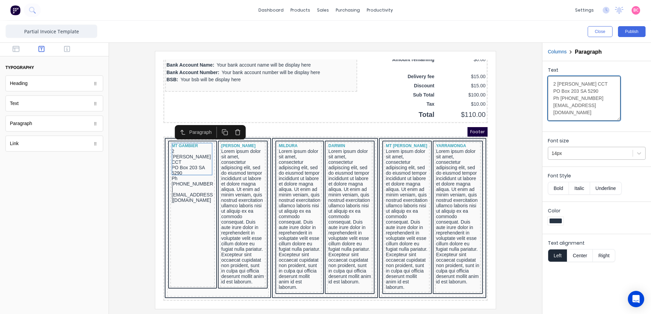
type textarea "2 BODEY CCT PO Box 203 SA 5290 Ph (08) 8721 0000 vividmtg@vgwd.com.au"
click at [608, 151] on div at bounding box center [590, 153] width 78 height 9
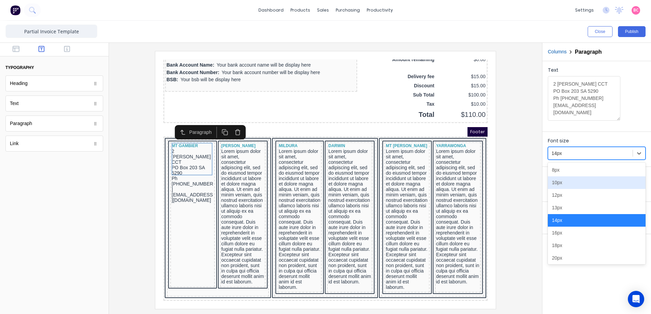
click at [575, 183] on div "10px" at bounding box center [597, 183] width 98 height 13
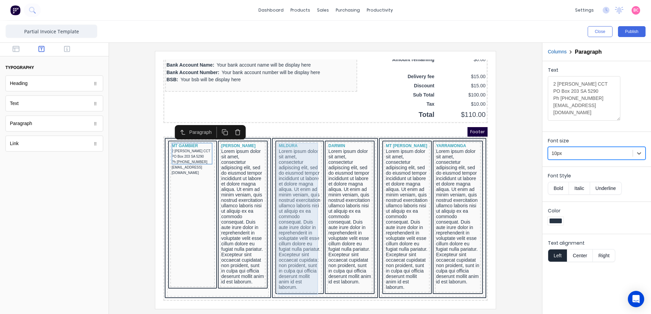
click at [238, 173] on div "Lorem ipsum dolor sit amet, consectetur adipiscing elit, sed do eiusmod tempor …" at bounding box center [234, 209] width 43 height 136
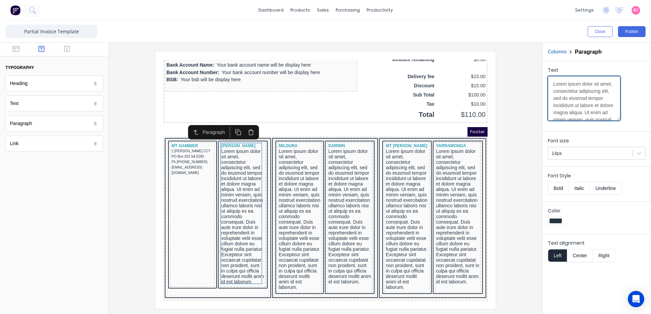
scroll to position [136, 0]
drag, startPoint x: 552, startPoint y: 83, endPoint x: 630, endPoint y: 218, distance: 156.9
click at [630, 218] on form "Text Lorem ipsum dolor sit amet, consectetur adipiscing elit, sed do eiusmod te…" at bounding box center [596, 163] width 109 height 205
paste textarea "281 COLERAINE RD Vic 3300 PH (03) 5551 9500 vividham@vgwd.com.au"
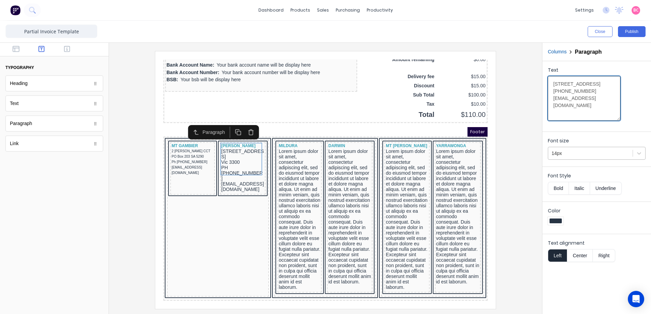
type textarea "281 COLERAINE RD Vic 3300 PH (03) 5551 9500 vividham@vgwd.com.au"
click at [580, 152] on div at bounding box center [590, 153] width 78 height 9
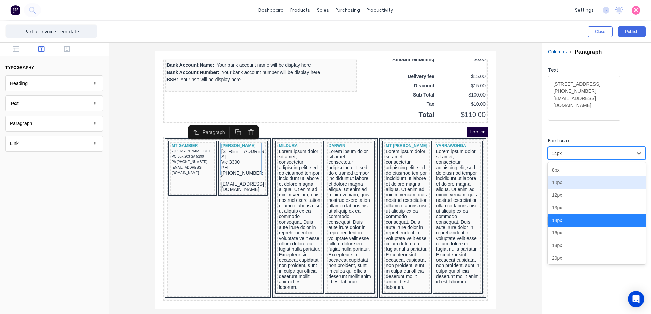
click at [560, 180] on div "10px" at bounding box center [597, 183] width 98 height 13
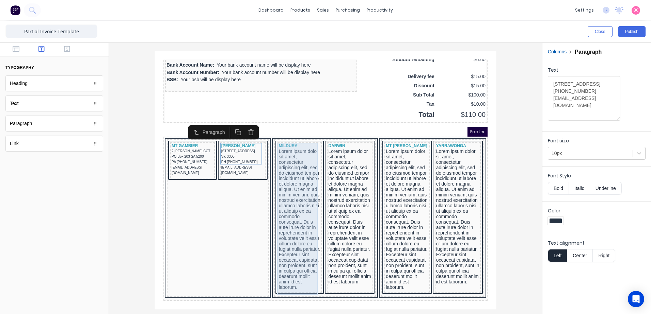
click at [285, 160] on div "Lorem ipsum dolor sit amet, consectetur adipiscing elit, sed do eiusmod tempor …" at bounding box center [292, 212] width 42 height 142
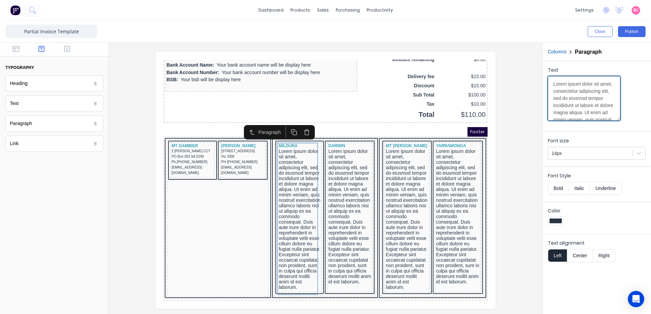
scroll to position [136, 0]
drag, startPoint x: 553, startPoint y: 83, endPoint x: 652, endPoint y: 213, distance: 163.4
click at [650, 213] on html "dashboard products sales purchasing productivity dashboard products Product Cat…" at bounding box center [325, 157] width 651 height 314
paste textarea "43-45 TENTH ST PO BOX 214 Vic 3502 Ph (03) 5018 1800 vividmil@vgwd.com.au"
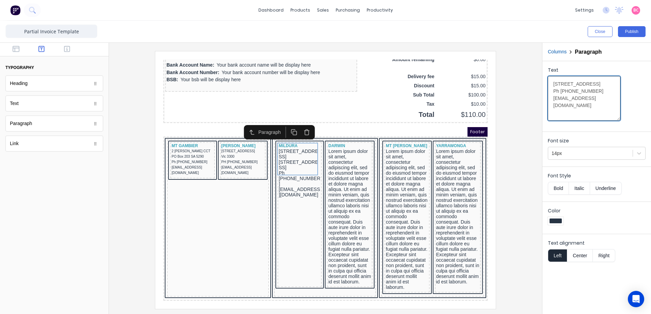
scroll to position [0, 0]
type textarea "43-45 TENTH ST PO BOX 214 Vic 3502 Ph (03) 5018 1800 vividmil@vgwd.com.au"
click at [598, 150] on div at bounding box center [590, 153] width 78 height 9
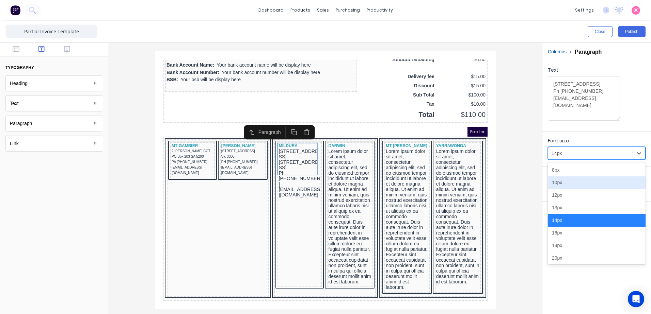
click at [557, 182] on div "10px" at bounding box center [597, 183] width 98 height 13
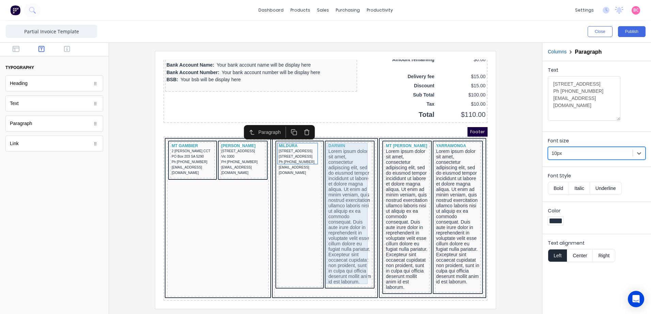
click at [329, 147] on div "Lorem ipsum dolor sit amet, consectetur adipiscing elit, sed do eiusmod tempor …" at bounding box center [341, 209] width 43 height 136
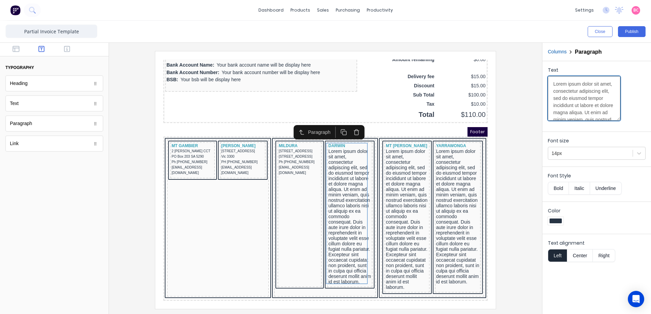
scroll to position [136, 0]
drag, startPoint x: 552, startPoint y: 83, endPoint x: 650, endPoint y: 251, distance: 194.5
click at [650, 251] on html "dashboard products sales purchasing productivity dashboard products Product Cat…" at bounding box center [325, 157] width 651 height 314
paste textarea "37 MCCOURT RD NT 0830 Ph (08) 8932 2291 darwin@vgwd.com.au"
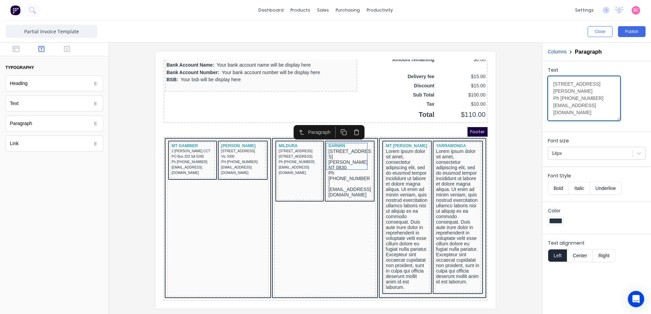
scroll to position [0, 0]
type textarea "37 MCCOURT RD NT 0830 Ph (08) 8932 2291 darwin@vgwd.com.au"
click at [645, 154] on div at bounding box center [639, 153] width 12 height 12
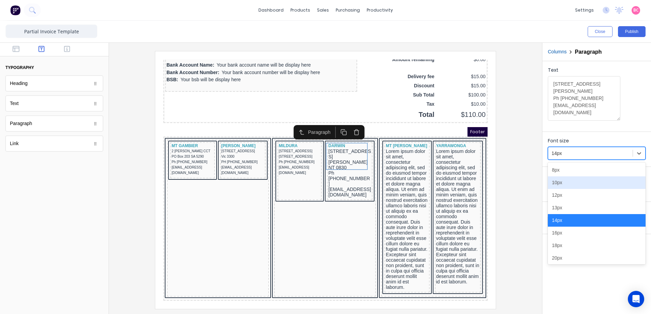
click at [559, 184] on div "10px" at bounding box center [597, 183] width 98 height 13
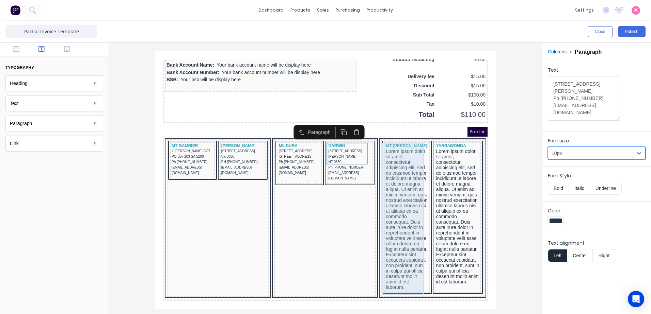
click at [399, 172] on div "Lorem ipsum dolor sit amet, consectetur adipiscing elit, sed do eiusmod tempor …" at bounding box center [398, 212] width 42 height 142
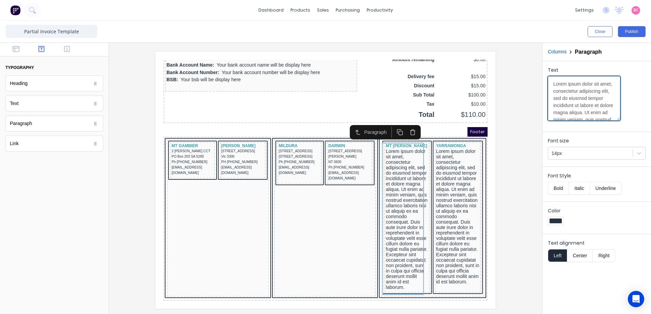
scroll to position [136, 0]
drag, startPoint x: 551, startPoint y: 83, endPoint x: 648, endPoint y: 297, distance: 235.8
click at [650, 314] on html "dashboard products sales purchasing productivity dashboard products Product Cat…" at bounding box center [325, 157] width 651 height 314
paste textarea "60 SECKER RD PO BOX 637, SA 5251 Ph (08) 8393 9300 vividmtb@vgwd.com.au"
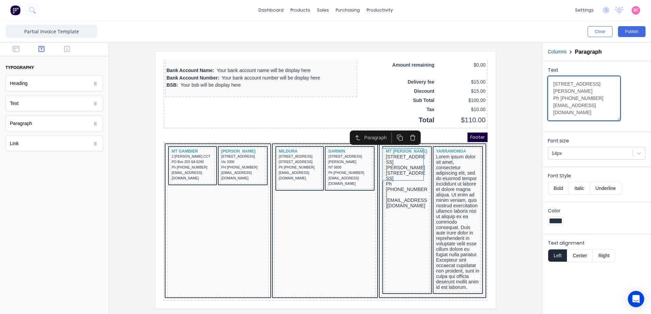
scroll to position [0, 0]
type textarea "60 SECKER RD PO BOX 637, SA 5251 Ph (08) 8393 9300 vividmtb@vgwd.com.au"
click at [593, 153] on div at bounding box center [590, 153] width 78 height 9
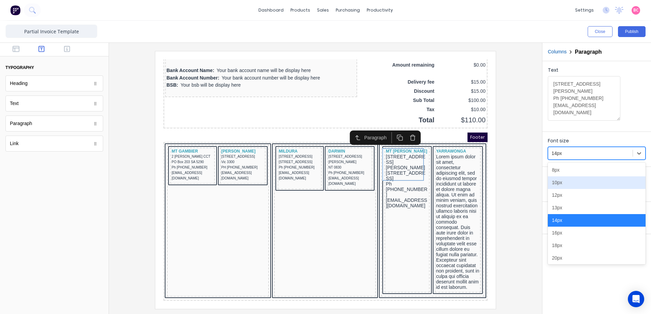
drag, startPoint x: 555, startPoint y: 188, endPoint x: 299, endPoint y: 68, distance: 282.4
click at [555, 188] on div "10px" at bounding box center [597, 183] width 98 height 13
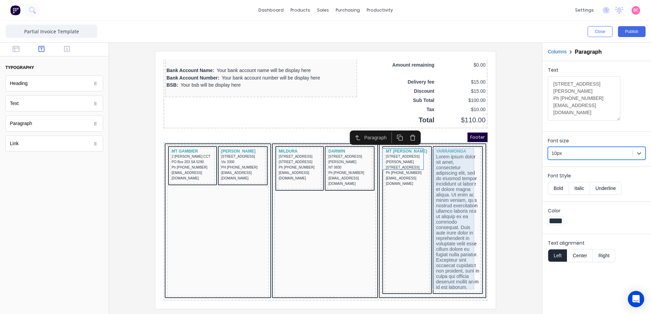
click at [447, 151] on div "Lorem ipsum dolor sit amet, consectetur adipiscing elit, sed do eiusmod tempor …" at bounding box center [449, 214] width 43 height 136
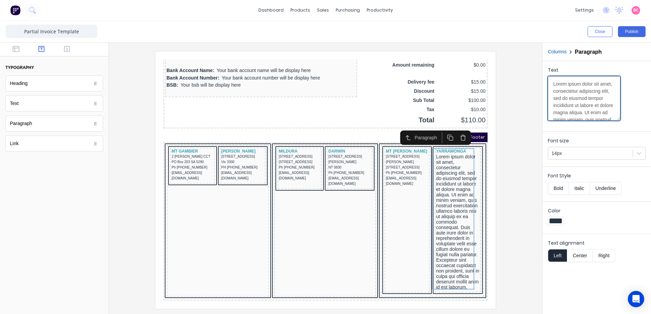
scroll to position [136, 0]
drag, startPoint x: 553, startPoint y: 82, endPoint x: 650, endPoint y: 231, distance: 178.8
click at [650, 236] on html "dashboard products sales purchasing productivity dashboard products Product Cat…" at bounding box center [325, 157] width 651 height 314
paste textarea "25-27 MCCARTHY ST PO BOX 608, NSW Ph (03) 5742 0100 vividyar@vgwd.com.au"
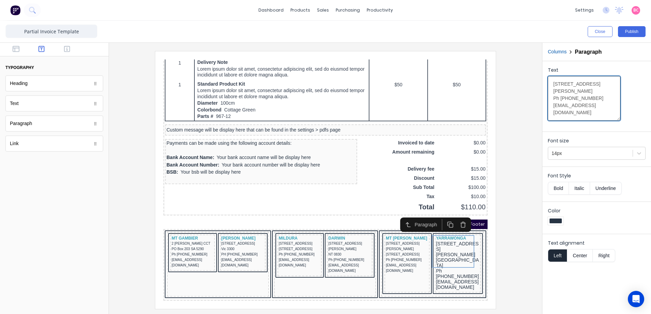
scroll to position [445, 0]
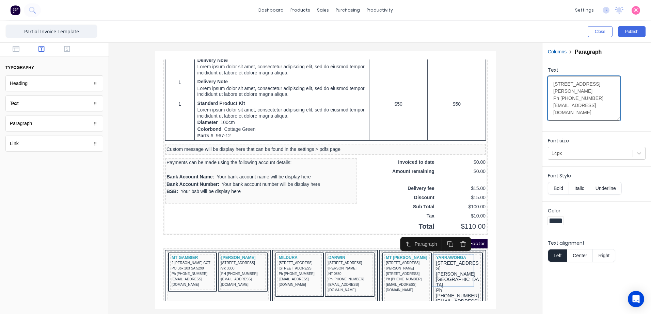
type textarea "25-27 MCCARTHY ST PO BOX 608, NSW Ph (03) 5742 0100 vividyar@vgwd.com.au"
click at [575, 161] on div "Font size 14px" at bounding box center [596, 148] width 109 height 32
click at [566, 153] on div at bounding box center [590, 153] width 78 height 9
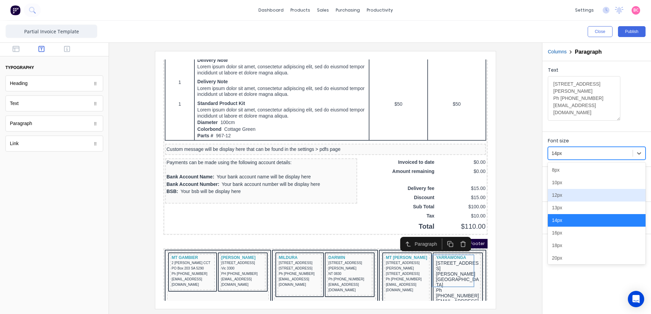
click at [561, 184] on div "10px" at bounding box center [597, 183] width 98 height 13
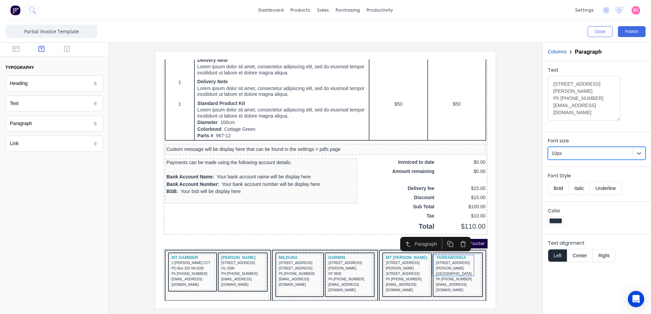
scroll to position [434, 0]
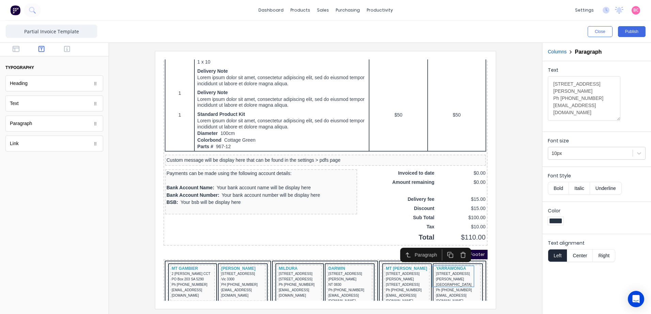
click at [632, 106] on div "Text 25-27 MCCARTHY ST PO BOX 608, NSW Ph (03) 5742 0100 vividyar@vgwd.com.au" at bounding box center [597, 96] width 98 height 58
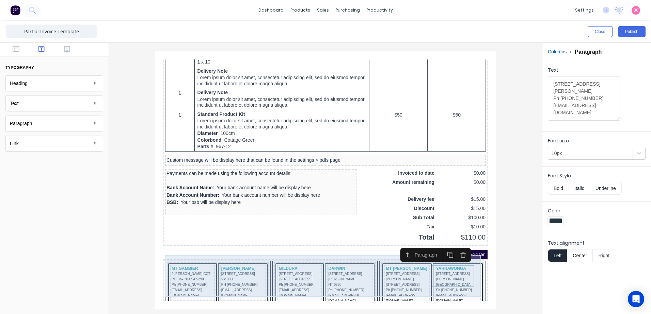
click at [403, 285] on div "MT BARKER 60 SECKER RD PO BOX 637, SA 5251 Ph (08) 8393 9300 vividmtb@vgwd.com.…" at bounding box center [424, 278] width 103 height 49
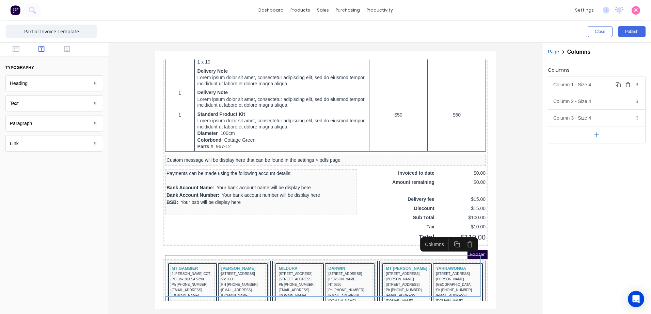
click at [620, 87] on button "Duplicate" at bounding box center [618, 85] width 8 height 8
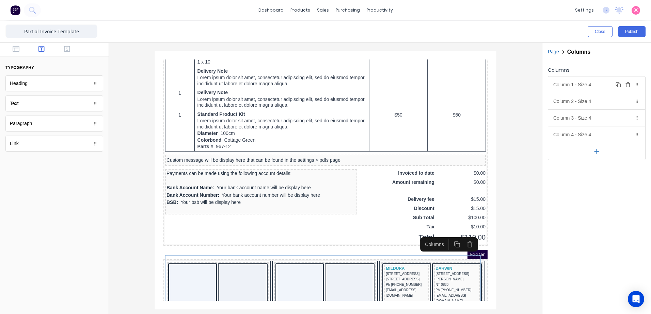
click at [628, 85] on icon "button" at bounding box center [627, 84] width 5 height 5
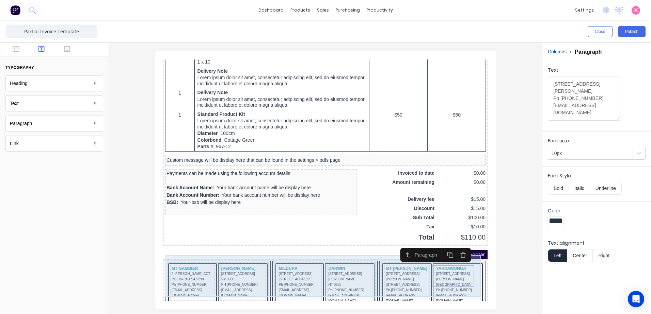
click at [404, 286] on div "MT BARKER 60 SECKER RD PO BOX 637, SA 5251 Ph (08) 8393 9300 vividmtb@vgwd.com.…" at bounding box center [424, 278] width 103 height 49
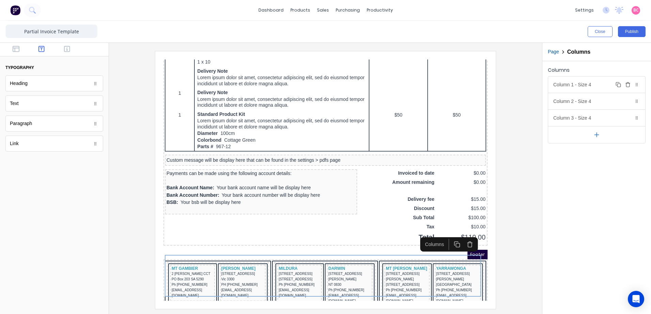
click at [603, 82] on div "Column 1 - Size 4 Duplicate Delete" at bounding box center [596, 85] width 97 height 16
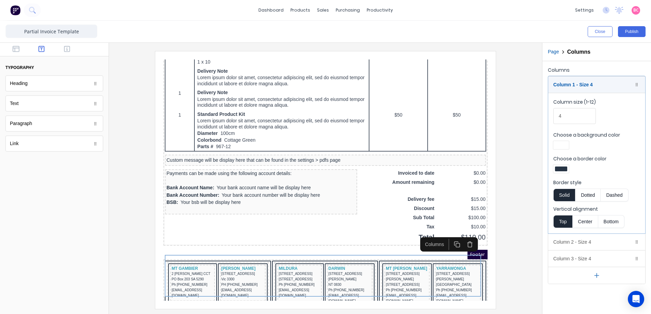
click at [560, 169] on div at bounding box center [561, 169] width 12 height 5
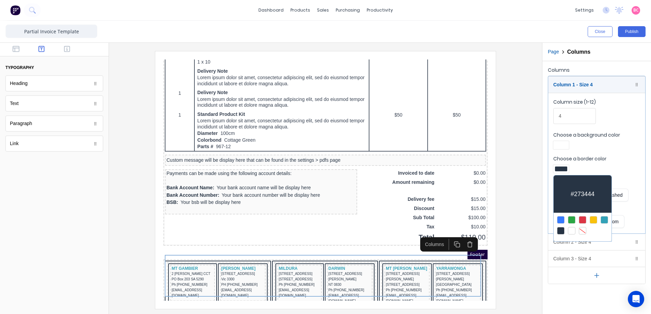
click at [580, 232] on div at bounding box center [582, 230] width 7 height 7
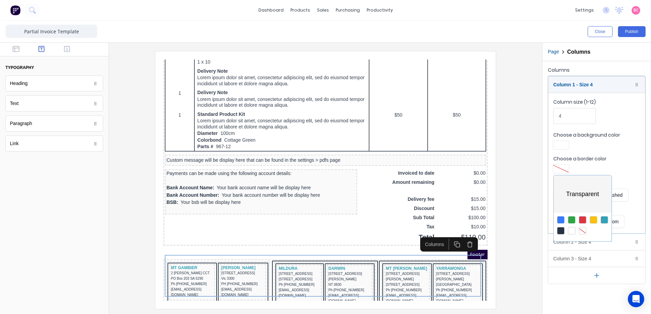
click at [570, 231] on div at bounding box center [571, 230] width 7 height 7
click at [584, 231] on div at bounding box center [582, 230] width 7 height 7
click at [618, 87] on div at bounding box center [325, 157] width 651 height 314
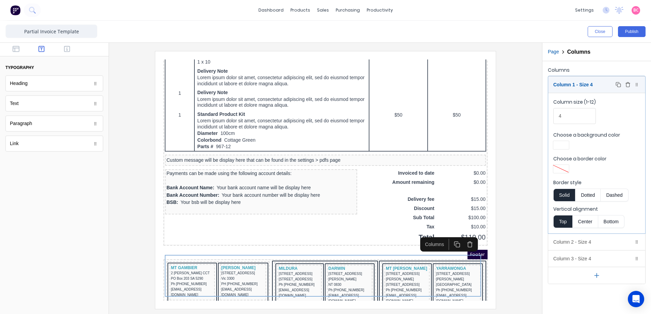
click at [592, 86] on div "Column 1 - Size 4 Duplicate Delete" at bounding box center [596, 85] width 97 height 16
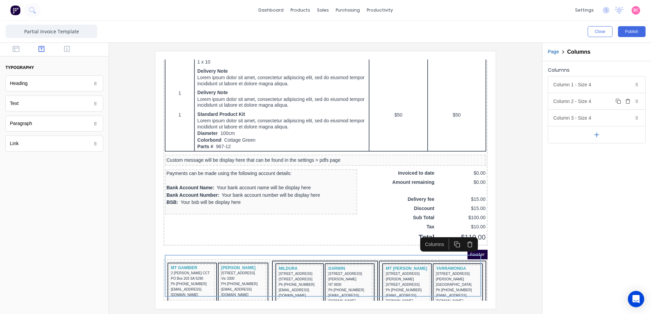
click at [571, 103] on div "Column 2 - Size 4 Duplicate Delete" at bounding box center [596, 101] width 97 height 16
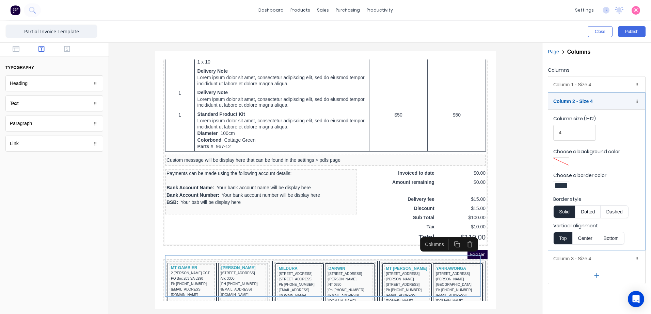
click at [564, 188] on div at bounding box center [561, 185] width 12 height 5
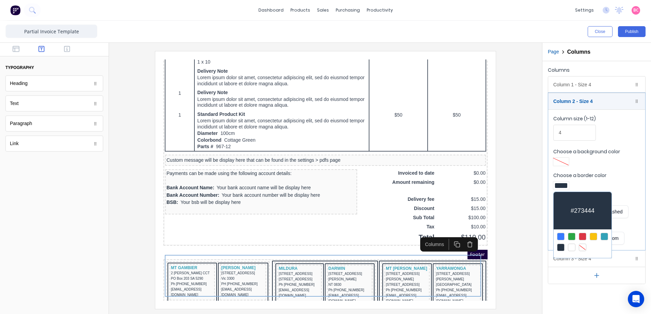
click at [580, 246] on div at bounding box center [582, 247] width 7 height 7
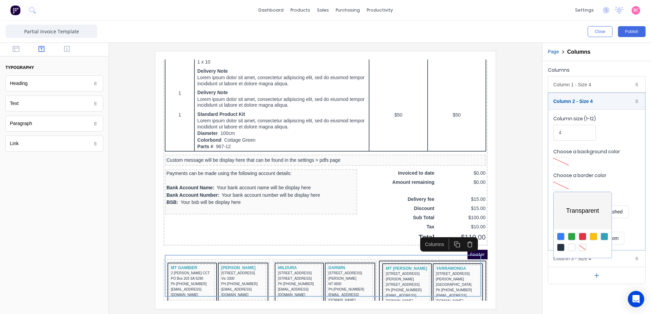
click at [565, 101] on div at bounding box center [325, 157] width 651 height 314
click at [564, 260] on div "Column 3 - Size 4 Duplicate Delete" at bounding box center [596, 259] width 97 height 16
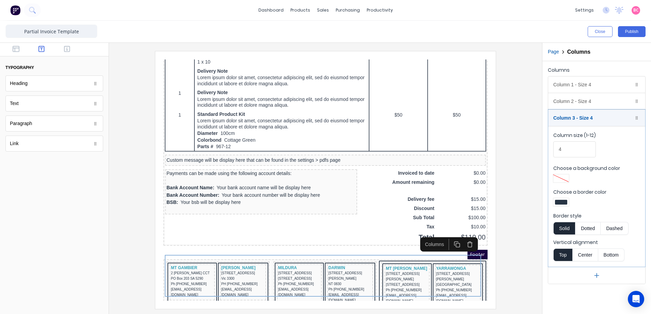
click at [567, 199] on div at bounding box center [561, 202] width 16 height 8
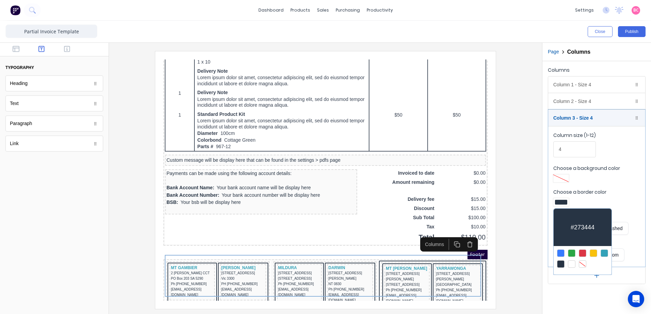
click at [584, 265] on div at bounding box center [582, 264] width 7 height 7
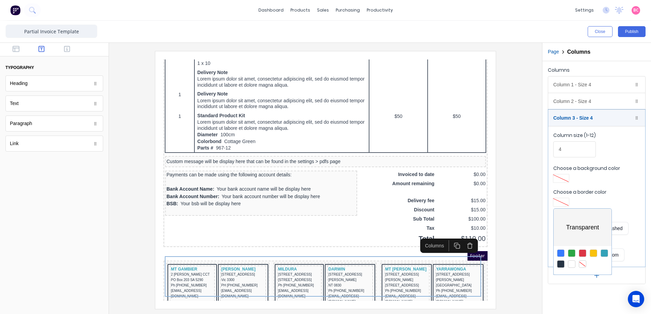
drag, startPoint x: 454, startPoint y: 285, endPoint x: 292, endPoint y: 224, distance: 173.4
click at [454, 285] on div at bounding box center [325, 157] width 651 height 314
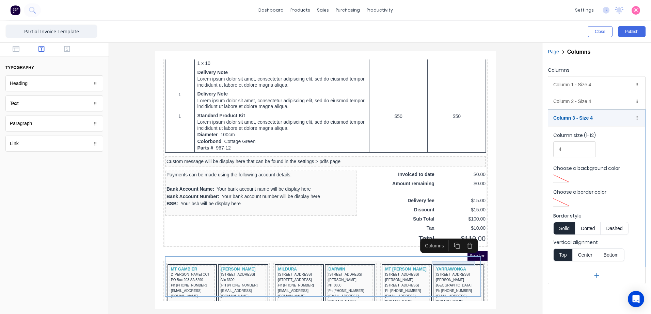
click at [458, 259] on div "YARRAWONGA" at bounding box center [450, 261] width 44 height 5
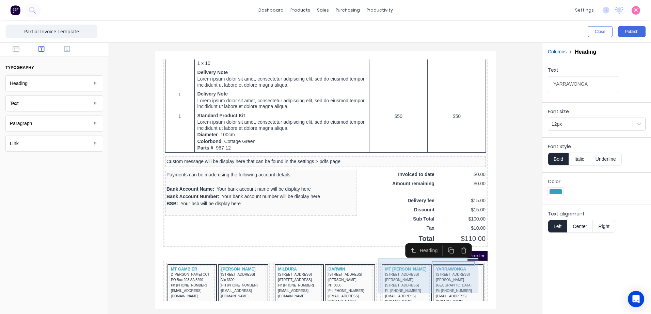
click at [470, 264] on div "MT BARKER 60 SECKER RD PO BOX 637, SA 5251 Ph (08) 8393 9300 vividmtb@vgwd.com.…" at bounding box center [424, 279] width 102 height 46
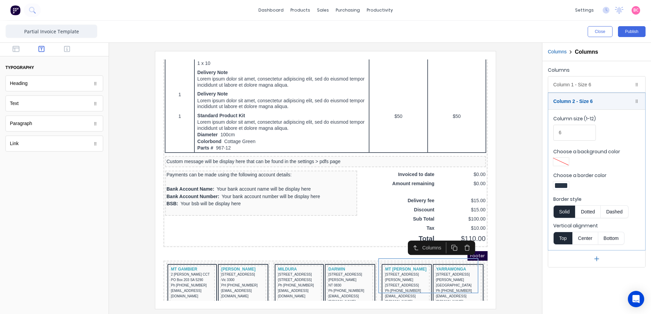
click at [558, 189] on div at bounding box center [561, 186] width 16 height 8
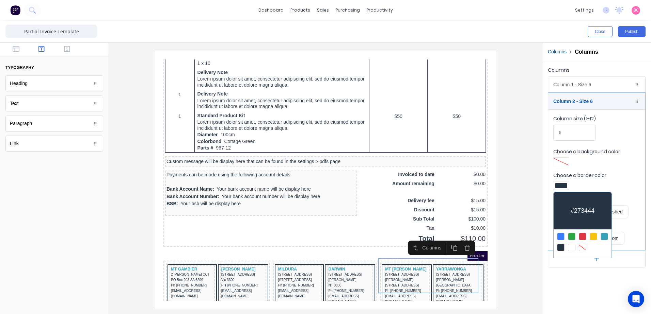
click at [583, 246] on div at bounding box center [582, 247] width 7 height 7
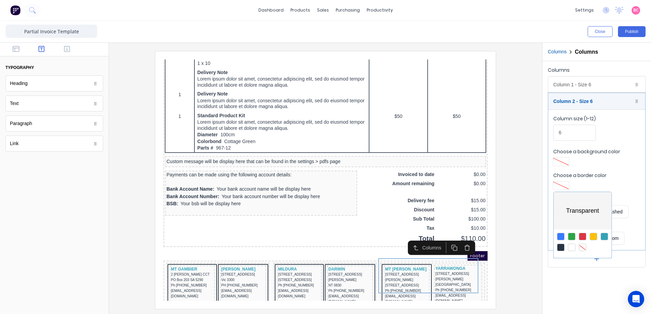
click at [589, 88] on div at bounding box center [325, 157] width 651 height 314
click at [576, 86] on div "Column 1 - Size 6 Duplicate Delete" at bounding box center [596, 85] width 97 height 16
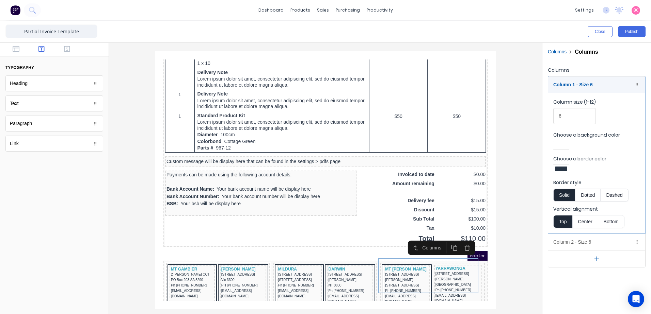
click at [565, 174] on div at bounding box center [596, 170] width 87 height 10
click at [562, 168] on div at bounding box center [561, 169] width 12 height 5
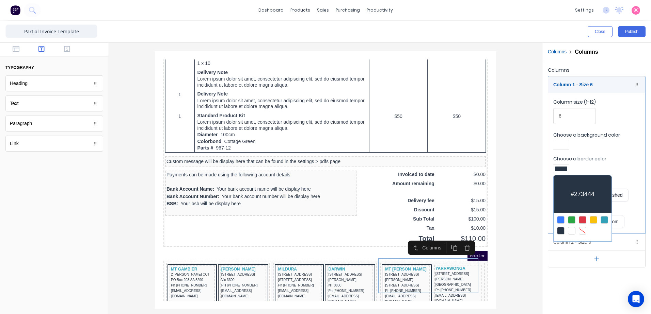
click at [582, 227] on div at bounding box center [582, 230] width 7 height 7
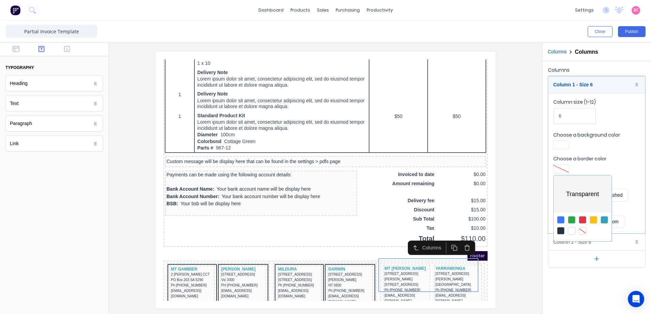
click at [331, 270] on div at bounding box center [325, 157] width 651 height 314
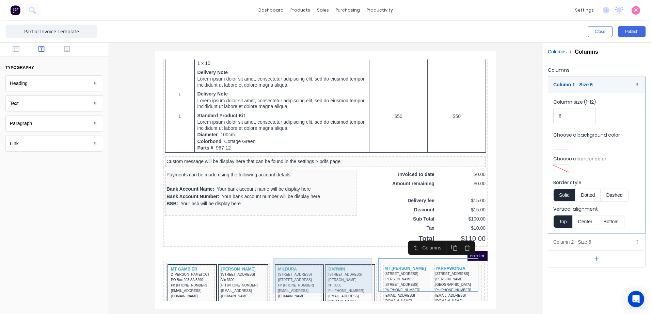
click at [314, 259] on div "MILDURA 43-45 TENTH ST PO BOX 214 Vic 3502 Ph (03) 5018 1800 vividmil@vgwd.com.…" at bounding box center [316, 279] width 101 height 46
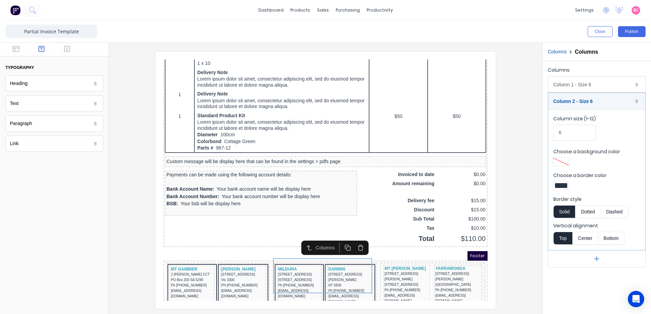
click at [561, 185] on div at bounding box center [561, 185] width 12 height 5
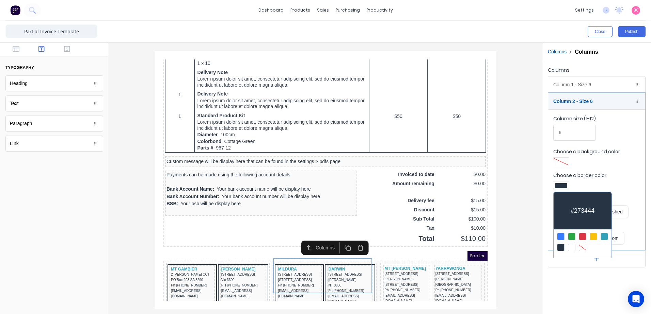
click at [583, 249] on div at bounding box center [582, 247] width 7 height 7
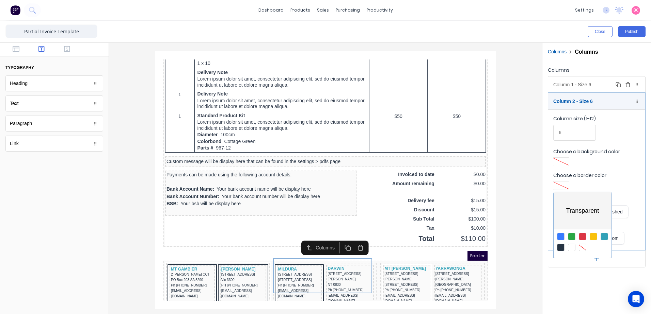
click at [586, 84] on div at bounding box center [325, 157] width 651 height 314
click at [580, 85] on div "Column 1 - Size 6 Duplicate Delete" at bounding box center [596, 85] width 97 height 16
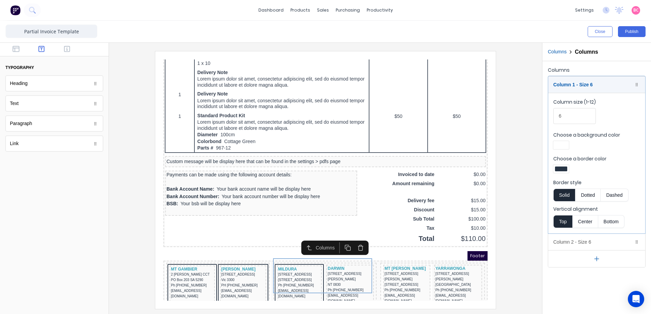
click at [566, 171] on div at bounding box center [561, 169] width 12 height 5
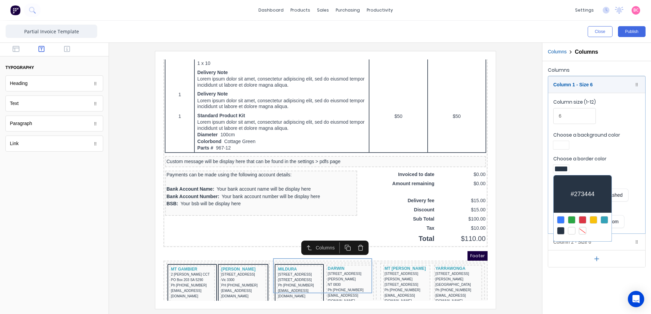
click at [582, 230] on div at bounding box center [582, 230] width 7 height 7
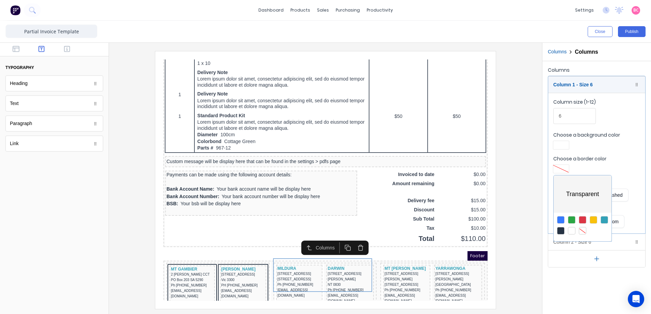
click at [259, 268] on div at bounding box center [325, 157] width 651 height 314
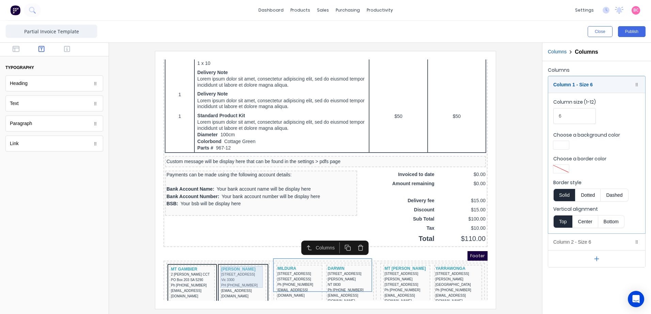
click at [253, 264] on div "281 COLERAINE RD Vic 3300 PH (03) 5551 9500 vividham@vgwd.com.au" at bounding box center [235, 277] width 44 height 27
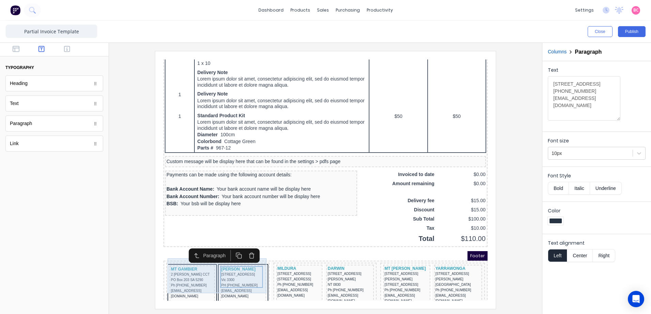
click at [258, 258] on div "MT GAMBIER 2 BODEY CCT PO Box 203 SA 5290 Ph (08) 8721 0000 vividmtg@vgwd.com.a…" at bounding box center [209, 276] width 101 height 40
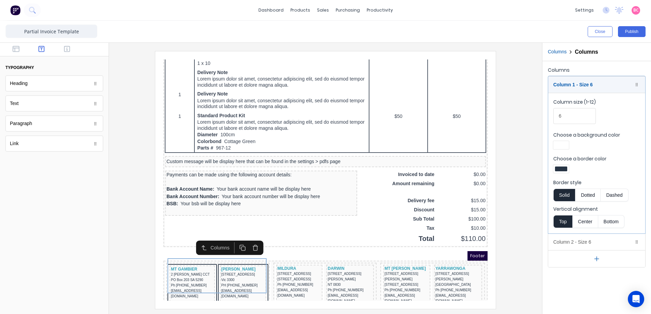
click at [566, 166] on div at bounding box center [561, 169] width 16 height 8
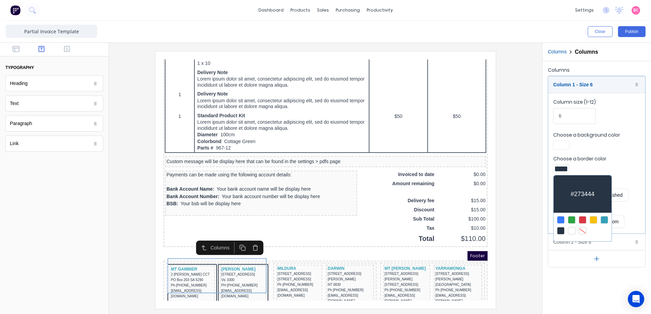
click at [582, 232] on div at bounding box center [582, 230] width 7 height 7
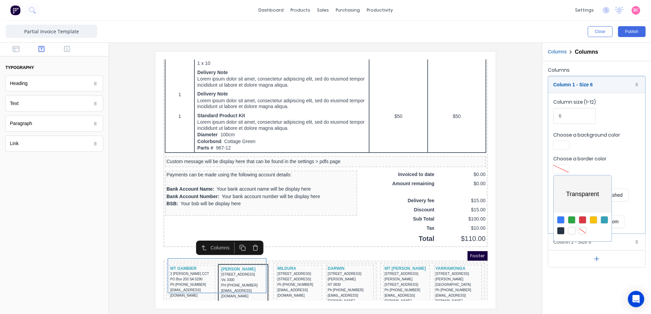
click at [575, 68] on div at bounding box center [325, 157] width 651 height 314
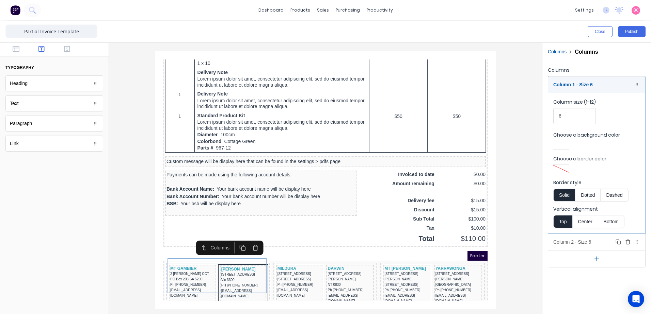
click at [579, 244] on div "Column 2 - Size 6 Duplicate Delete" at bounding box center [596, 242] width 97 height 16
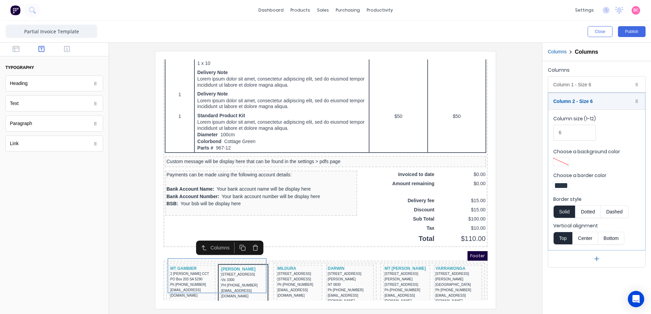
click at [563, 186] on div at bounding box center [561, 185] width 12 height 5
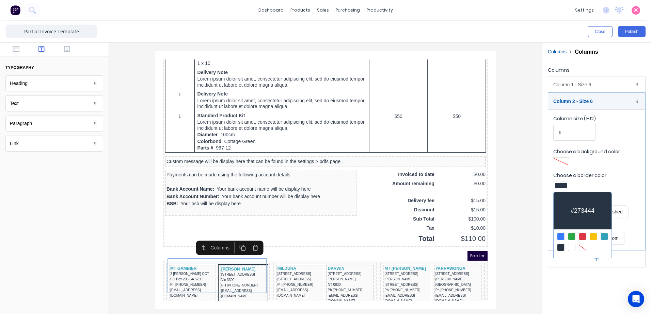
click at [584, 250] on div at bounding box center [582, 247] width 7 height 7
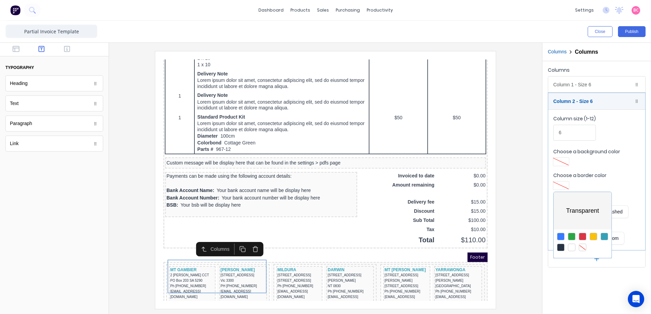
click at [576, 291] on div at bounding box center [325, 157] width 651 height 314
click at [524, 199] on div at bounding box center [325, 180] width 422 height 258
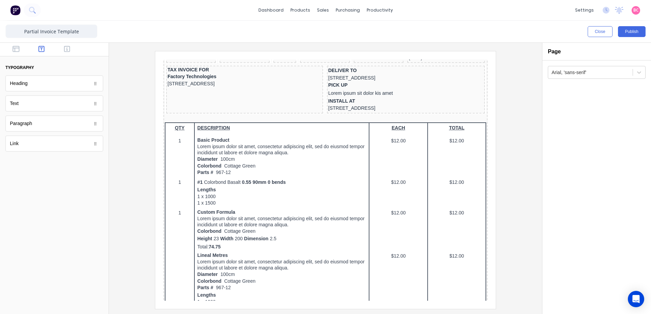
scroll to position [0, 0]
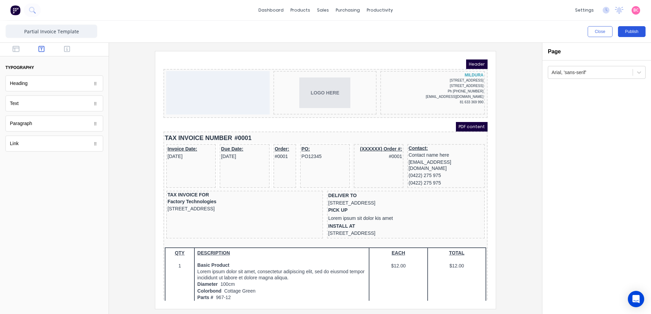
click at [628, 36] on button "Publish" at bounding box center [632, 31] width 28 height 11
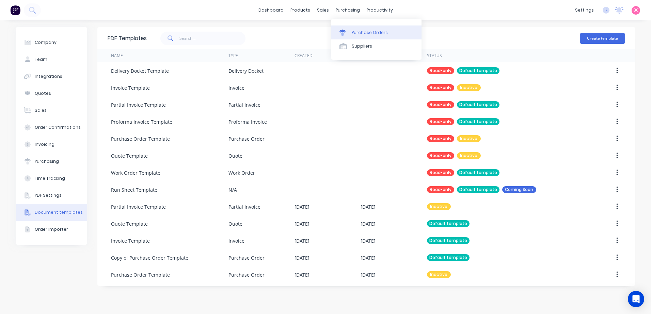
click at [358, 34] on div "Purchase Orders" at bounding box center [370, 33] width 36 height 6
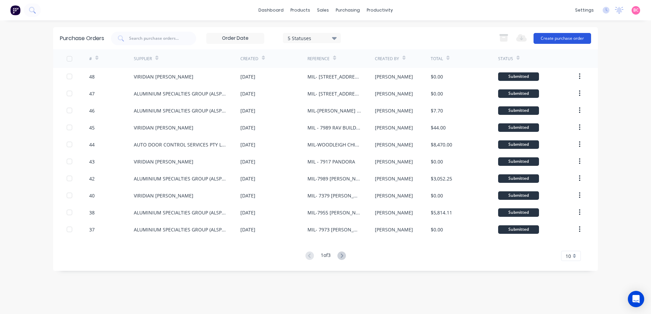
click at [570, 41] on button "Create purchase order" at bounding box center [562, 38] width 58 height 11
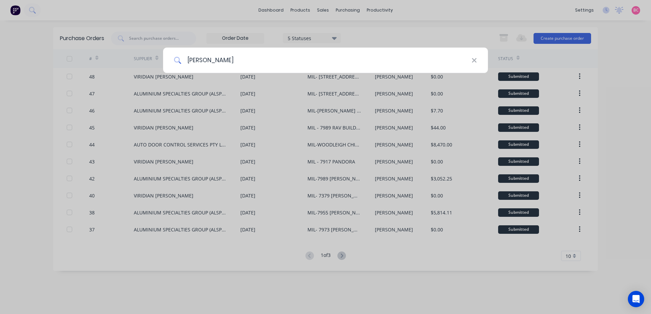
type input "clayt"
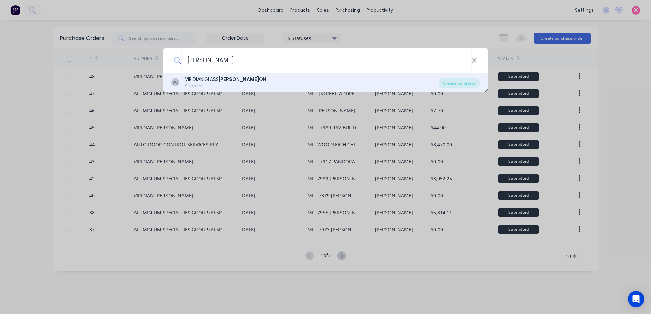
click at [280, 86] on div "VC VIRIDIAN GLASS CLAYT ON Supplier" at bounding box center [304, 82] width 267 height 13
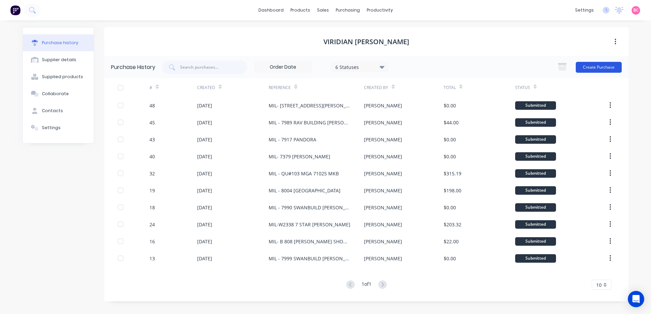
click at [606, 67] on button "Create Purchase" at bounding box center [598, 67] width 46 height 11
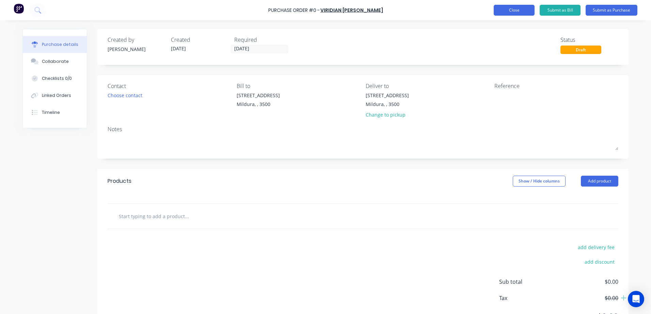
click at [508, 10] on button "Close" at bounding box center [513, 10] width 41 height 11
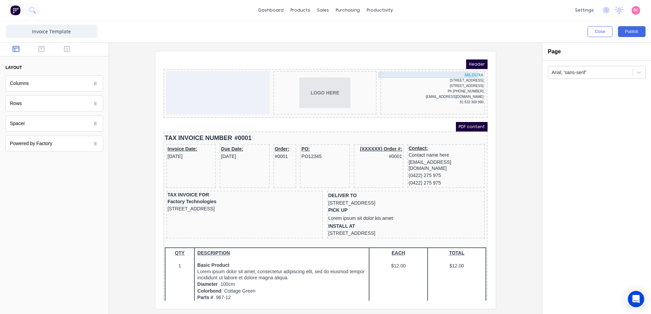
click at [450, 69] on div "MILDURA" at bounding box center [424, 66] width 102 height 5
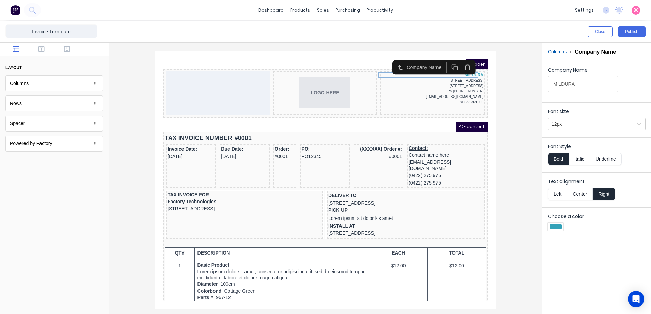
click at [466, 78] on div "[STREET_ADDRESS] Ph [PHONE_NUMBER] [EMAIL_ADDRESS][DOMAIN_NAME] 81 633 369 990" at bounding box center [424, 83] width 102 height 27
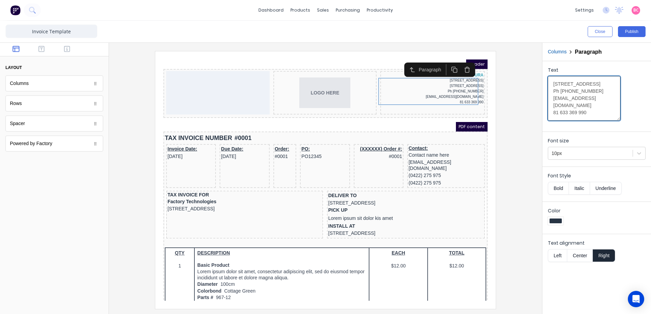
drag, startPoint x: 563, startPoint y: 90, endPoint x: 603, endPoint y: 117, distance: 49.0
click at [603, 117] on textarea "[STREET_ADDRESS] Ph [PHONE_NUMBER] [EMAIL_ADDRESS][DOMAIN_NAME] 81 633 369 990" at bounding box center [584, 98] width 72 height 45
drag, startPoint x: 554, startPoint y: 85, endPoint x: 591, endPoint y: 117, distance: 48.8
click at [591, 117] on textarea "[STREET_ADDRESS] Ph [PHONE_NUMBER] [EMAIL_ADDRESS][DOMAIN_NAME] 81 633 369 990" at bounding box center [584, 98] width 72 height 45
click at [506, 111] on div at bounding box center [325, 180] width 422 height 258
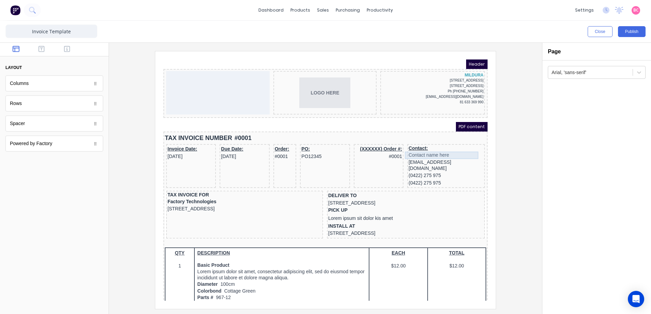
click at [423, 145] on div "Contact name here" at bounding box center [437, 147] width 75 height 7
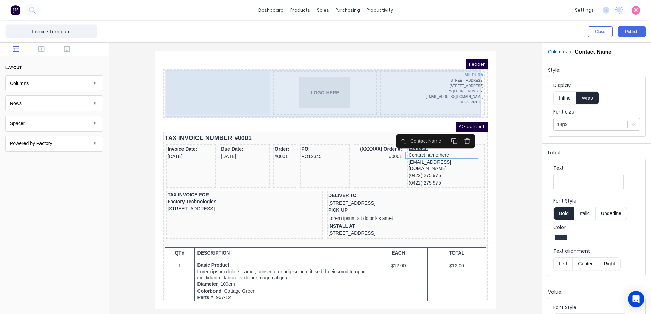
click at [204, 80] on div at bounding box center [209, 85] width 103 height 44
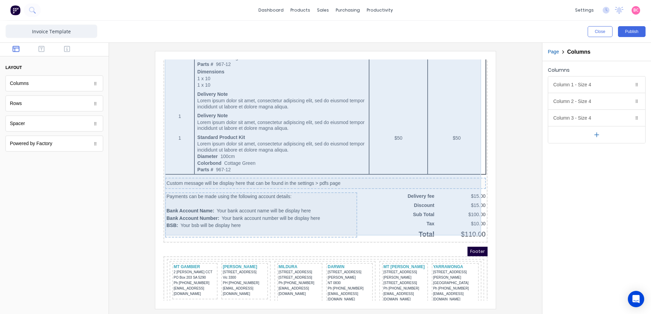
scroll to position [412, 0]
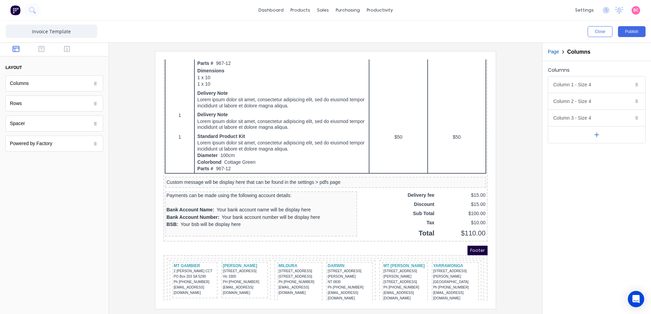
click at [510, 206] on div at bounding box center [325, 180] width 422 height 258
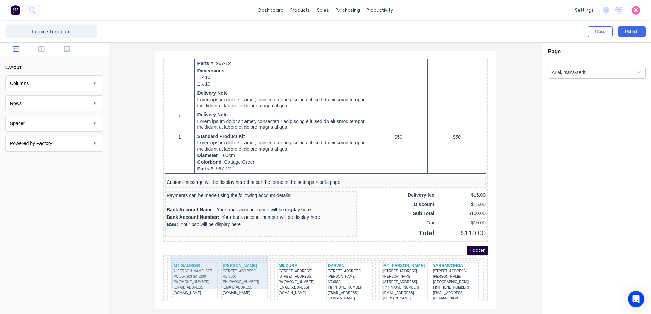
click at [183, 256] on div "MT GAMBIER" at bounding box center [186, 258] width 43 height 5
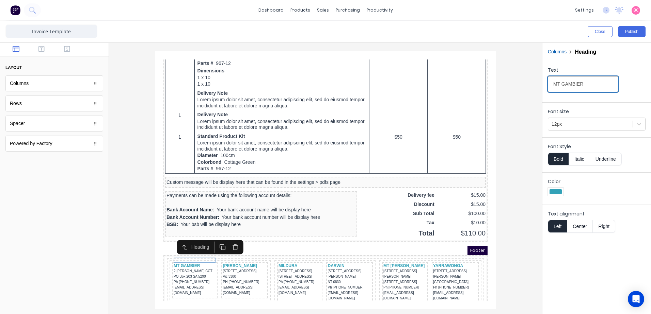
drag, startPoint x: 594, startPoint y: 85, endPoint x: 547, endPoint y: 85, distance: 46.6
click at [547, 85] on div "Text MT GAMBIER" at bounding box center [596, 80] width 109 height 38
click at [230, 256] on div "[PERSON_NAME]" at bounding box center [236, 258] width 44 height 5
drag, startPoint x: 751, startPoint y: 134, endPoint x: 387, endPoint y: 82, distance: 367.5
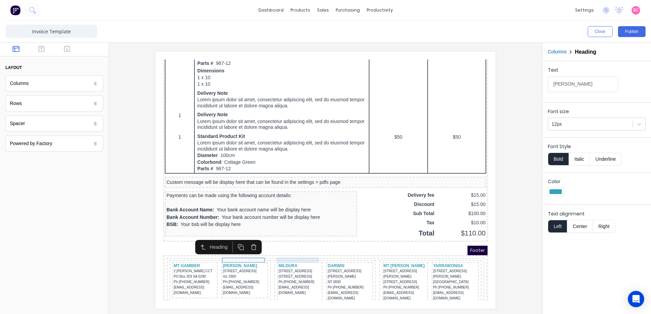
click at [281, 256] on div "MILDURA" at bounding box center [291, 258] width 43 height 5
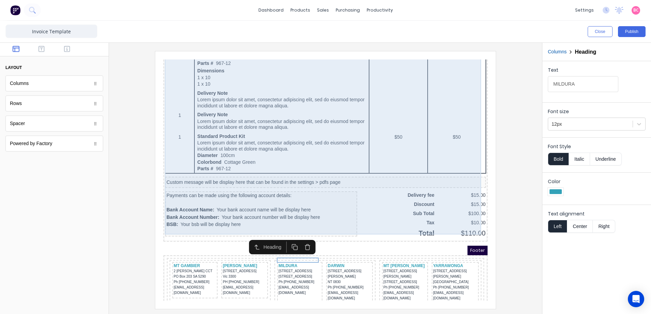
drag, startPoint x: 756, startPoint y: 136, endPoint x: 345, endPoint y: 78, distance: 414.5
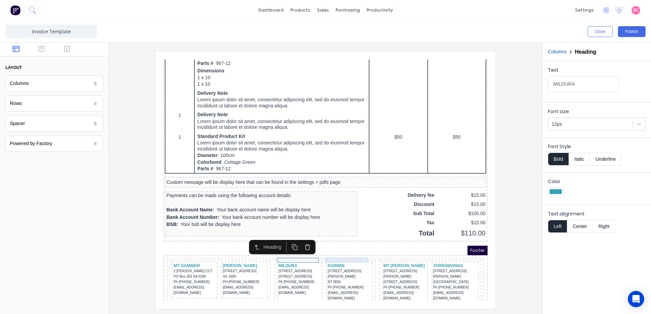
click at [334, 256] on div "DARWIN" at bounding box center [341, 258] width 44 height 5
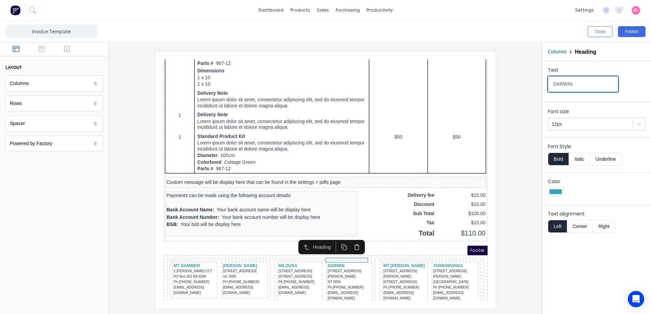
drag, startPoint x: 737, startPoint y: 141, endPoint x: 431, endPoint y: 85, distance: 311.3
click at [389, 256] on div "MT [PERSON_NAME]" at bounding box center [396, 258] width 43 height 5
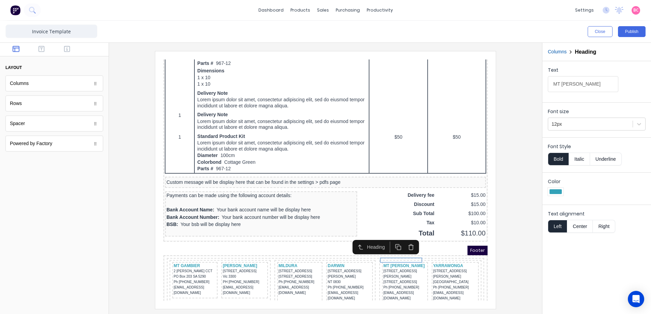
drag, startPoint x: 744, startPoint y: 133, endPoint x: 419, endPoint y: 74, distance: 330.4
click at [425, 256] on div "YARRAWONGA" at bounding box center [447, 258] width 44 height 5
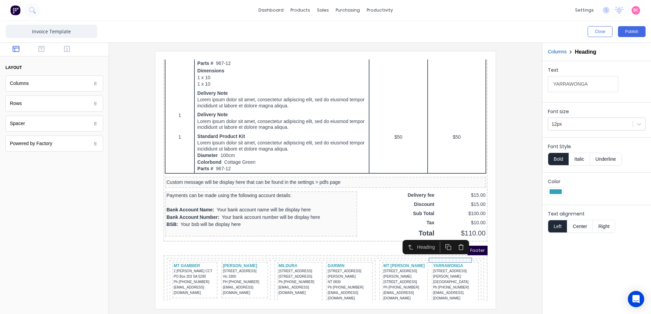
drag, startPoint x: 749, startPoint y: 135, endPoint x: 442, endPoint y: 83, distance: 311.4
click at [173, 261] on div "2 [PERSON_NAME] CCT PO Box 203 SA 5290 Ph [PHONE_NUMBER] [EMAIL_ADDRESS][DOMAIN…" at bounding box center [186, 274] width 43 height 27
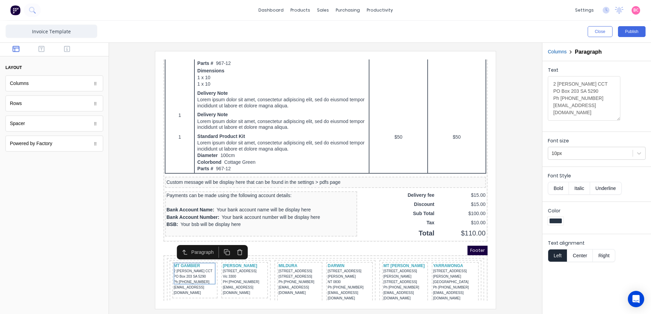
drag, startPoint x: 579, startPoint y: 120, endPoint x: 489, endPoint y: 28, distance: 128.5
click at [494, 43] on div "Close Publish Components layout Columns Columns Rows Rows Spacer Spacer Powered…" at bounding box center [325, 168] width 651 height 294
click at [229, 261] on div "[STREET_ADDRESS] [PHONE_NUMBER] [EMAIL_ADDRESS][DOMAIN_NAME]" at bounding box center [236, 274] width 44 height 27
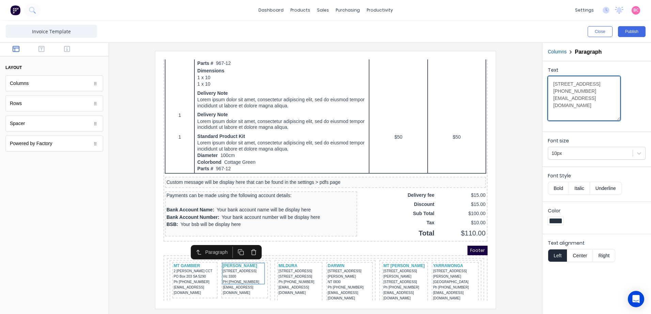
drag, startPoint x: 543, startPoint y: 103, endPoint x: 495, endPoint y: 22, distance: 94.0
click at [506, 34] on div "Close Publish Components layout Columns Columns Rows Rows Spacer Spacer Powered…" at bounding box center [325, 168] width 651 height 294
click at [283, 263] on div "43-45 TENTH ST PO BOX 214 Vic 3502 Ph (03) 5018 1800 vividmil@vgwd.com.au" at bounding box center [291, 274] width 43 height 27
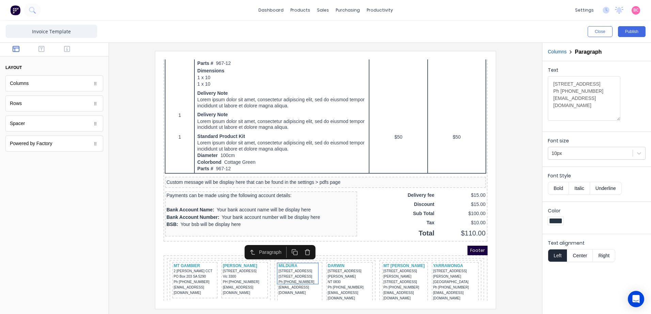
drag, startPoint x: 553, startPoint y: 83, endPoint x: 627, endPoint y: 134, distance: 90.1
click at [627, 134] on form "Text 43-45 TENTH ST PO BOX 214 Vic 3502 Ph (03) 5018 1800 vividmil@vgwd.com.au …" at bounding box center [596, 163] width 109 height 205
click at [338, 263] on div "37 MCCOURT RD NT 0830 Ph (08) 8932 2291 darwin@vgwd.com.au" at bounding box center [341, 277] width 44 height 33
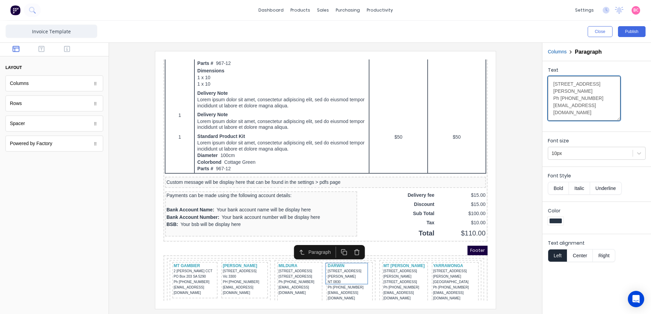
drag, startPoint x: 552, startPoint y: 81, endPoint x: 650, endPoint y: 171, distance: 133.2
click at [650, 171] on html "dashboard products sales purchasing productivity dashboard products Product Cat…" at bounding box center [325, 157] width 651 height 314
click at [383, 261] on div "60 SECKER RD PO BOX 637, SA 5251 Ph (08) 8393 9300 vividmtb@vgwd.com.au" at bounding box center [396, 277] width 43 height 33
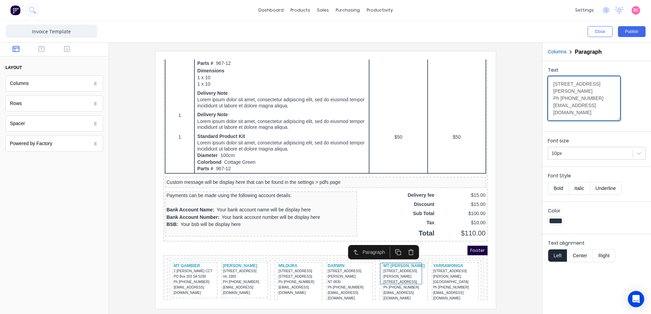
drag, startPoint x: 553, startPoint y: 85, endPoint x: 591, endPoint y: 146, distance: 71.6
click at [591, 146] on form "Text 60 SECKER RD PO BOX 637, SA 5251 Ph (08) 8393 9300 vividmtb@vgwd.com.au Fo…" at bounding box center [596, 163] width 109 height 205
click at [433, 267] on div "25-27 MCCARTHY ST PO BOX 608, NSW Ph (03) 5742 0100 vividyar@vgwd.com.au" at bounding box center [447, 277] width 44 height 33
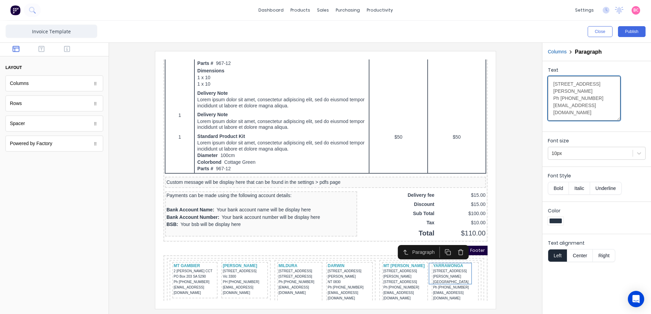
drag, startPoint x: 583, startPoint y: 112, endPoint x: 633, endPoint y: 144, distance: 59.5
click at [631, 141] on form "Text 25-27 MCCARTHY ST PO BOX 608, NSW Ph (03) 5742 0100 vividyar@vgwd.com.au F…" at bounding box center [596, 163] width 109 height 205
click at [523, 100] on div at bounding box center [325, 180] width 422 height 258
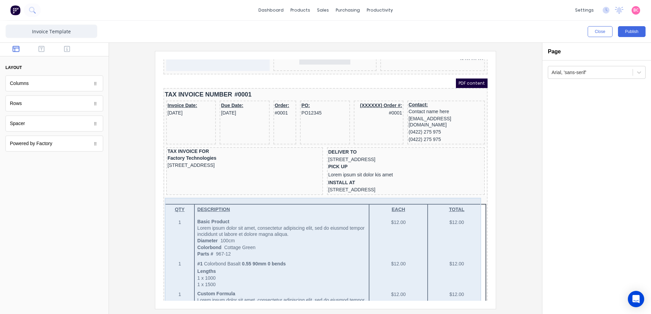
scroll to position [0, 0]
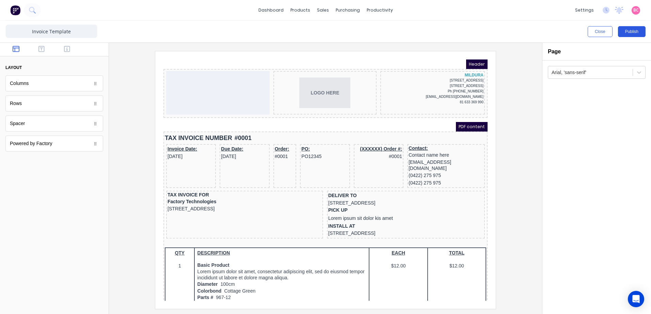
click at [638, 29] on button "Publish" at bounding box center [632, 31] width 28 height 11
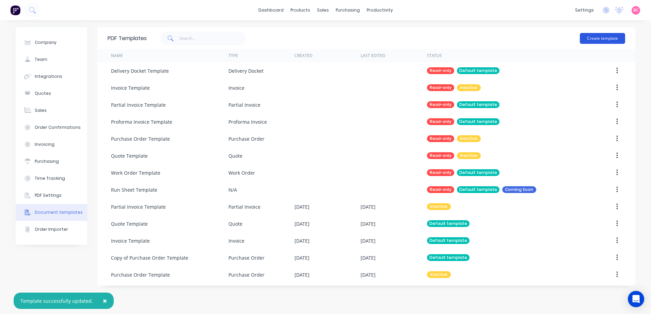
click at [598, 38] on button "Create template" at bounding box center [602, 38] width 45 height 11
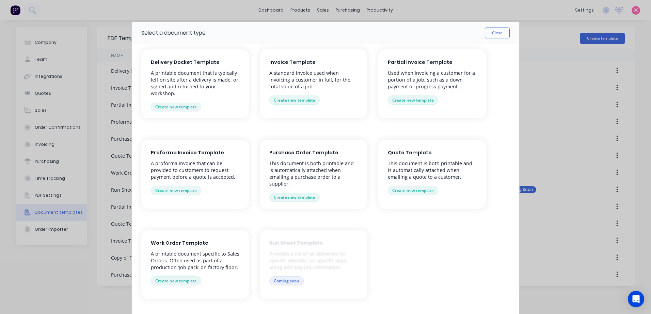
click at [183, 275] on div "Work Order Template A printable document specific to Sales Orders. Often used a…" at bounding box center [195, 264] width 108 height 69
click at [183, 282] on button "Create new template" at bounding box center [176, 281] width 50 height 9
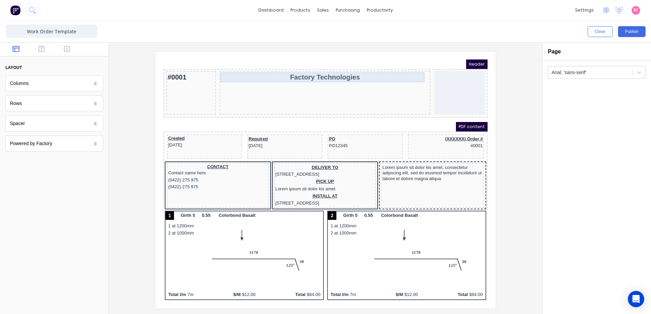
click at [349, 71] on div "Factory Technologies" at bounding box center [317, 69] width 208 height 10
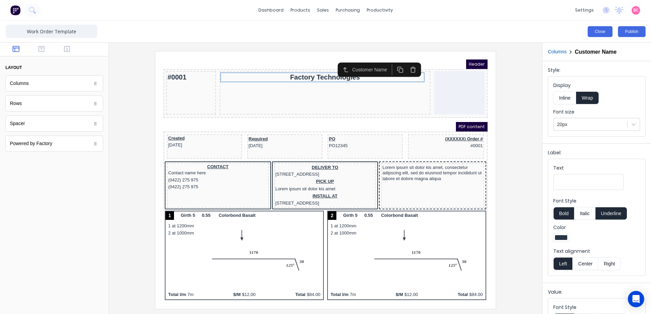
click at [598, 34] on button "Close" at bounding box center [599, 31] width 25 height 11
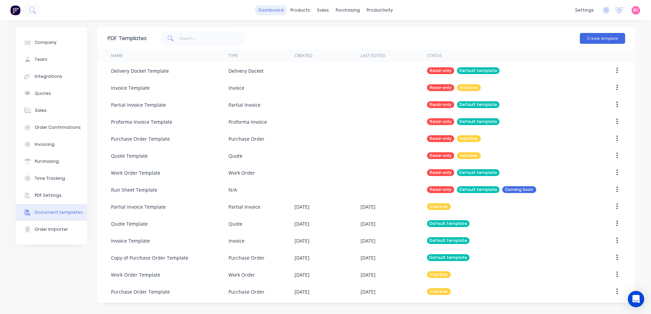
click at [271, 13] on link "dashboard" at bounding box center [271, 10] width 32 height 10
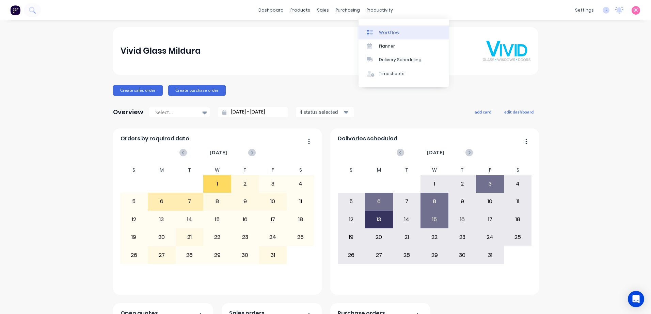
click at [381, 36] on link "Workflow" at bounding box center [403, 33] width 90 height 14
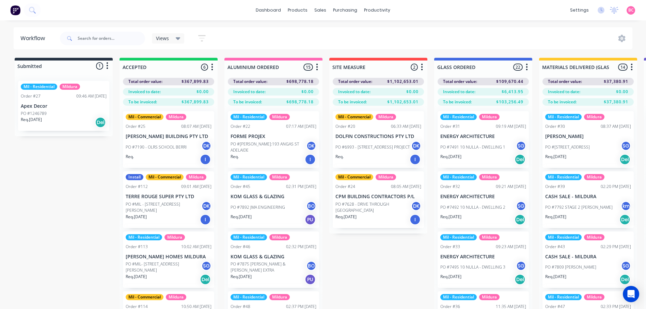
click at [266, 150] on div "PO #[PERSON_NAME]:193 ANGAS ST ADELAIDE DK" at bounding box center [273, 147] width 86 height 13
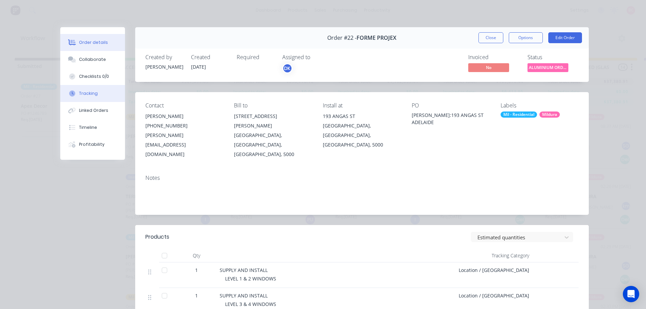
click at [96, 96] on button "Tracking" at bounding box center [92, 93] width 65 height 17
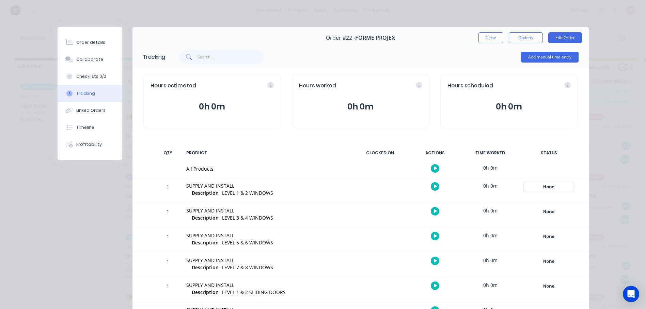
click at [546, 189] on div "None" at bounding box center [548, 187] width 49 height 9
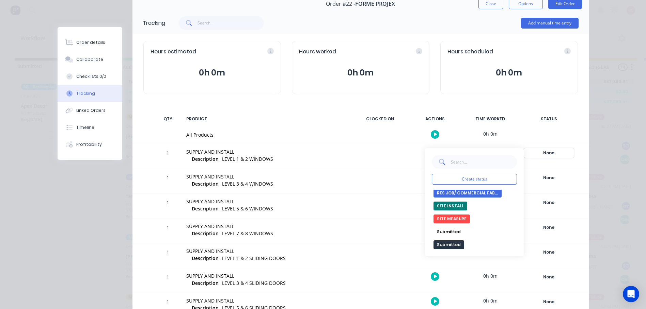
scroll to position [68, 0]
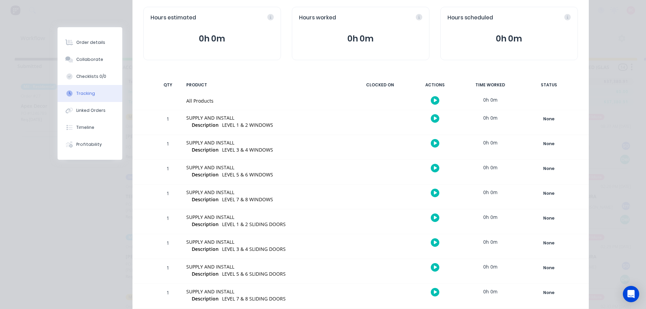
click at [587, 180] on div "Order details Collaborate Checklists 0/0 Tracking Linked Orders Timeline Profit…" at bounding box center [323, 137] width 545 height 357
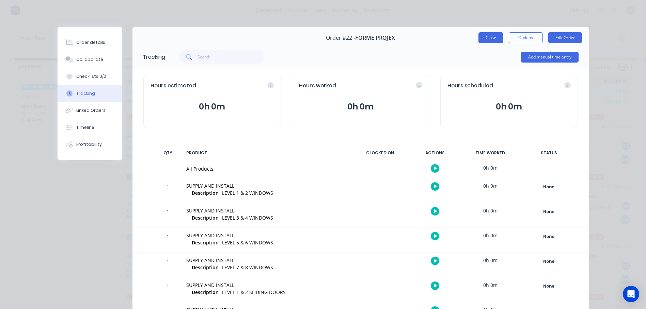
click at [487, 36] on button "Close" at bounding box center [490, 37] width 25 height 11
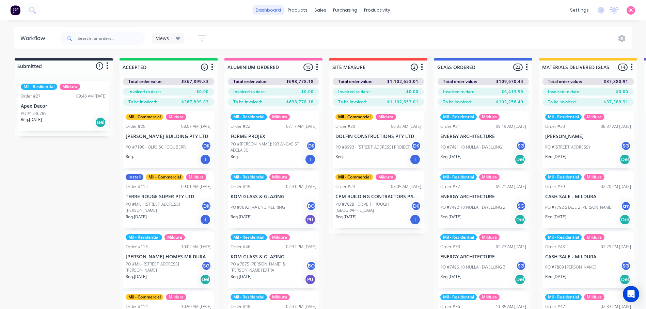
click at [269, 11] on link "dashboard" at bounding box center [268, 10] width 32 height 10
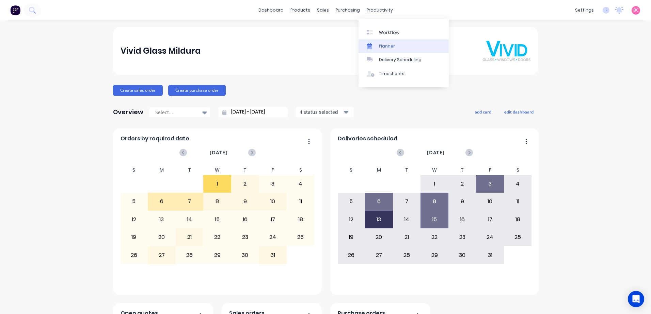
click at [383, 45] on div "Planner" at bounding box center [387, 46] width 16 height 6
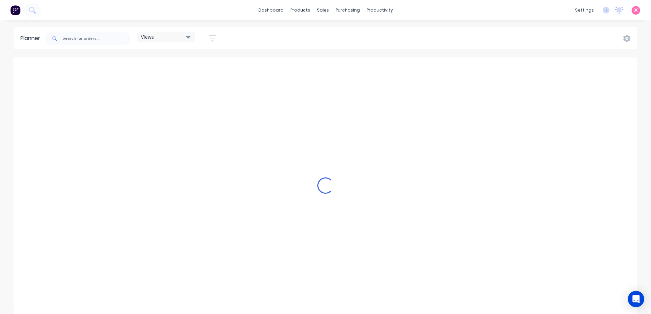
scroll to position [0, 1634]
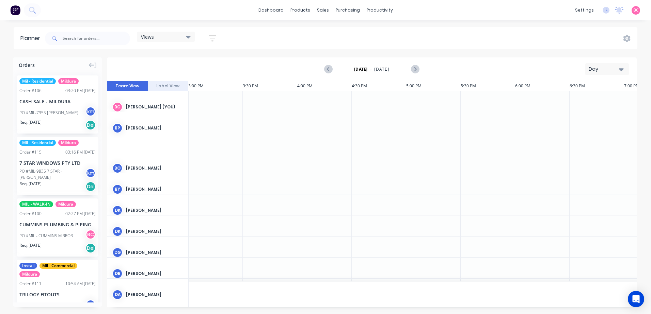
click at [167, 37] on div "Views" at bounding box center [166, 37] width 50 height 6
click at [182, 115] on button "MILDURA" at bounding box center [178, 114] width 72 height 7
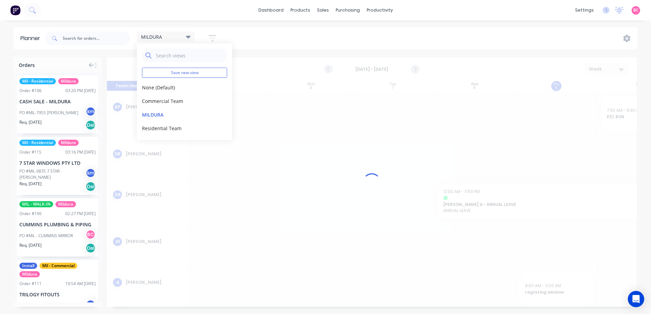
scroll to position [0, 0]
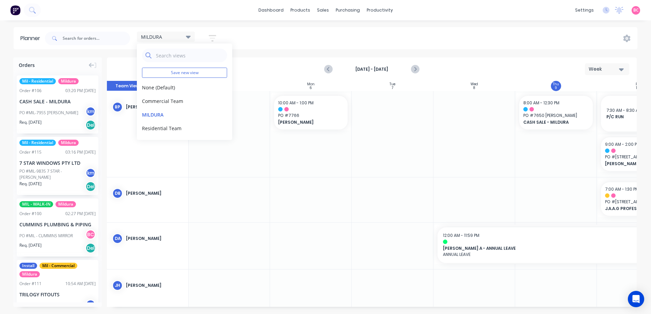
click at [295, 49] on div "Planner MILDURA Save new view None (Default) edit Commercial Team edit MILDURA …" at bounding box center [325, 170] width 651 height 287
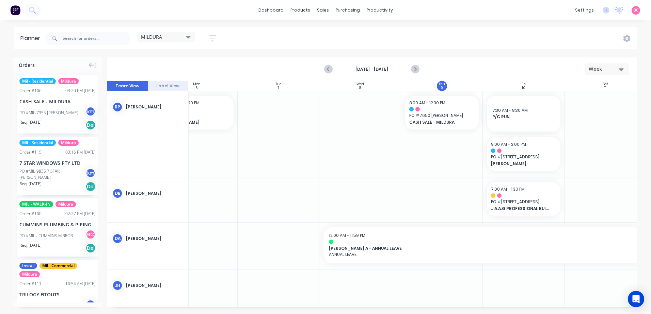
scroll to position [0, 127]
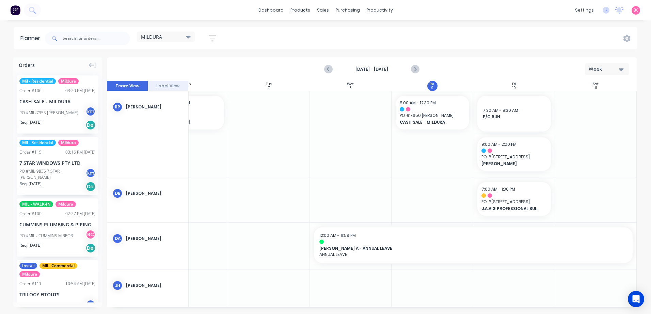
click at [625, 71] on button "Week" at bounding box center [607, 69] width 44 height 12
click at [599, 91] on div "Day" at bounding box center [594, 88] width 67 height 14
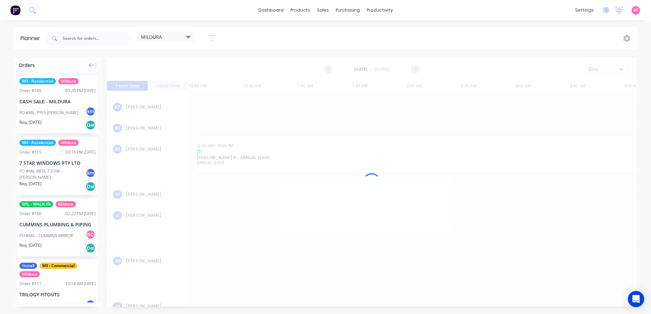
scroll to position [0, 1634]
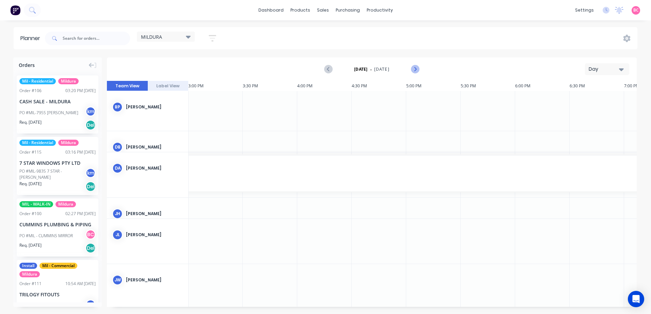
click at [417, 71] on icon "Next page" at bounding box center [415, 69] width 8 height 8
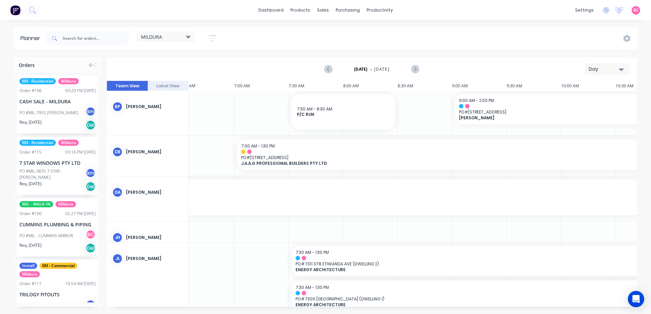
scroll to position [0, 717]
click at [208, 37] on button "button" at bounding box center [212, 38] width 22 height 13
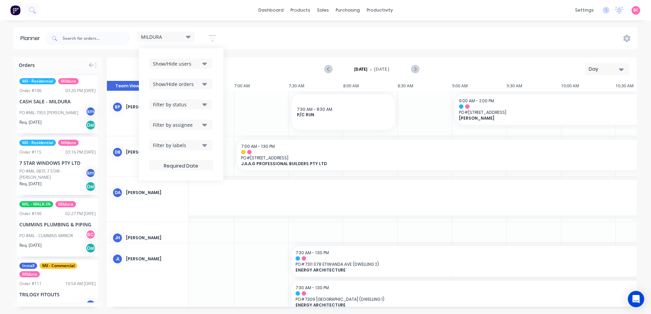
click at [204, 63] on icon "button" at bounding box center [204, 63] width 5 height 7
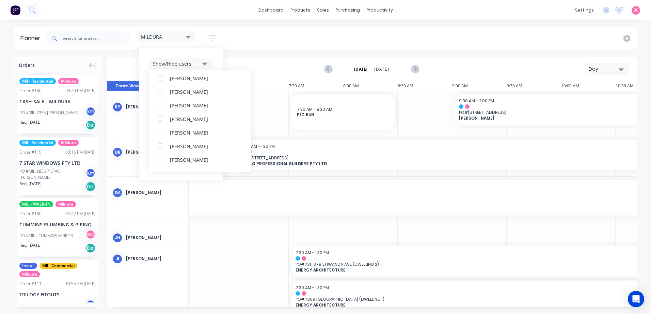
scroll to position [306, 0]
click at [249, 44] on div "MILDURA Save new view None (Default) edit Commercial Team edit MILDURA edit Res…" at bounding box center [341, 38] width 594 height 20
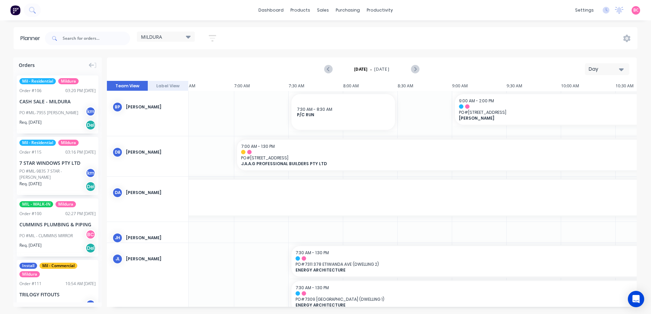
click at [54, 226] on div "CUMMINS PLUMBING & PIPING" at bounding box center [57, 224] width 76 height 7
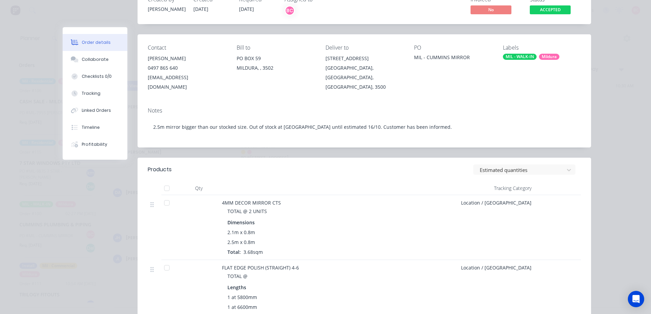
scroll to position [0, 0]
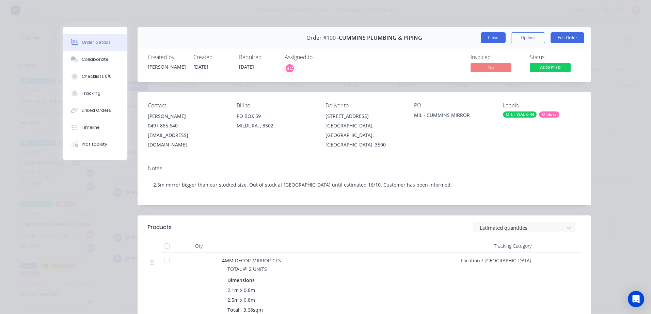
click at [492, 34] on button "Close" at bounding box center [493, 37] width 25 height 11
